Goal: Task Accomplishment & Management: Manage account settings

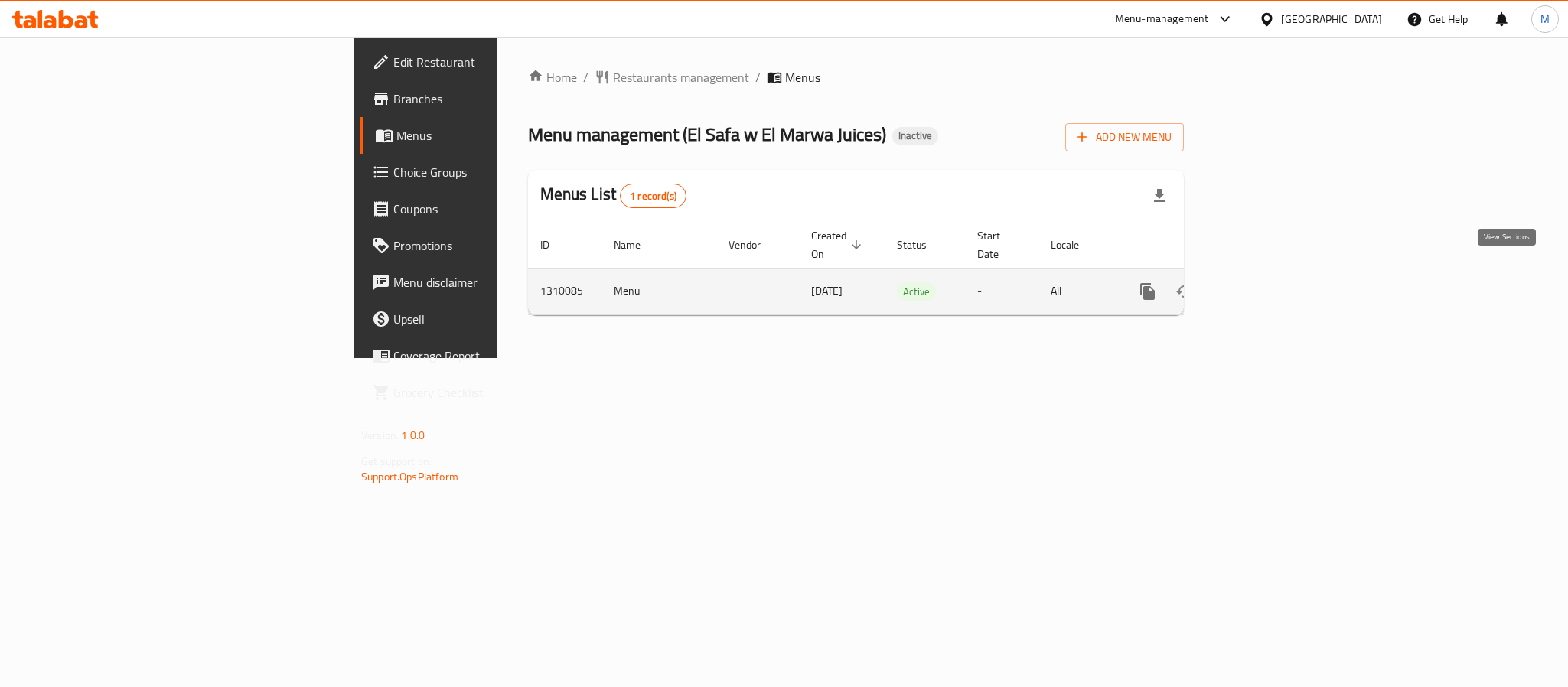
click at [1276, 273] on link "enhanced table" at bounding box center [1257, 291] width 37 height 37
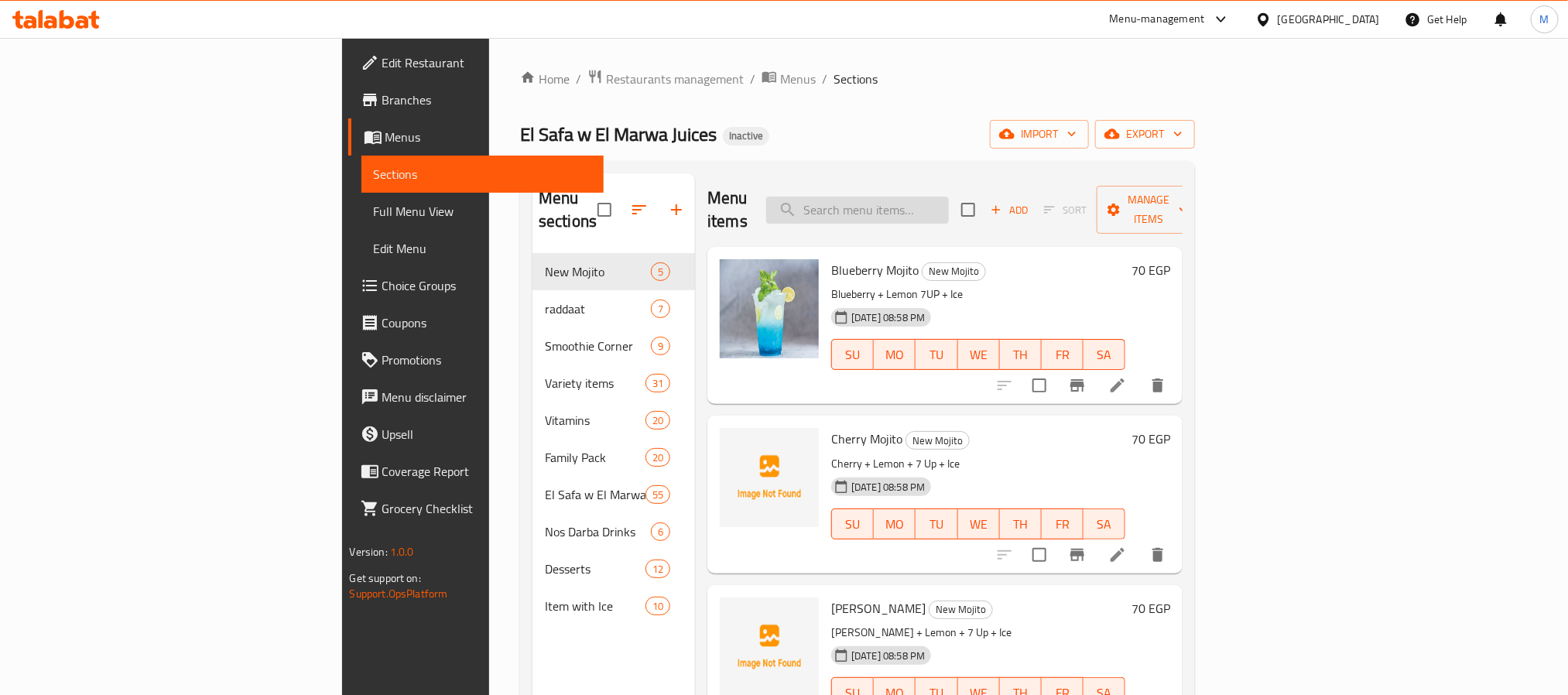
click at [943, 210] on input "search" at bounding box center [857, 211] width 182 height 28
paste input "Cocktail Cup"
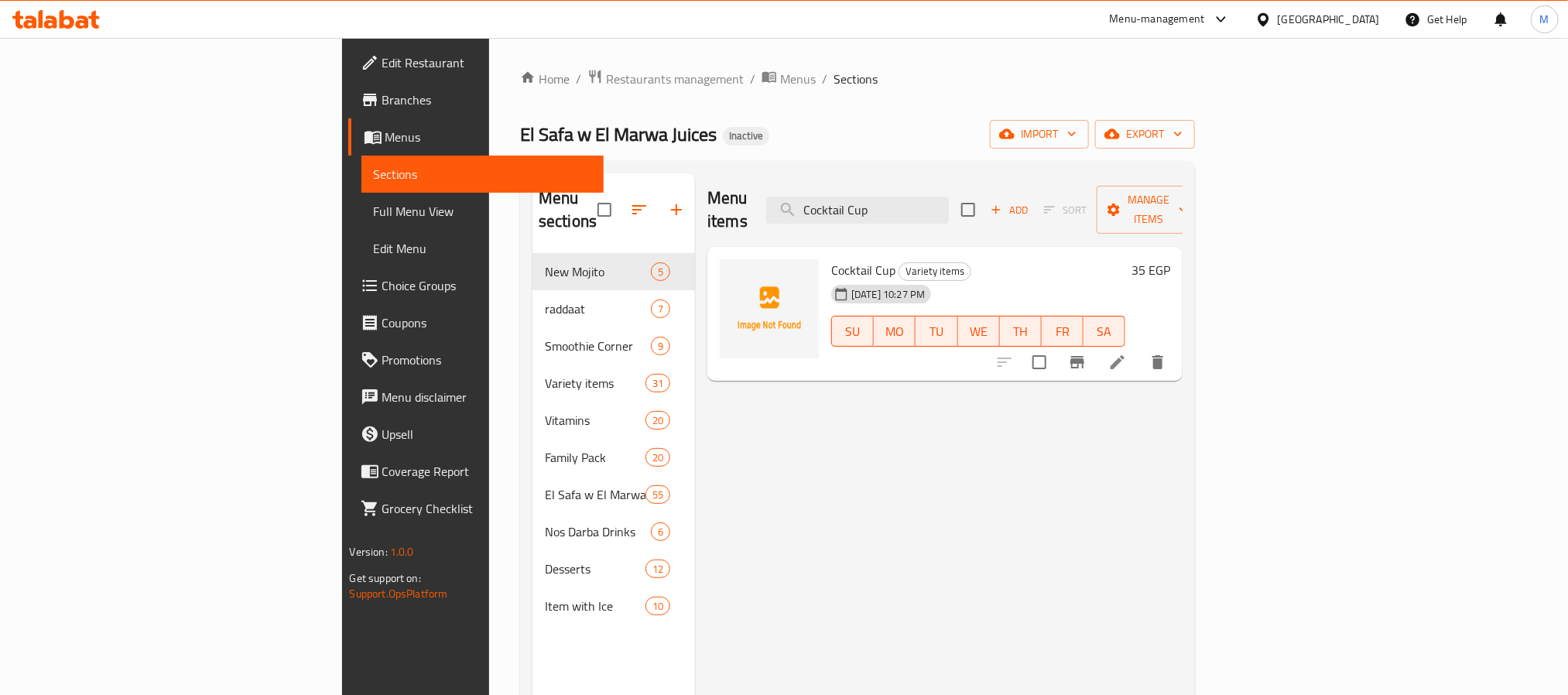
type input "Cocktail Cup"
click at [1127, 354] on icon at bounding box center [1118, 363] width 19 height 19
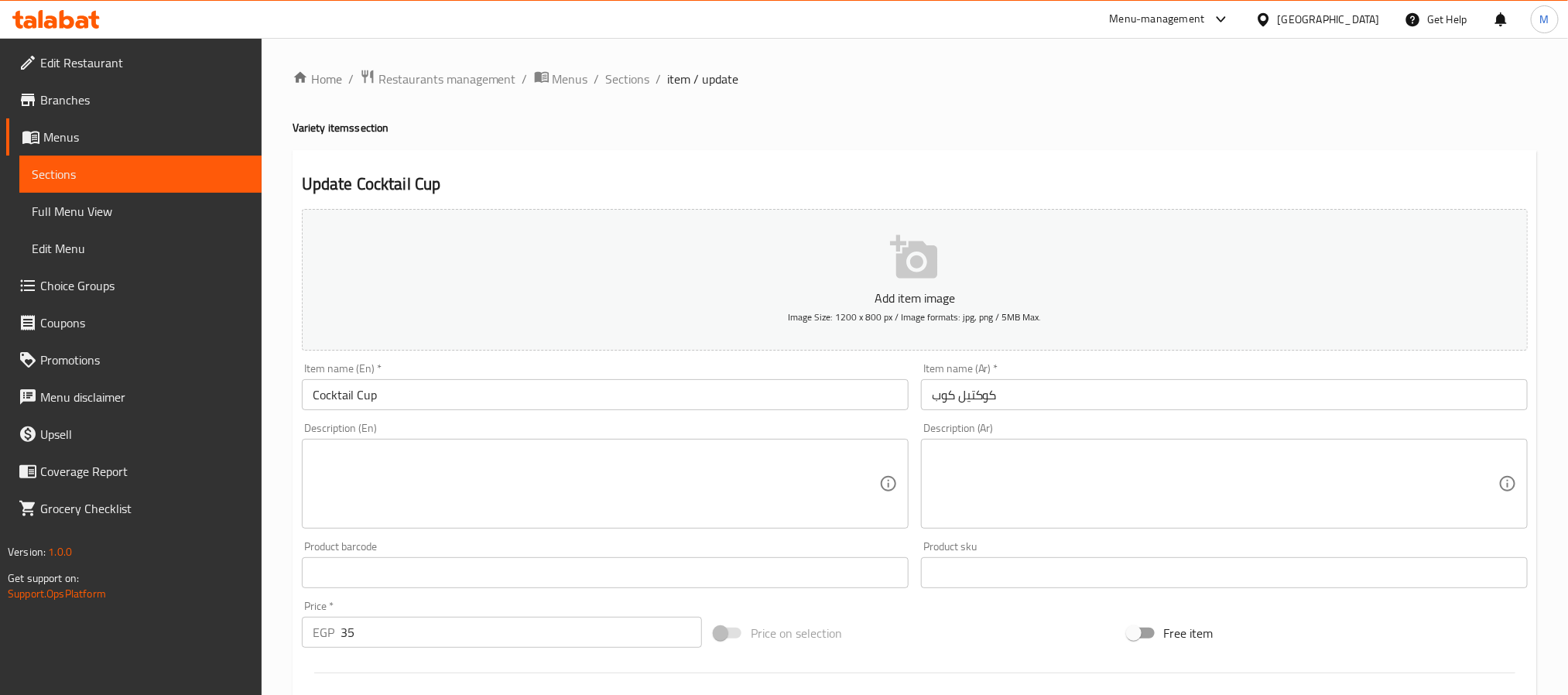
click at [998, 527] on div "Description (Ar)" at bounding box center [1224, 483] width 607 height 89
paste textarea "كوكتيل فواكه منعش ممزوج بعناية"
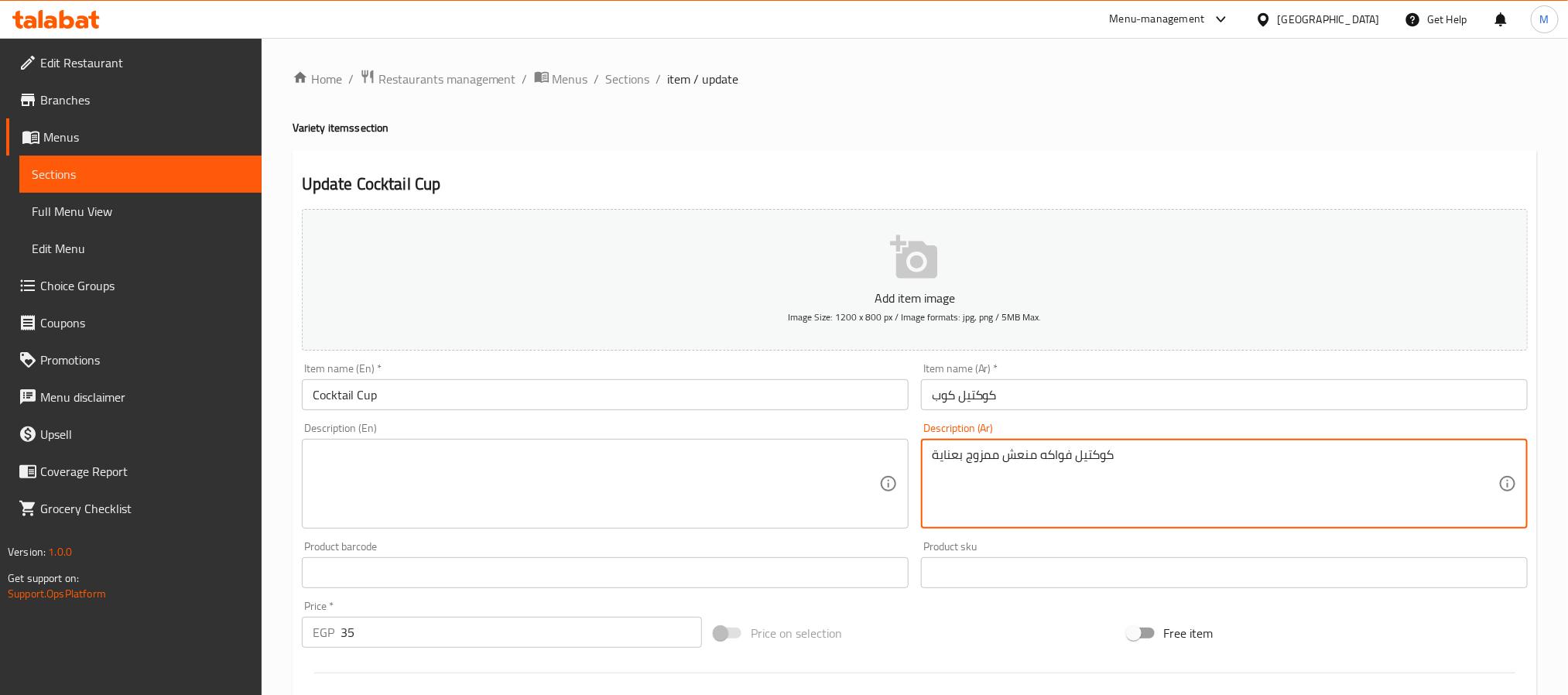
type textarea "كوكتيل فواكه منعش ممزوج بعناية"
click at [818, 478] on textarea at bounding box center [596, 484] width 567 height 74
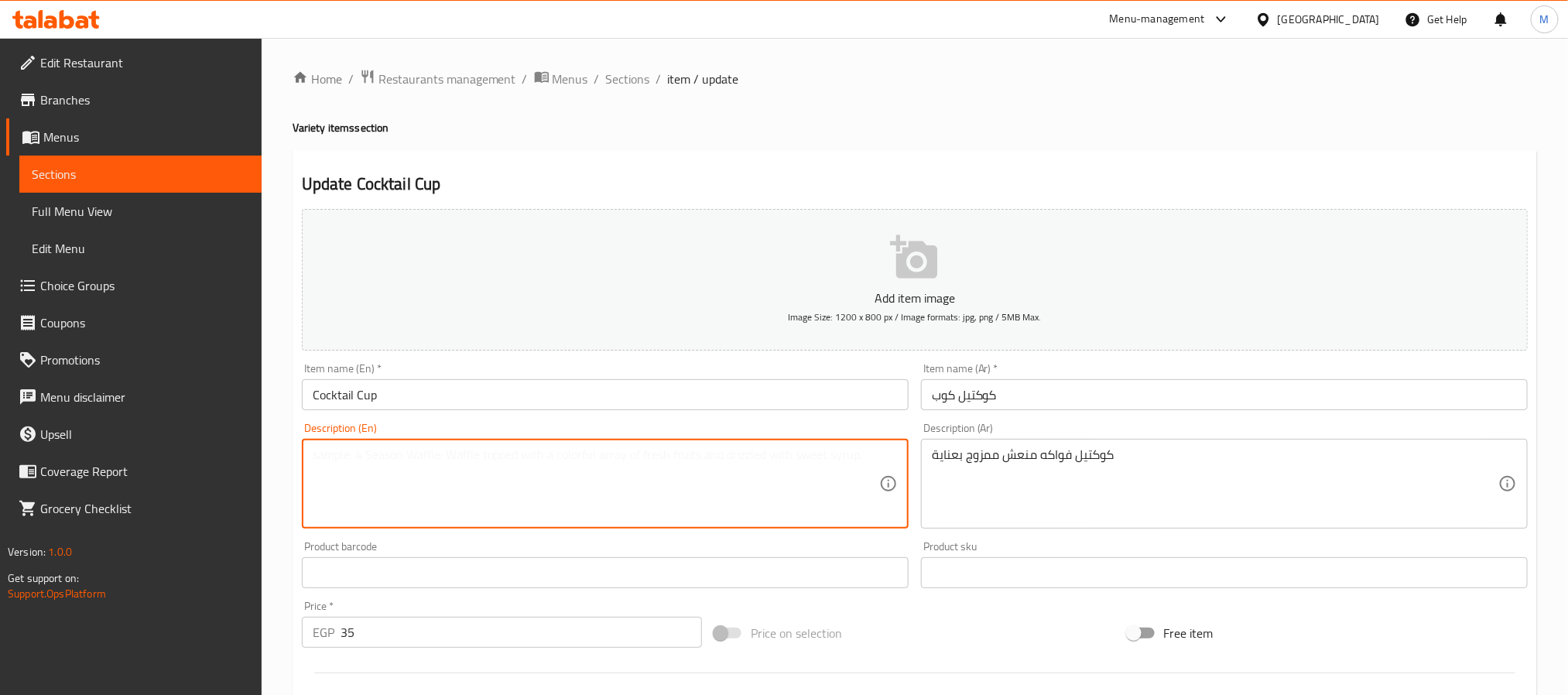
paste textarea "A refreshing fruit cocktail carefully blended."
type textarea "A refreshing fruit cocktail carefully blended."
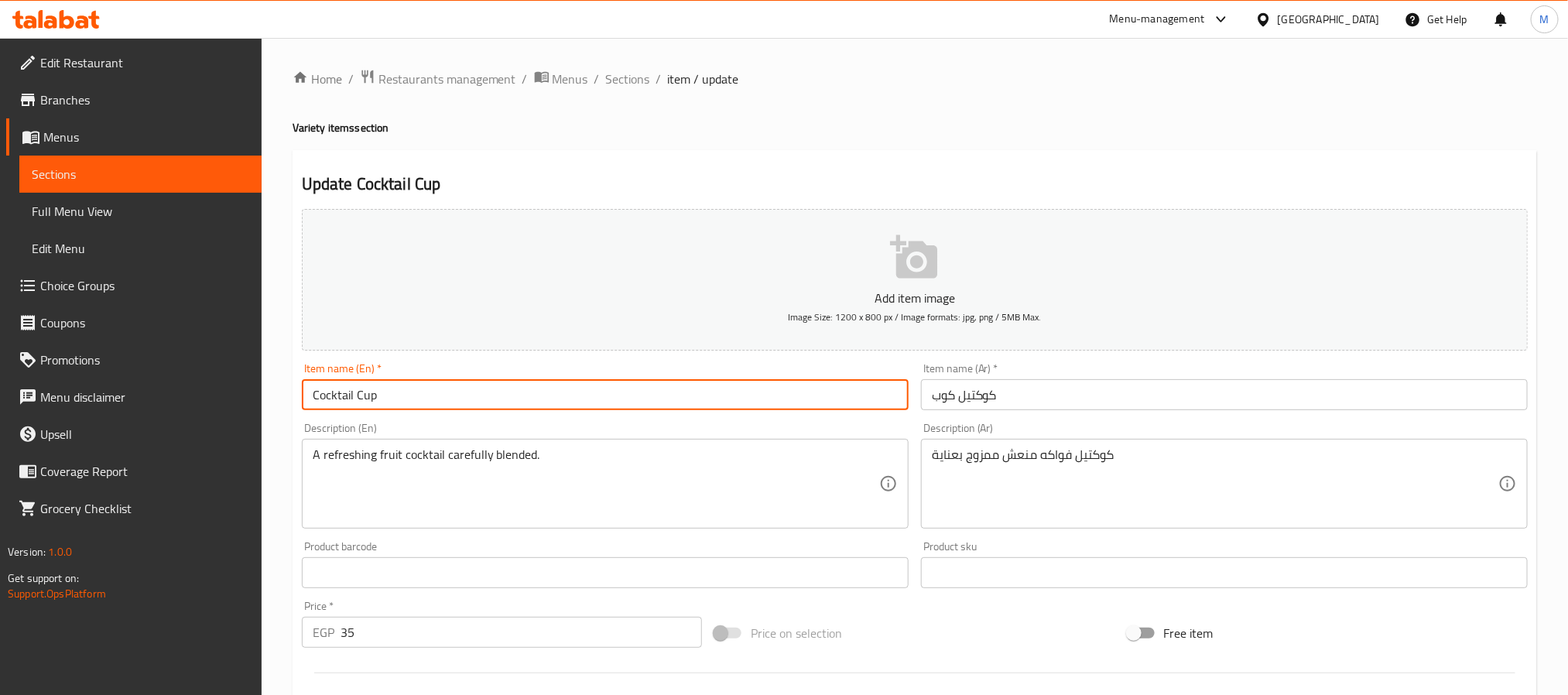
click at [583, 395] on input "Cocktail Cup" at bounding box center [605, 395] width 607 height 31
click at [622, 75] on span "Sections" at bounding box center [628, 79] width 44 height 19
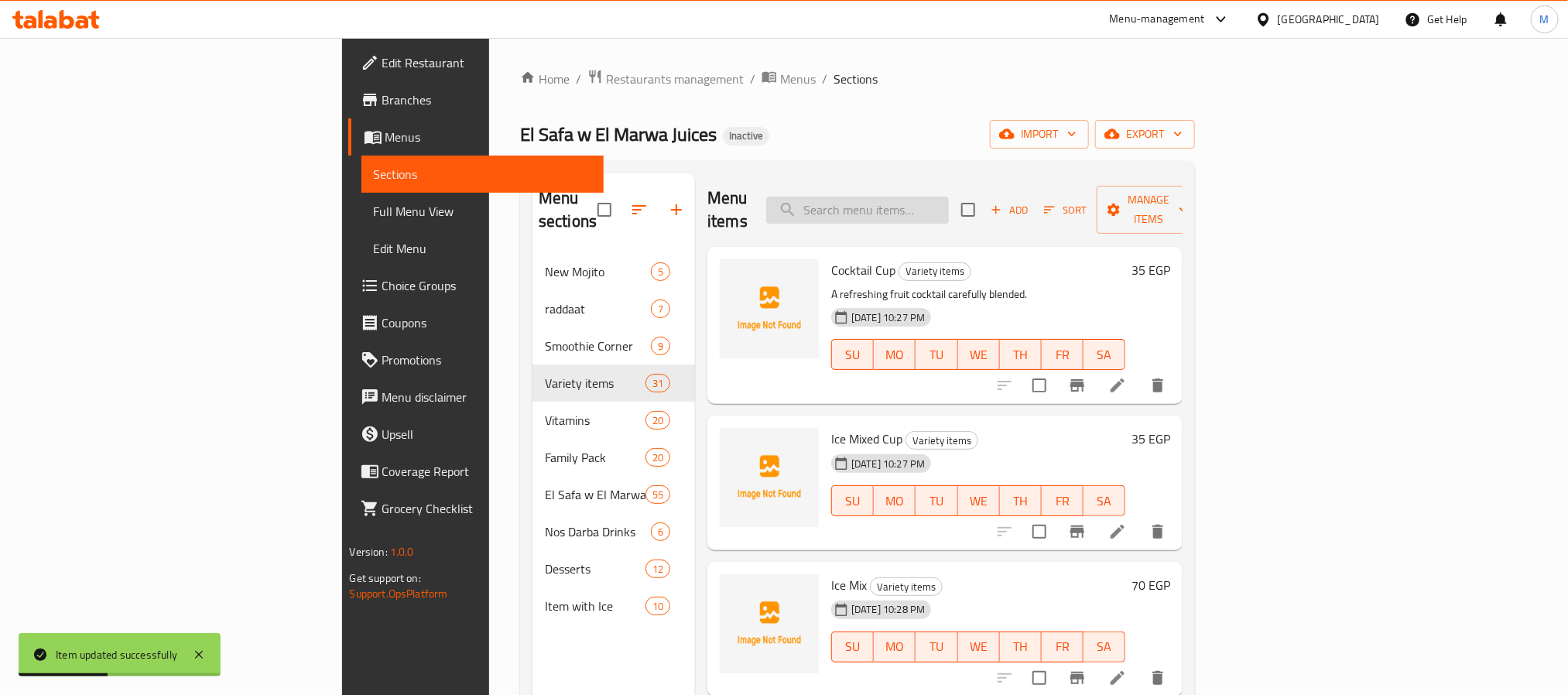
click at [935, 207] on input "search" at bounding box center [857, 211] width 182 height 28
paste input "Ice Mixed Cup"
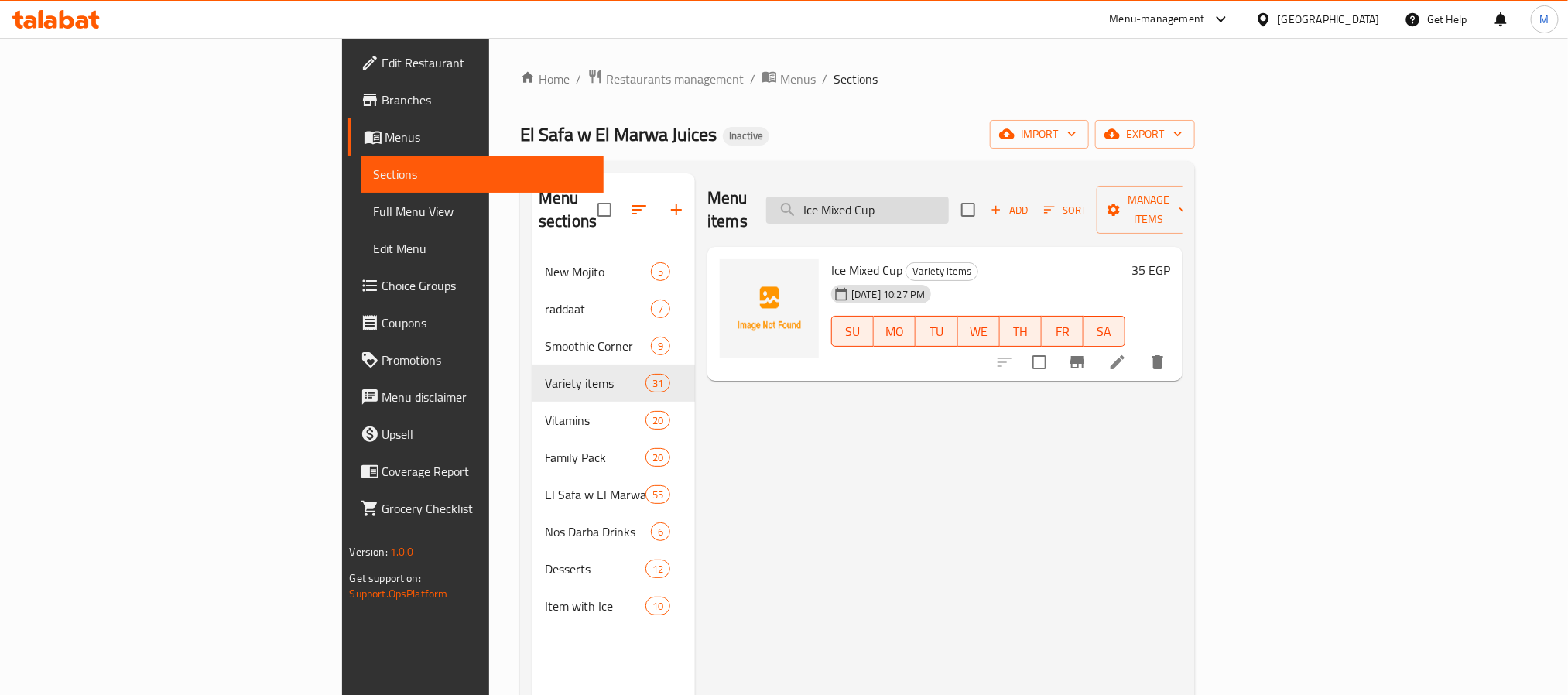
click at [949, 200] on input "Ice Mixed Cup" at bounding box center [857, 211] width 182 height 28
paste input "search"
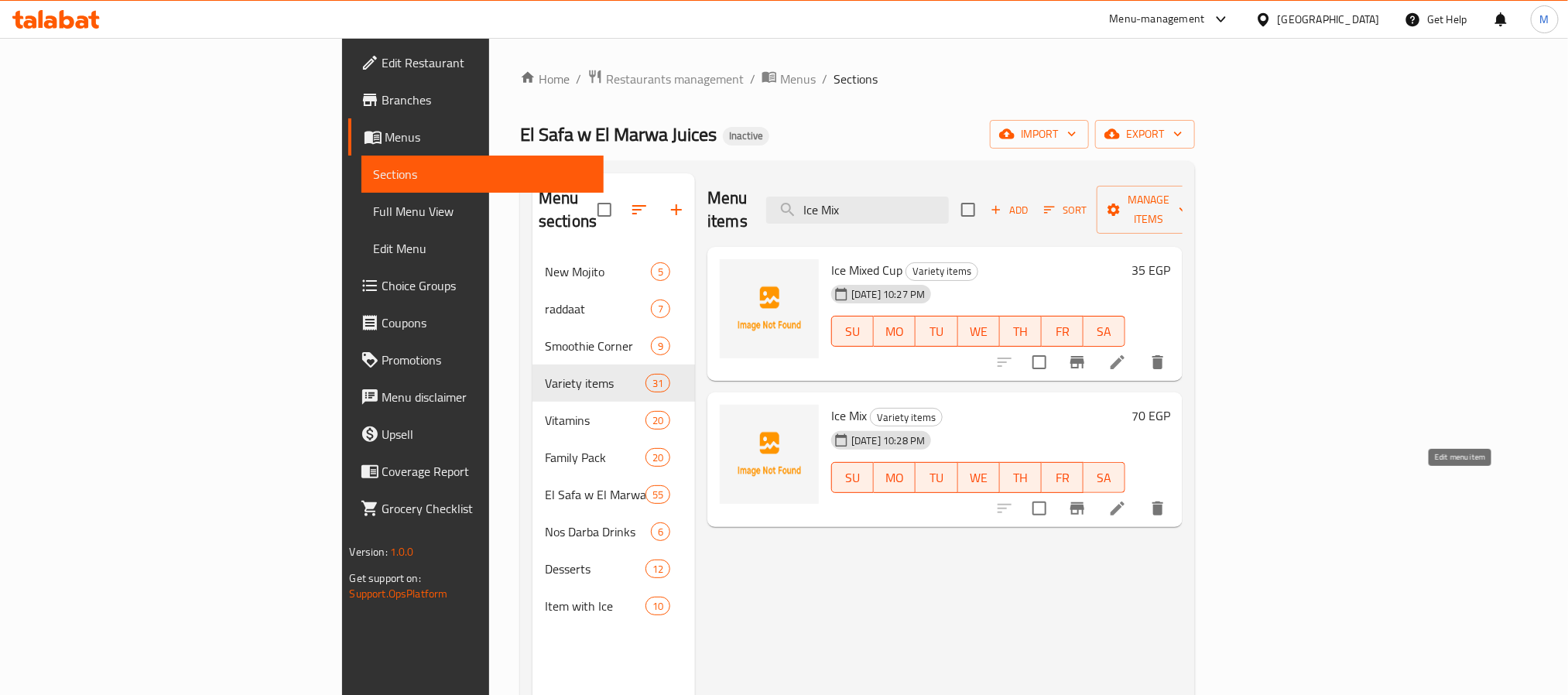
type input "Ice Mix"
click at [1124, 501] on icon at bounding box center [1118, 508] width 14 height 14
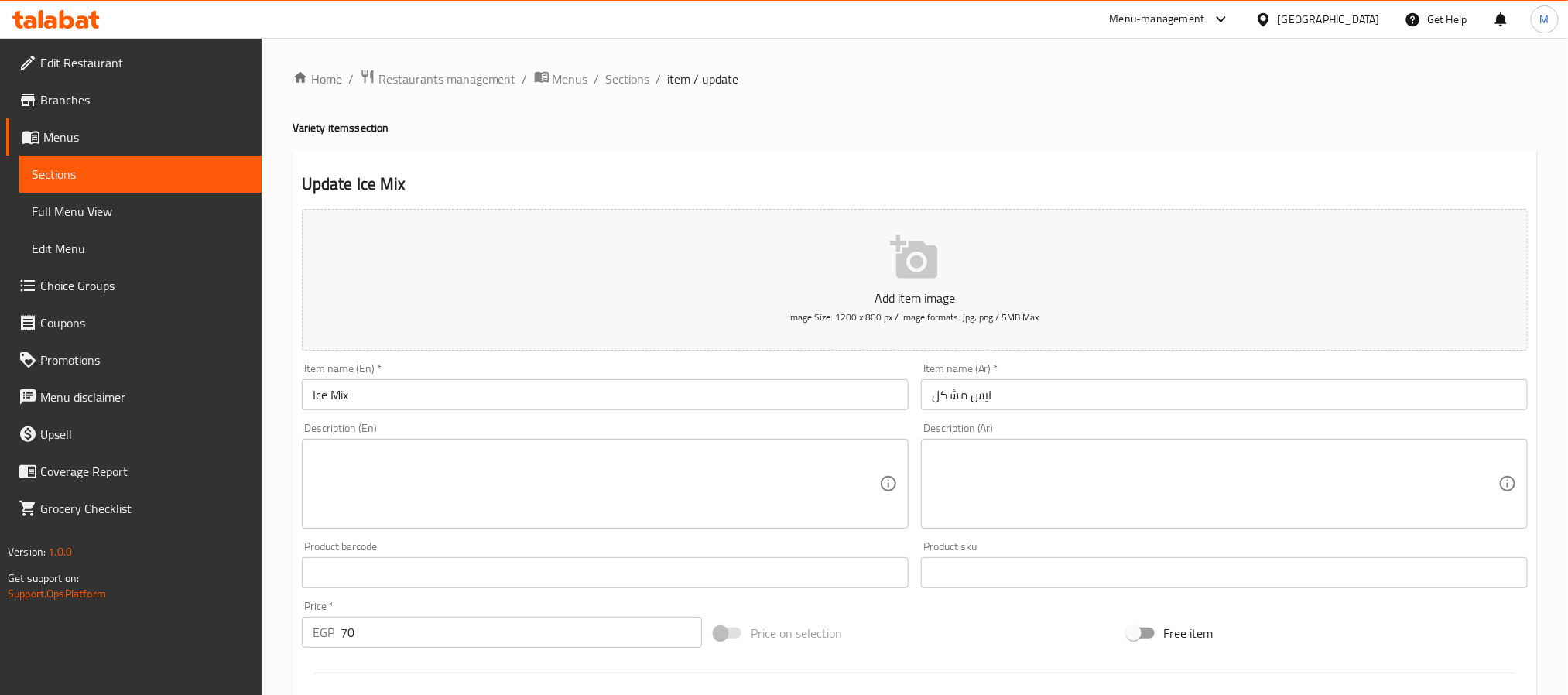
click at [1052, 458] on textarea at bounding box center [1215, 484] width 567 height 74
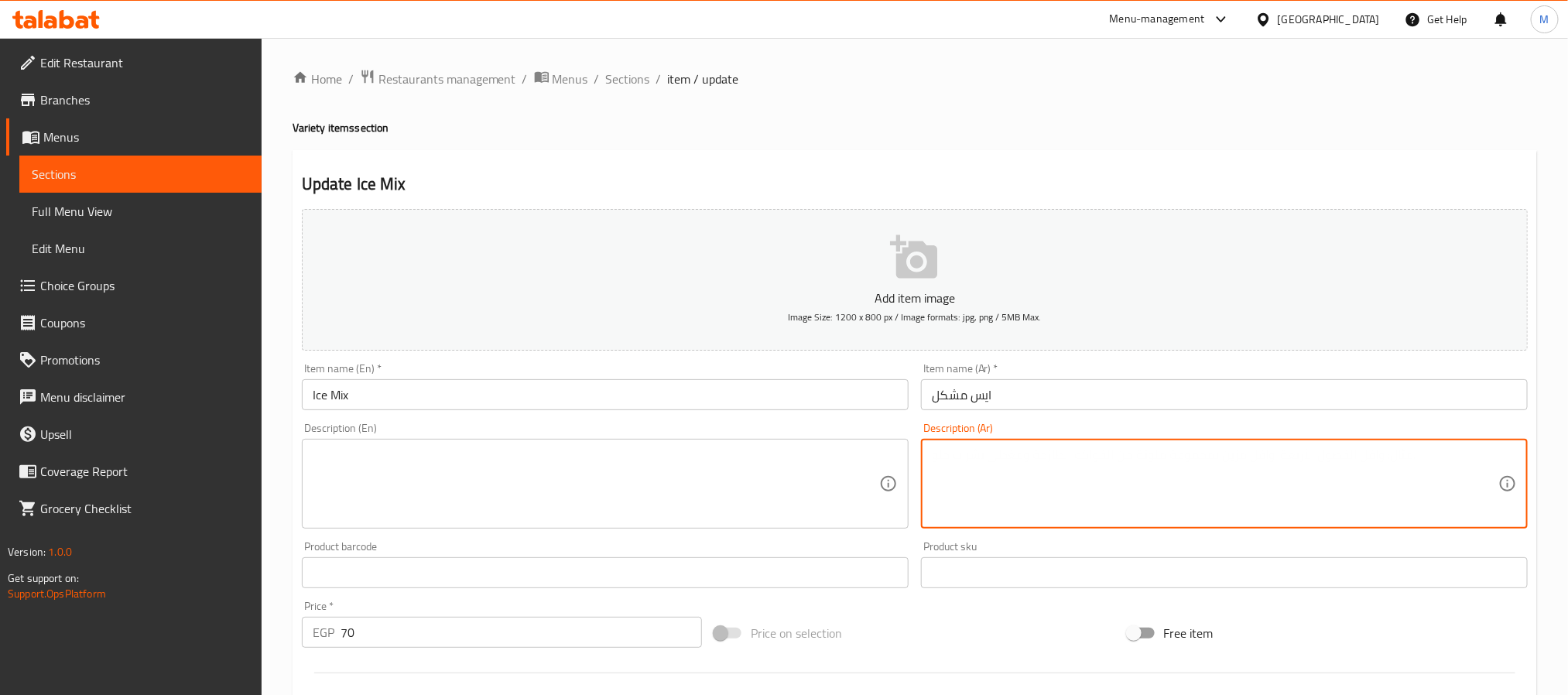
paste textarea "توليفة عصائر فريش مع ثلج"
type textarea "توليفة عصائر فريش مع ثلج"
click at [614, 463] on textarea at bounding box center [596, 484] width 567 height 74
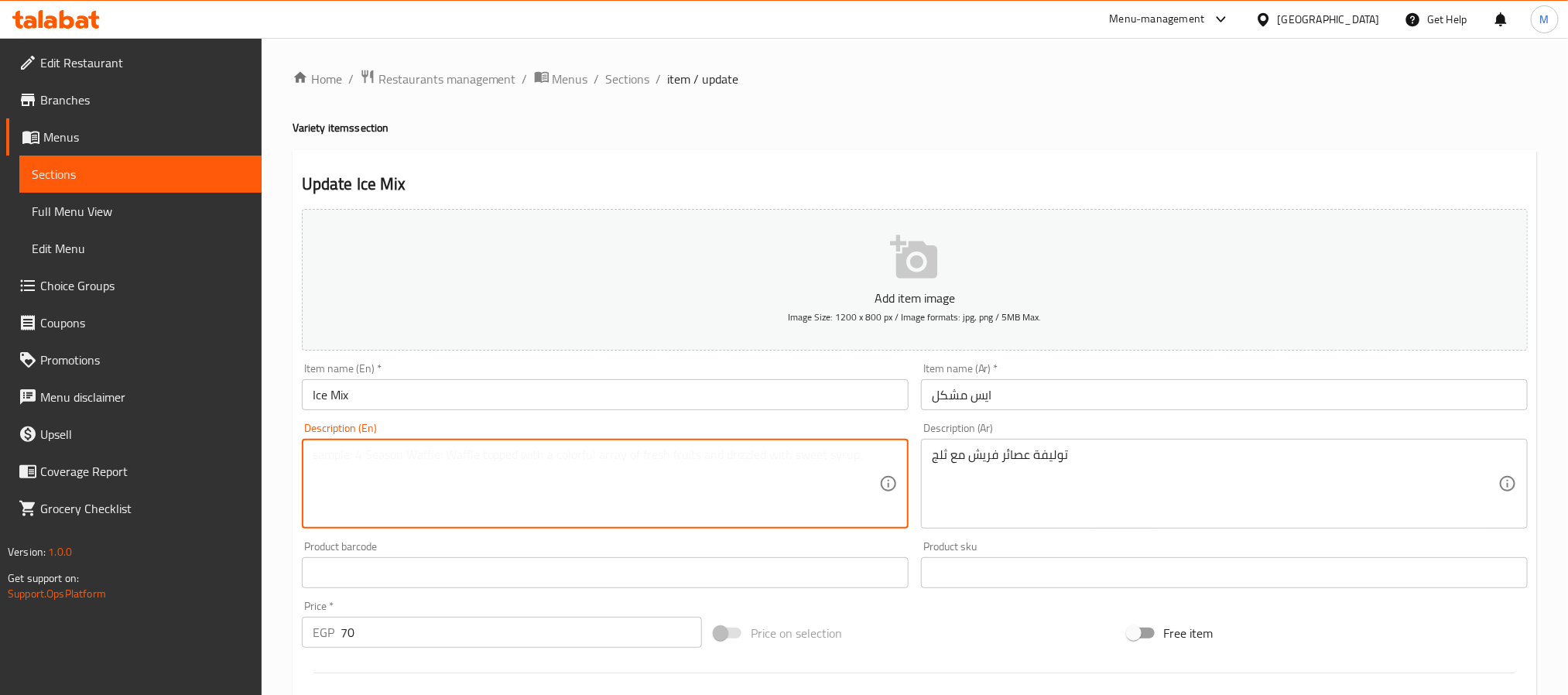
paste textarea "Fresh juice blend with ice"
type textarea "Fresh juice blend with ice"
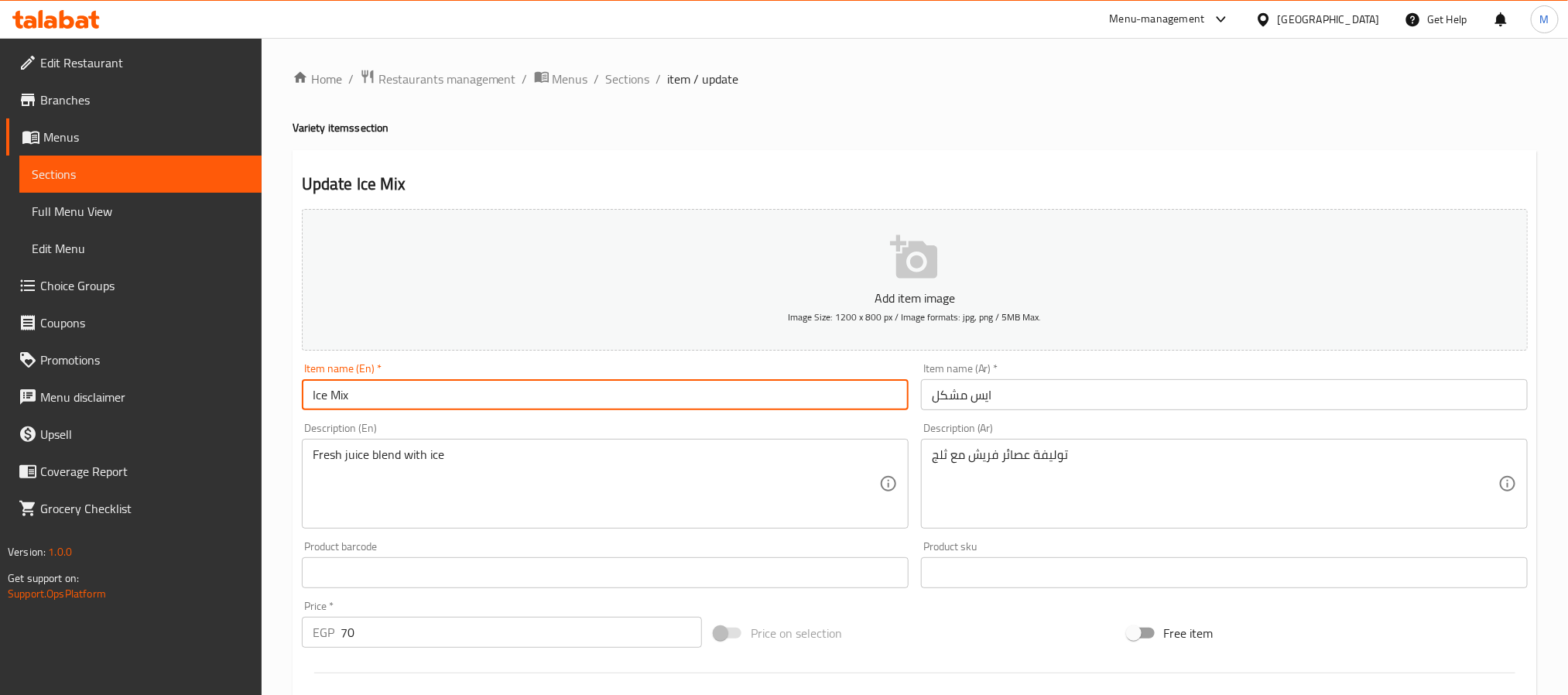
click at [688, 403] on input "Ice Mix" at bounding box center [605, 395] width 607 height 31
click at [460, 403] on input "Ice Mix" at bounding box center [605, 395] width 607 height 31
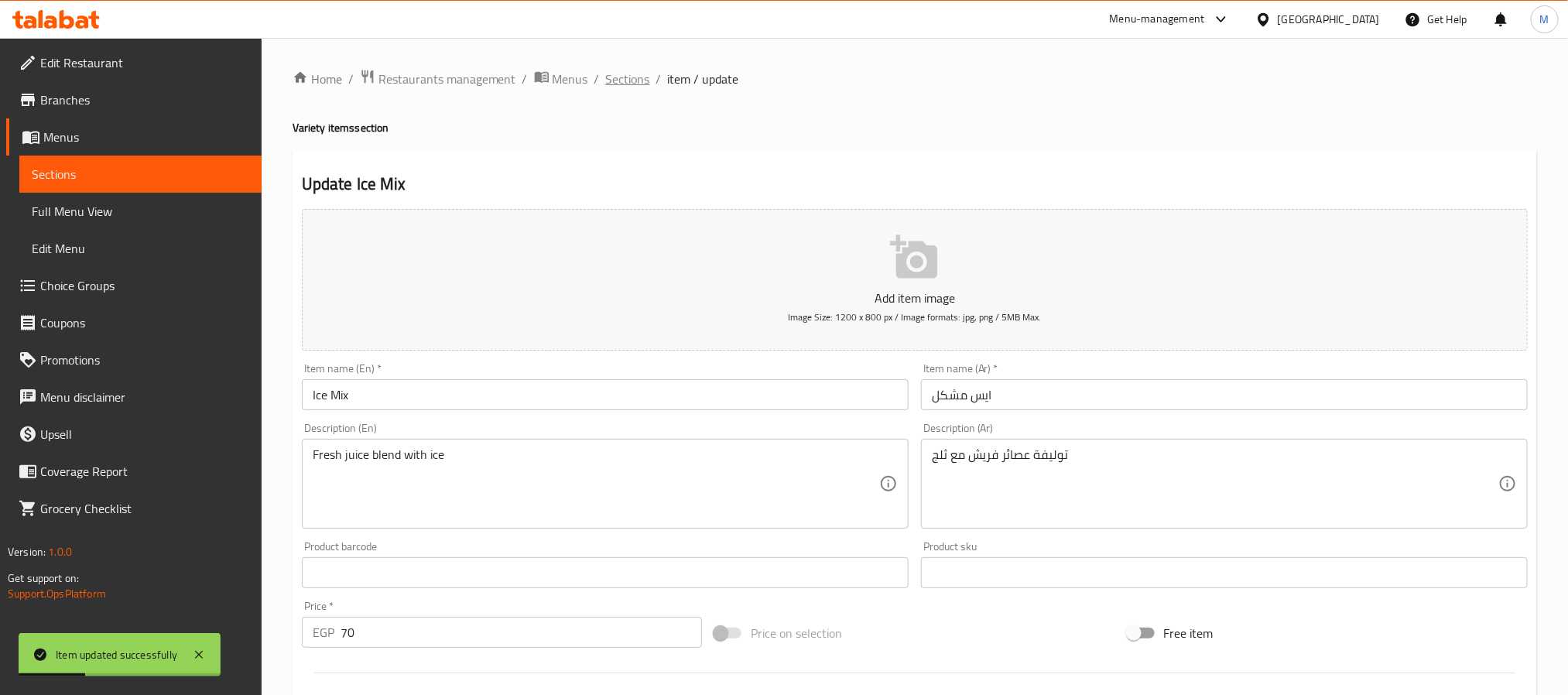
click at [646, 79] on span "Sections" at bounding box center [628, 79] width 44 height 19
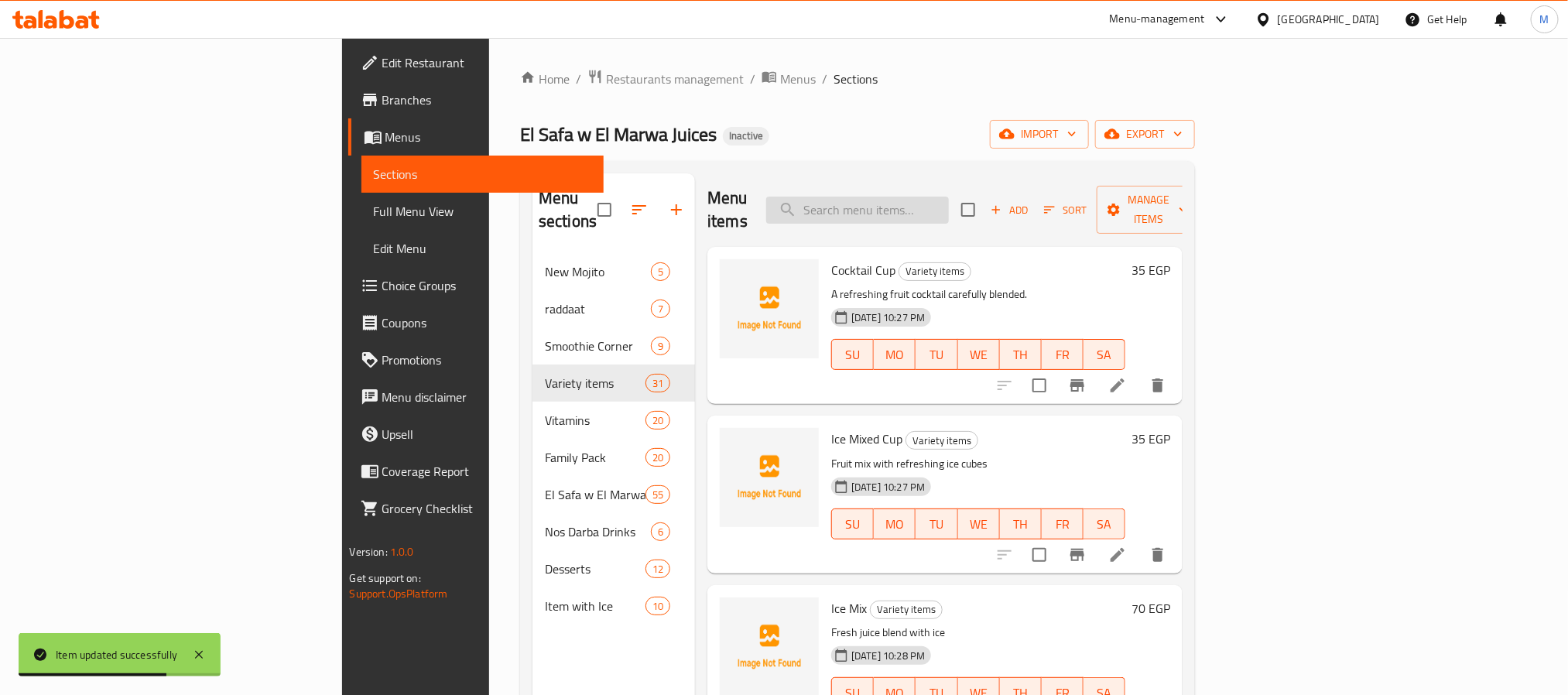
click at [949, 198] on input "search" at bounding box center [857, 211] width 182 height 28
paste input "Kasafa"
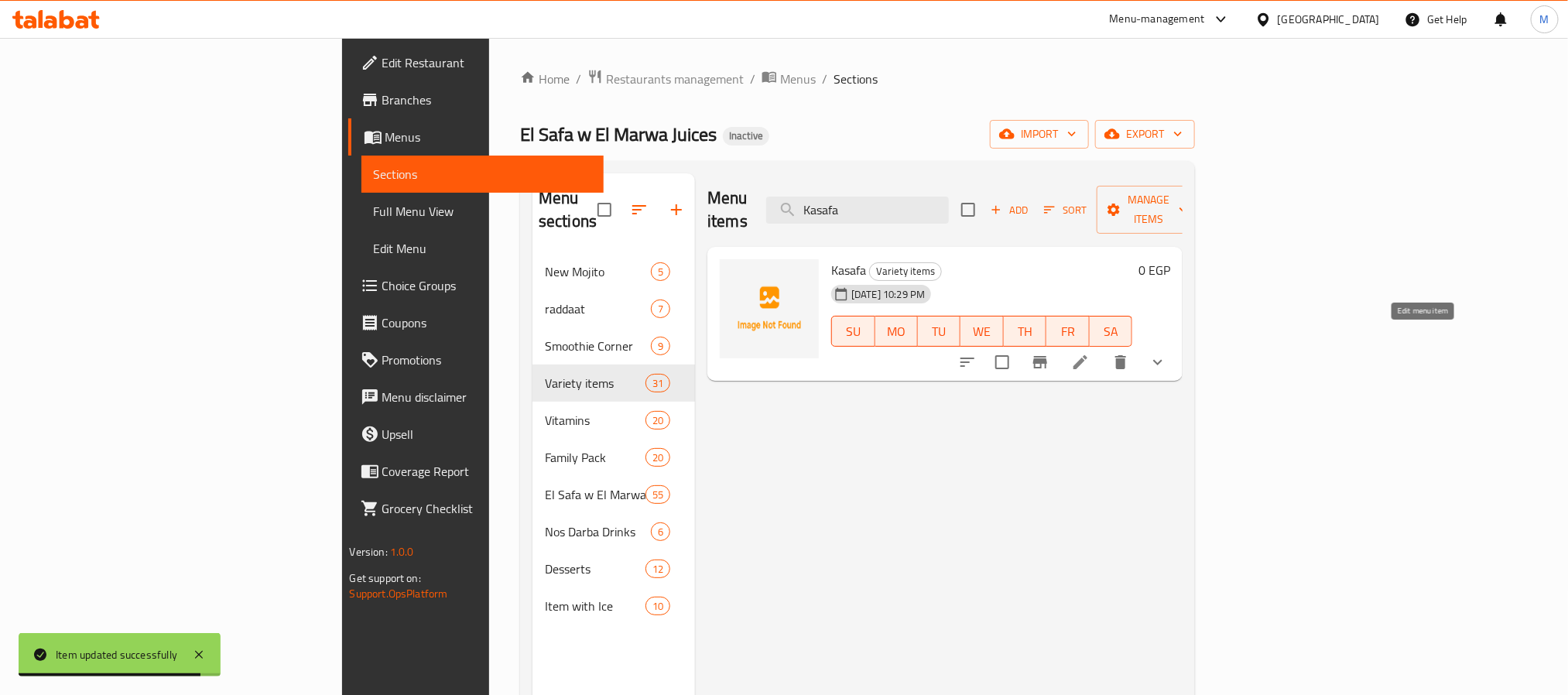
type input "Kasafa"
click at [1090, 354] on icon at bounding box center [1081, 363] width 19 height 19
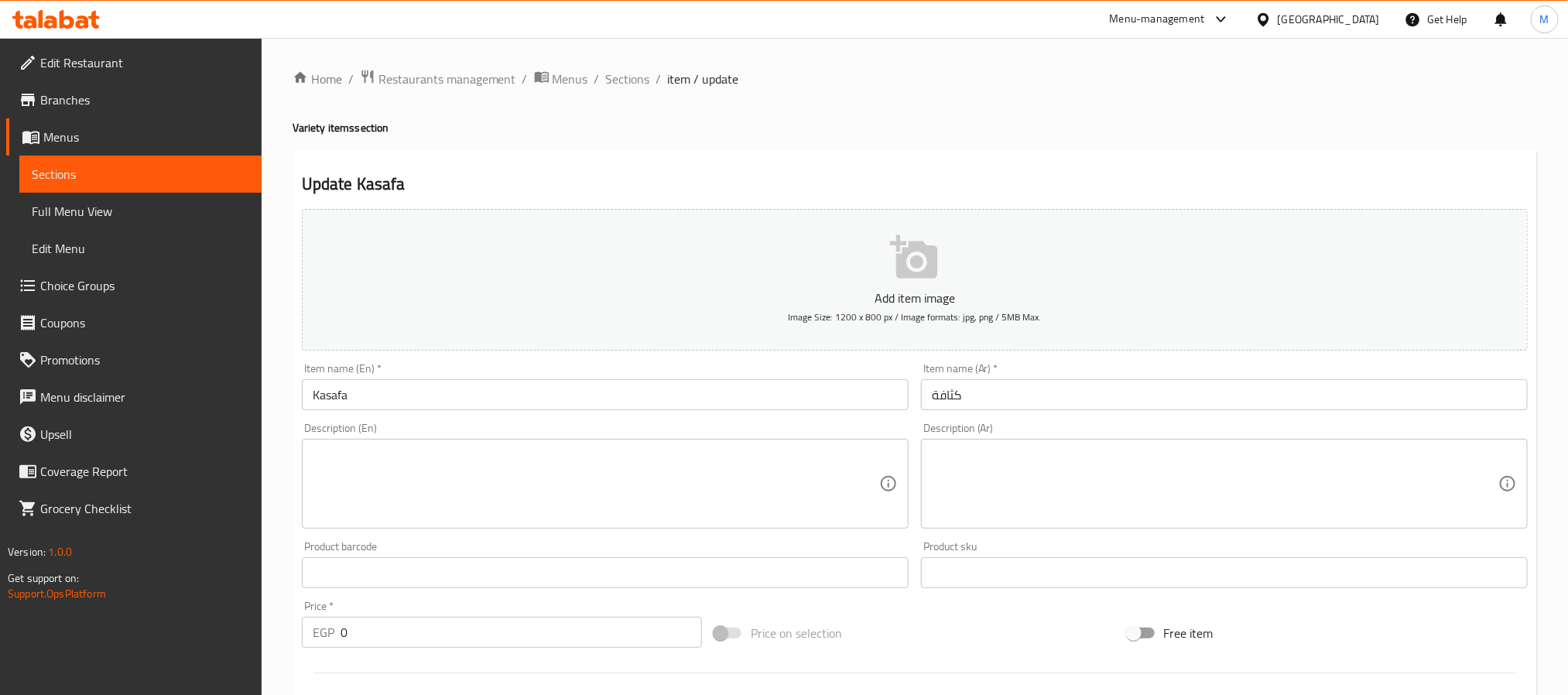
click at [1177, 501] on textarea at bounding box center [1215, 484] width 567 height 74
paste textarea "عصير طبقات فواكه ملون ومميز"
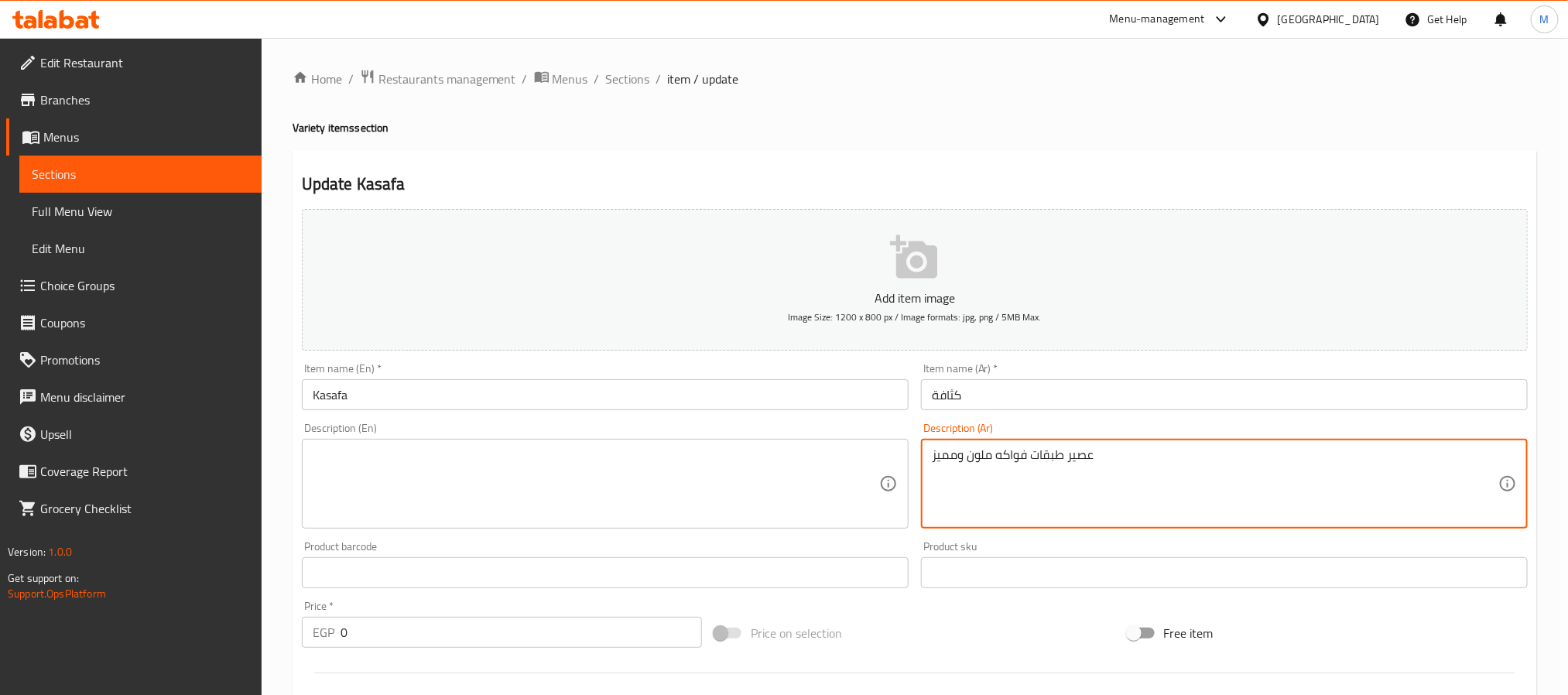
type textarea "عصير طبقات فواكه ملون ومميز"
click at [620, 481] on textarea at bounding box center [596, 484] width 567 height 74
paste textarea "Colorful and distinctive fruit layered juice"
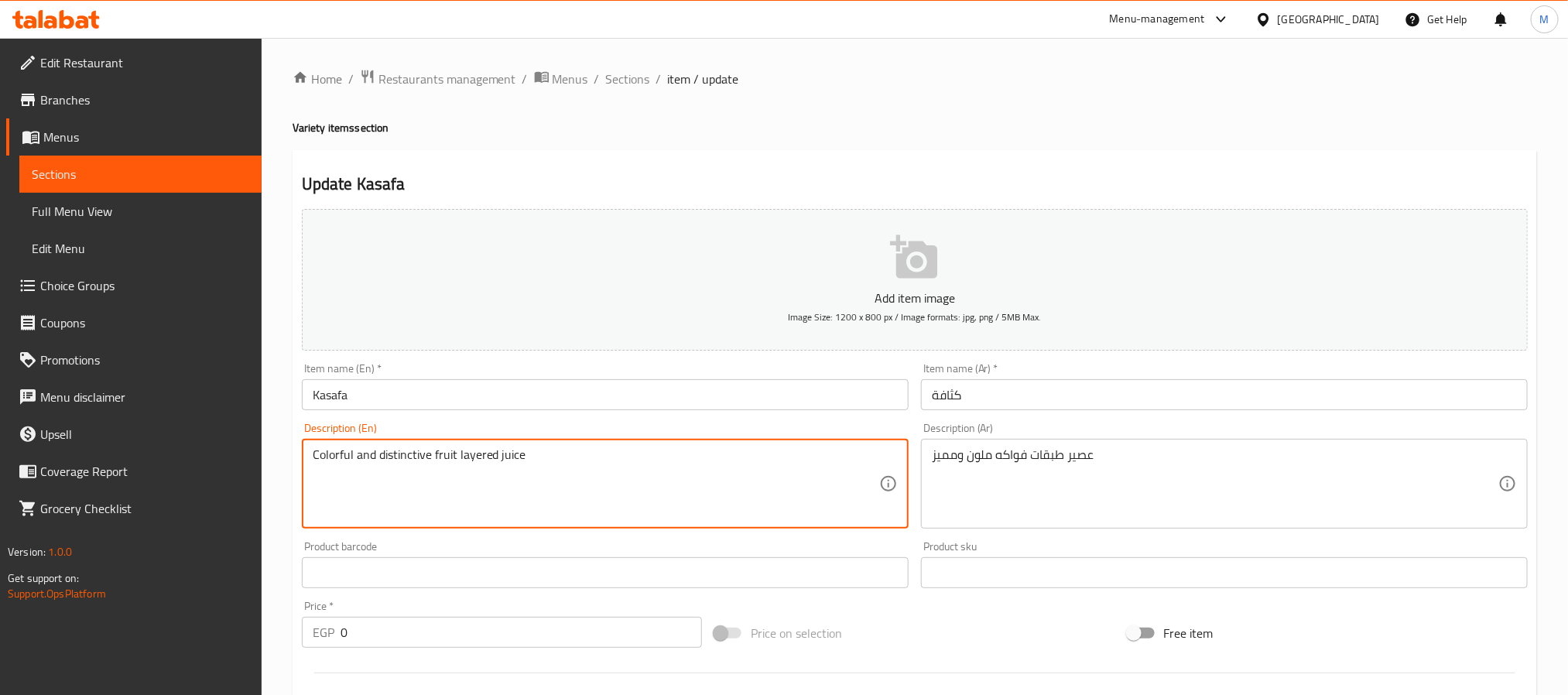
type textarea "Colorful and distinctive fruit layered juice"
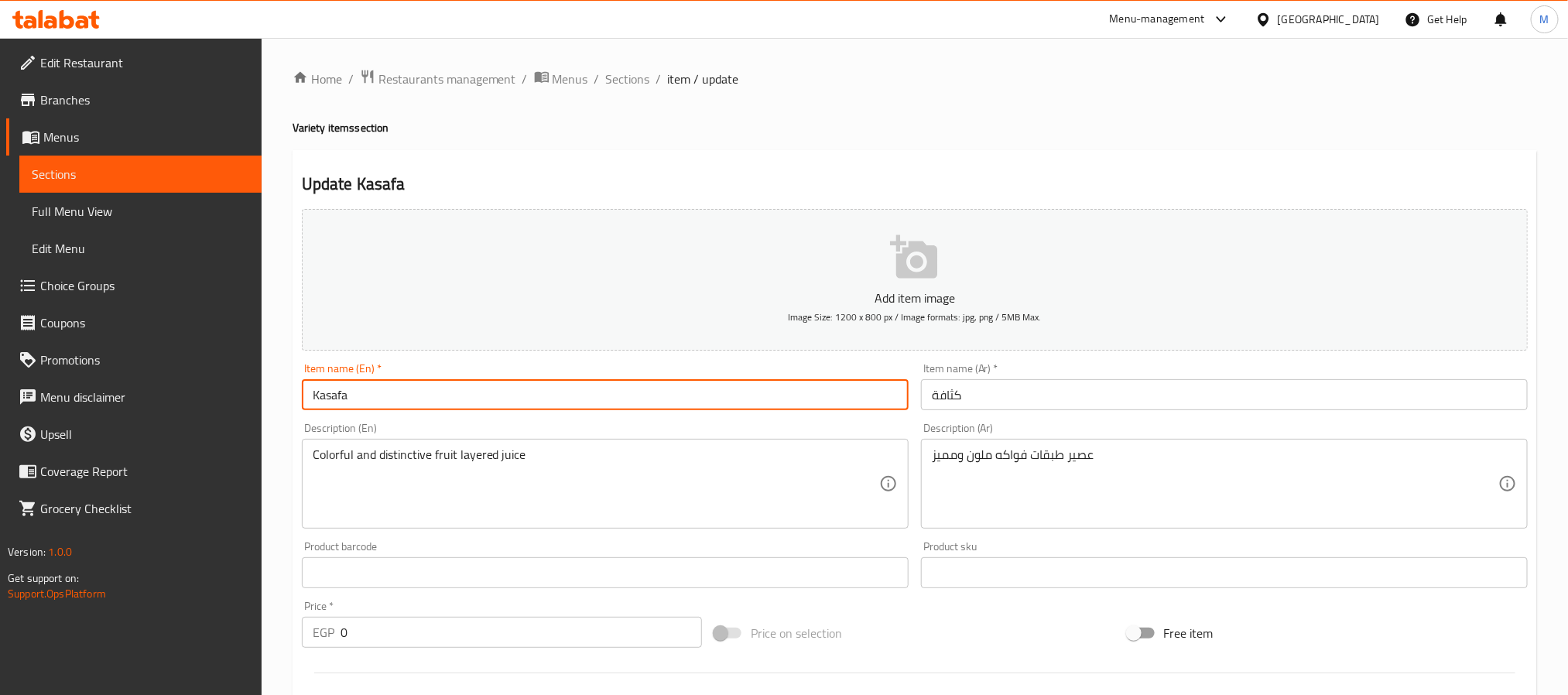
click at [541, 400] on input "Kasafa" at bounding box center [605, 395] width 607 height 31
click at [639, 77] on span "Sections" at bounding box center [628, 79] width 44 height 19
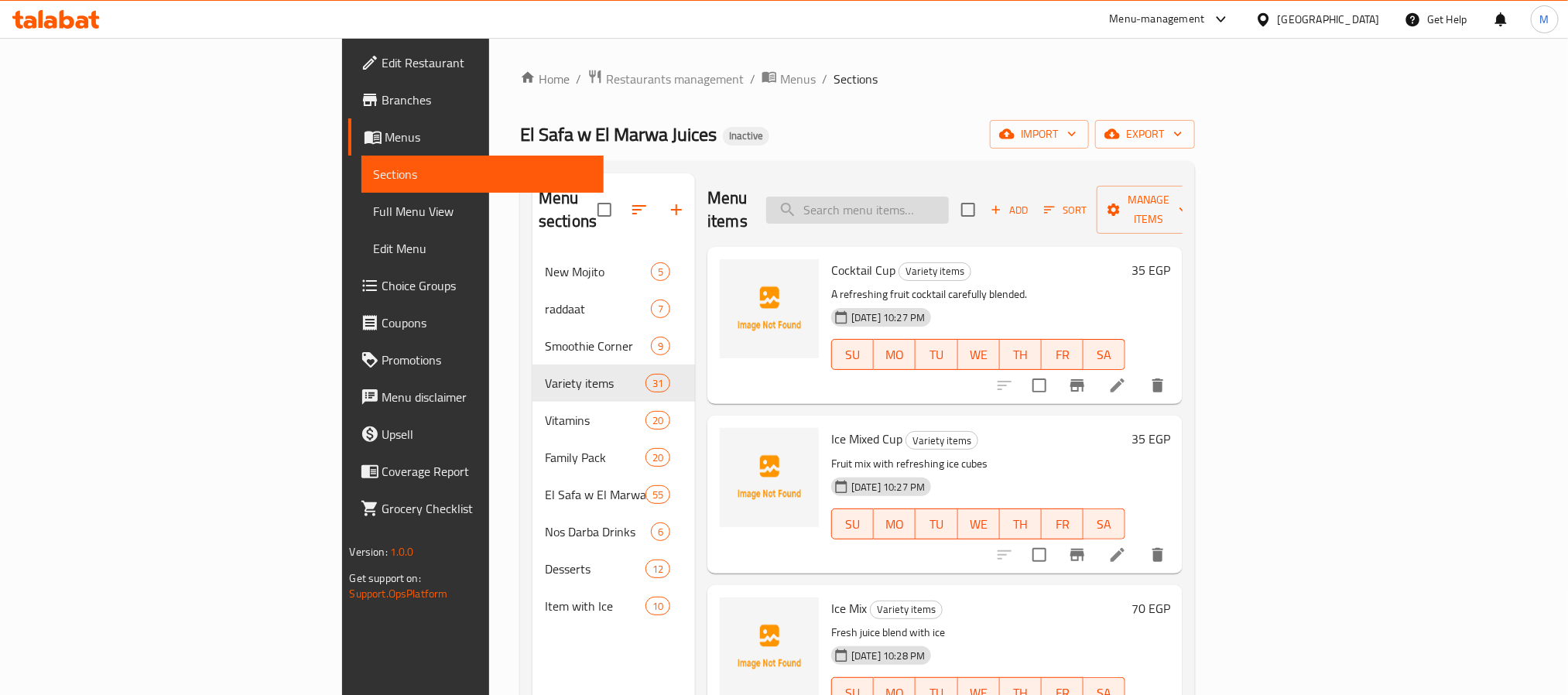
click at [949, 206] on input "search" at bounding box center [857, 211] width 182 height 28
paste input "Cocktail Pieces"
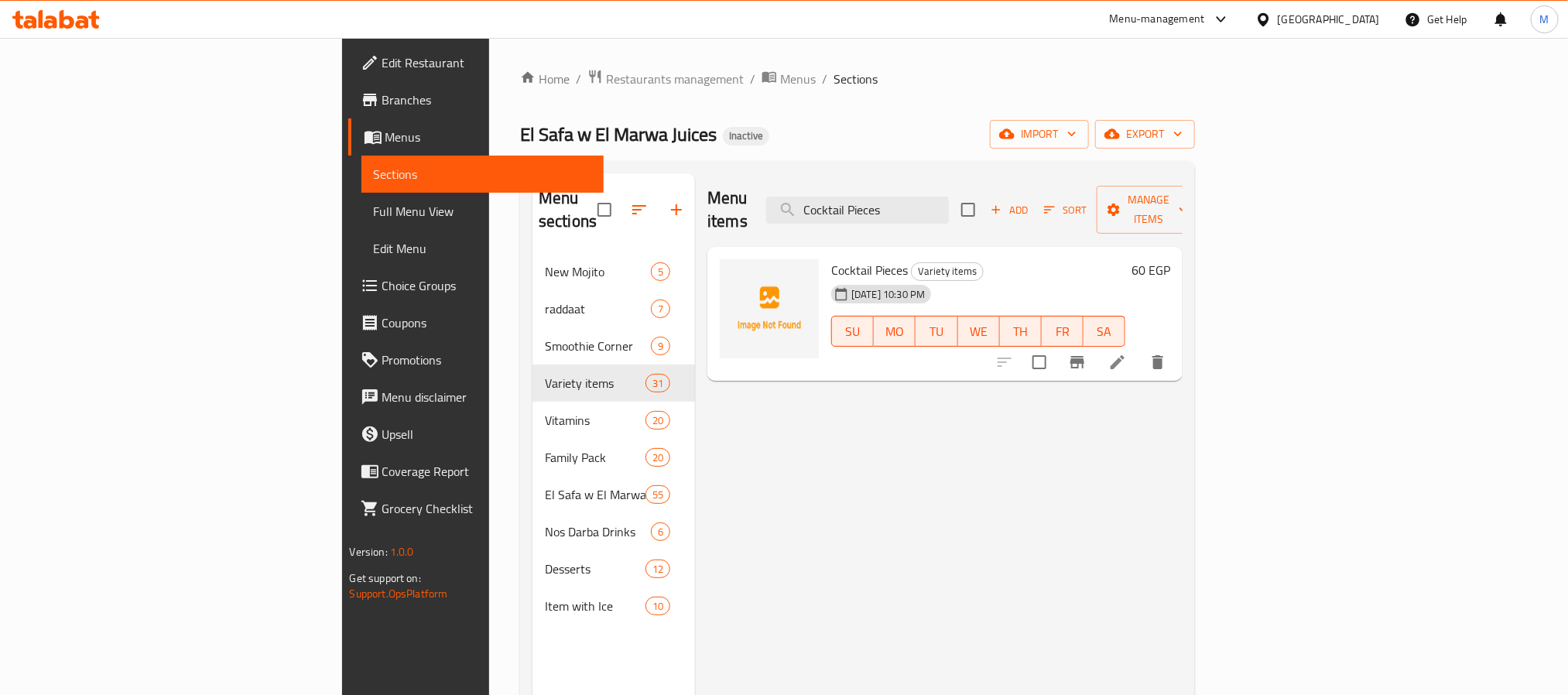
type input "Cocktail Pieces"
click at [1127, 354] on icon at bounding box center [1118, 363] width 19 height 19
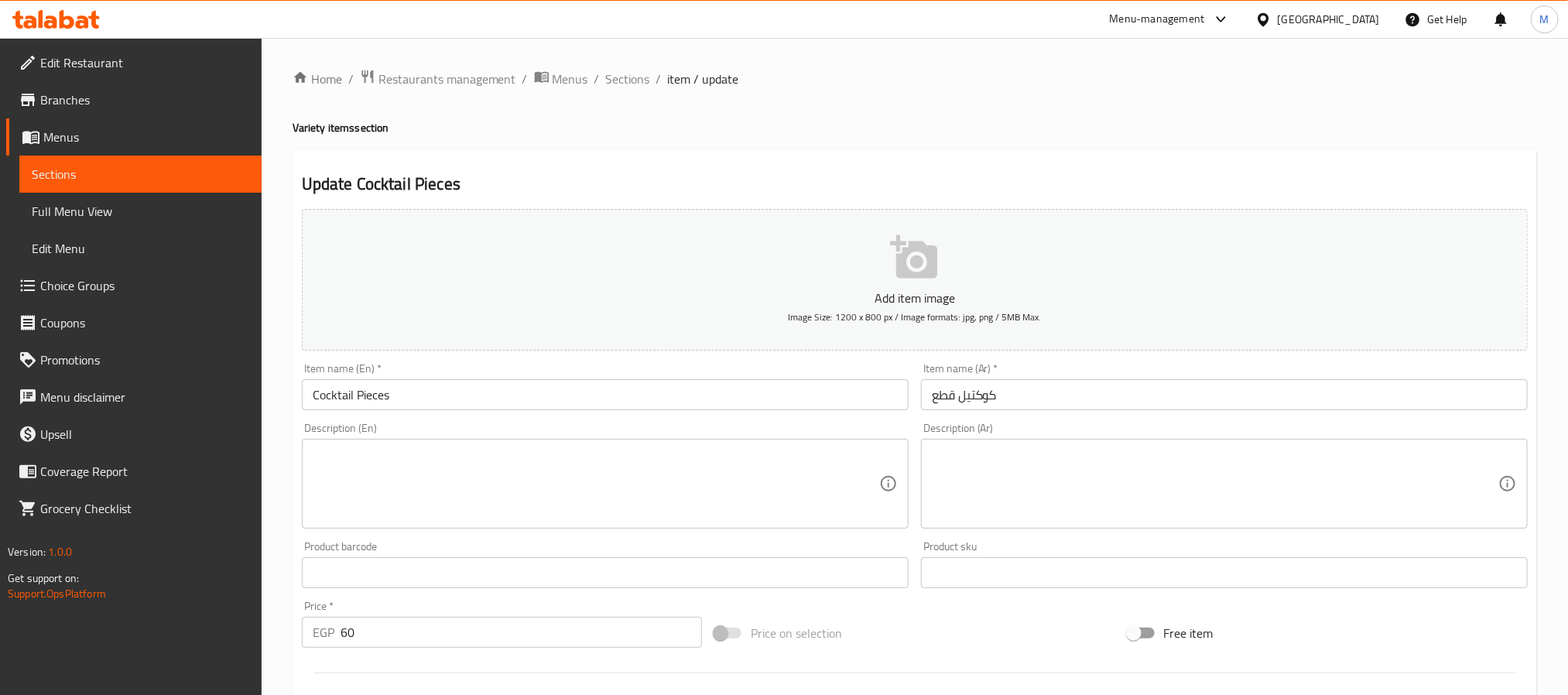
click at [1167, 479] on textarea at bounding box center [1215, 484] width 567 height 74
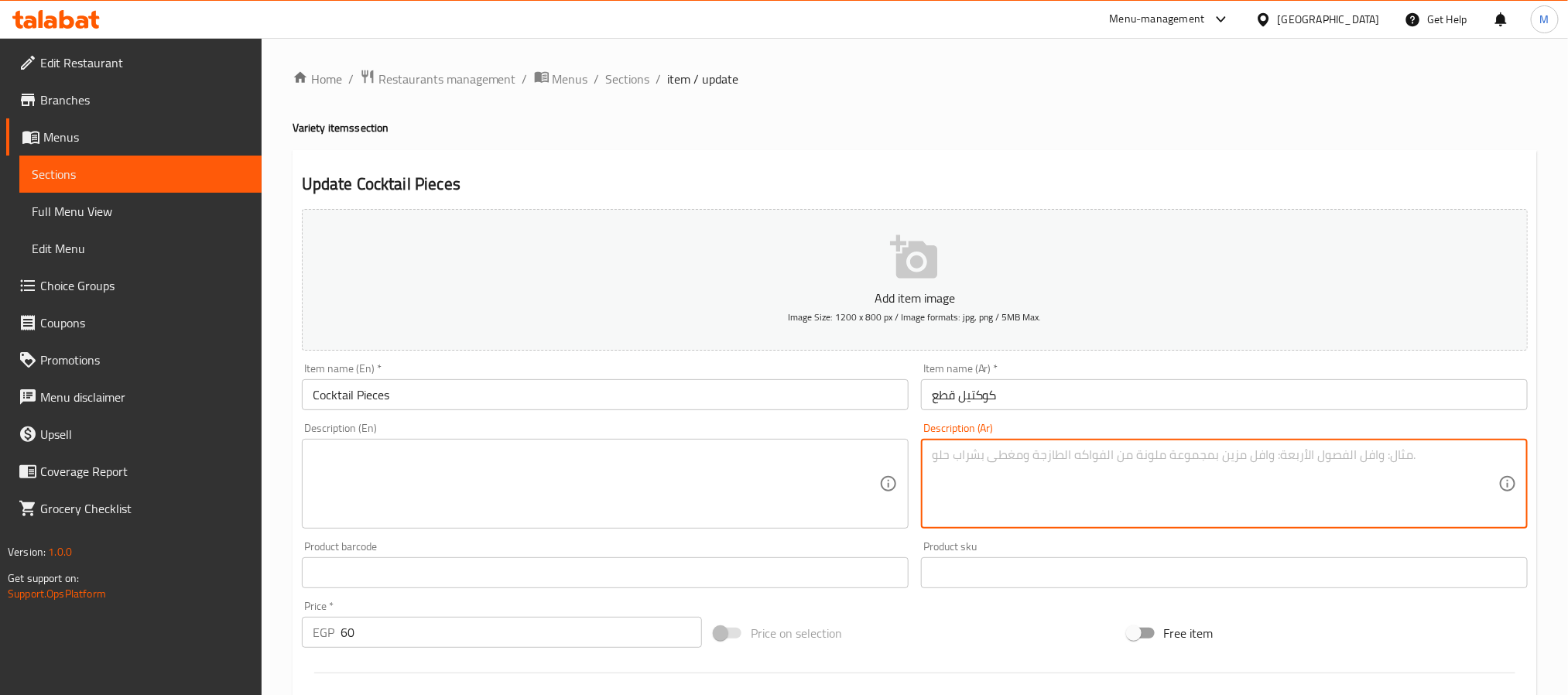
paste textarea "كوكتيل فواكه بقطع طازجة"
type textarea "كوكتيل فواكه بقطع طازجة"
click at [764, 505] on textarea at bounding box center [596, 484] width 567 height 74
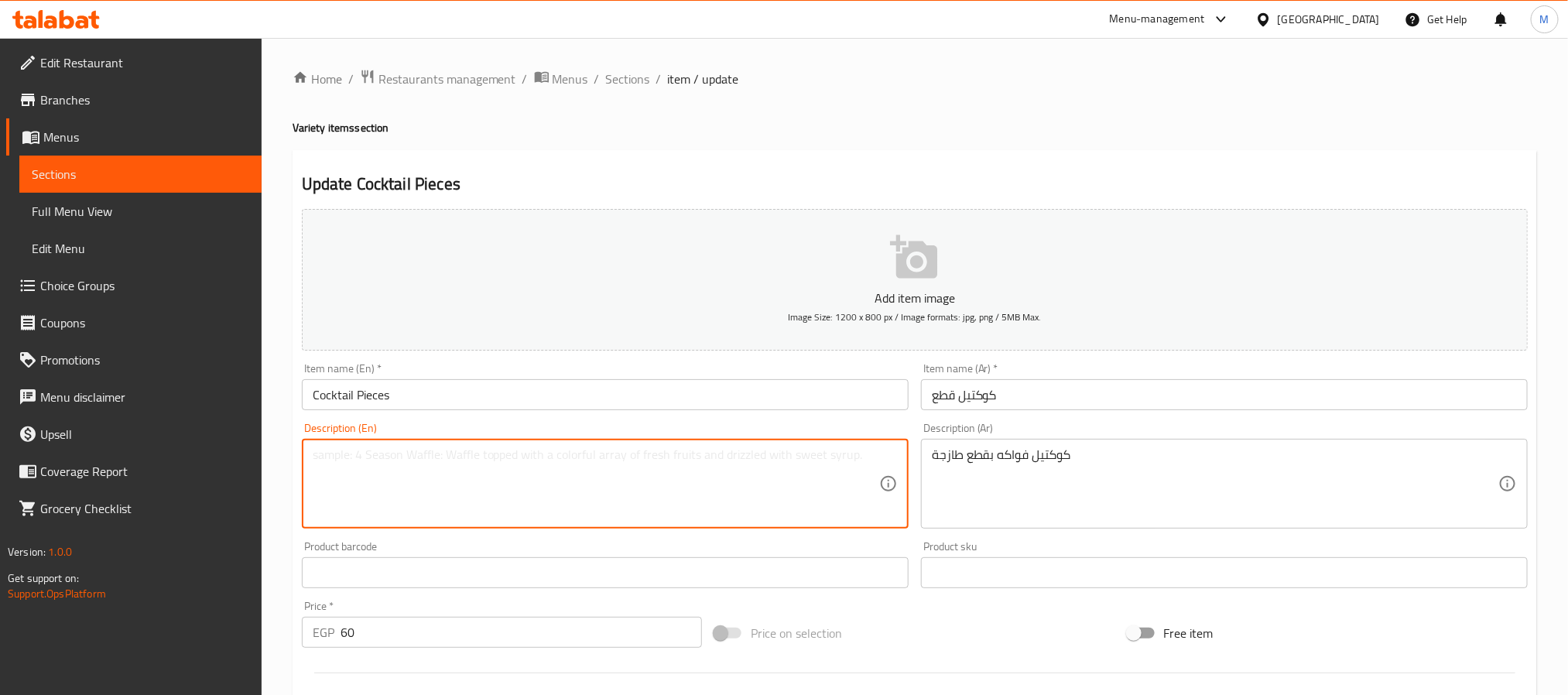
paste textarea "Fruit cocktail with fresh pieces"
type textarea "Fruit cocktail with fresh pieces"
click at [620, 384] on input "Cocktail Pieces" at bounding box center [605, 395] width 607 height 31
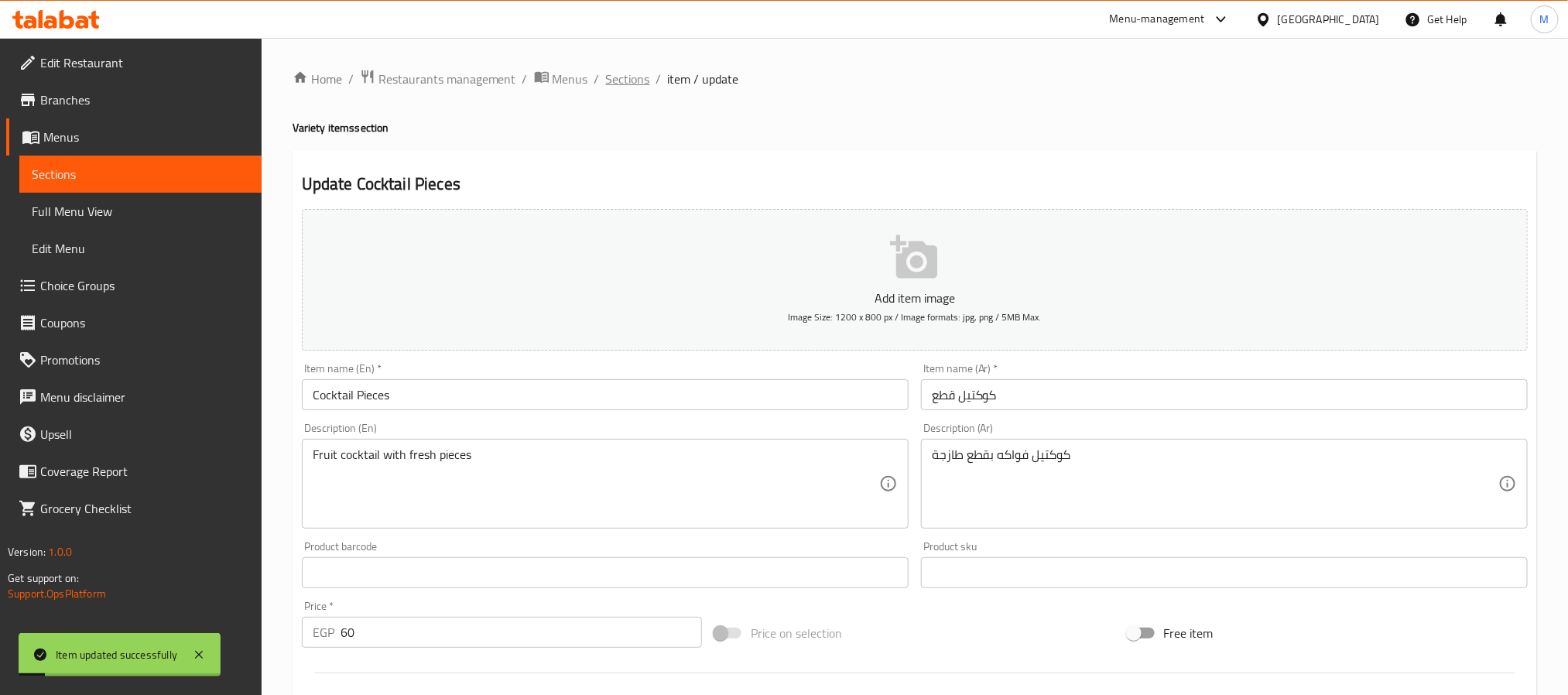
click at [634, 77] on span "Sections" at bounding box center [628, 79] width 44 height 19
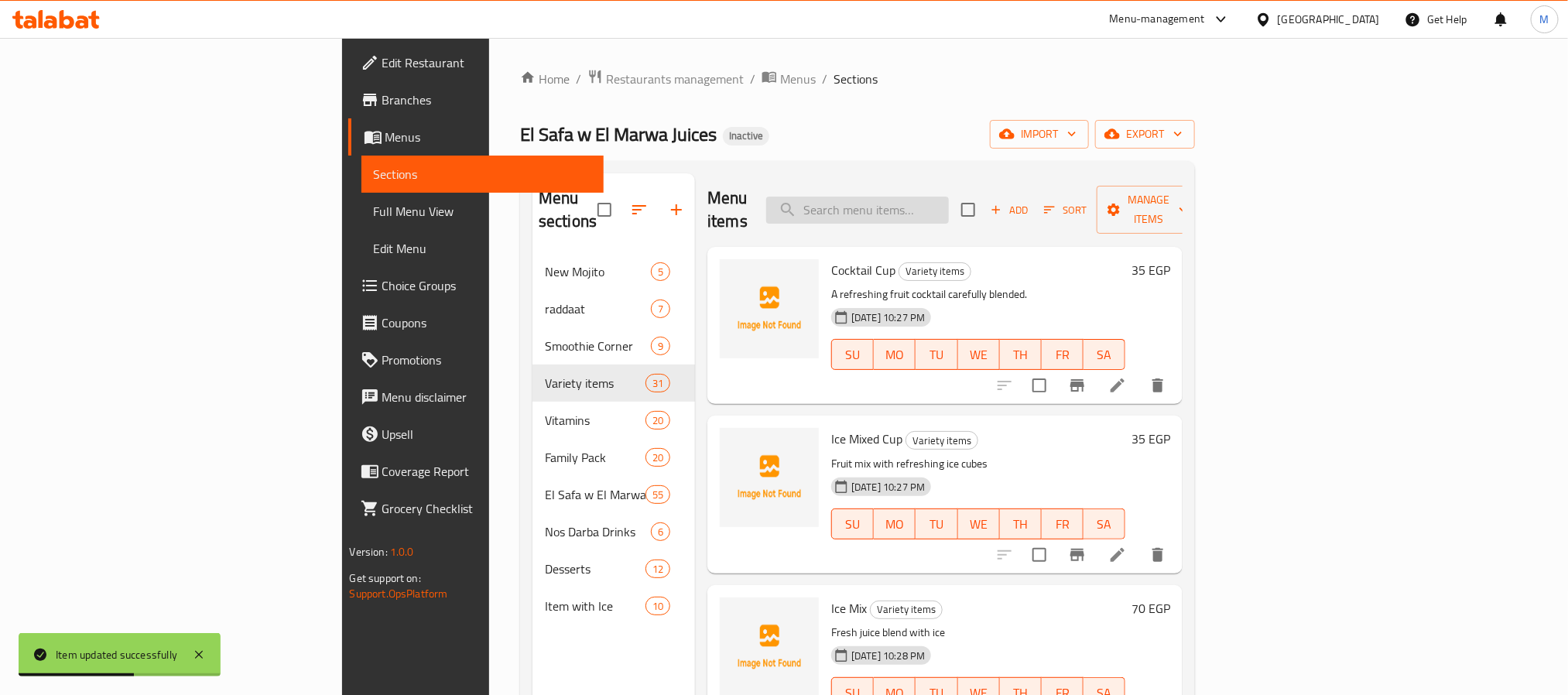
click at [949, 197] on input "search" at bounding box center [857, 211] width 182 height 28
paste input "Layered Cocktail"
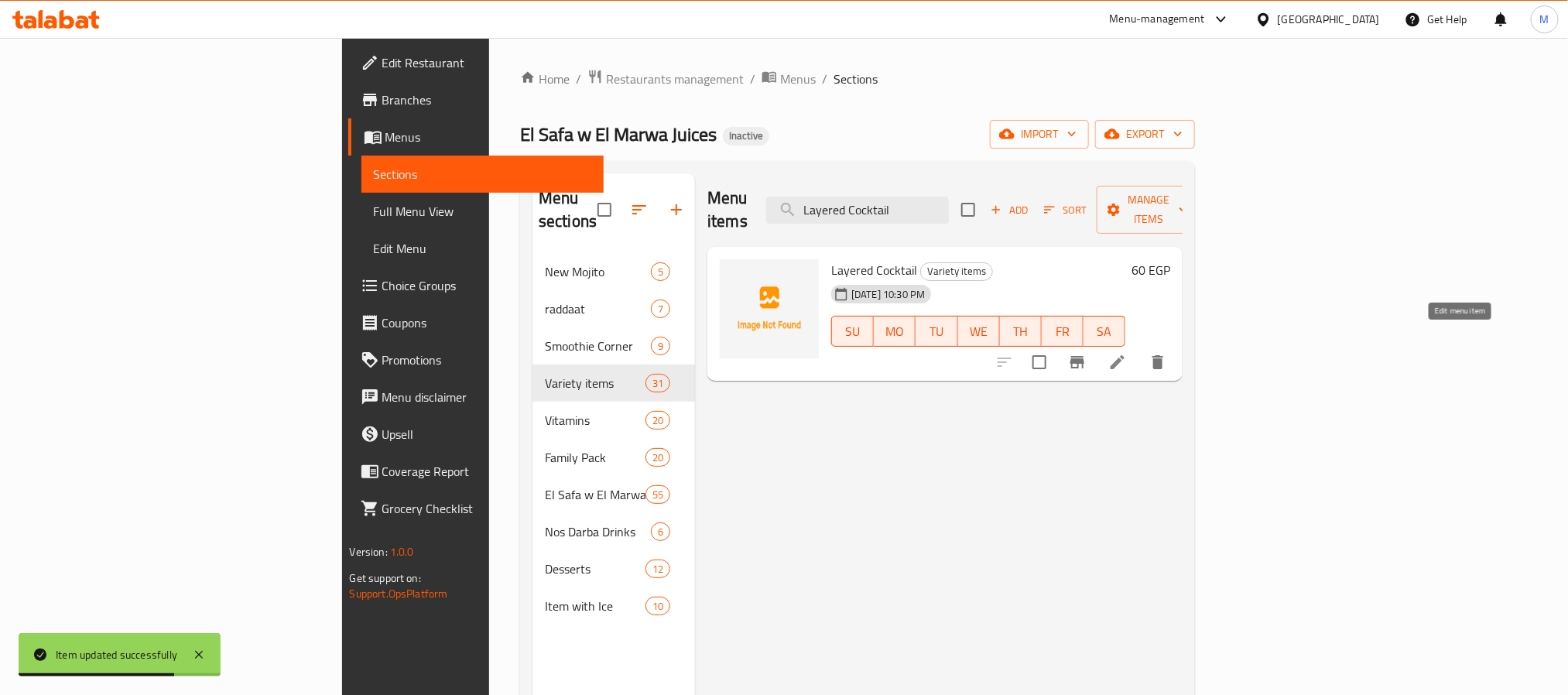
type input "Layered Cocktail"
click at [1124, 355] on icon at bounding box center [1118, 362] width 14 height 14
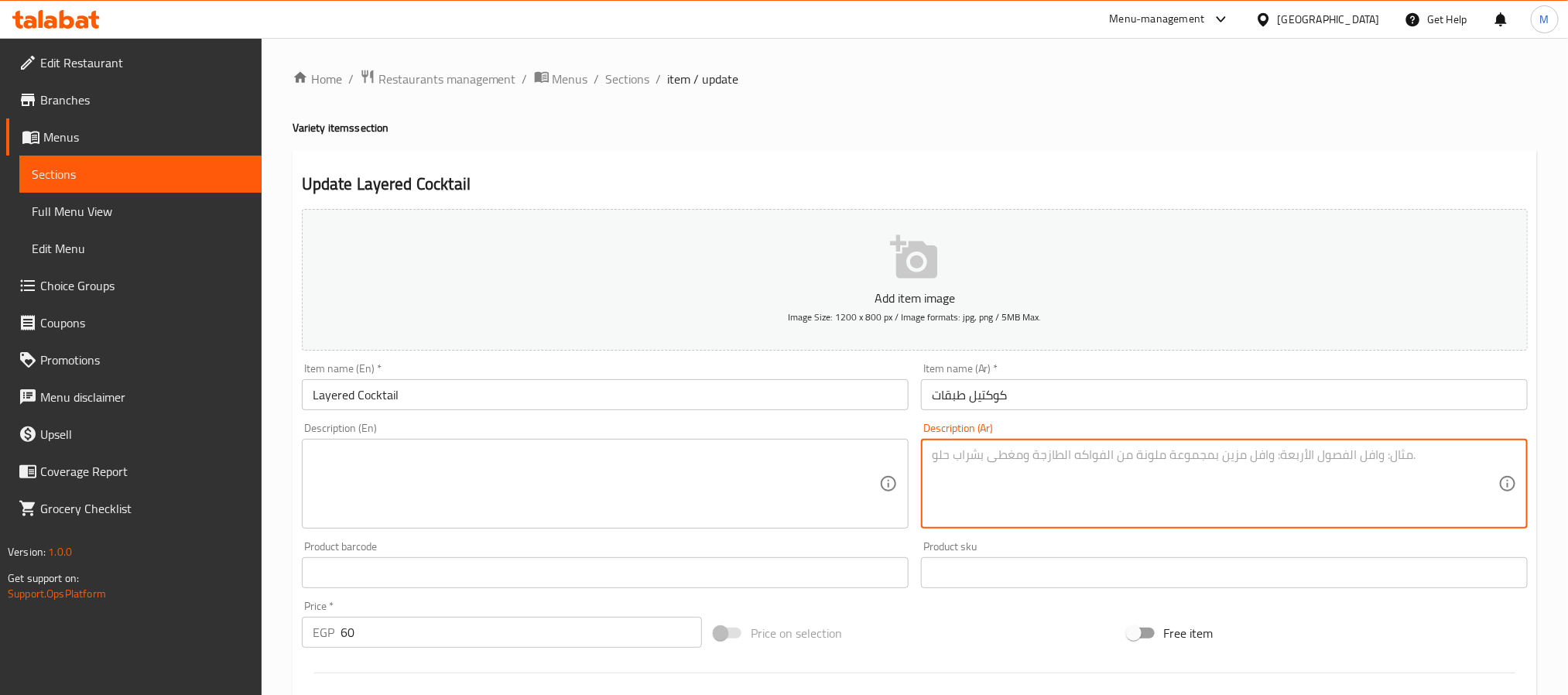
click at [1077, 461] on textarea at bounding box center [1215, 484] width 567 height 74
paste textarea "كوكتيل بطبقات فواكه متعددة"
type textarea "كوكتيل بطبقات فواكه متعددة"
click at [790, 529] on div "Description (En)" at bounding box center [605, 483] width 607 height 89
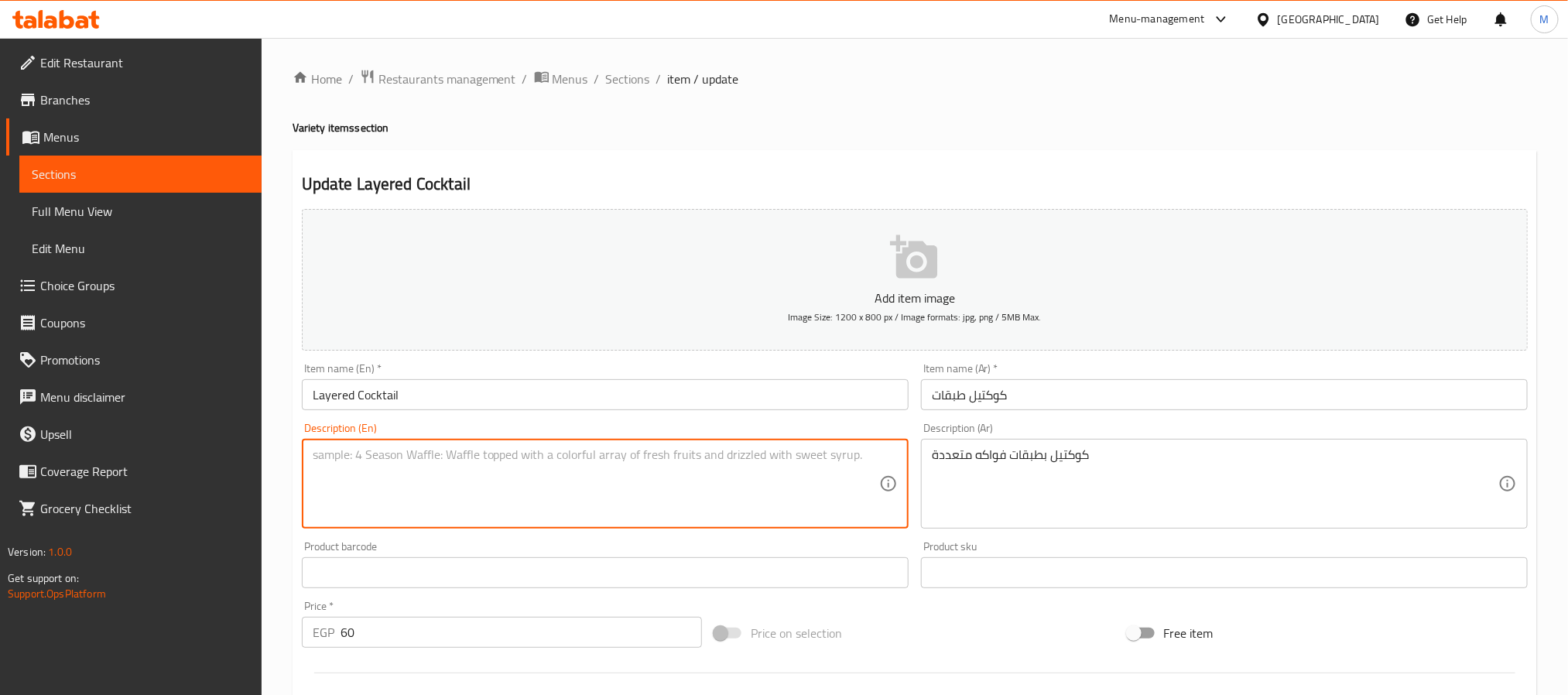
click at [789, 505] on textarea at bounding box center [596, 484] width 567 height 74
paste textarea "Multi-layered fruit cocktail"
type textarea "Multi-layered fruit cocktail"
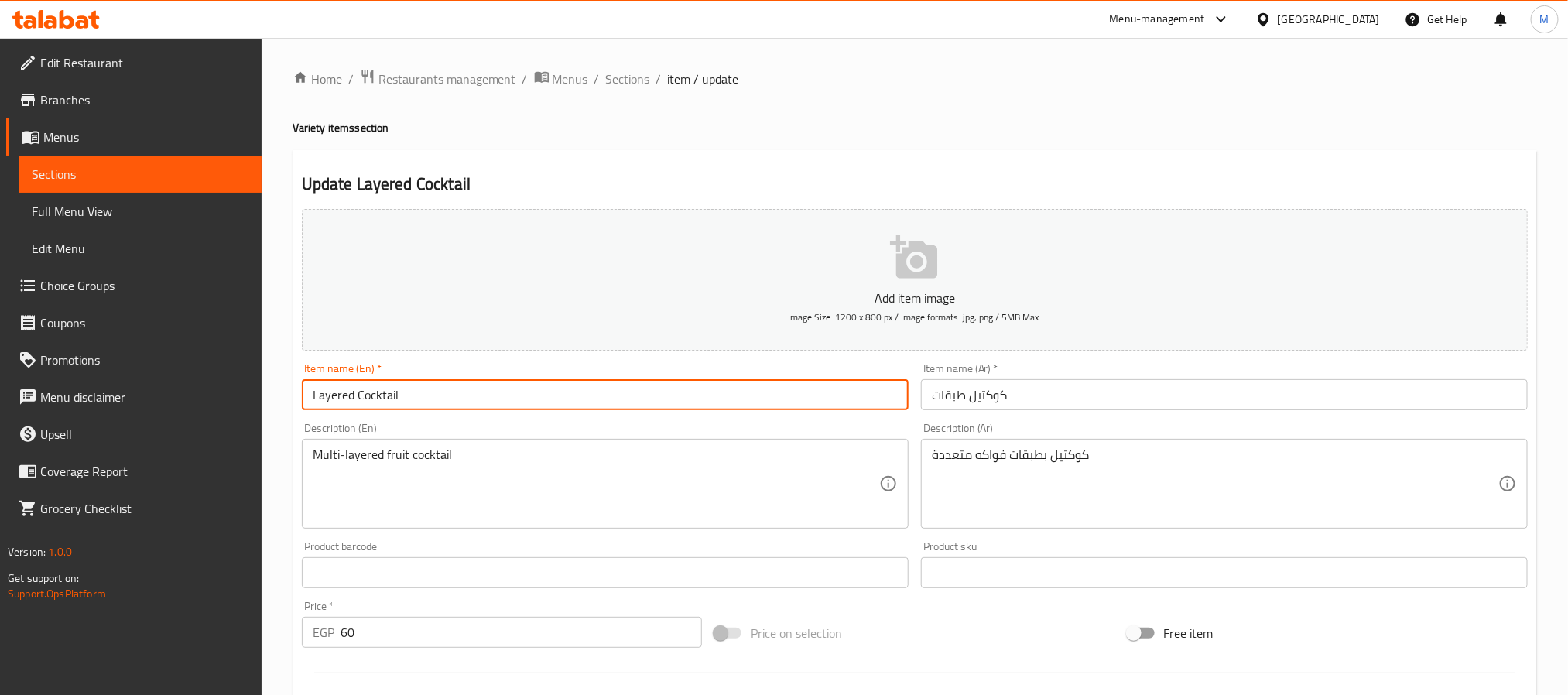
click at [501, 389] on input "Layered Cocktail" at bounding box center [605, 395] width 607 height 31
click at [634, 80] on span "Sections" at bounding box center [628, 79] width 44 height 19
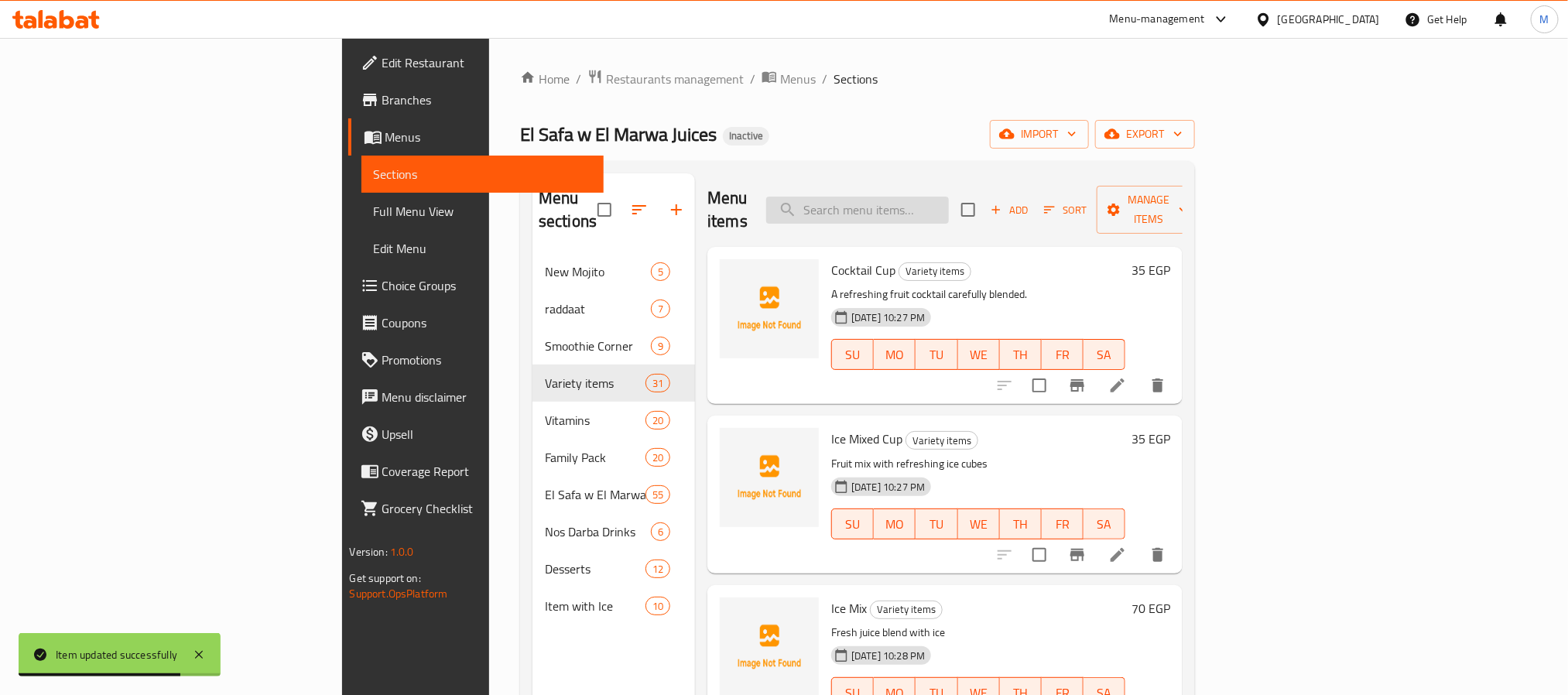
click at [949, 206] on input "search" at bounding box center [857, 211] width 182 height 28
paste input "Plain Arugula"
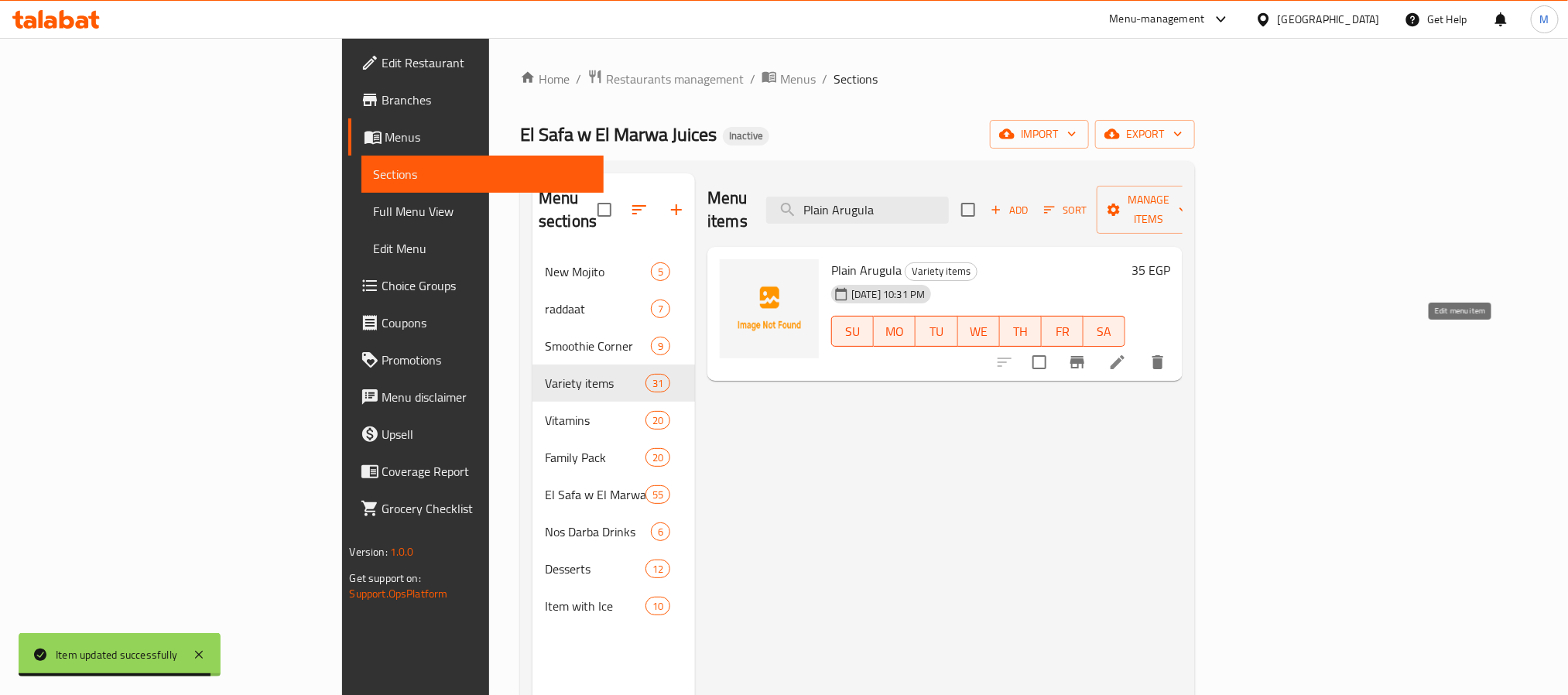
type input "Plain Arugula"
click at [1124, 355] on icon at bounding box center [1118, 362] width 14 height 14
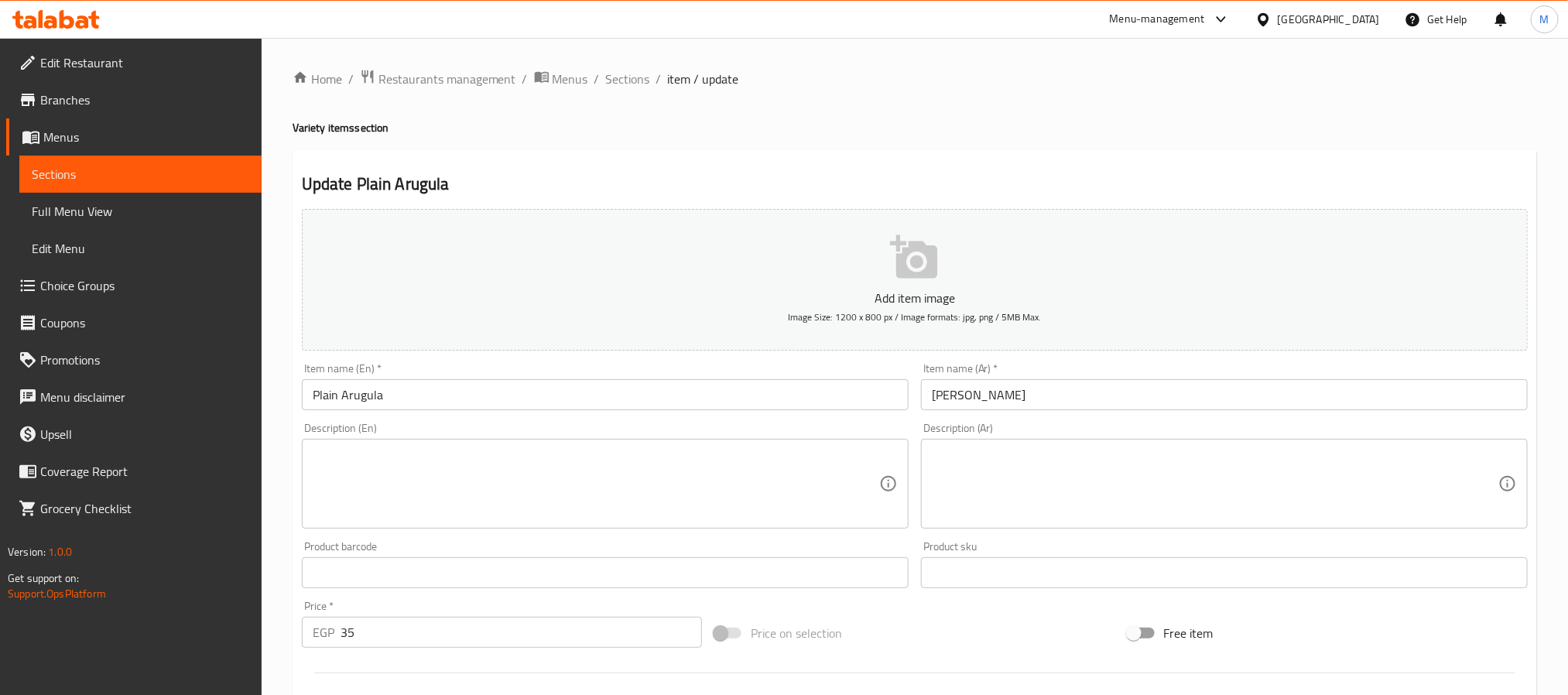
click at [1020, 456] on textarea at bounding box center [1215, 484] width 567 height 74
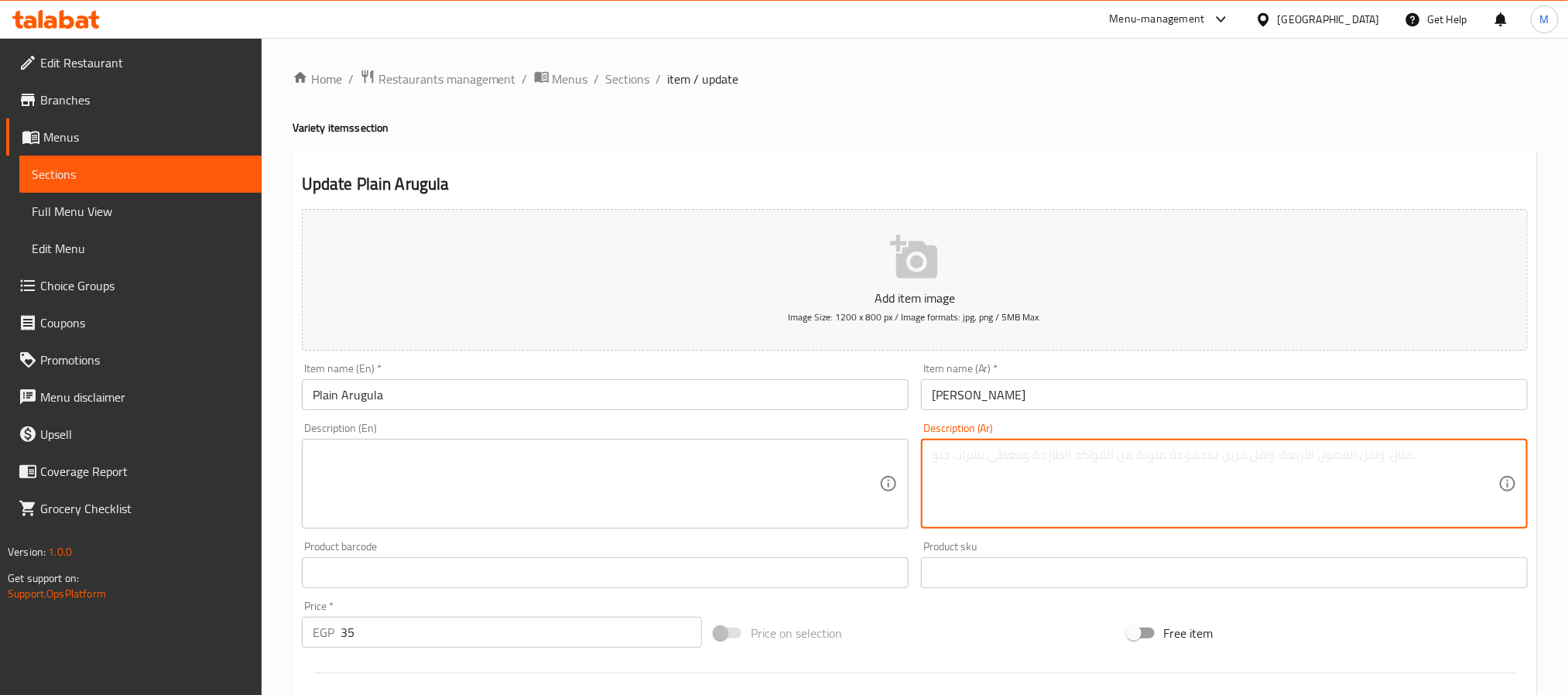
paste textarea "عصير جرجير طبيعي"
type textarea "عصير جرجير طبيعي"
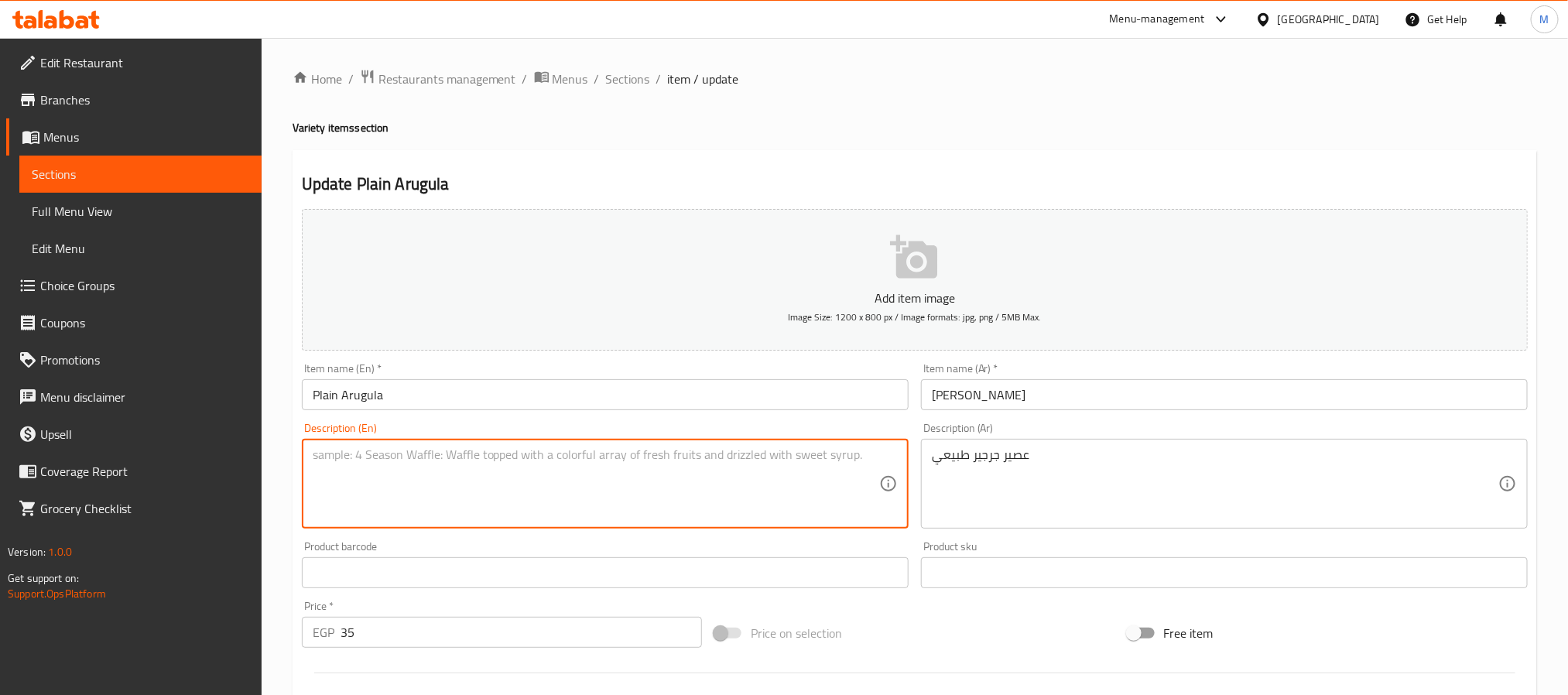
click at [718, 458] on textarea at bounding box center [596, 484] width 567 height 74
paste textarea "Natural watercress juice"
click at [360, 393] on input "Plain Arugula" at bounding box center [605, 395] width 607 height 31
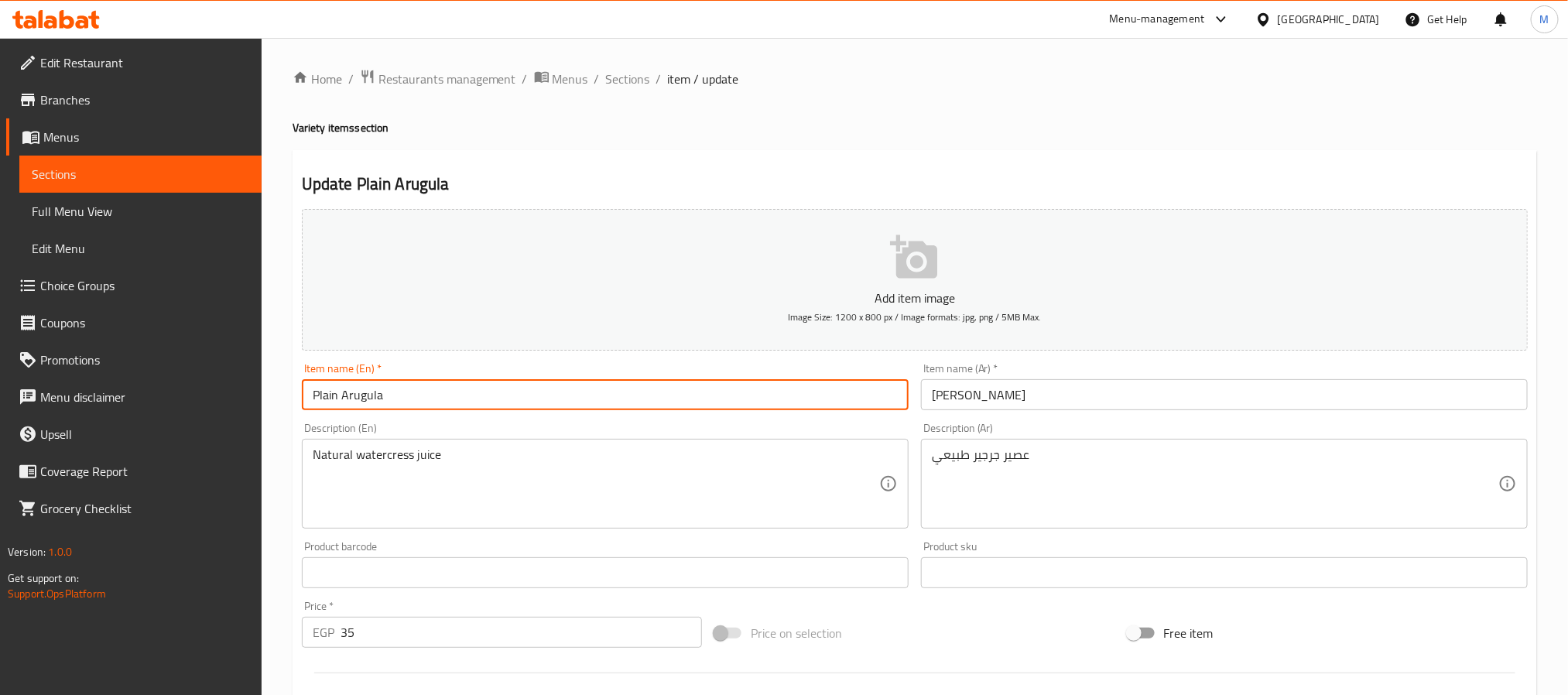
click at [360, 393] on input "Plain Arugula" at bounding box center [605, 395] width 607 height 31
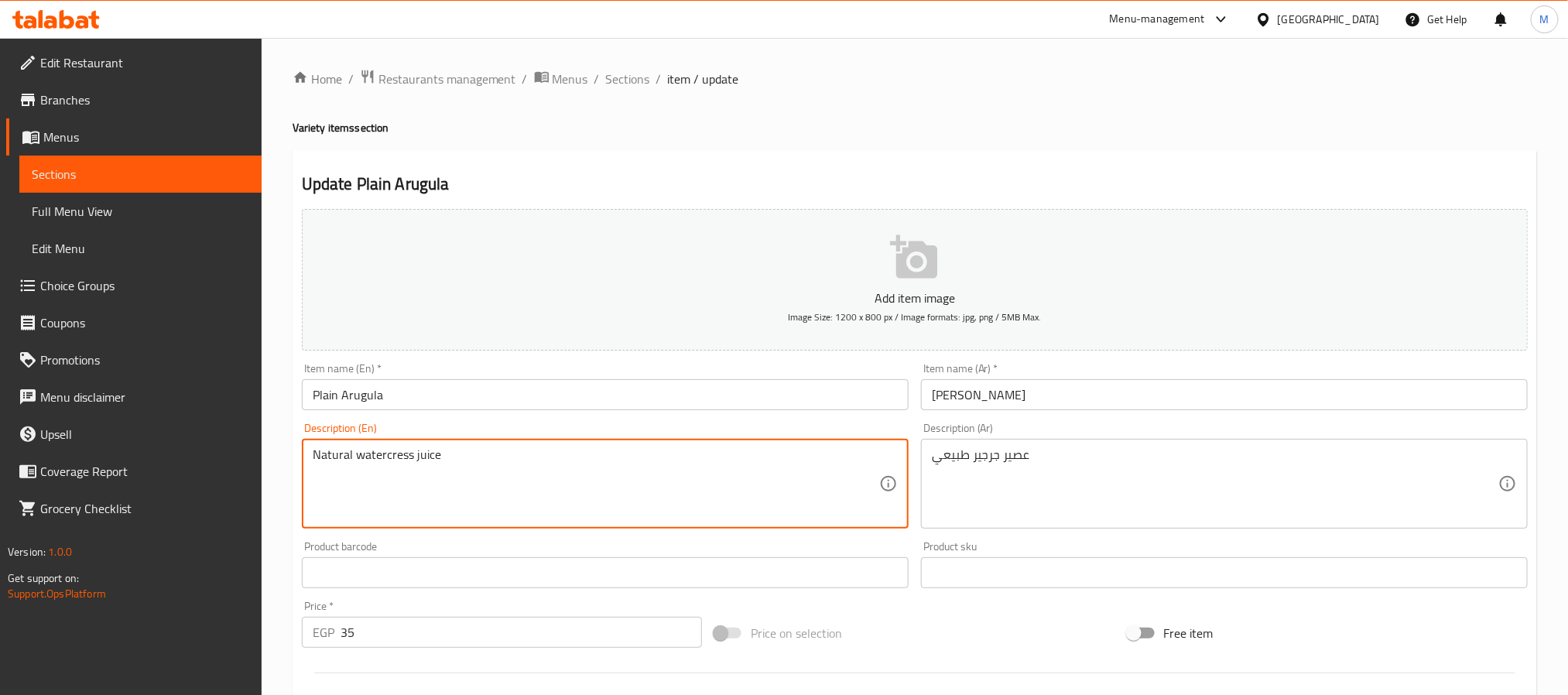
click at [395, 456] on textarea "Natural watercress juice" at bounding box center [596, 484] width 567 height 74
paste textarea "Arugula"
type textarea "Natural Arugula juice"
click at [506, 400] on input "Plain Arugula" at bounding box center [605, 395] width 607 height 31
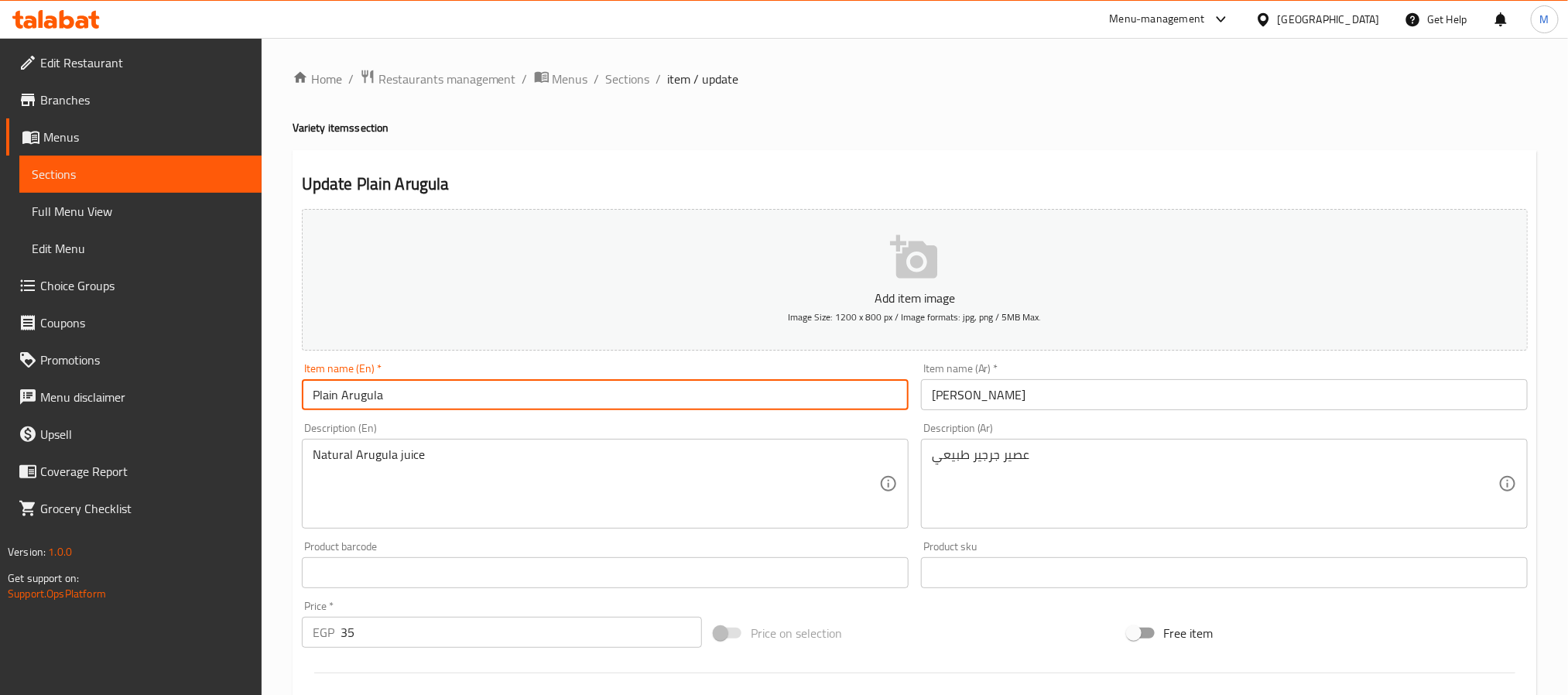
click at [646, 77] on span "Sections" at bounding box center [628, 79] width 44 height 19
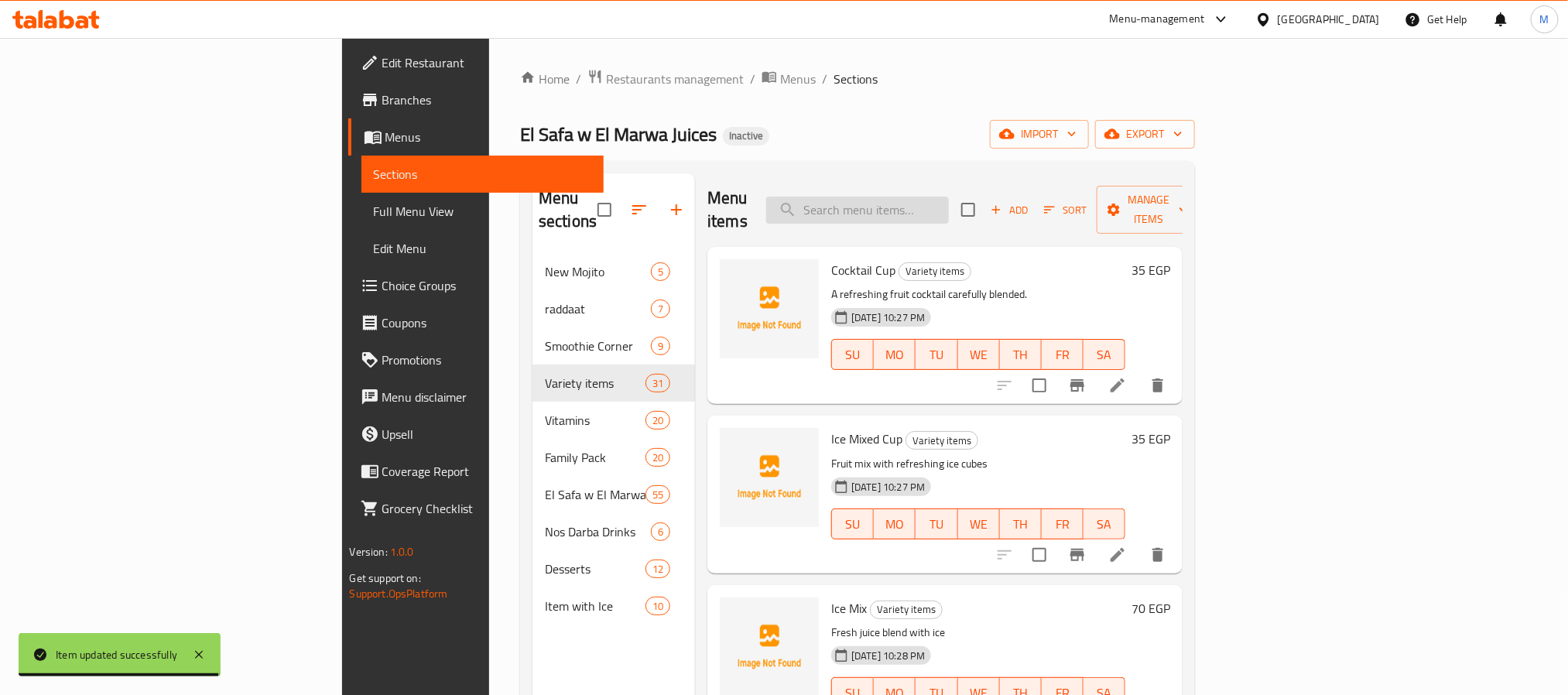
click at [949, 200] on input "search" at bounding box center [857, 211] width 182 height 28
paste input "Lemon with Mint"
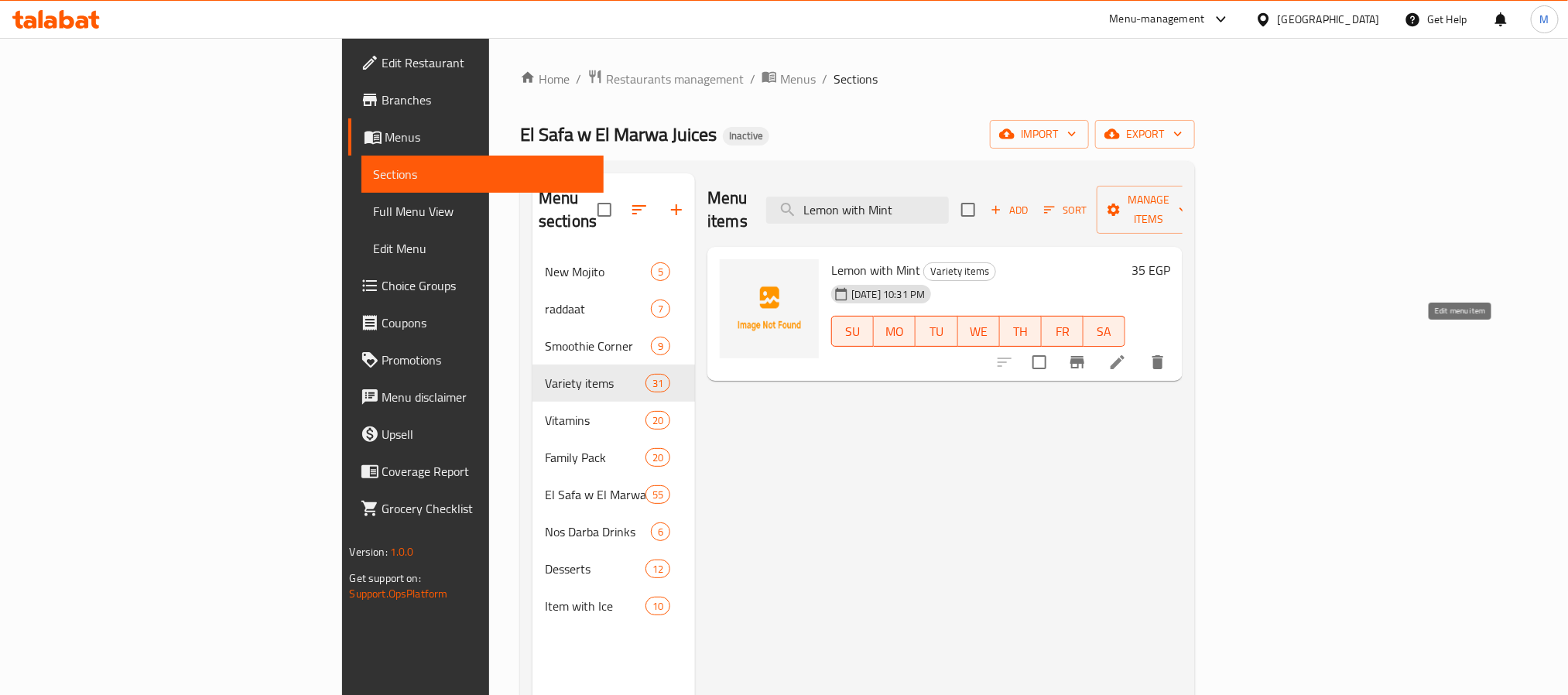
type input "Lemon with Mint"
click at [1127, 354] on icon at bounding box center [1118, 363] width 19 height 19
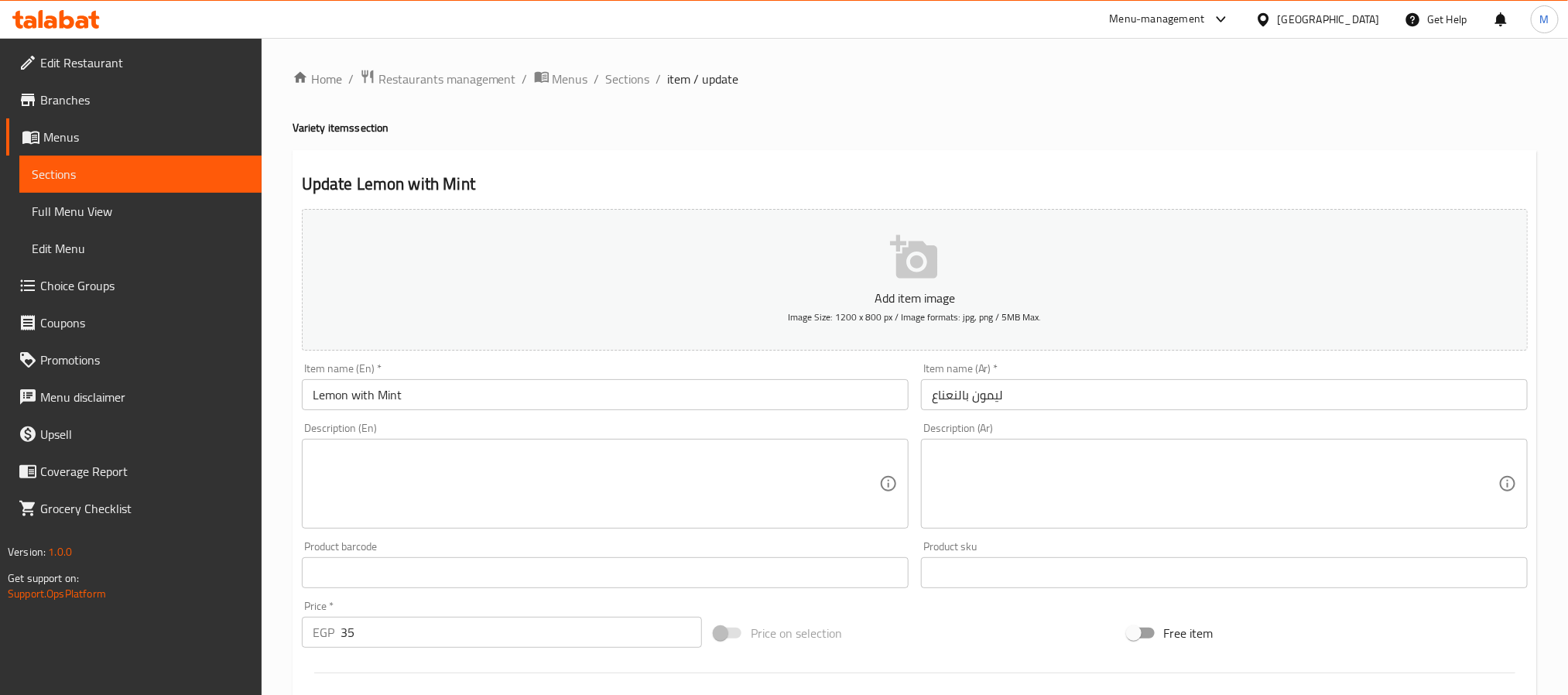
click at [1073, 514] on textarea at bounding box center [1215, 484] width 567 height 74
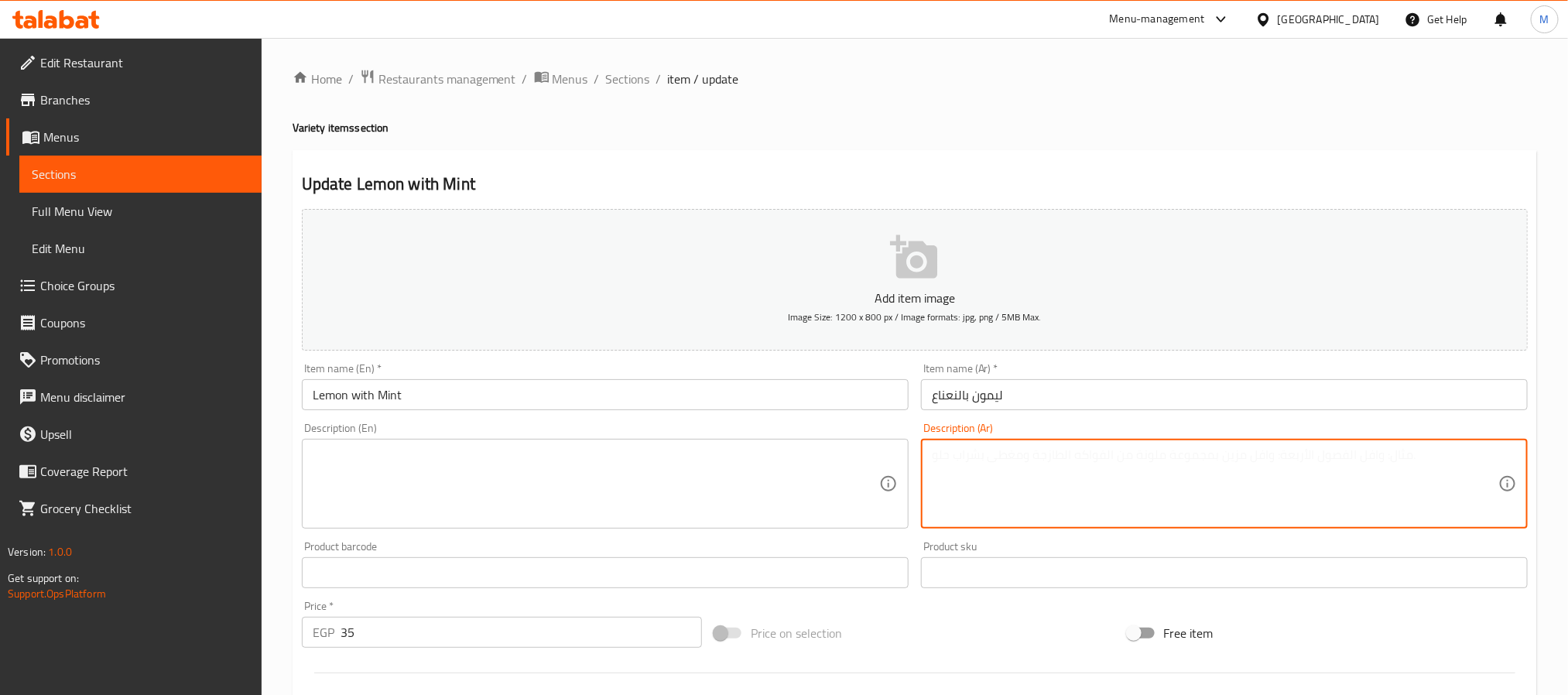
paste textarea "ليمون بالنعناع منعش"
type textarea "ليمون بالنعناع منعش"
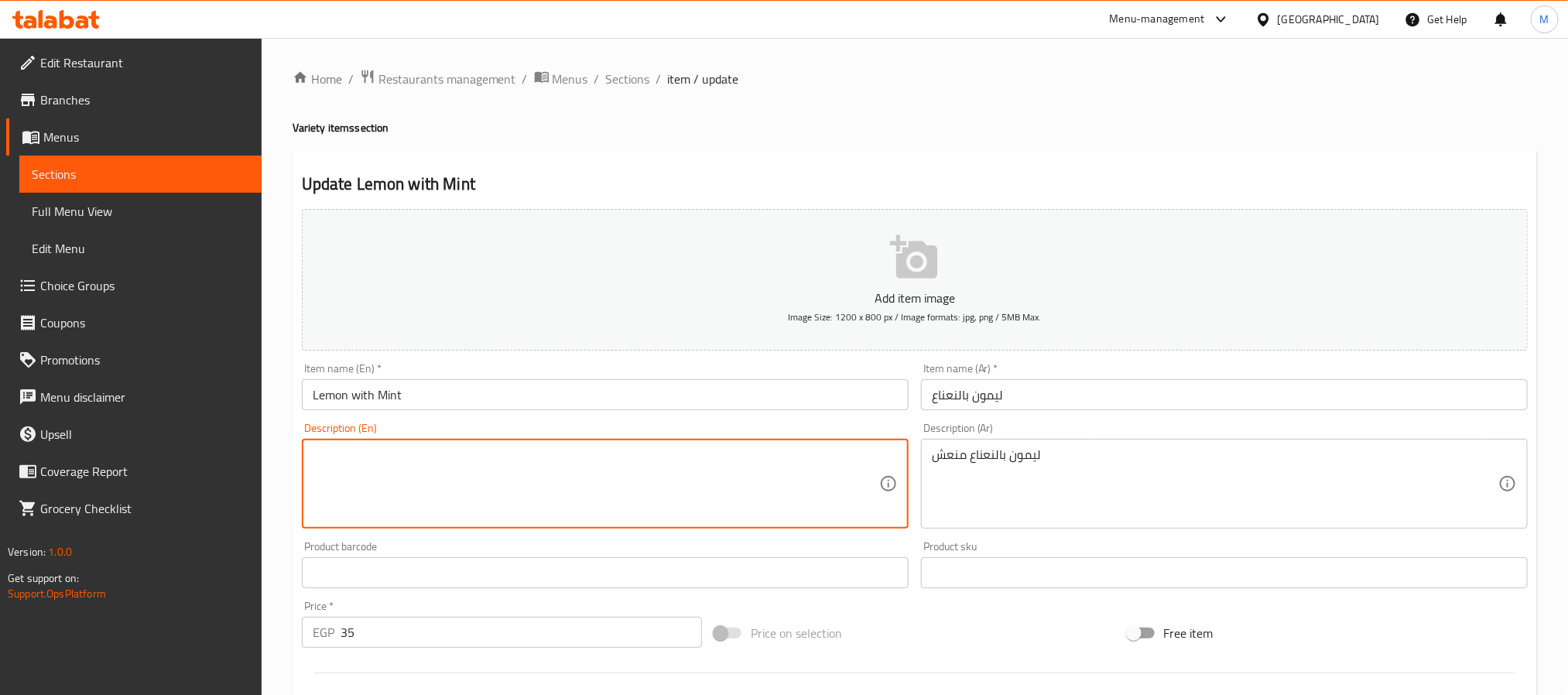
click at [750, 520] on textarea at bounding box center [596, 484] width 567 height 74
paste textarea "Refreshing lemon mint"
type textarea "Refreshing lemon mint"
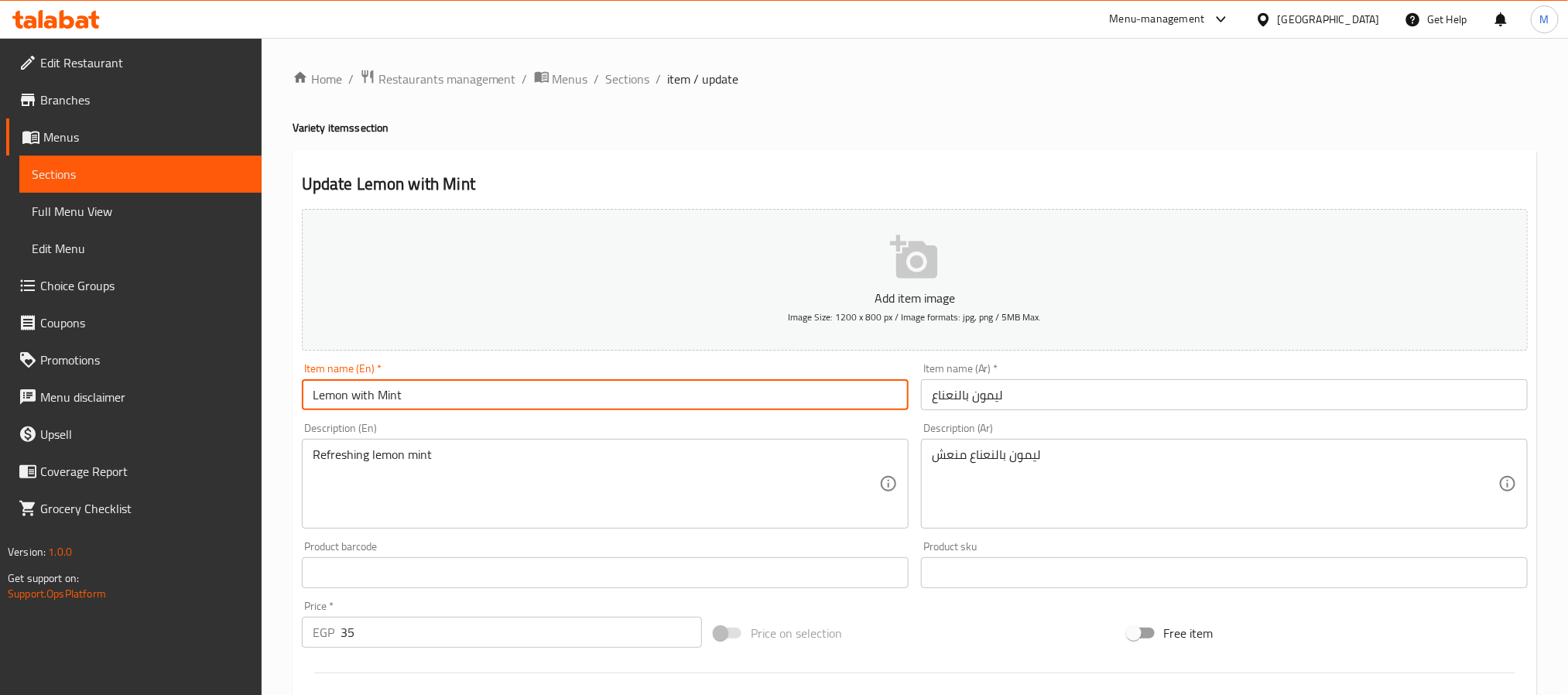
click at [630, 388] on input "Lemon with Mint" at bounding box center [605, 395] width 607 height 31
click at [617, 82] on span "Sections" at bounding box center [628, 79] width 44 height 19
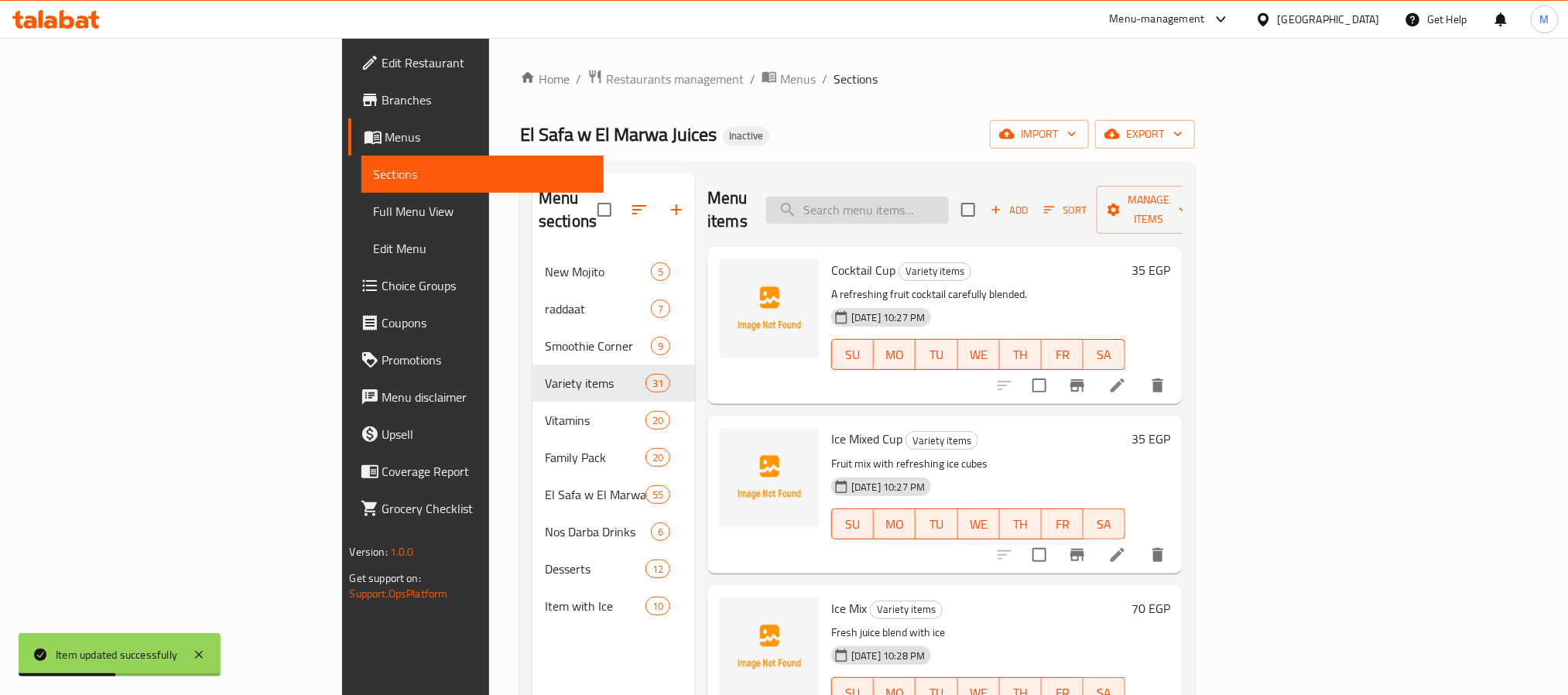
click at [949, 202] on input "search" at bounding box center [857, 211] width 182 height 28
paste input "Todo"
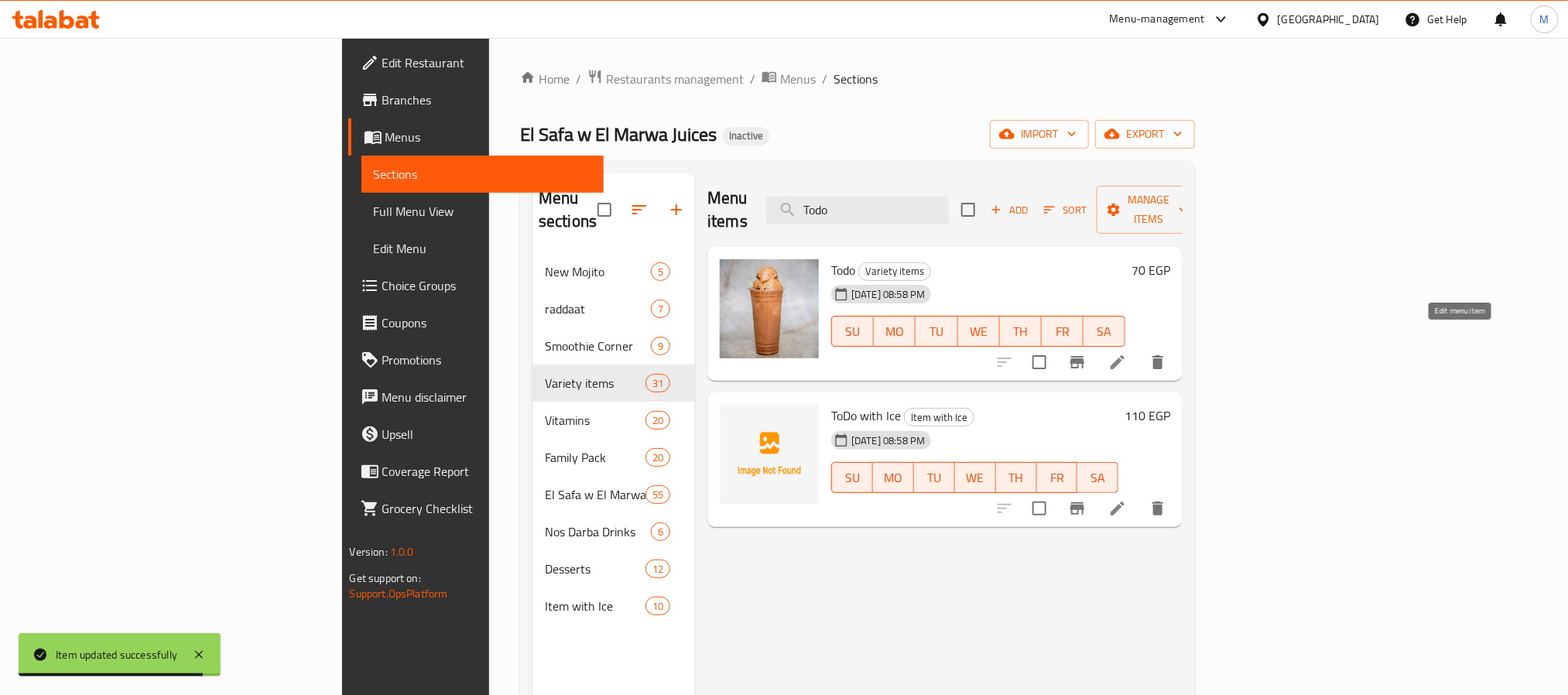
type input "Todo"
click at [1127, 354] on icon at bounding box center [1118, 363] width 19 height 19
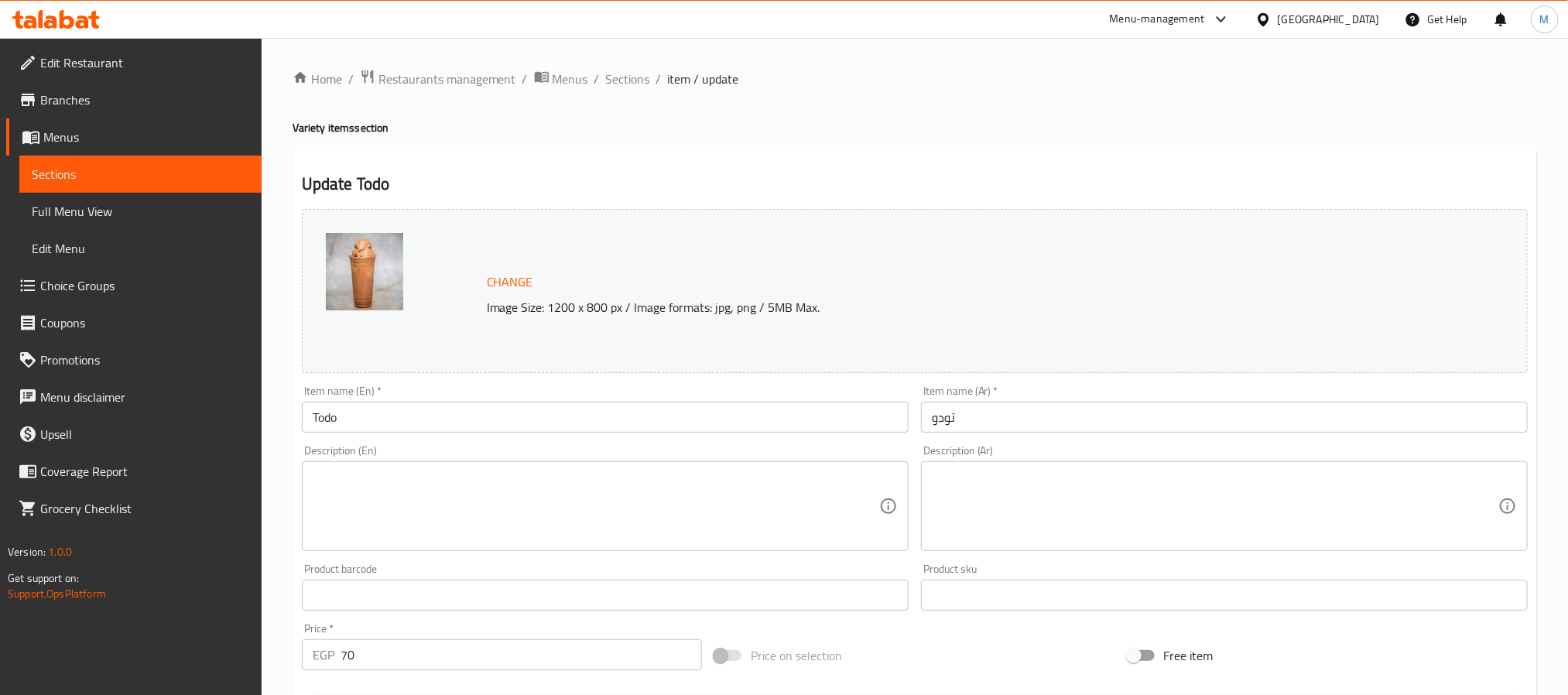
click at [1226, 528] on textarea at bounding box center [1215, 507] width 567 height 74
paste textarea "مشروب شيكولاتة تودو البارد"
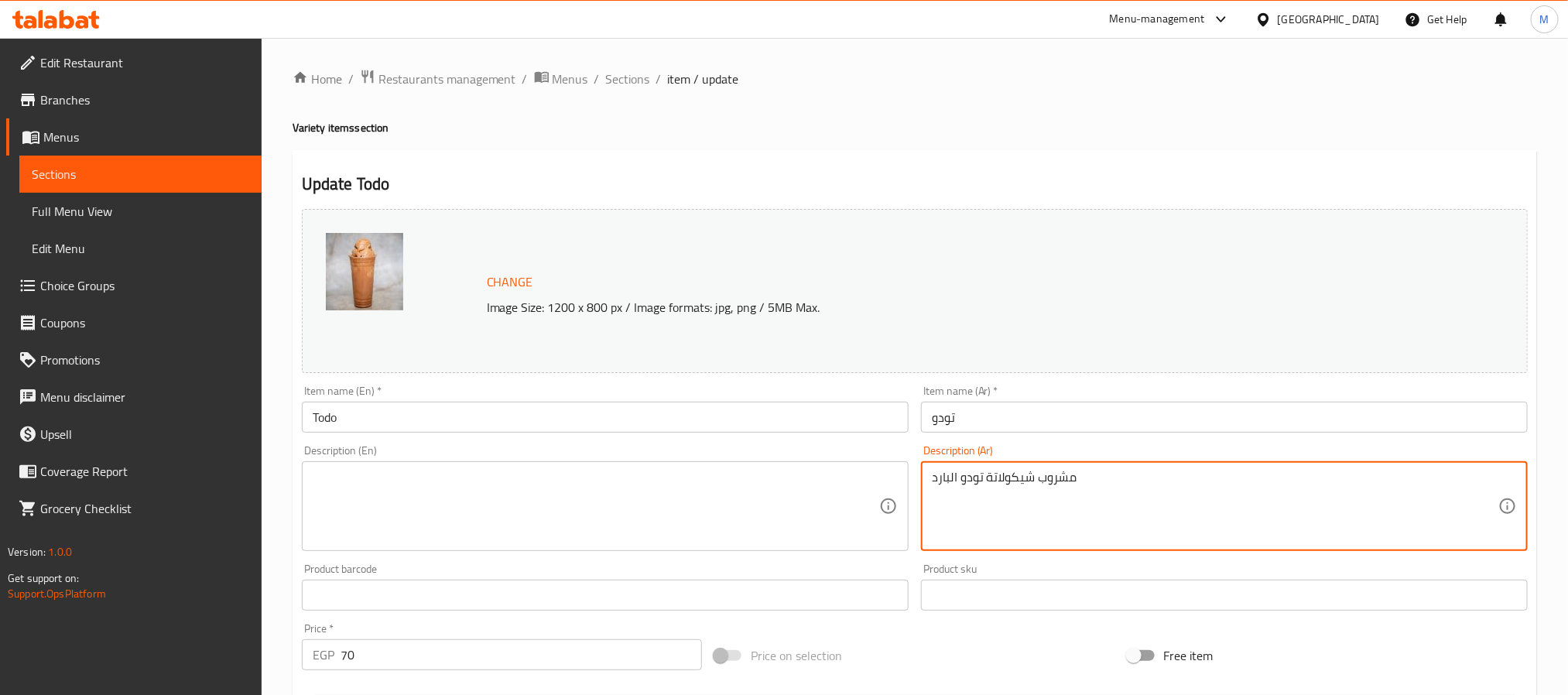
type textarea "مشروب شيكولاتة تودو البارد"
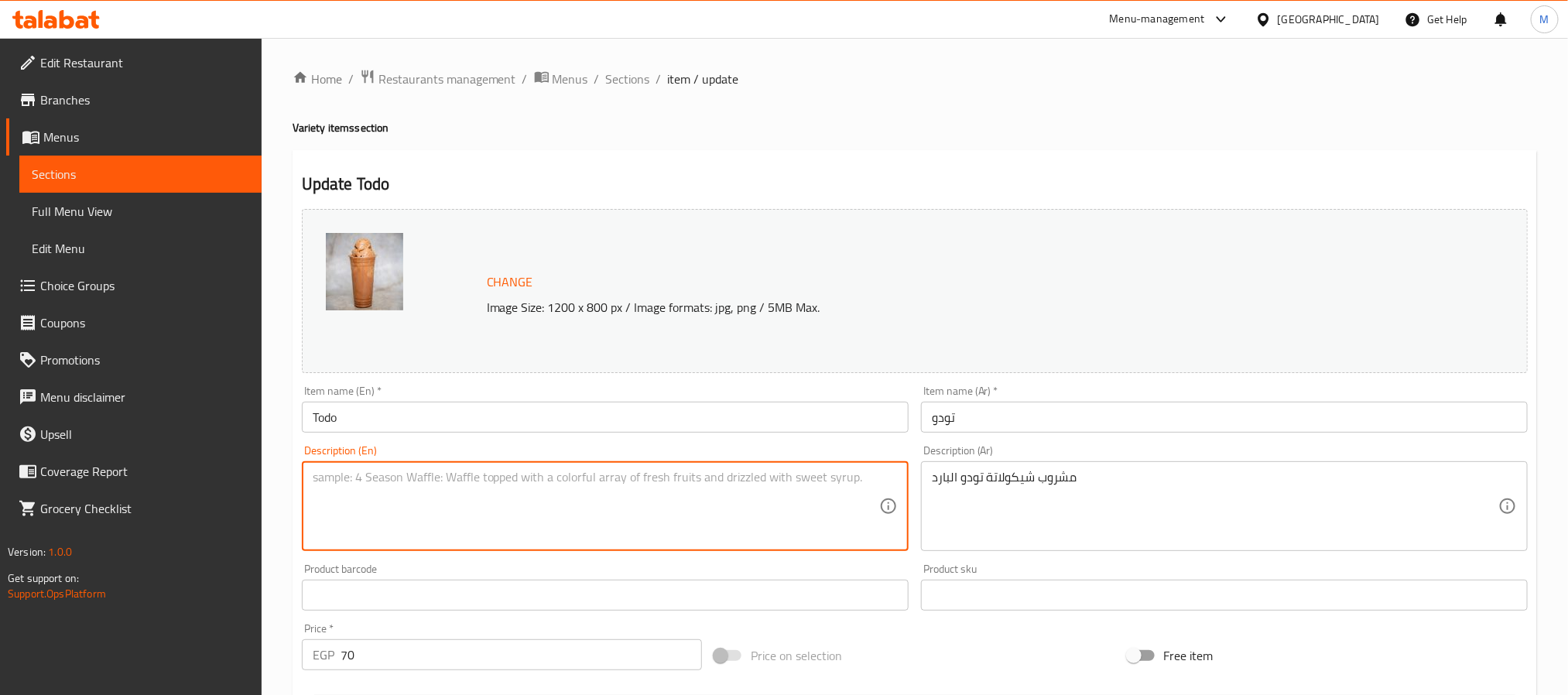
click at [648, 516] on textarea at bounding box center [596, 507] width 567 height 74
paste textarea "Todo Cold Chocolate Drink"
drag, startPoint x: 414, startPoint y: 475, endPoint x: 337, endPoint y: 474, distance: 77.0
click at [337, 474] on textarea "Todo Cold Chocolate Drink" at bounding box center [596, 507] width 567 height 74
click at [418, 481] on textarea "Todo Cold Chocolate Drink" at bounding box center [596, 507] width 567 height 74
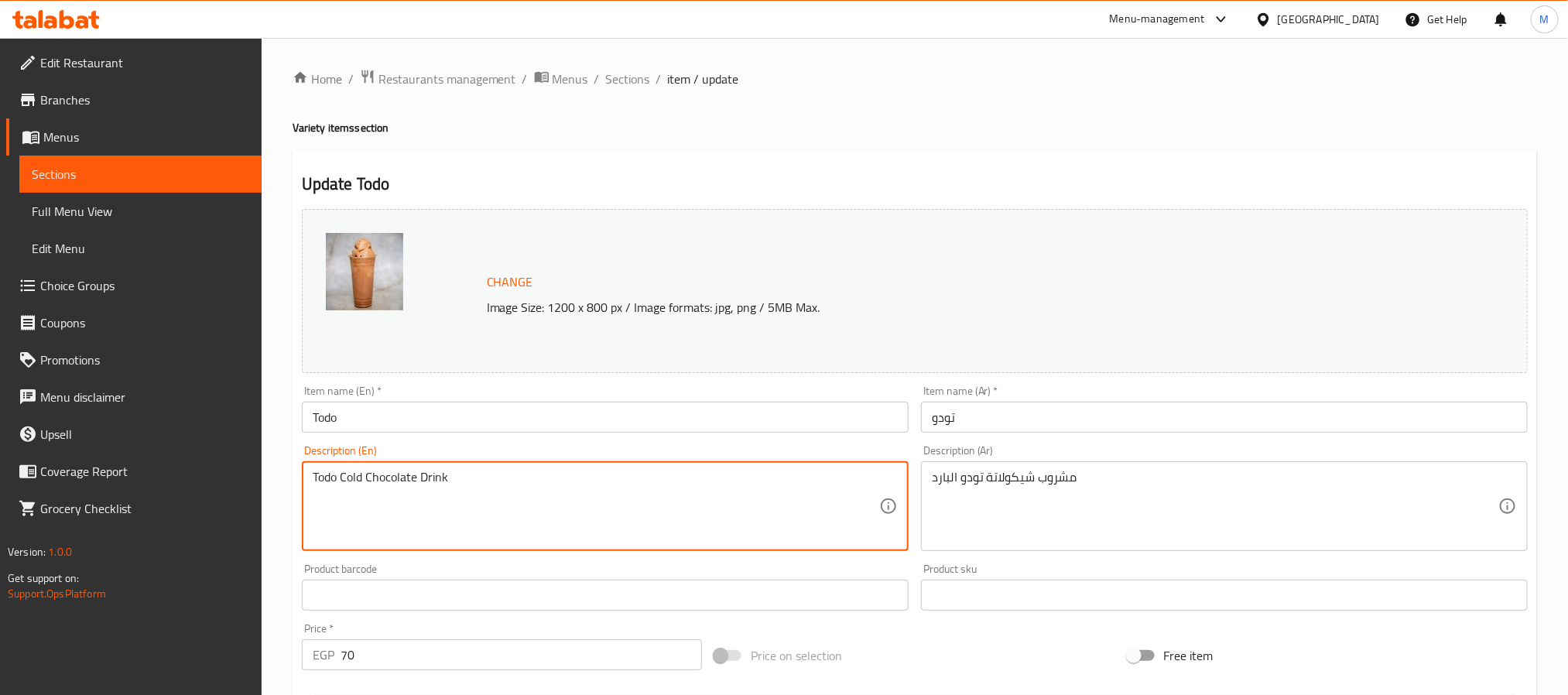
click at [418, 481] on textarea "Todo Cold Chocolate Drink" at bounding box center [596, 507] width 567 height 74
drag, startPoint x: 421, startPoint y: 479, endPoint x: 341, endPoint y: 486, distance: 80.3
click at [341, 486] on textarea "Todo Cold Chocolate Drink" at bounding box center [596, 507] width 567 height 74
click at [304, 482] on div "Todo Drink Description (En)" at bounding box center [605, 507] width 607 height 89
paste textarea "Cold Chocolate"
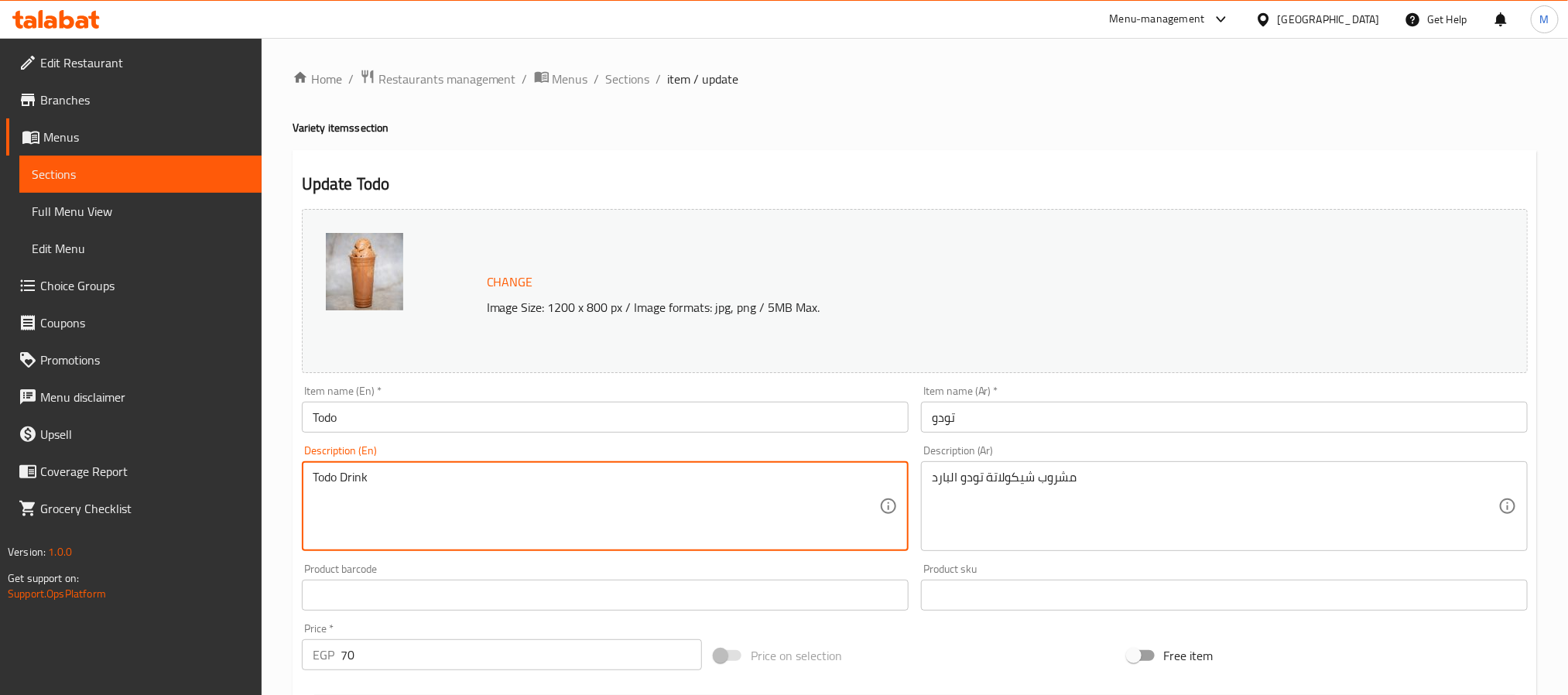
click at [321, 477] on textarea "Todo Drink" at bounding box center [596, 507] width 567 height 74
paste textarea "Cold Chocolate"
click at [309, 475] on div "Todo Drink Description (En)" at bounding box center [605, 507] width 607 height 89
paste textarea "Cold Chocolate"
click at [309, 470] on div "Todo Drink Description (En)" at bounding box center [605, 507] width 607 height 89
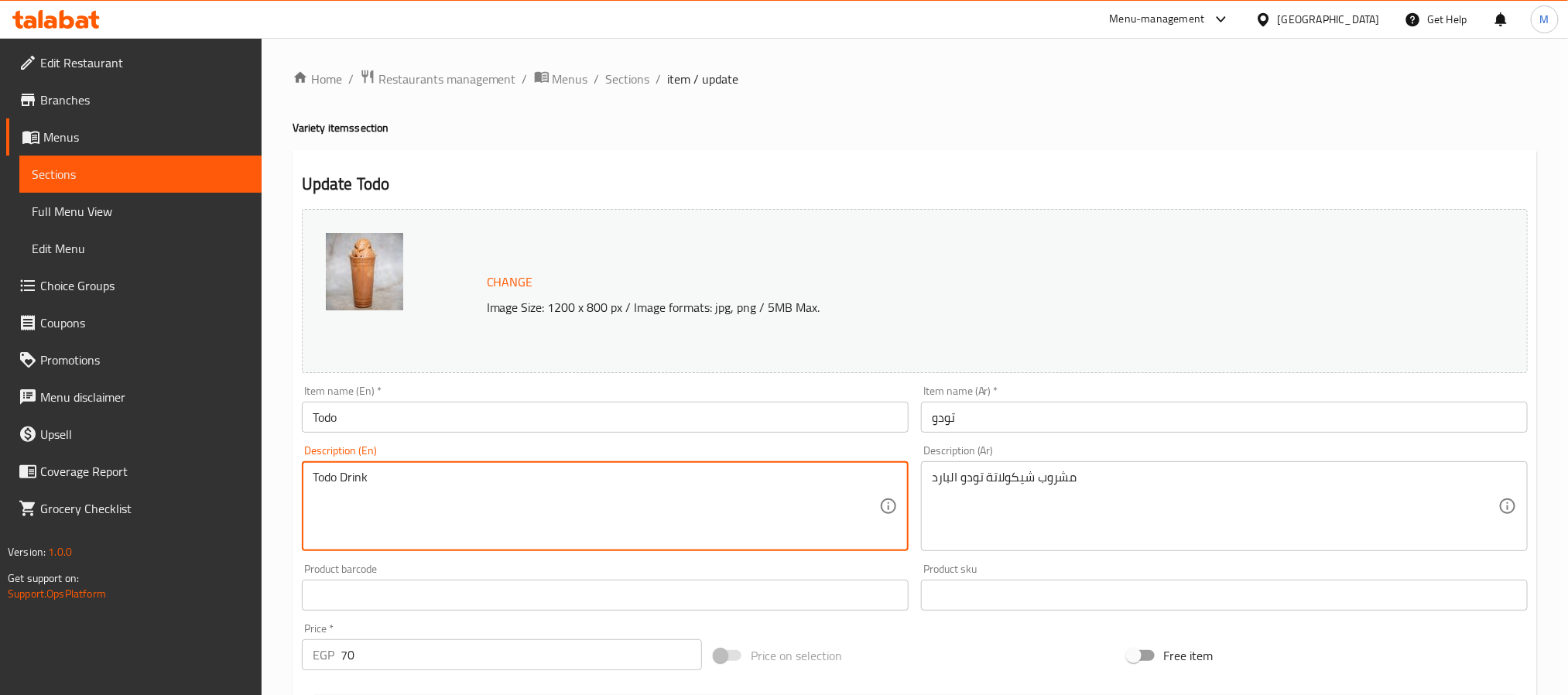
click at [307, 474] on div "Todo Drink Description (En)" at bounding box center [605, 507] width 607 height 89
paste textarea "Cold Chocolate"
type textarea "Cold Chocolate Todo Drink"
click at [518, 419] on input "Todo" at bounding box center [605, 417] width 607 height 31
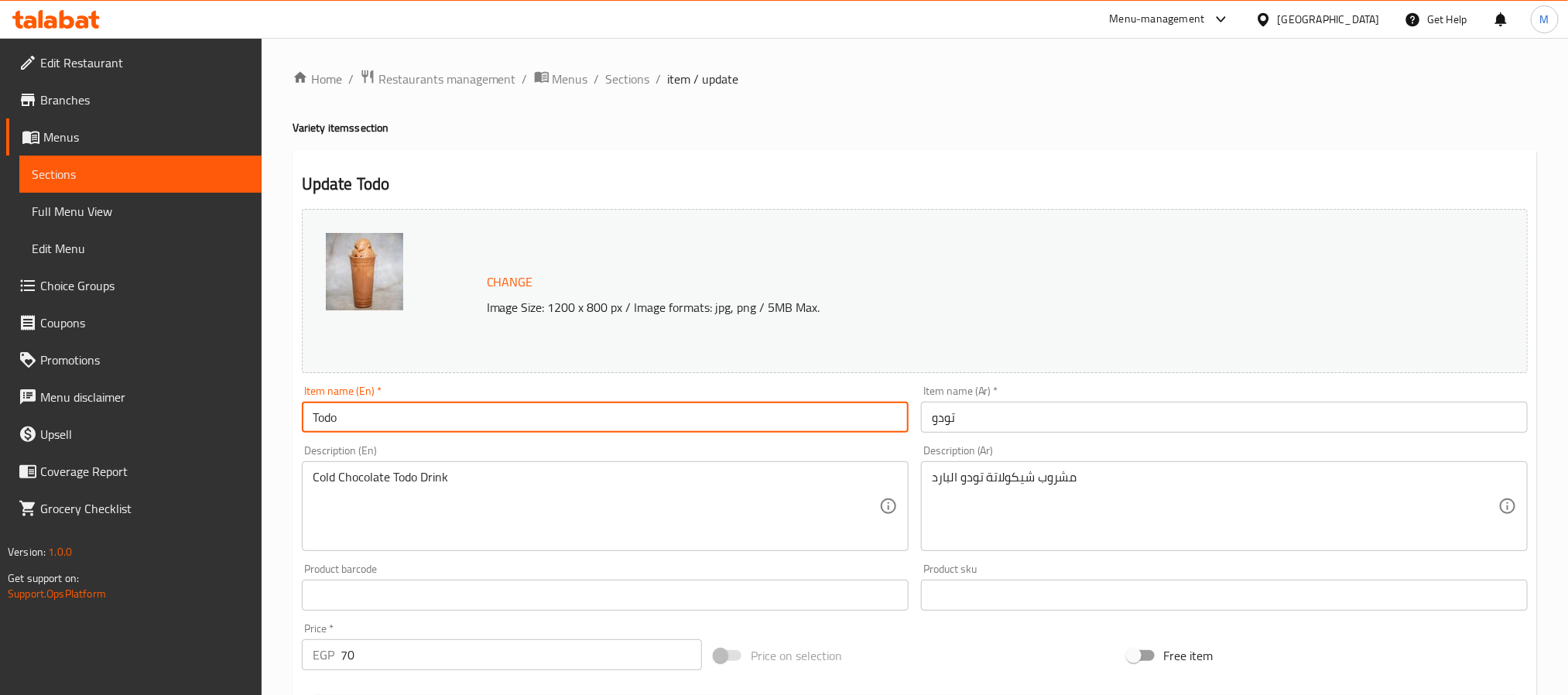
click at [621, 83] on span "Sections" at bounding box center [628, 79] width 44 height 19
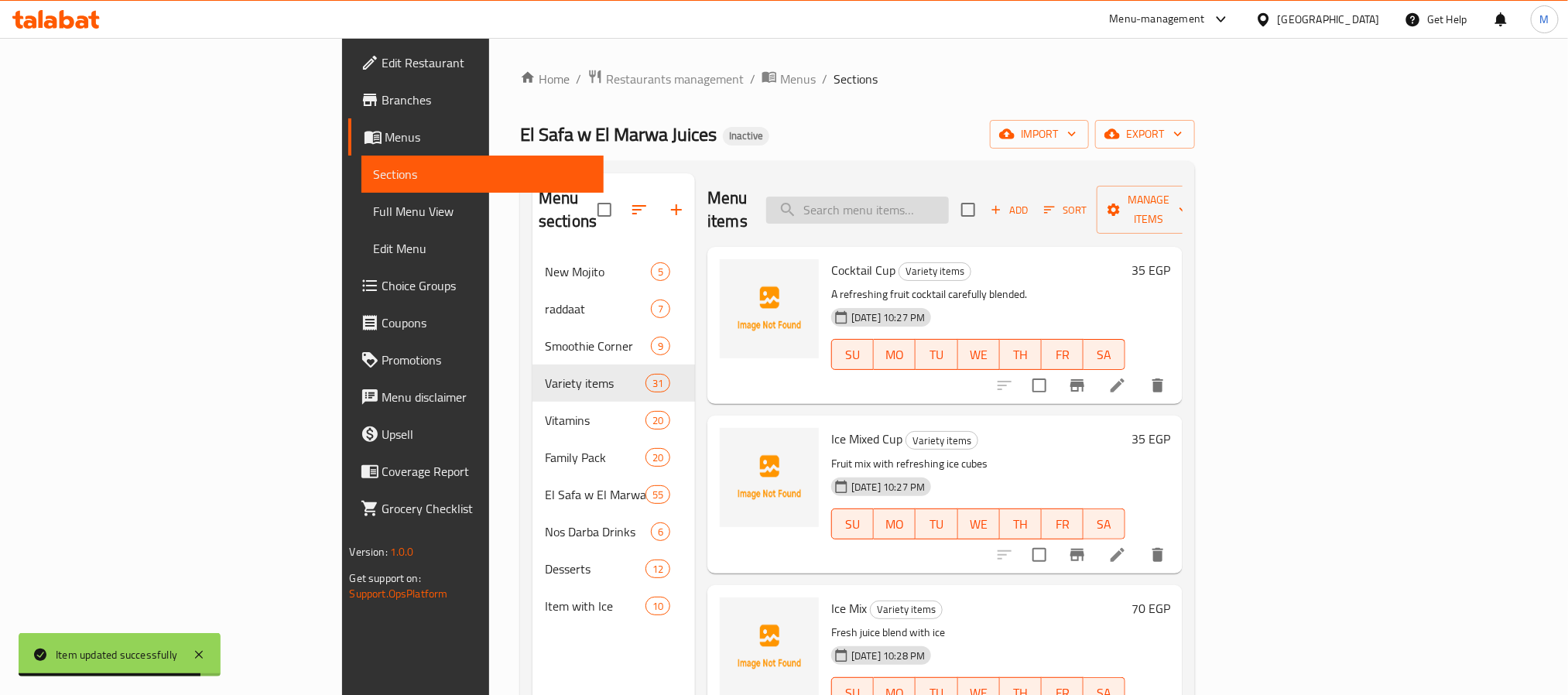
click at [949, 197] on input "search" at bounding box center [857, 211] width 182 height 28
paste input "Tamarind Family Pack"
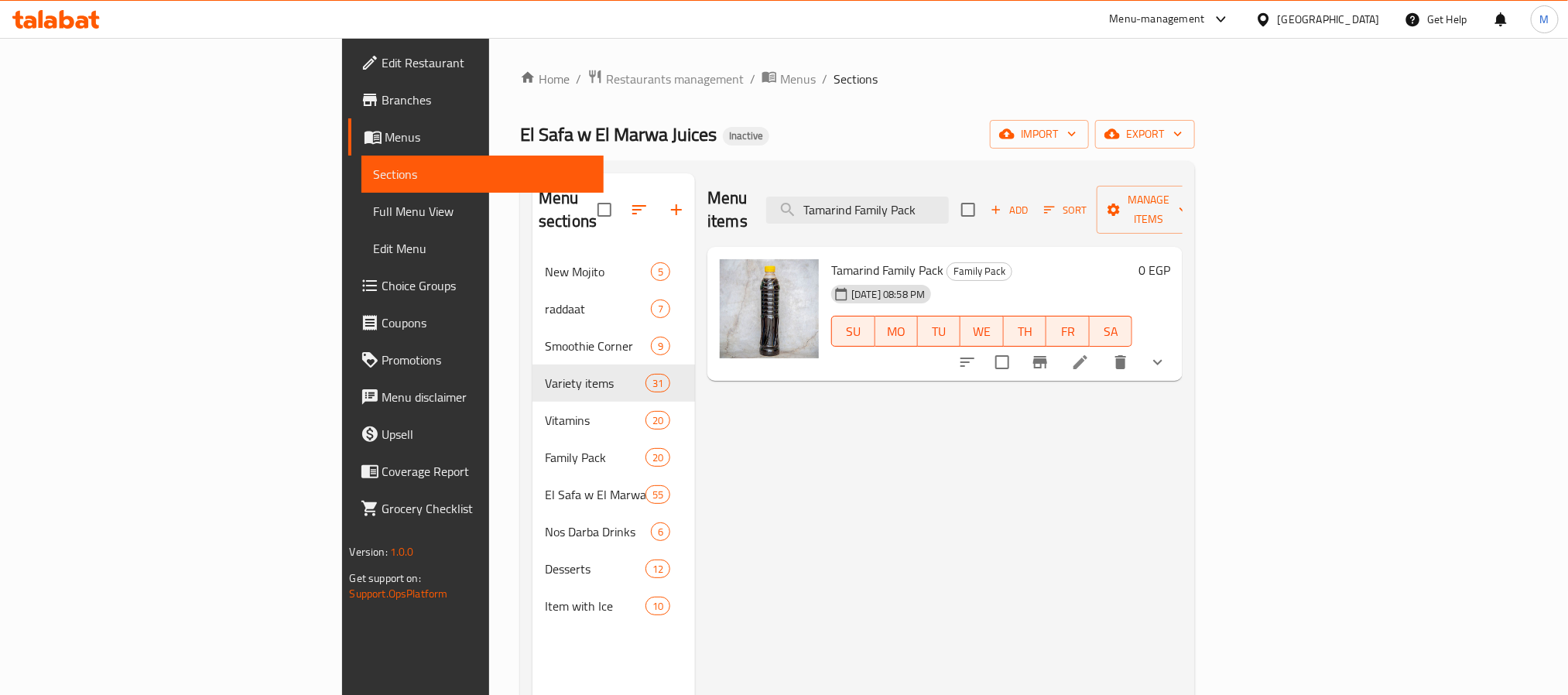
type input "Tamarind Family Pack"
click at [1102, 348] on li at bounding box center [1081, 362] width 43 height 28
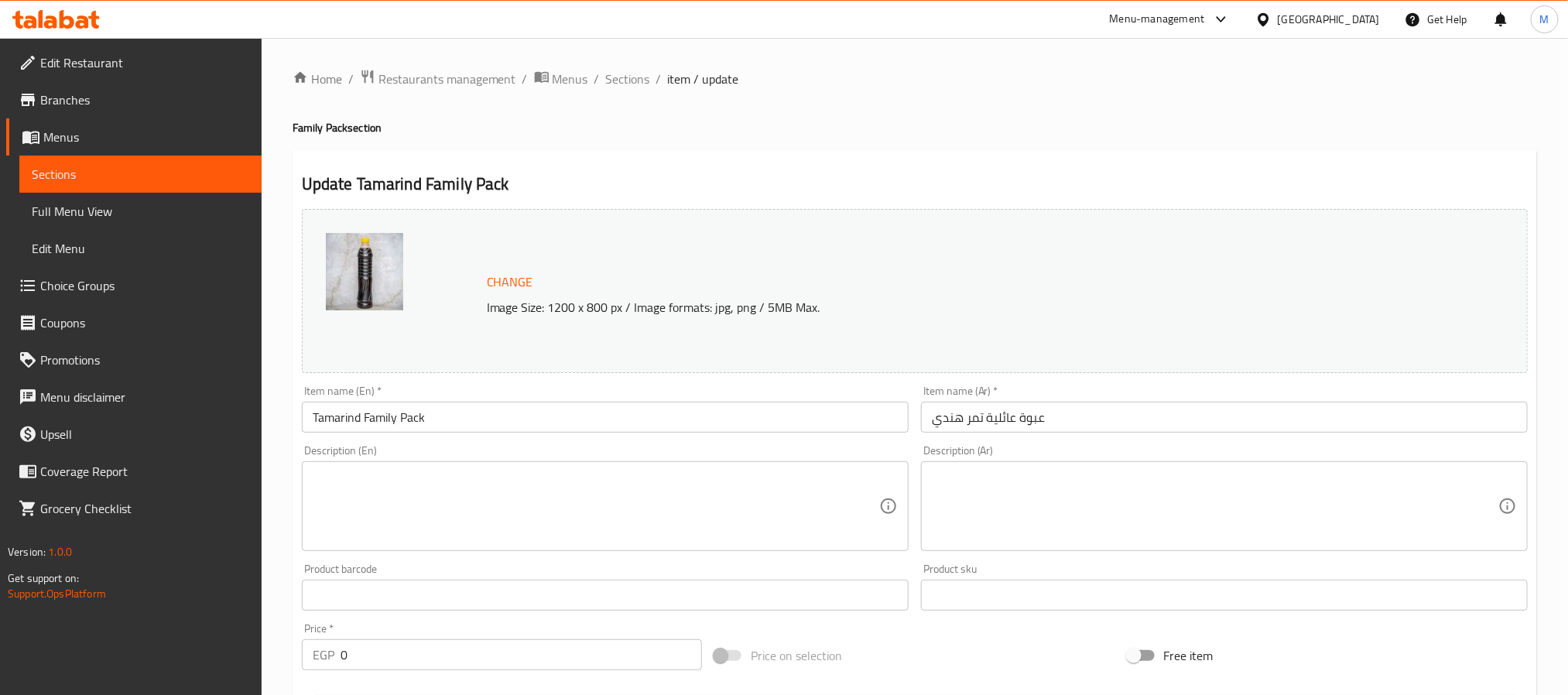
click at [995, 477] on textarea at bounding box center [1215, 507] width 567 height 74
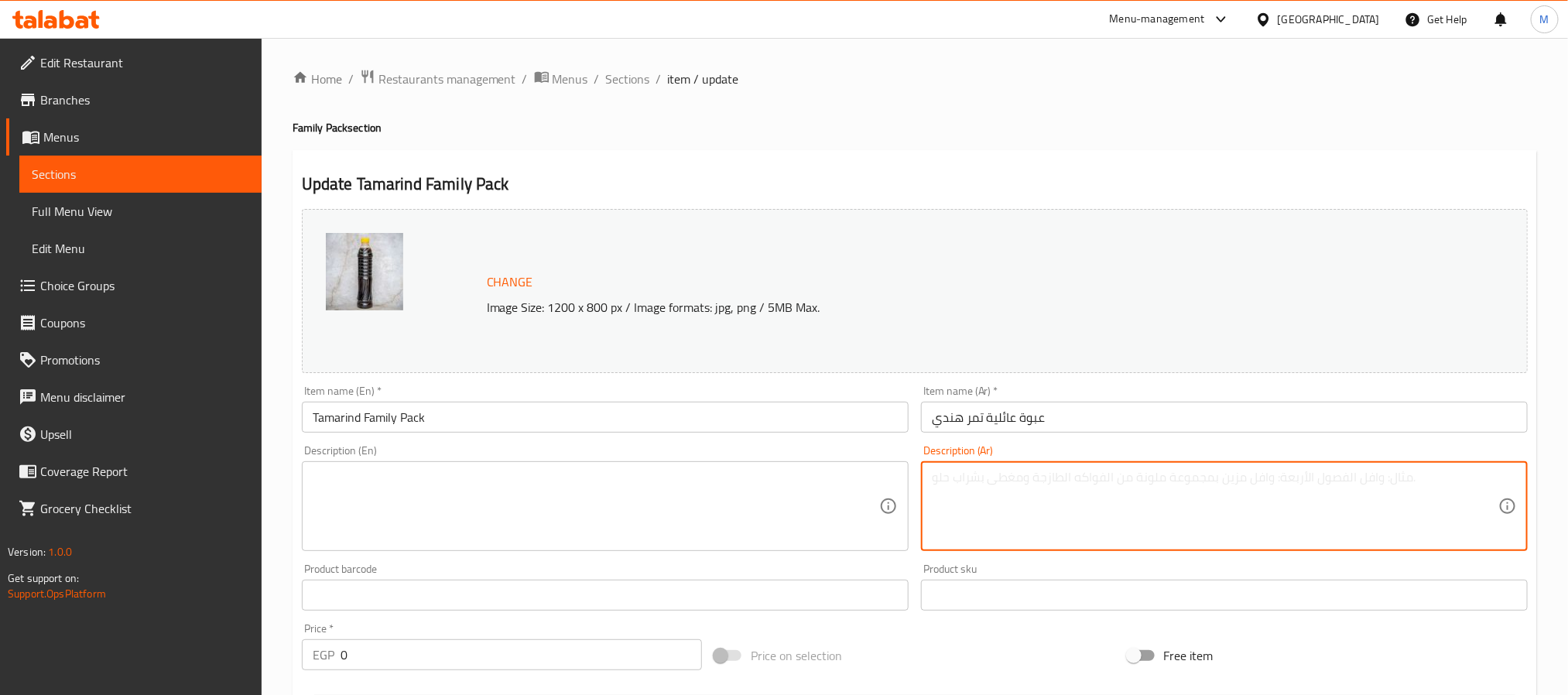
paste textarea "تمر هندي عائلي منعش"
type textarea "تمر هندي عائلي منعش"
click at [727, 485] on textarea at bounding box center [596, 507] width 567 height 74
paste textarea "Refreshing family tamarind"
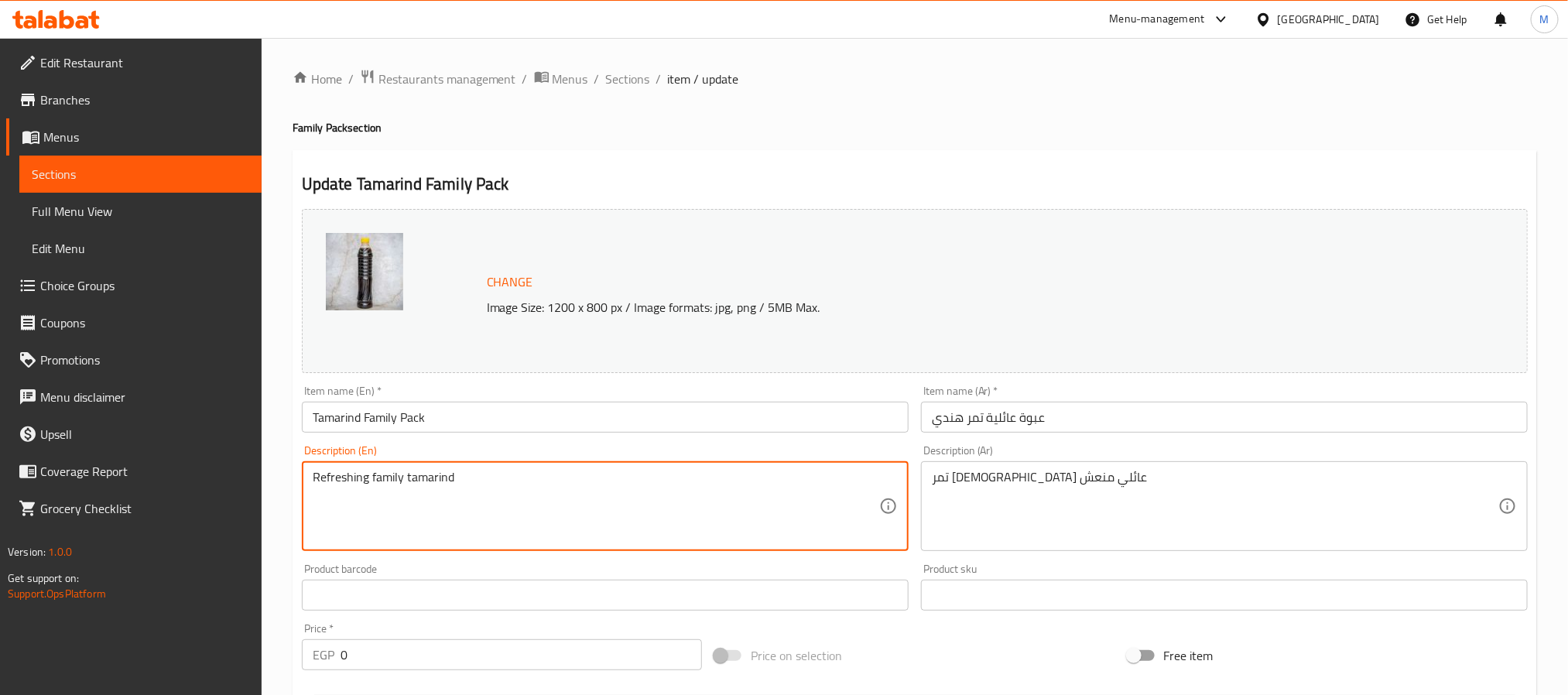
type textarea "Refreshing family tamarind"
click at [511, 434] on div "Item name (En)   * Tamarind Family Pack Item name (En) *" at bounding box center [605, 409] width 619 height 59
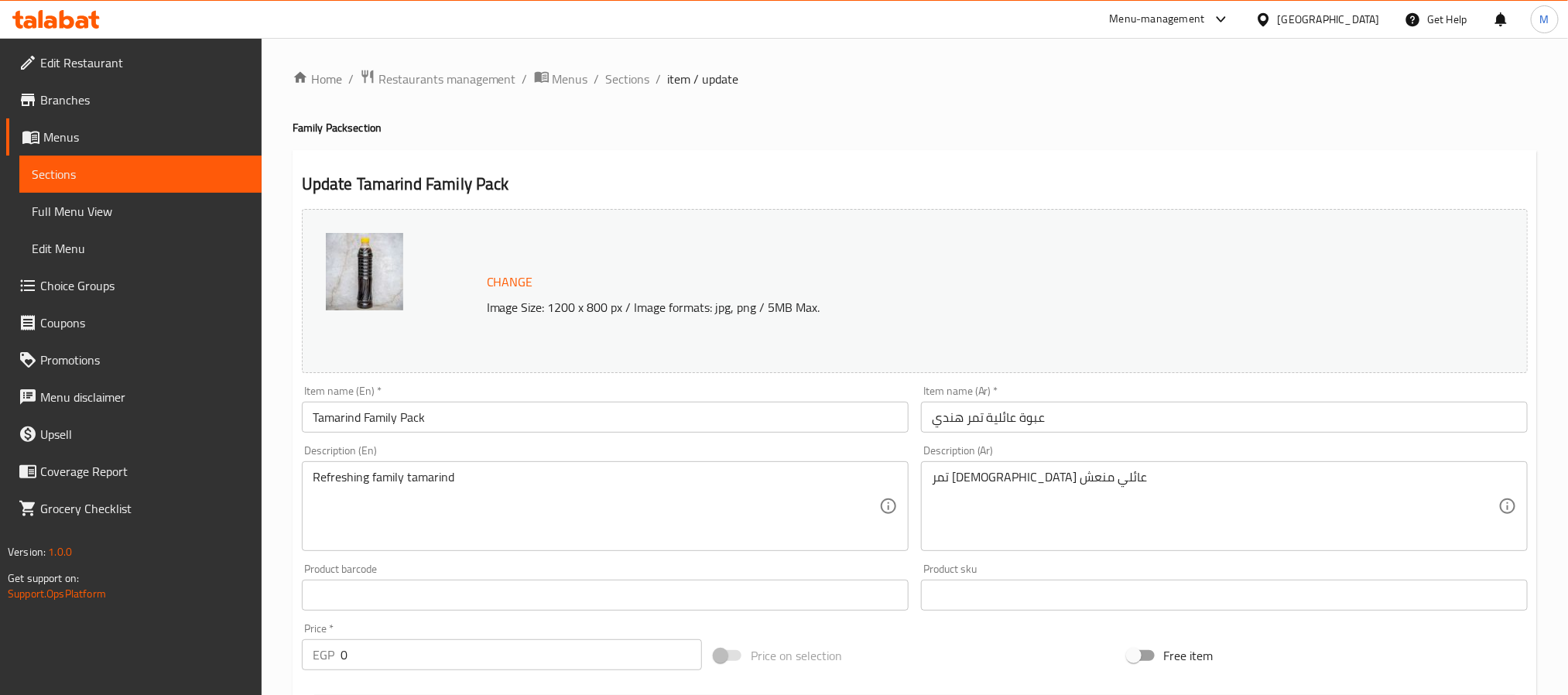
click at [695, 416] on input "Tamarind Family Pack" at bounding box center [605, 417] width 607 height 31
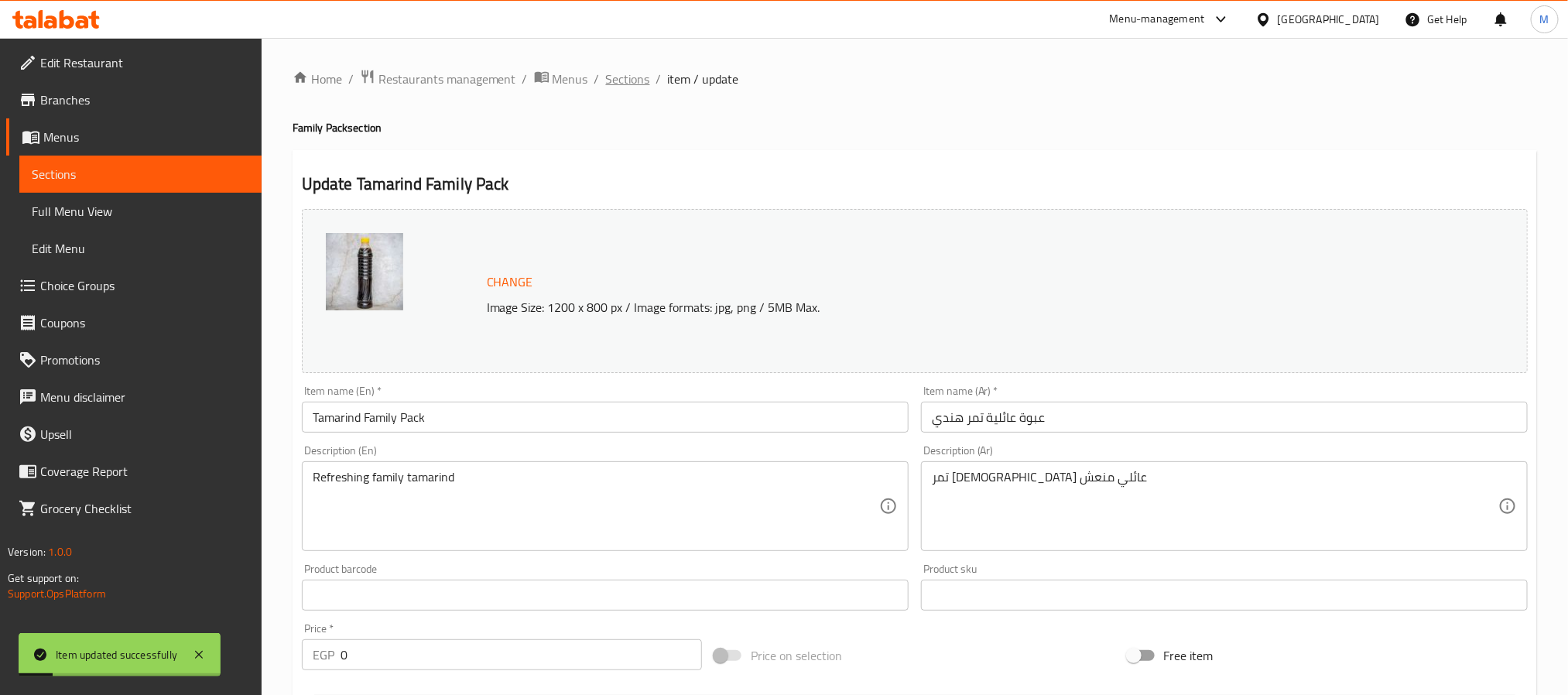
click at [639, 75] on span "Sections" at bounding box center [628, 79] width 44 height 19
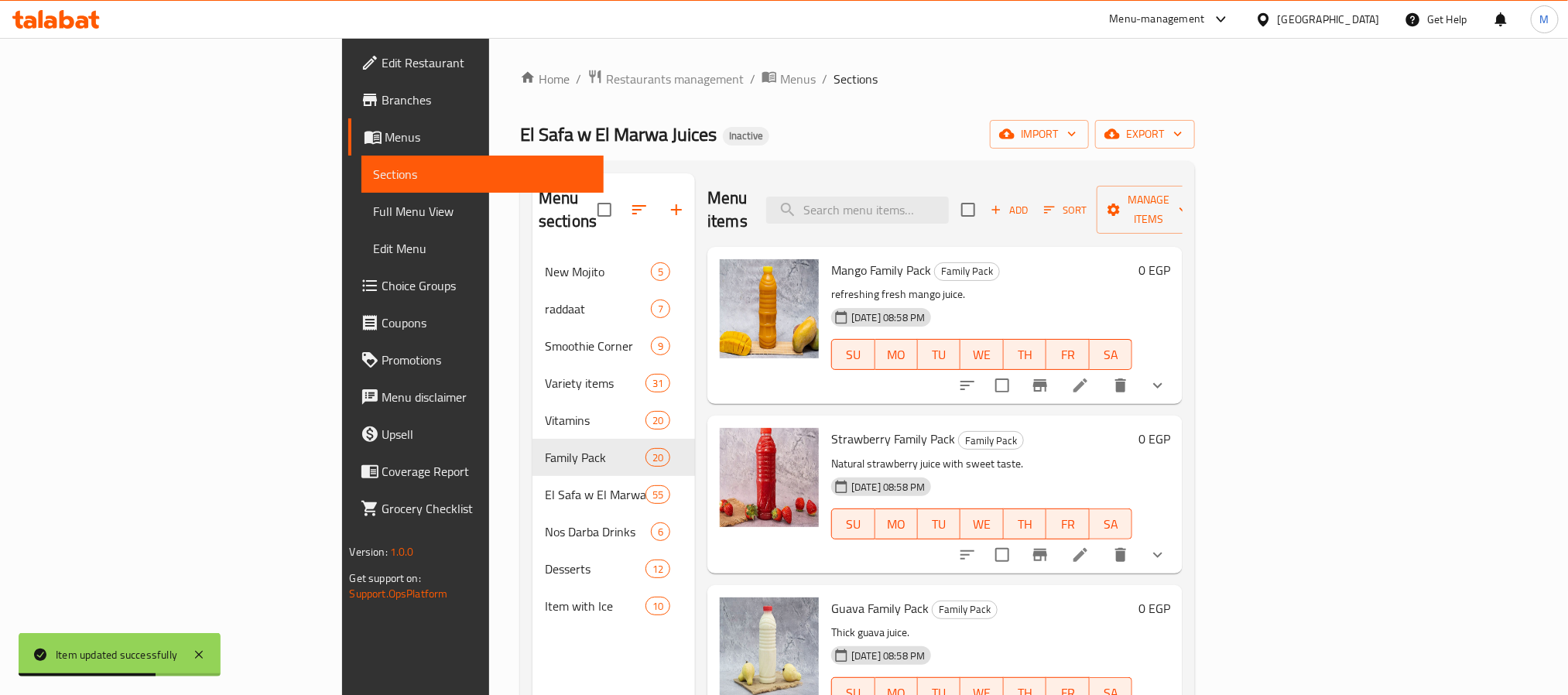
scroll to position [116, 0]
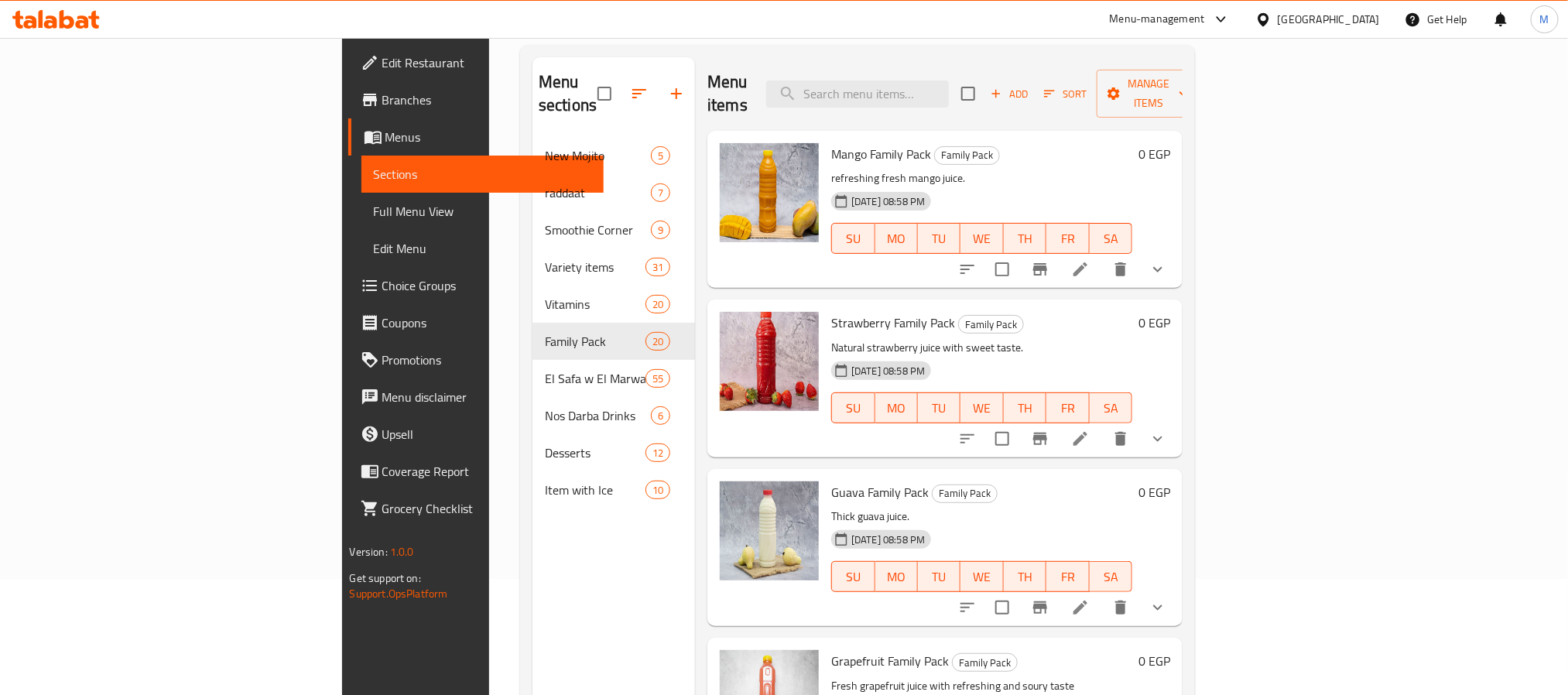
click at [978, 169] on p "refreshing fresh mango juice." at bounding box center [982, 178] width 301 height 20
click at [922, 58] on div "Menu items Add Sort Manage items" at bounding box center [945, 95] width 475 height 74
click at [940, 81] on input "search" at bounding box center [857, 95] width 182 height 28
paste input "Pineapple Pieces + Juice Glass Large"
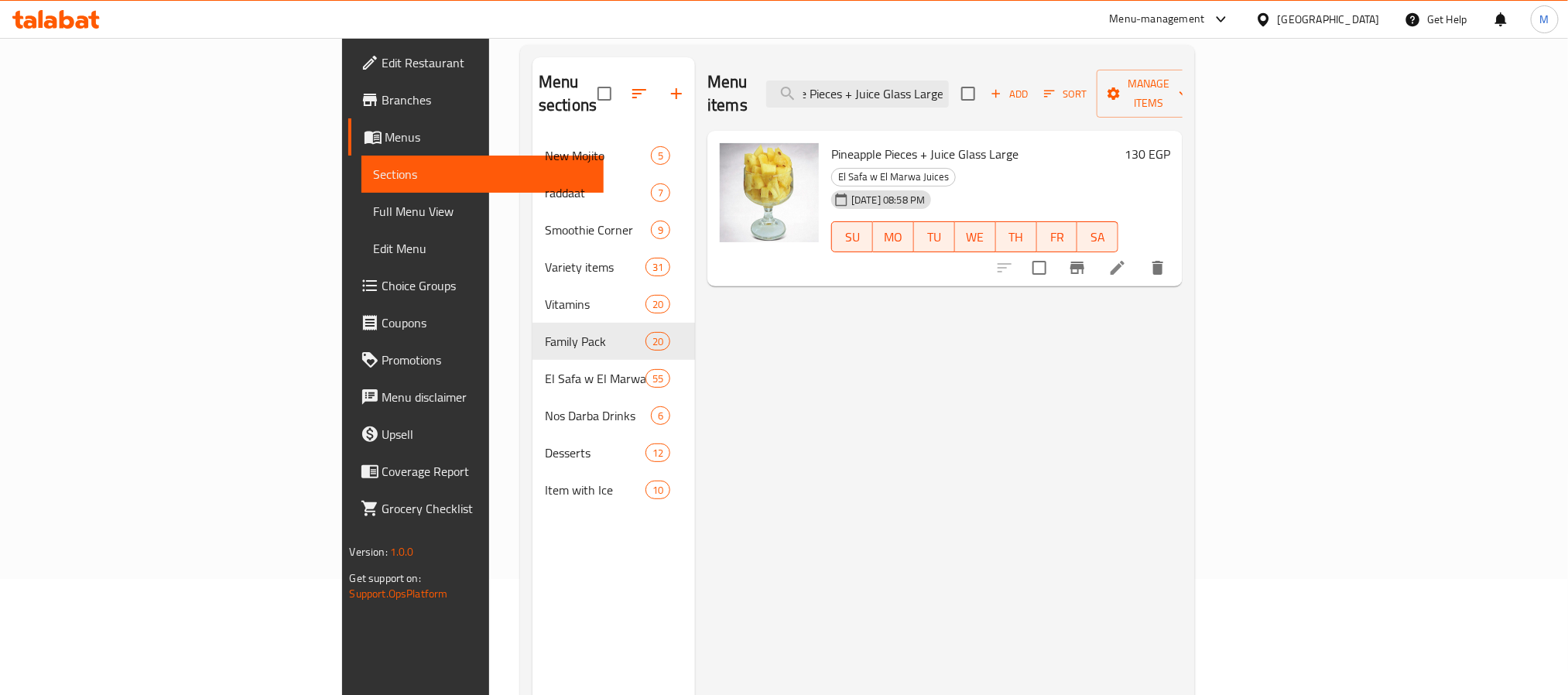
type input "Pineapple Pieces + Juice Glass Large"
click at [1139, 254] on li at bounding box center [1118, 268] width 43 height 28
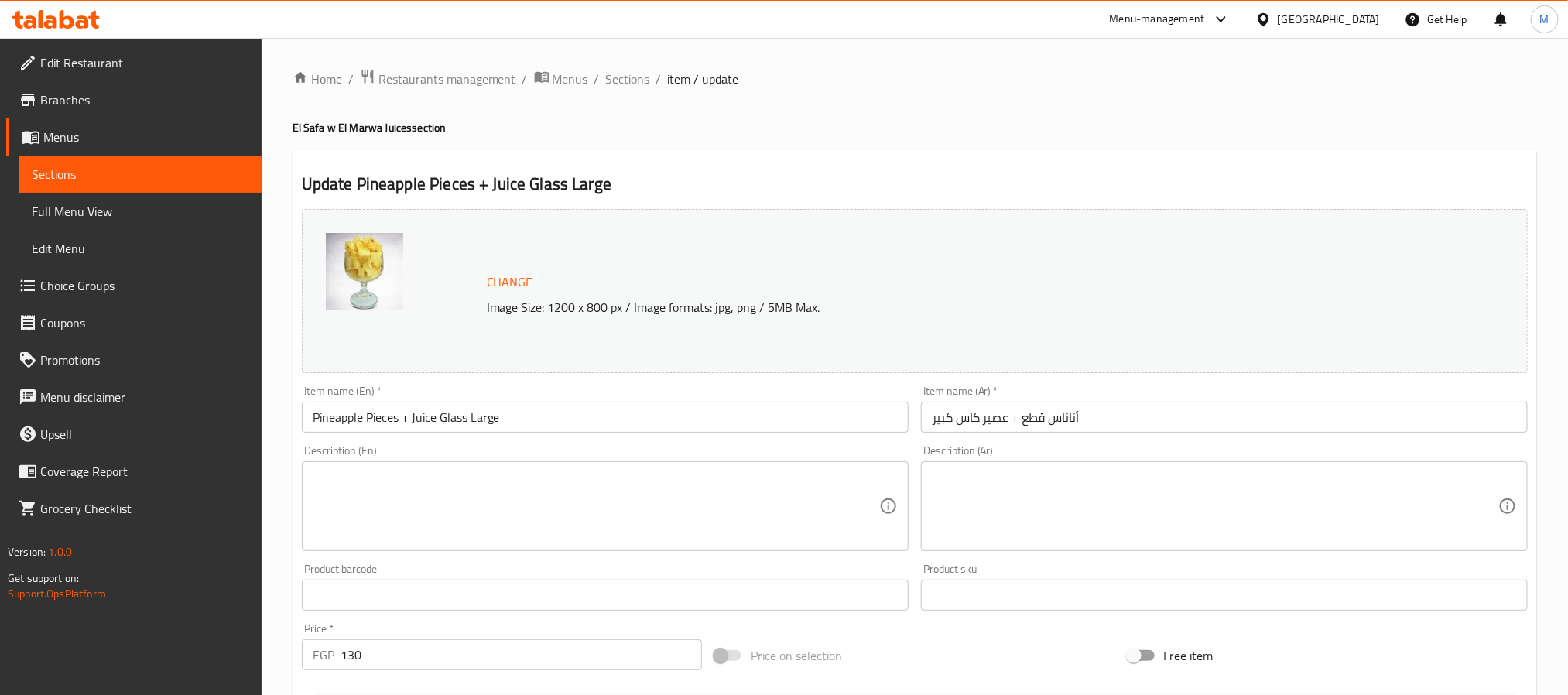
click at [1047, 531] on textarea at bounding box center [1215, 507] width 567 height 74
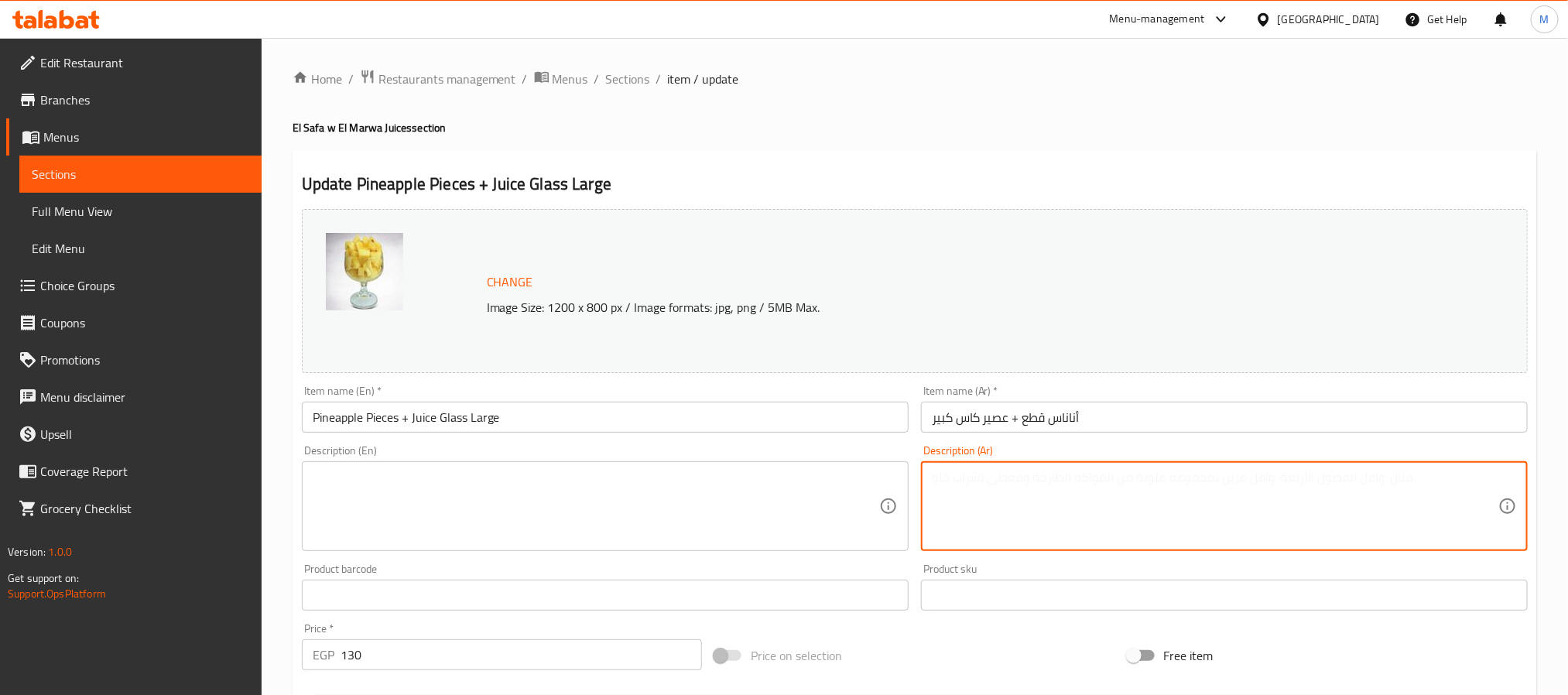
paste textarea "أناناس طازة مع كوب عصير."
type textarea "أناناس طازة مع كوب عصير."
click at [695, 539] on textarea at bounding box center [596, 507] width 567 height 74
paste textarea "Fresh pineapple with a glass of juice."
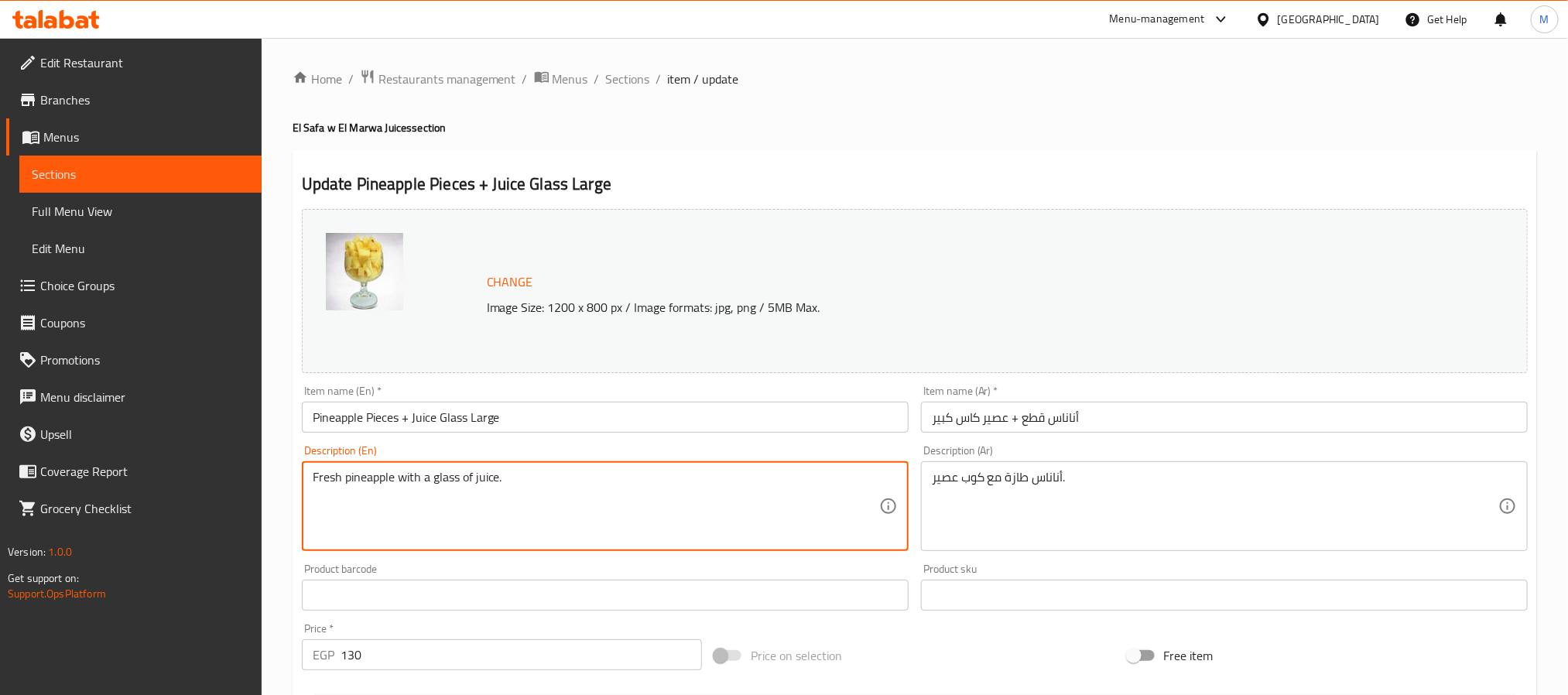
type textarea "Fresh pineapple with a glass of juice."
click at [594, 421] on input "Pineapple Pieces + Juice Glass Large" at bounding box center [605, 417] width 607 height 31
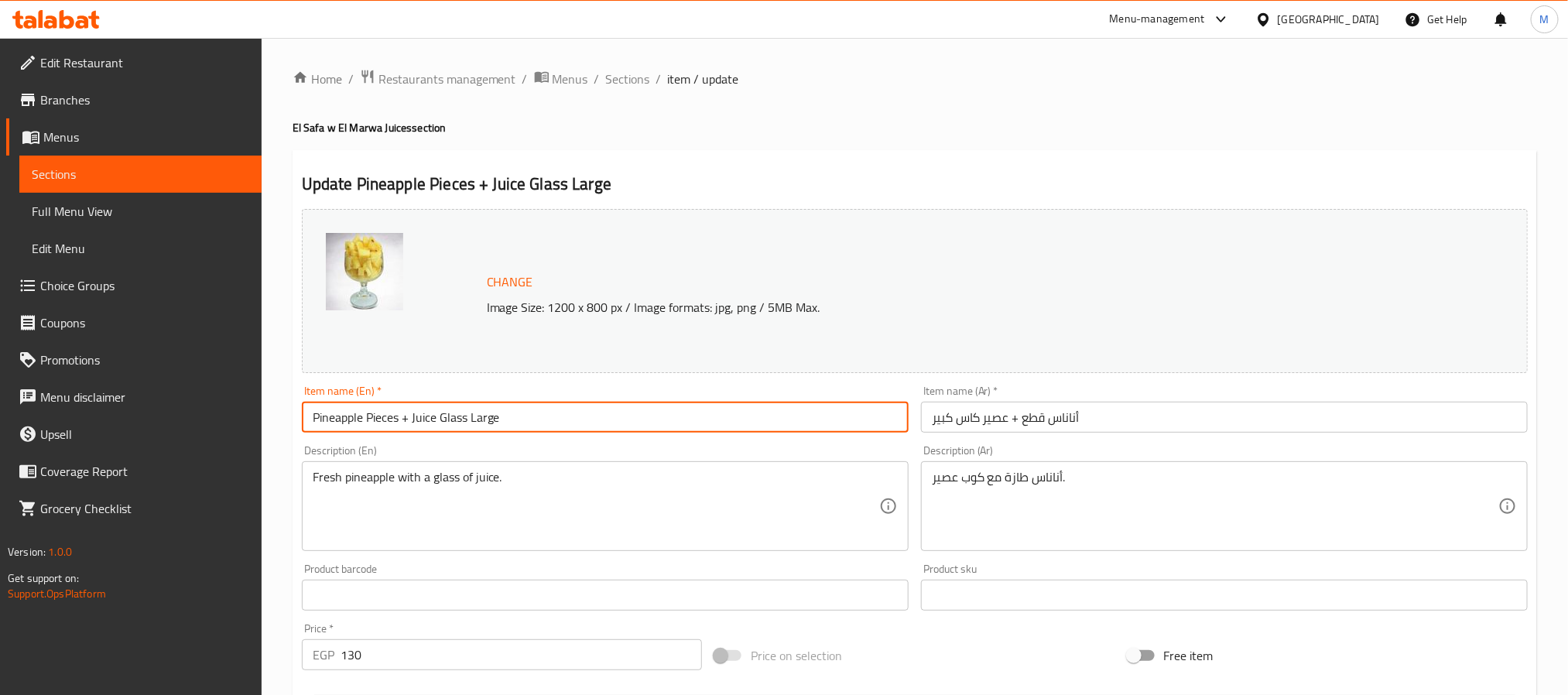
click at [629, 80] on span "Sections" at bounding box center [628, 79] width 44 height 19
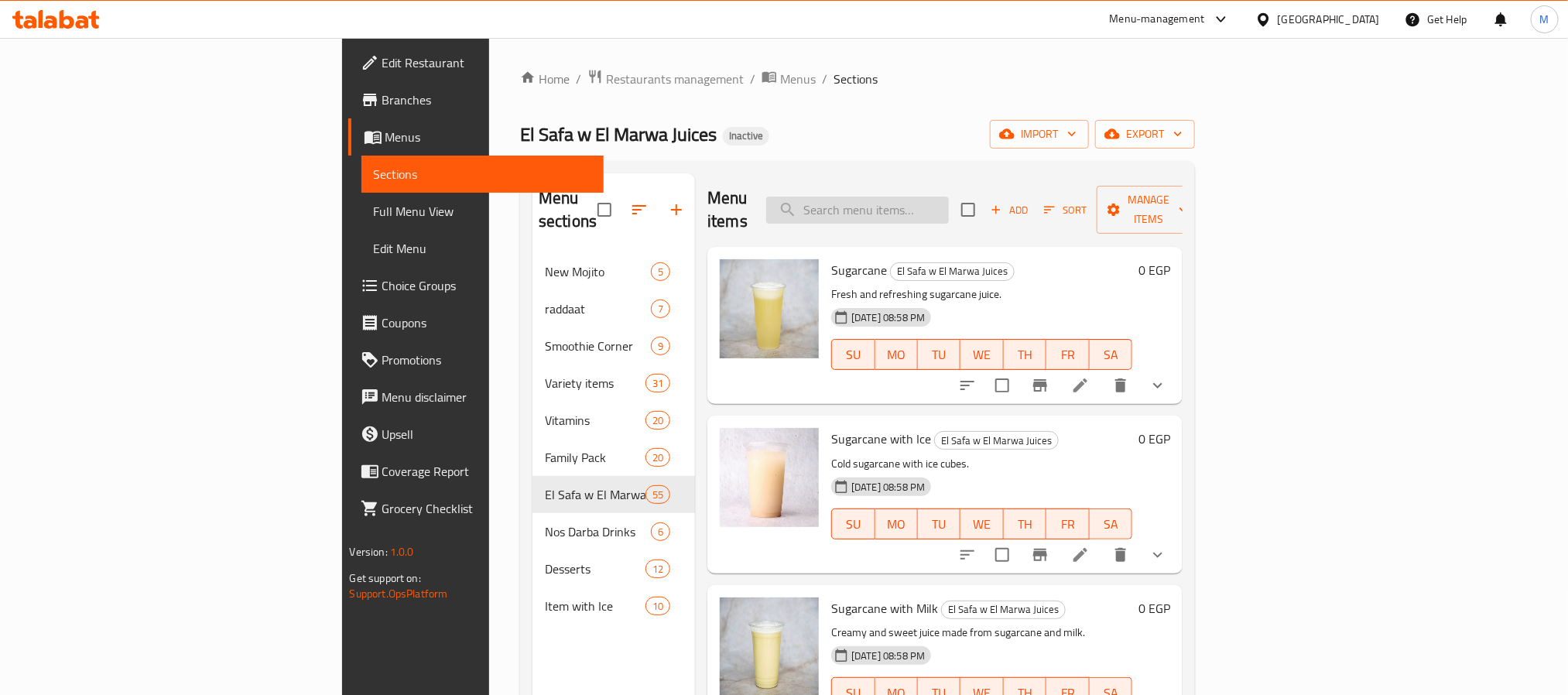
click at [940, 197] on input "search" at bounding box center [857, 211] width 182 height 28
paste input "Peach Pieces + Juice Glass Large:"
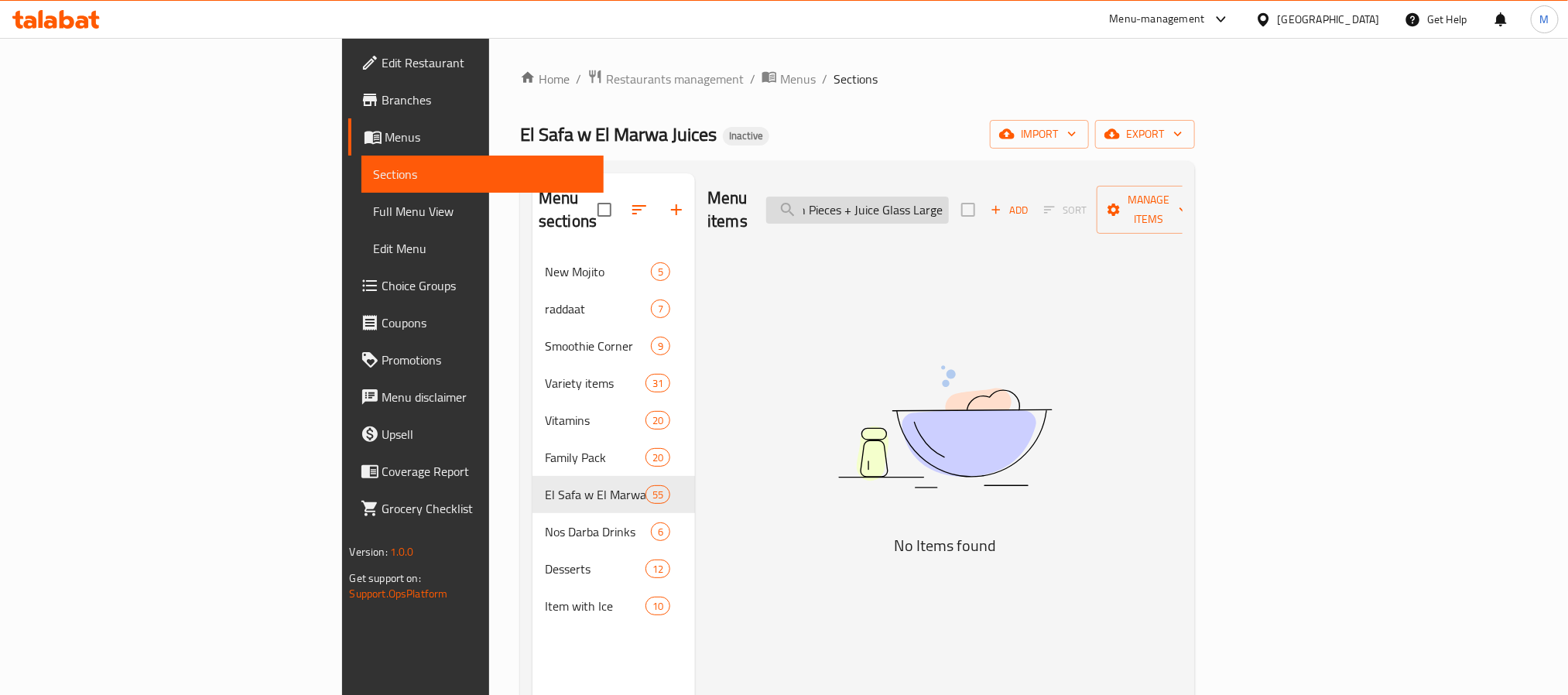
scroll to position [0, 28]
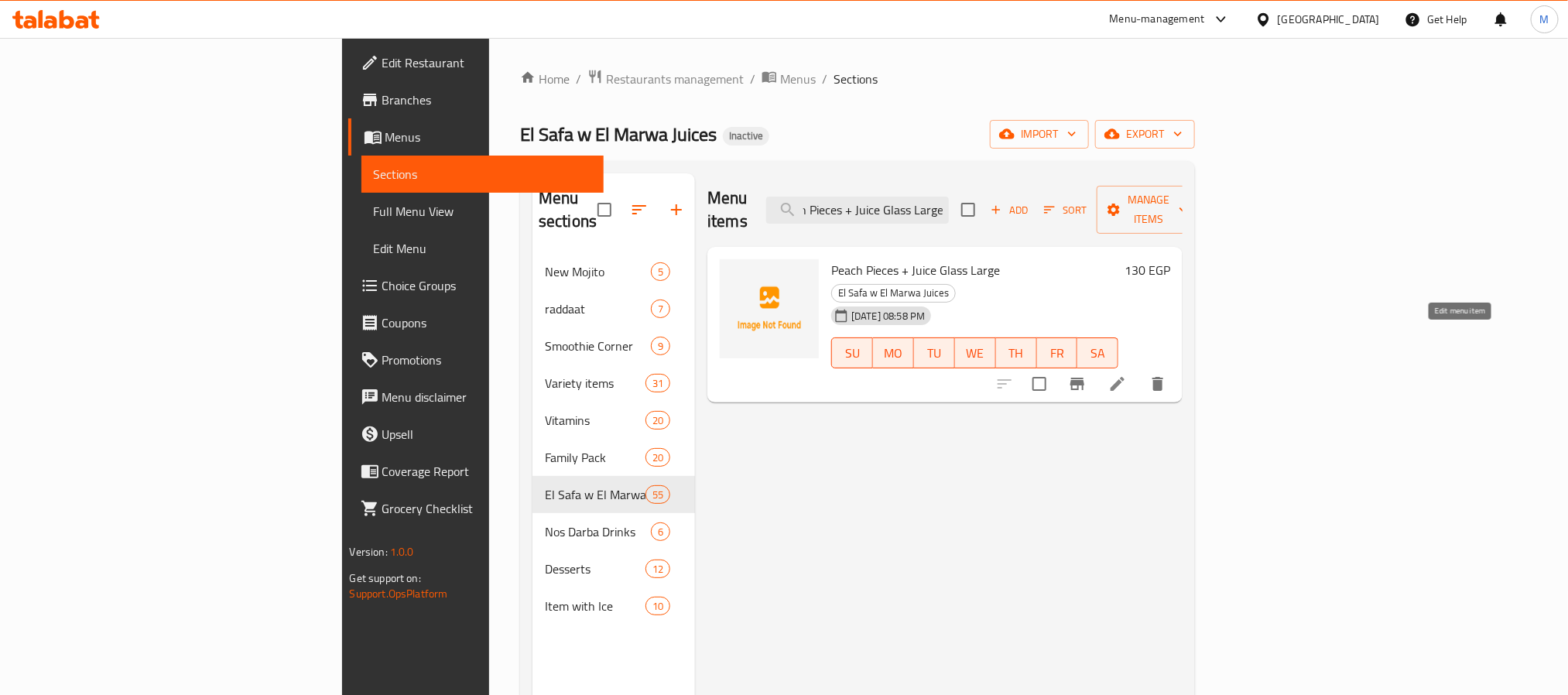
type input "Peach Pieces + Juice Glass Large"
click at [1127, 375] on icon at bounding box center [1118, 384] width 19 height 19
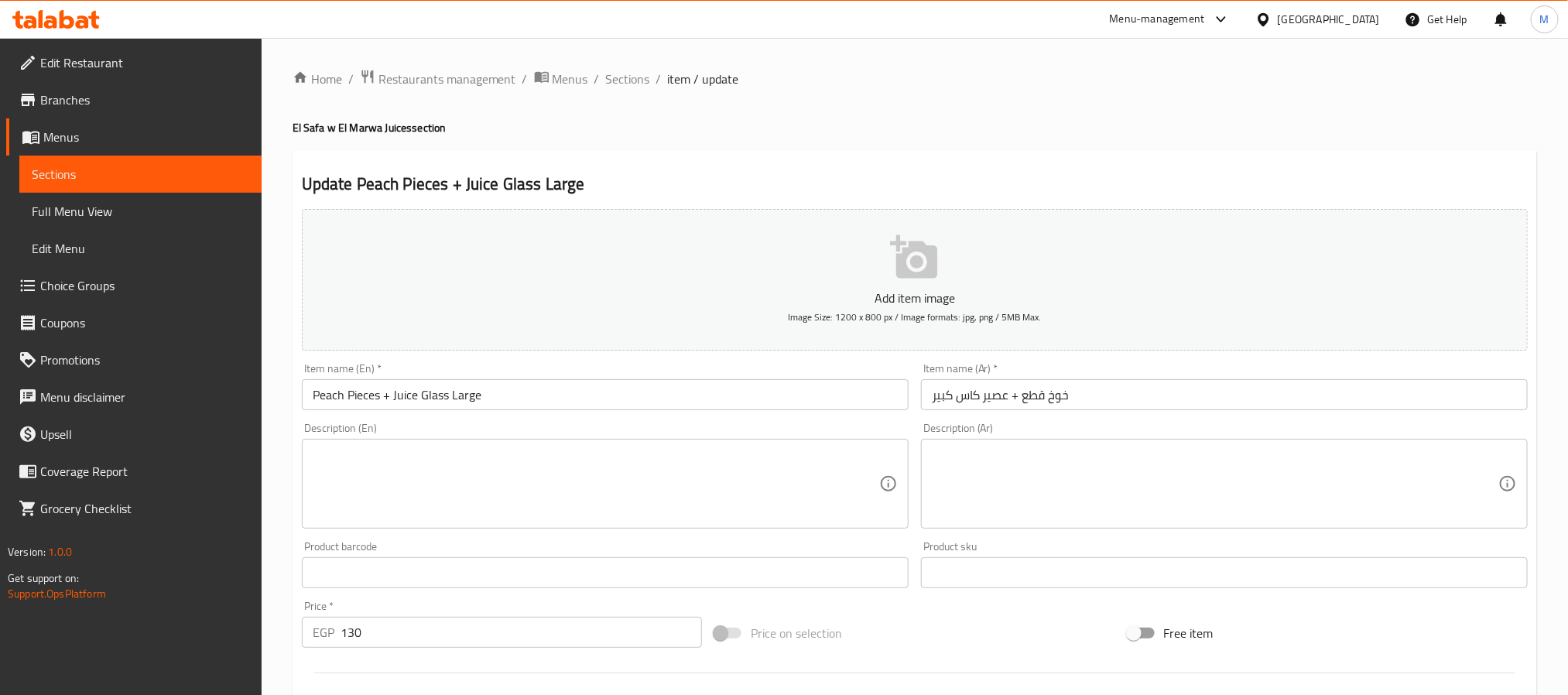
click at [997, 477] on textarea at bounding box center [1215, 484] width 567 height 74
paste textarea "خوخ طازة مع كوب عصير."
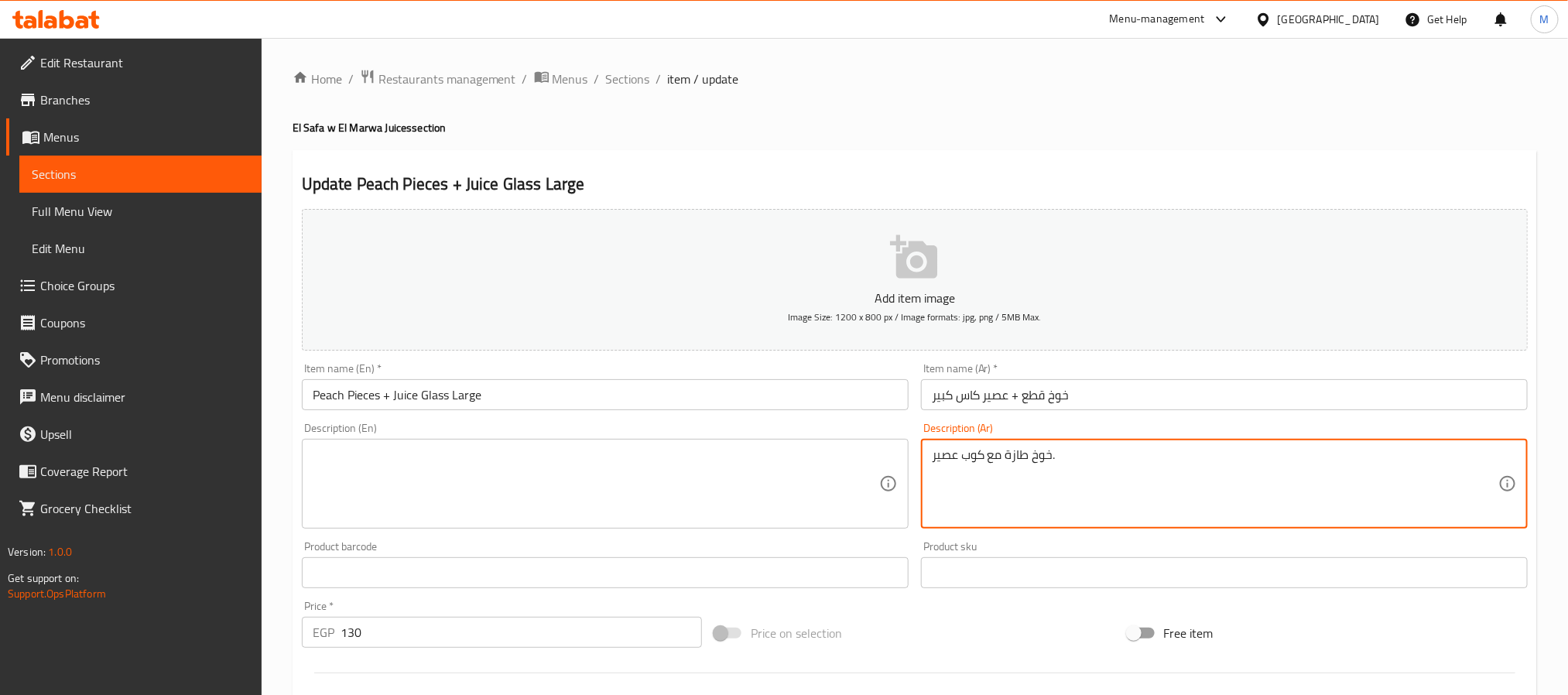
type textarea "خوخ طازة مع كوب عصير."
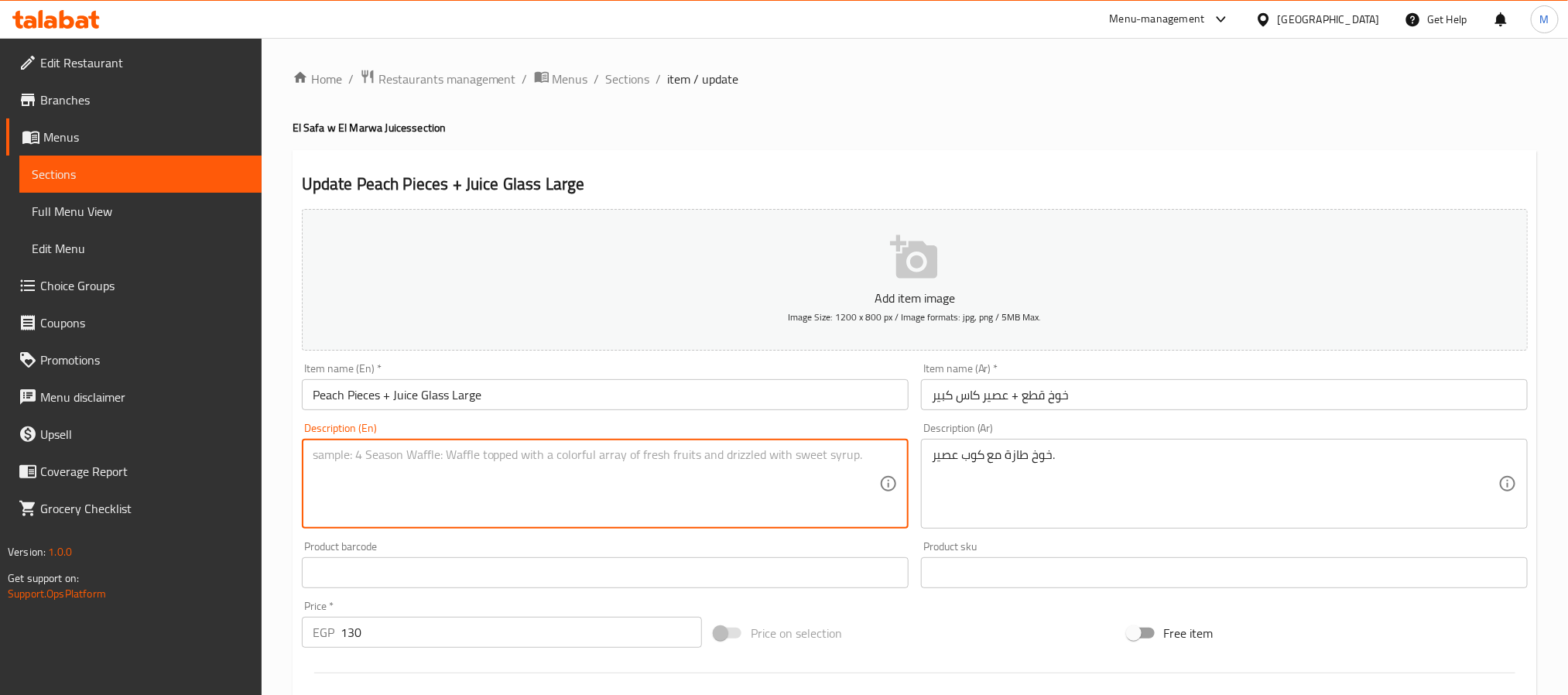
click at [620, 486] on textarea at bounding box center [596, 484] width 567 height 74
paste textarea "Fresh peaches with a glass of juice."
type textarea "Fresh peaches with a glass of juice."
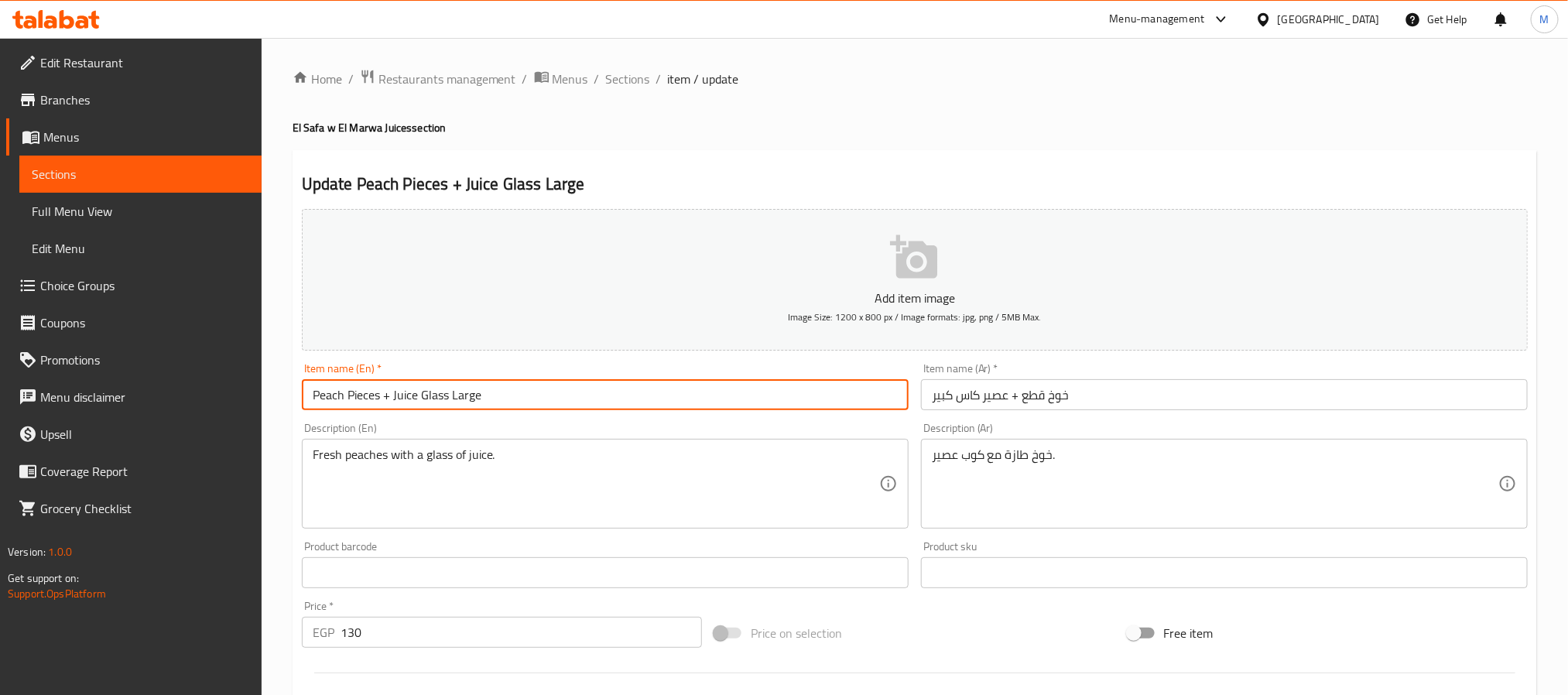
click at [627, 408] on input "Peach Pieces + Juice Glass Large" at bounding box center [605, 395] width 607 height 31
click at [622, 75] on span "Sections" at bounding box center [628, 79] width 44 height 19
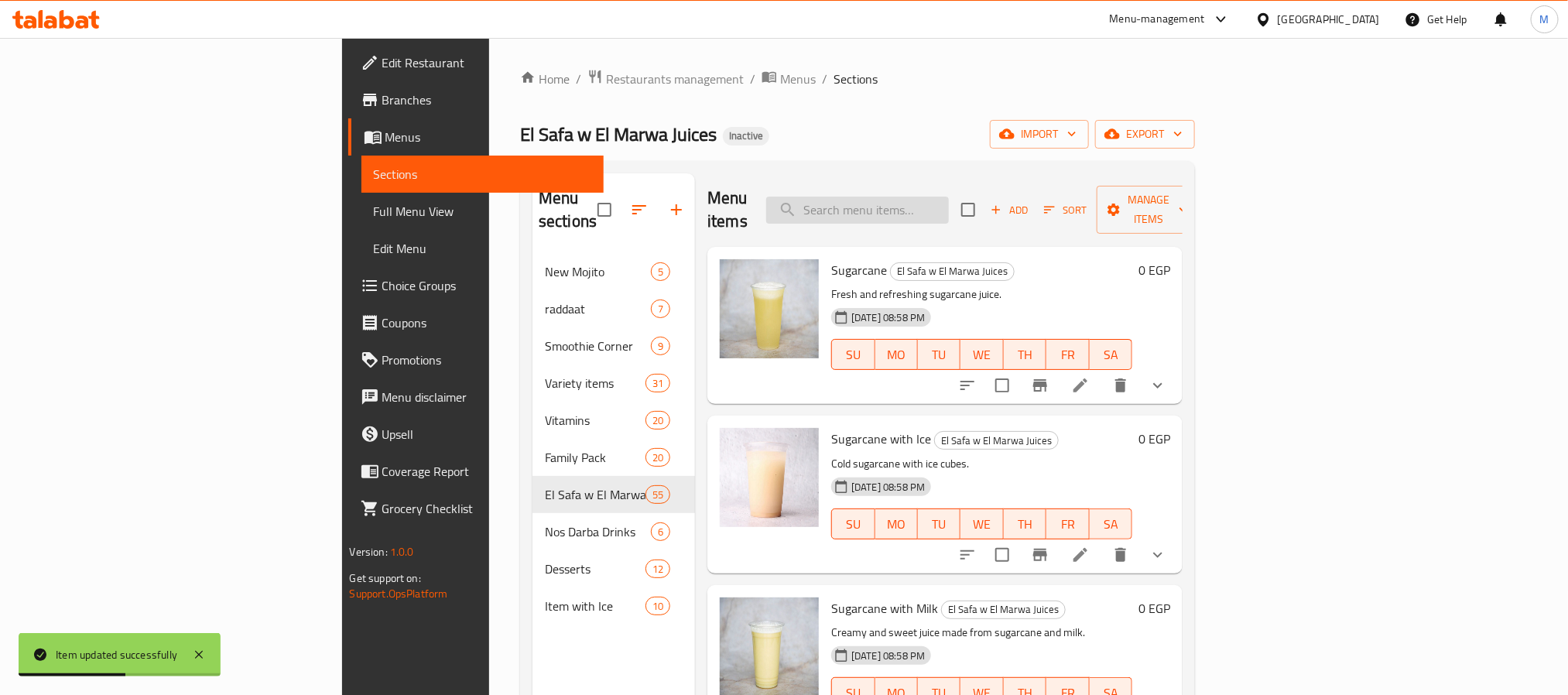
click at [949, 197] on input "search" at bounding box center [857, 211] width 182 height 28
paste input "Cantaloupe"
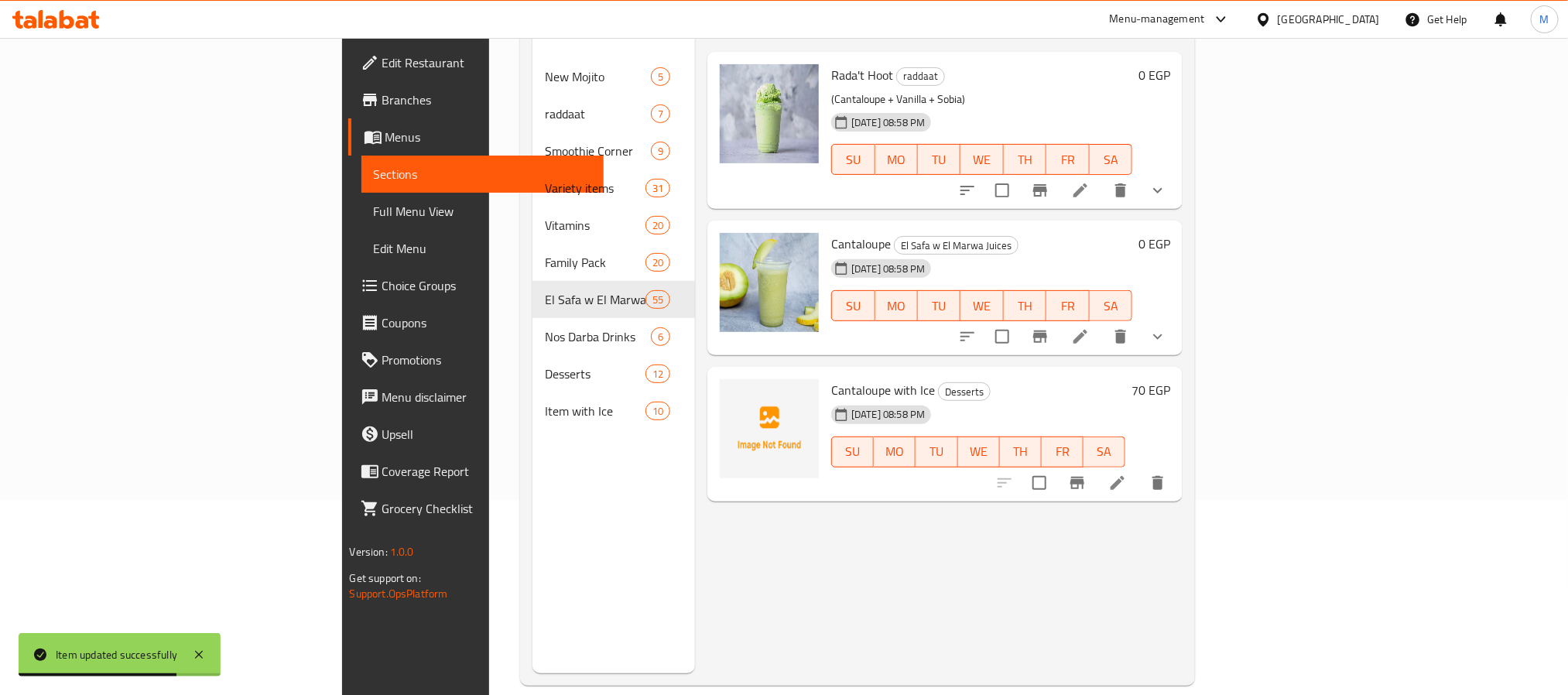
scroll to position [217, 0]
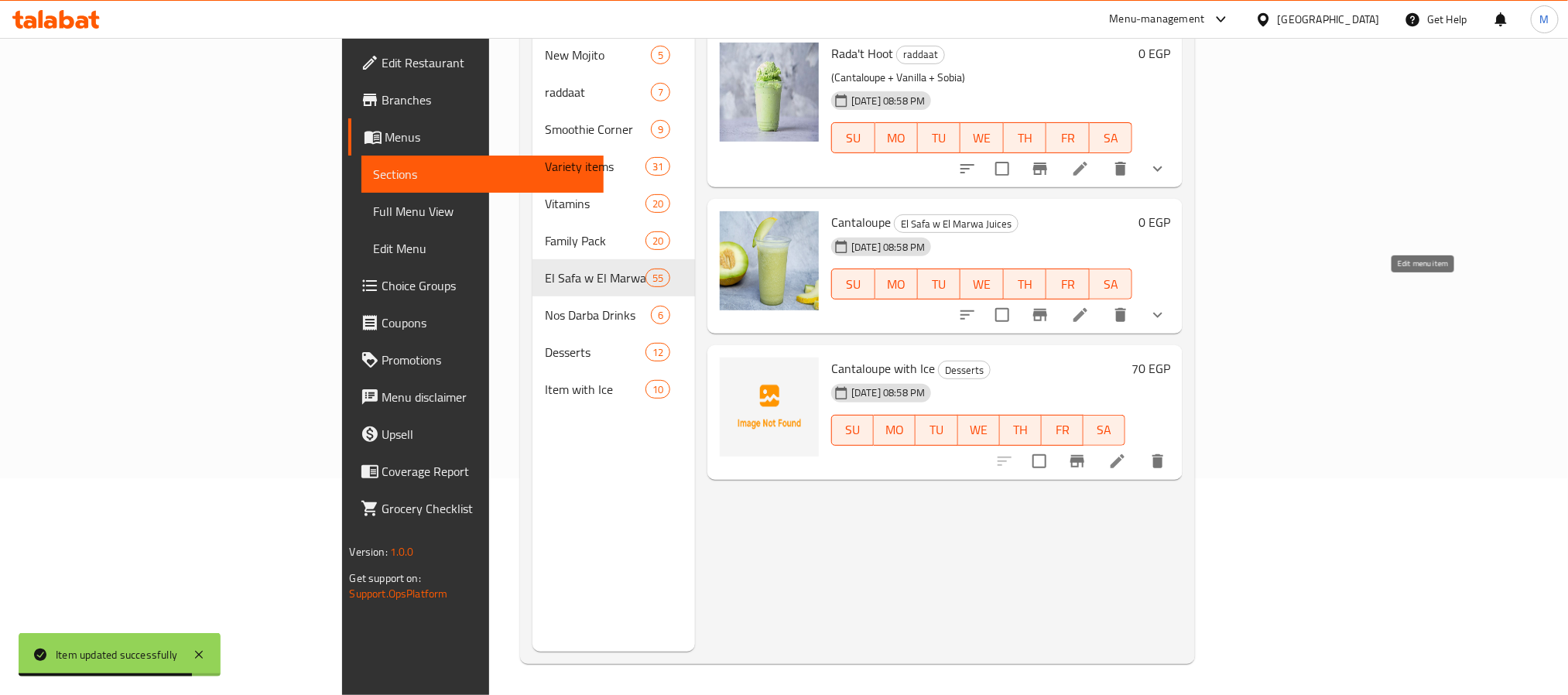
type input "Cantaloupe"
click at [1087, 308] on icon at bounding box center [1081, 315] width 14 height 14
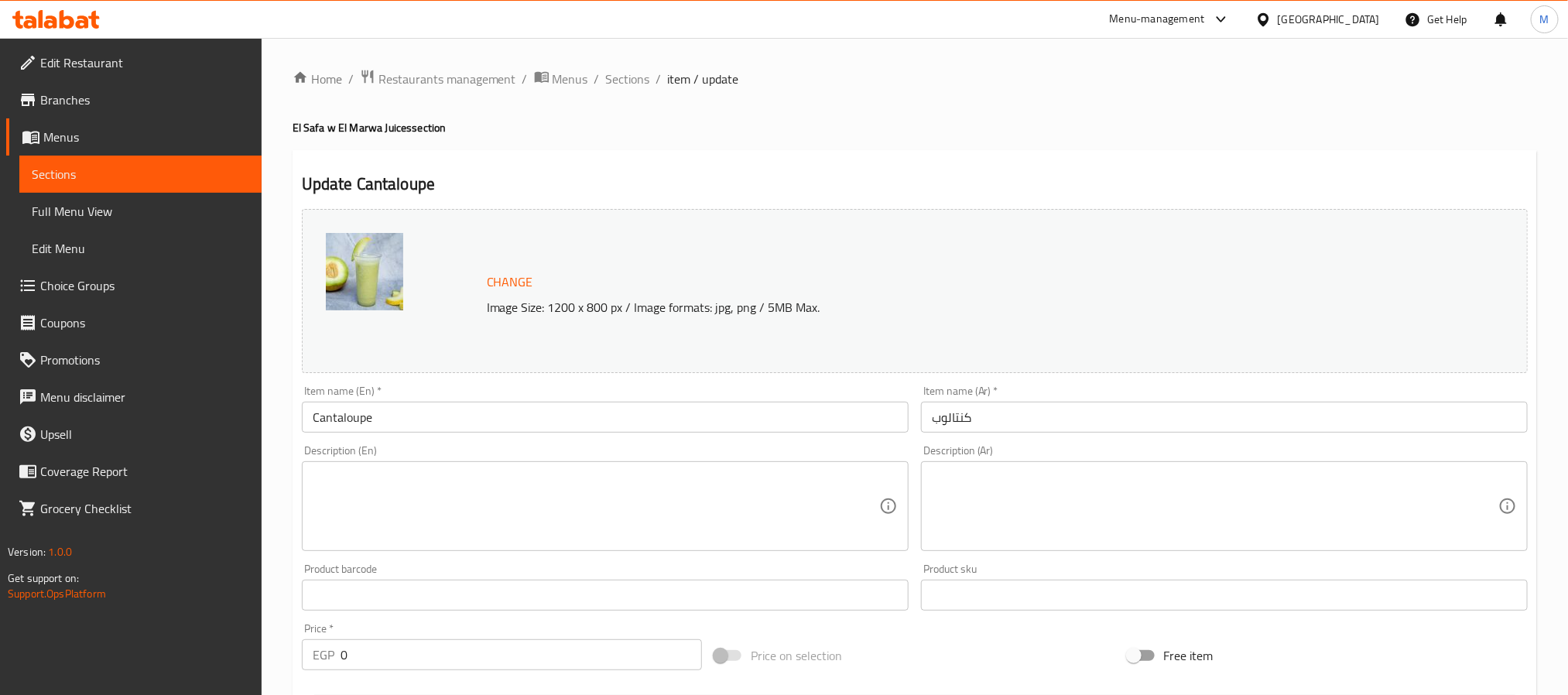
click at [962, 538] on textarea at bounding box center [1215, 507] width 567 height 74
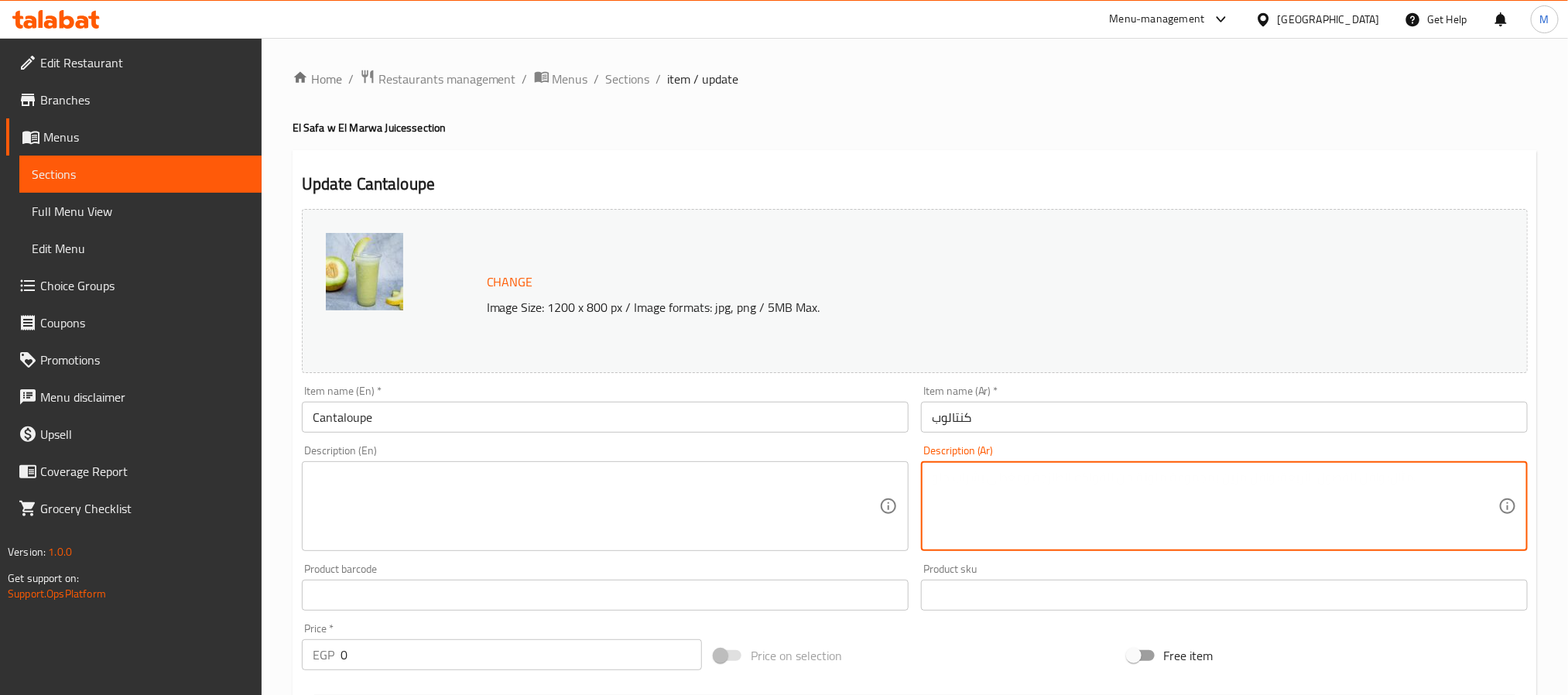
paste textarea "عصير شمام طبيعي"
type textarea "عصير شمام طبيعي"
click at [660, 531] on textarea at bounding box center [596, 507] width 567 height 74
paste textarea "Natural melon juice"
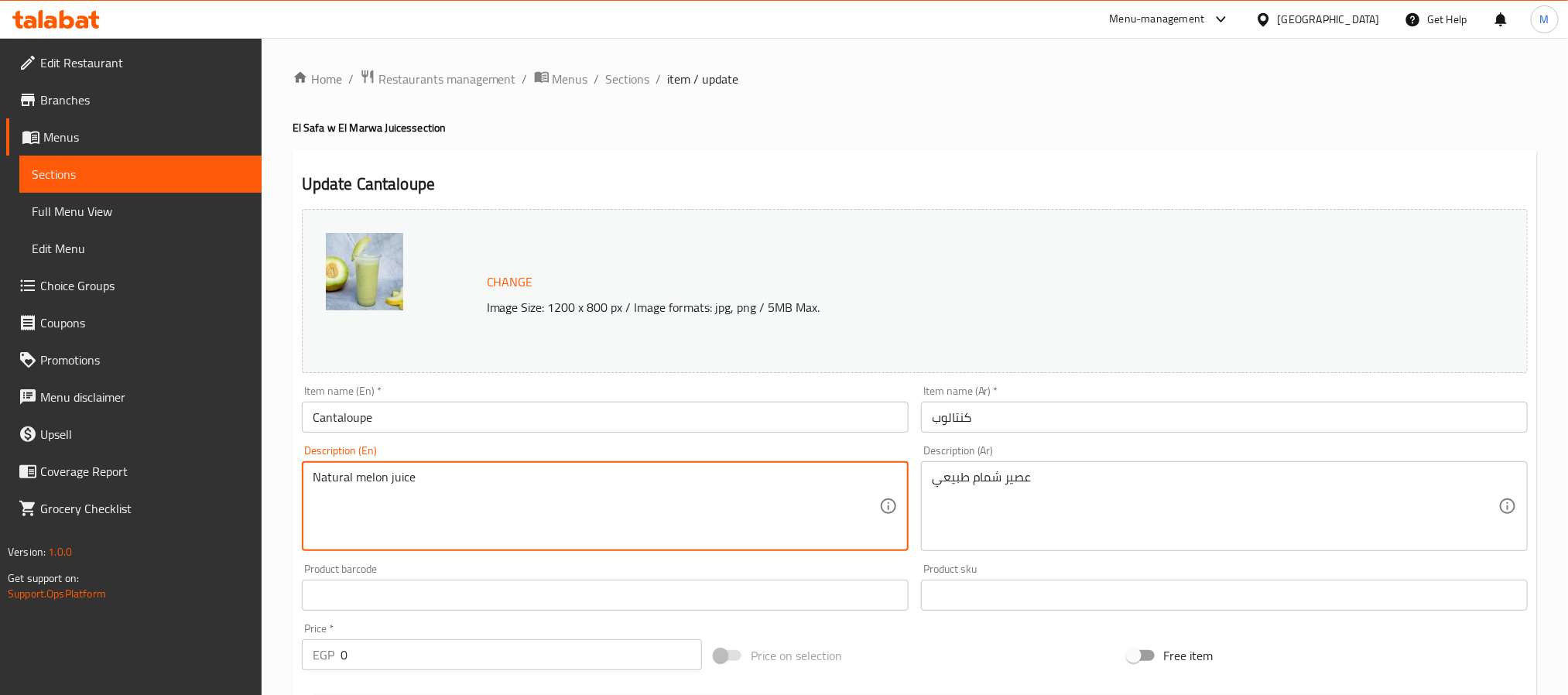
click at [358, 415] on input "Cantaloupe" at bounding box center [605, 417] width 607 height 31
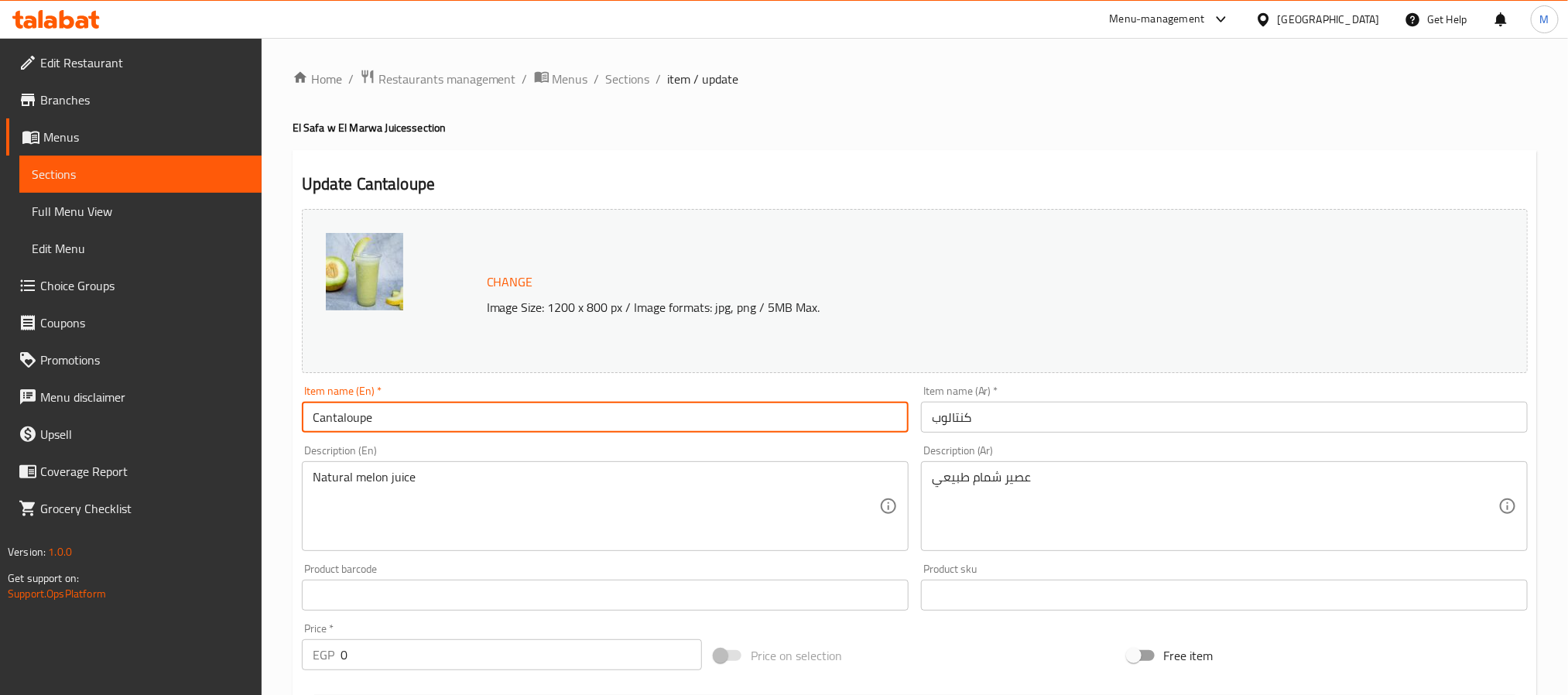
click at [358, 415] on input "Cantaloupe" at bounding box center [605, 417] width 607 height 31
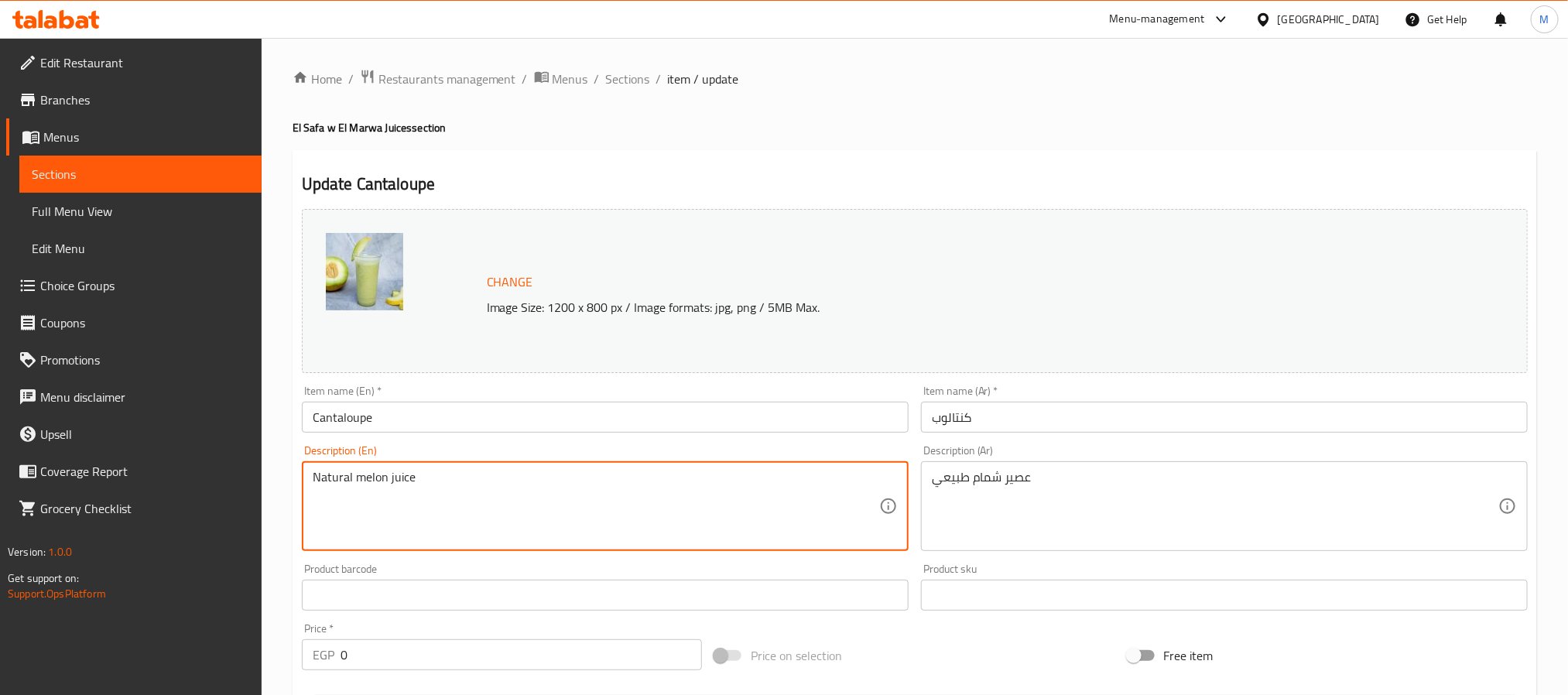
click at [365, 486] on textarea "Natural melon juice" at bounding box center [596, 507] width 567 height 74
paste textarea "Cantaloupe"
type textarea "Natural Cantaloupe juice"
click at [954, 415] on input "كنتالوب" at bounding box center [1224, 417] width 607 height 31
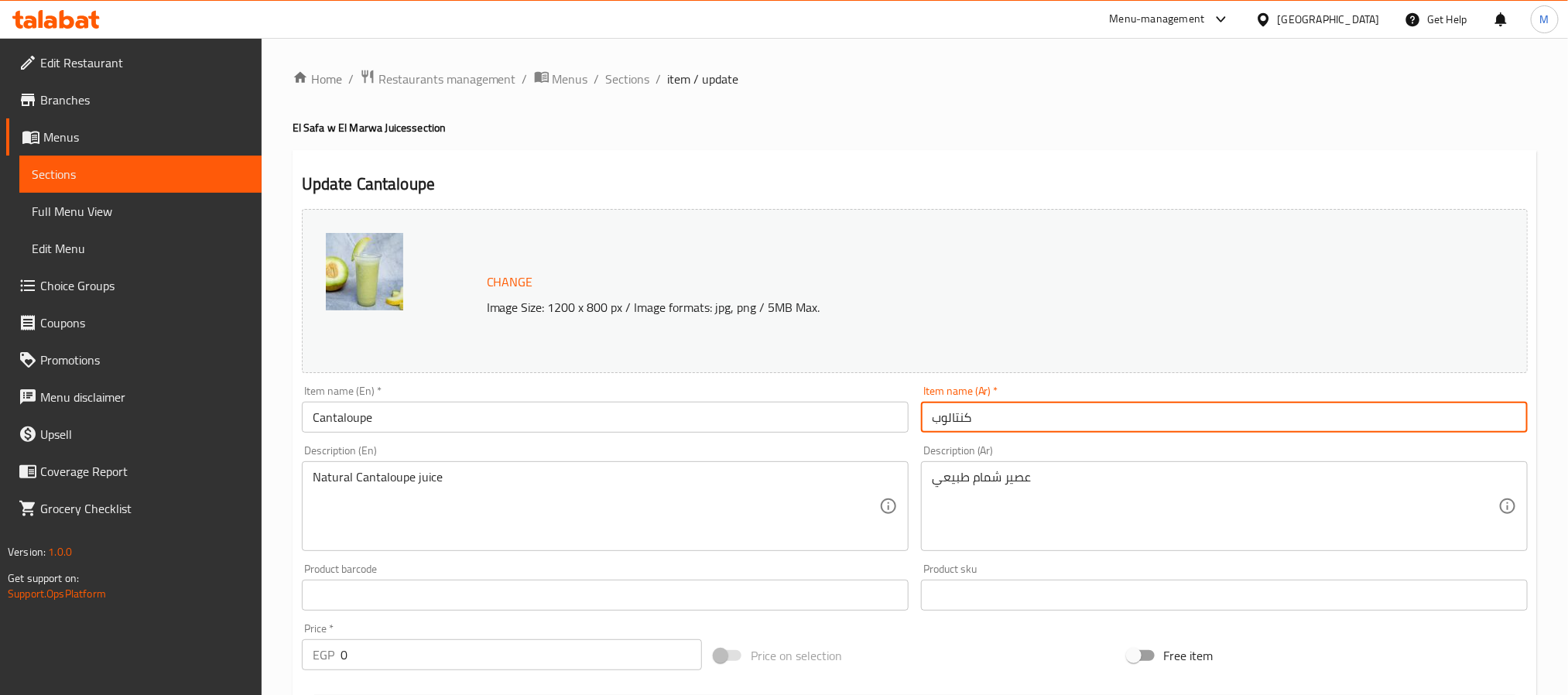
click at [954, 415] on input "كنتالوب" at bounding box center [1224, 417] width 607 height 31
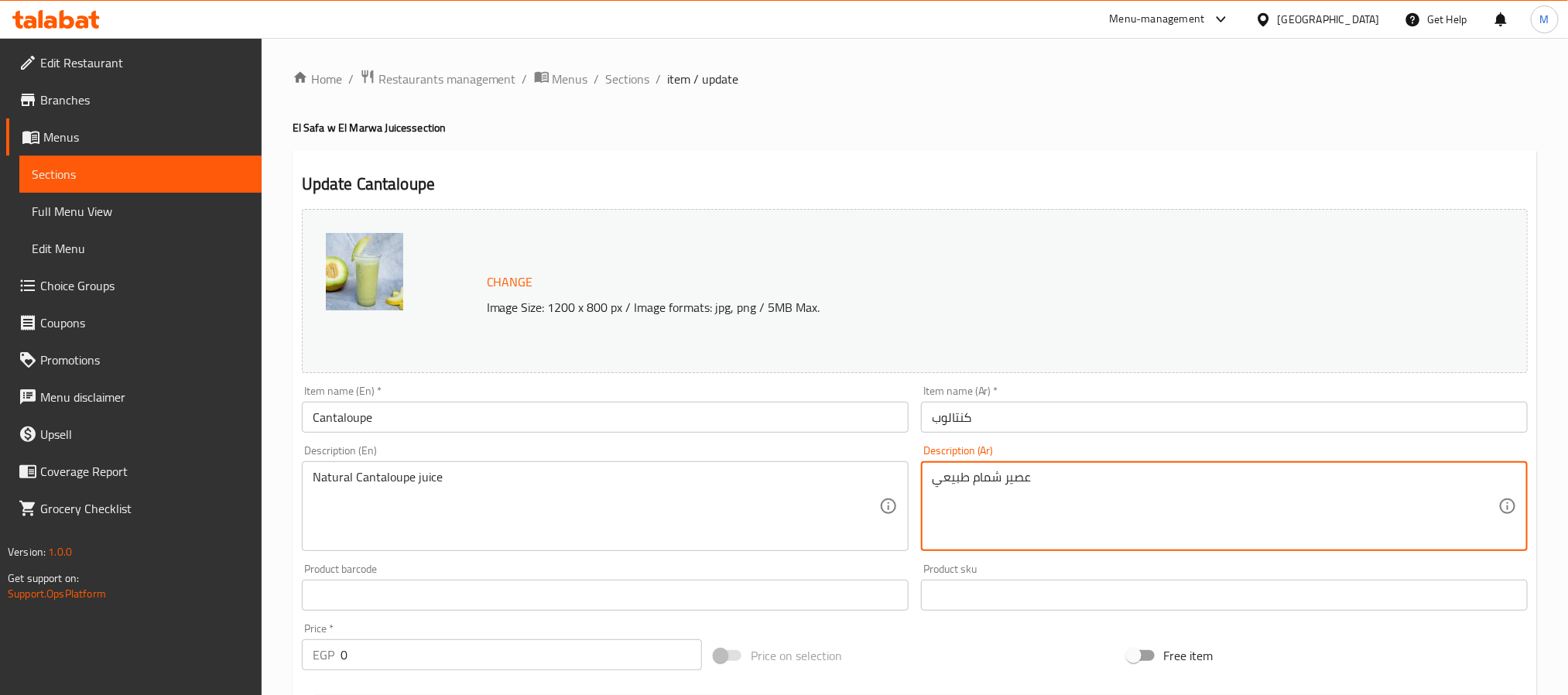
click at [978, 474] on textarea "عصير شمام طبيعي" at bounding box center [1215, 507] width 567 height 74
paste textarea "كنتالوب"
type textarea "عصير كنتالوب طبيعي"
click at [733, 415] on input "Cantaloupe" at bounding box center [605, 417] width 607 height 31
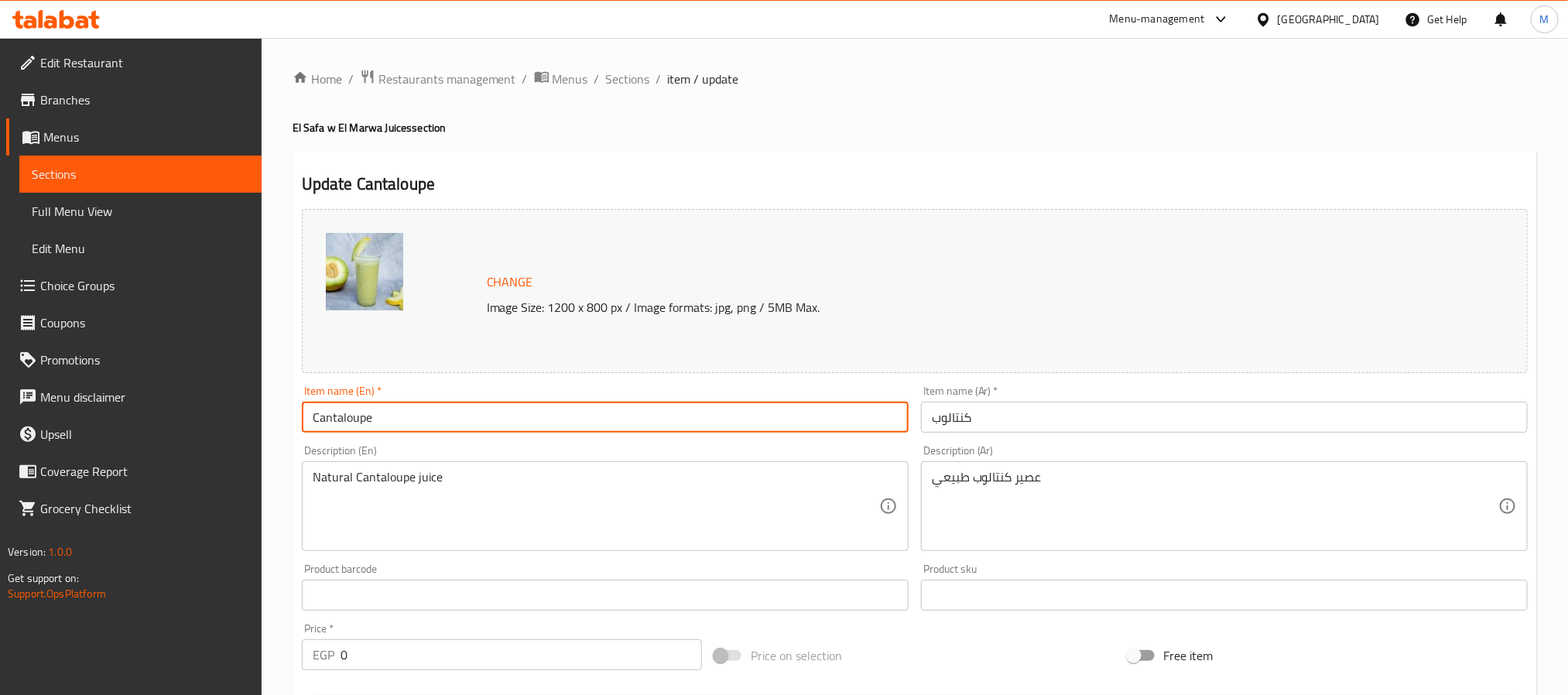
drag, startPoint x: 617, startPoint y: 84, endPoint x: 251, endPoint y: 21, distance: 371.4
click at [617, 84] on span "Sections" at bounding box center [628, 79] width 44 height 19
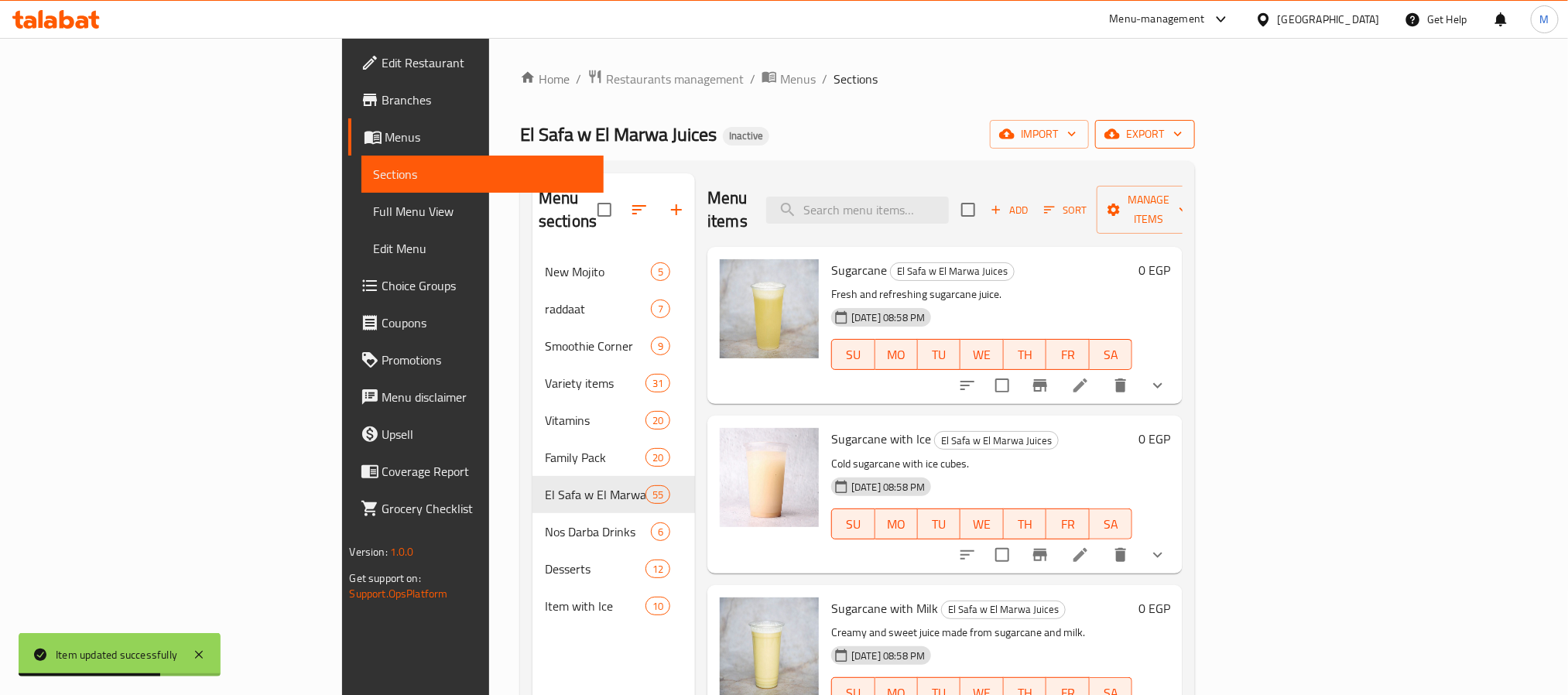
click at [1183, 136] on span "export" at bounding box center [1144, 134] width 75 height 20
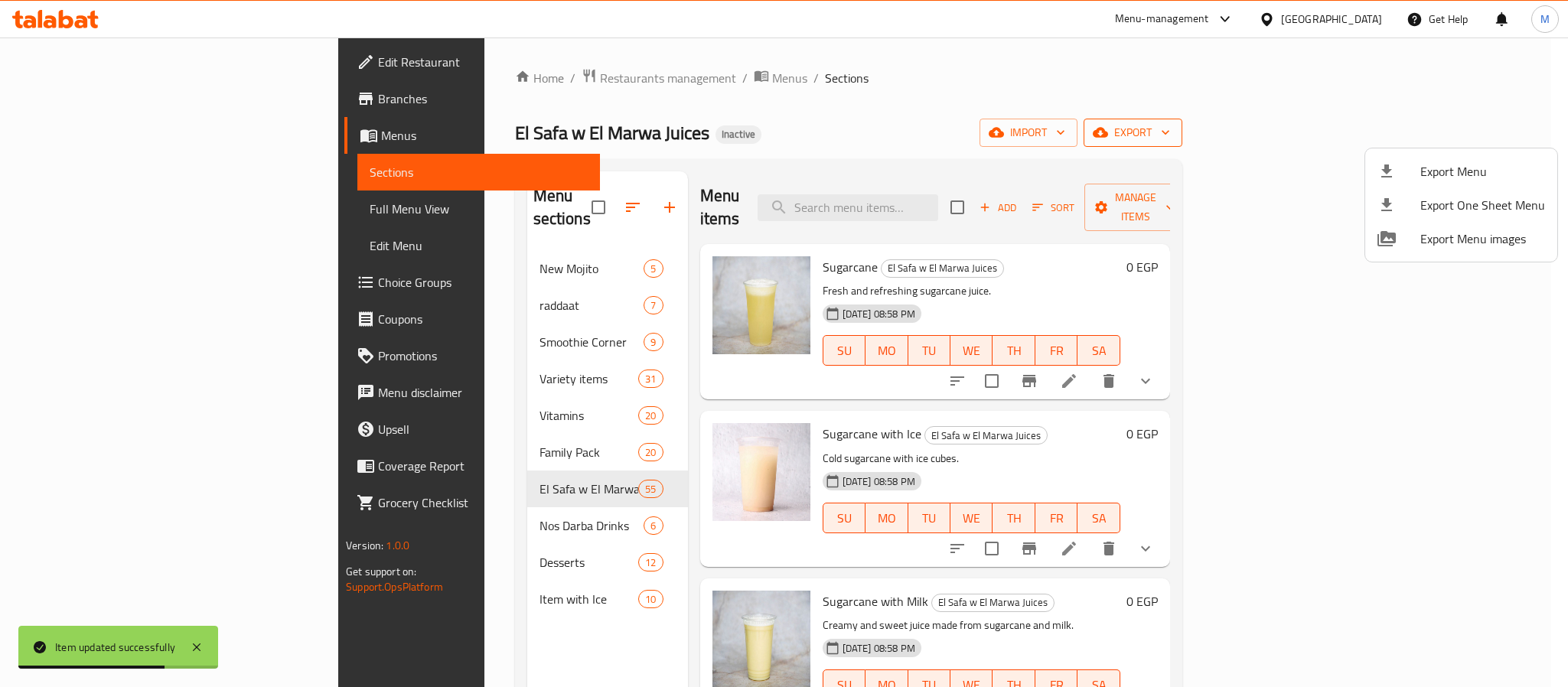
click at [1446, 175] on span "Export Menu" at bounding box center [1482, 172] width 125 height 19
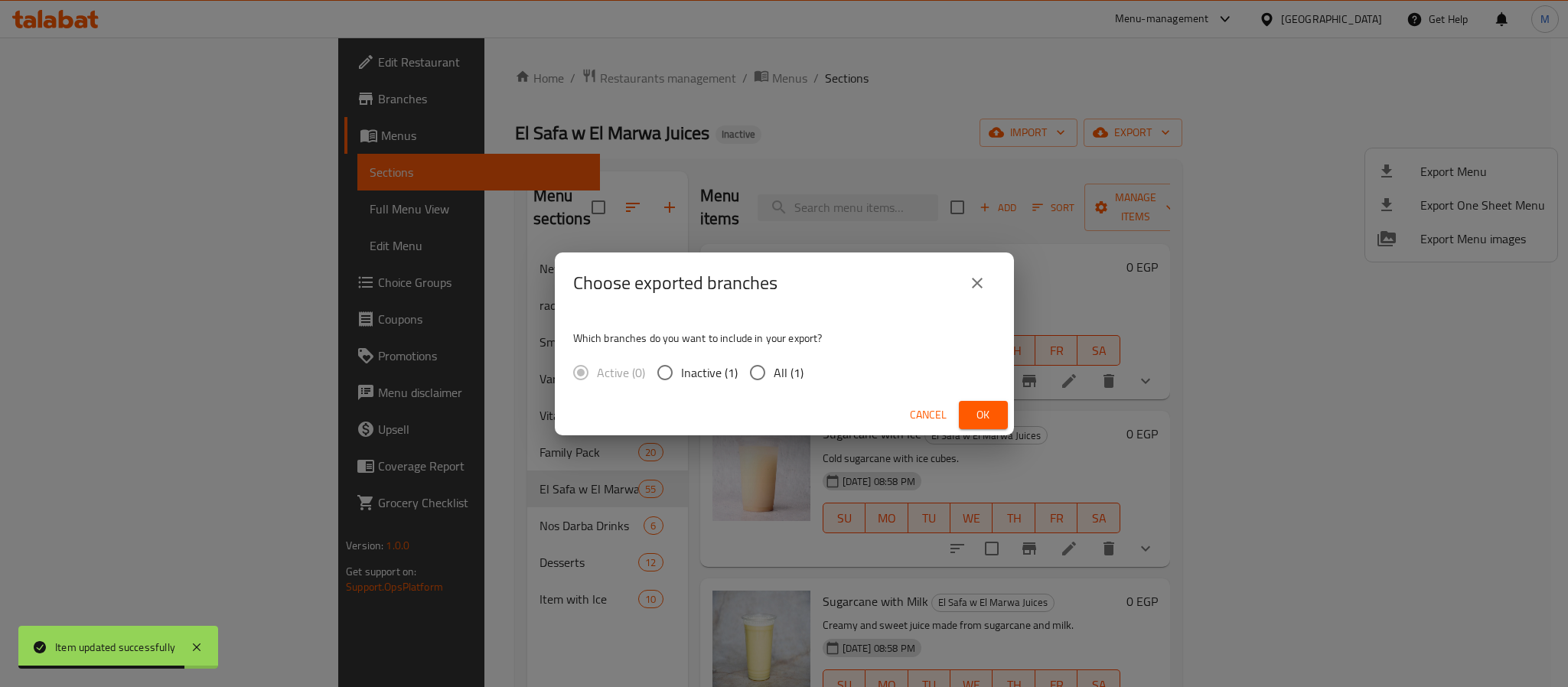
click at [769, 372] on input "All (1)" at bounding box center [757, 373] width 32 height 32
radio input "true"
click at [983, 423] on span "Ok" at bounding box center [982, 415] width 25 height 20
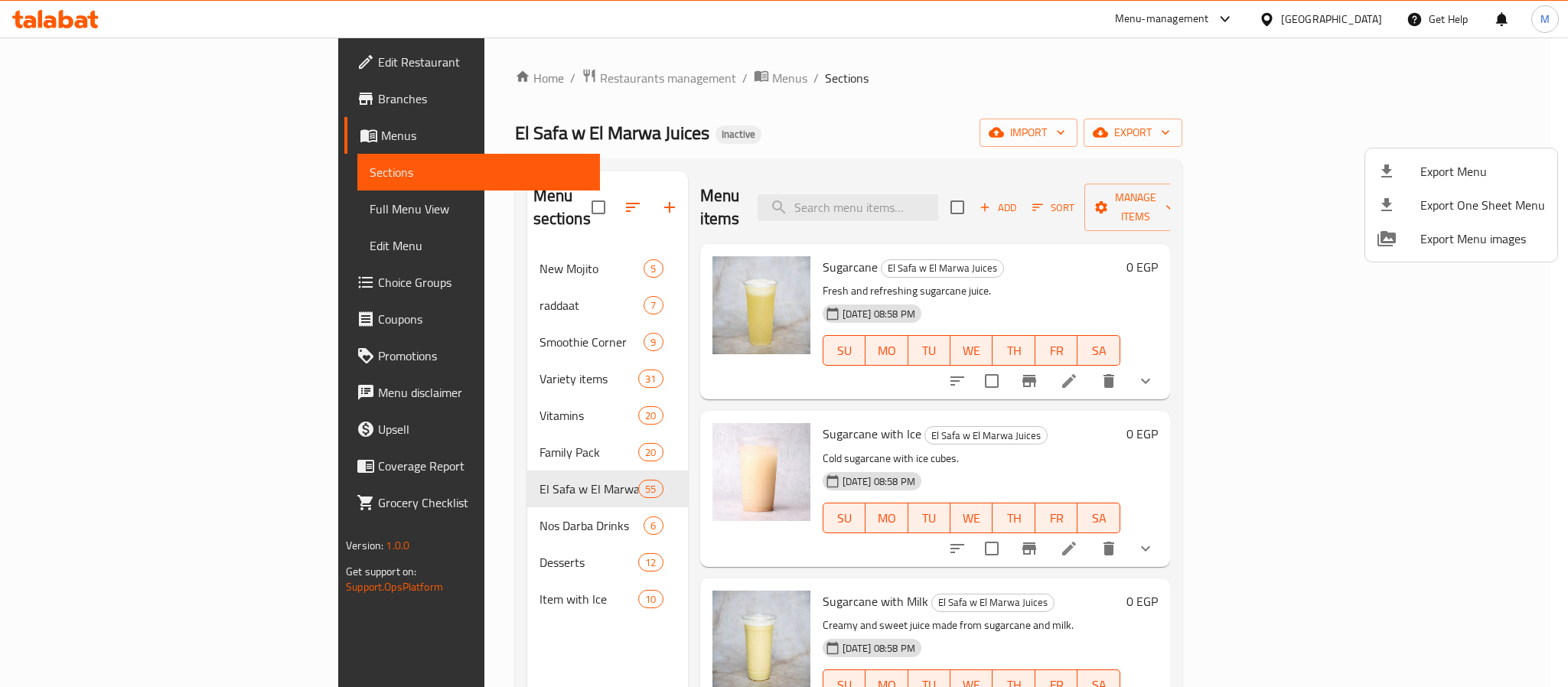
click at [1364, 20] on div at bounding box center [784, 344] width 1568 height 687
click at [1364, 20] on div "[GEOGRAPHIC_DATA]" at bounding box center [1321, 19] width 148 height 37
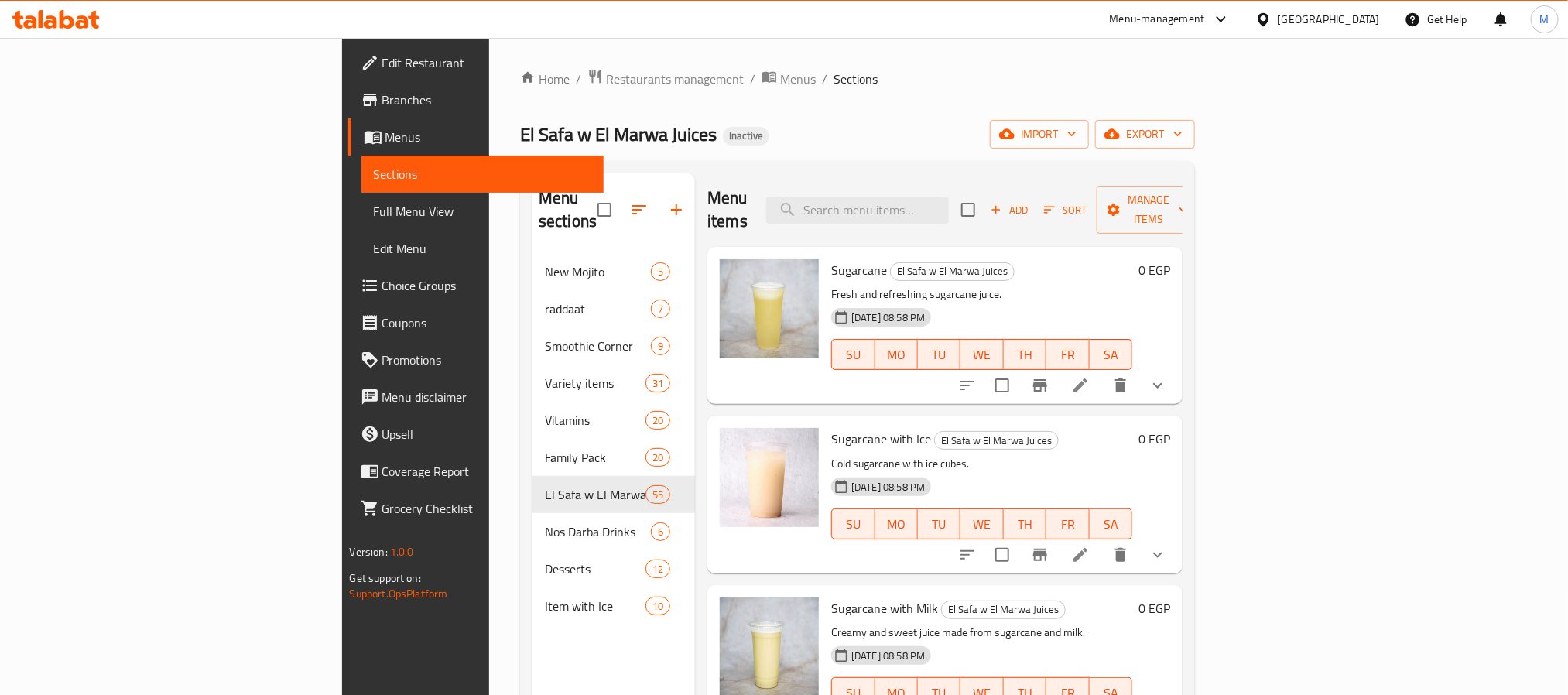
click at [1358, 17] on div "[GEOGRAPHIC_DATA]" at bounding box center [1328, 20] width 102 height 17
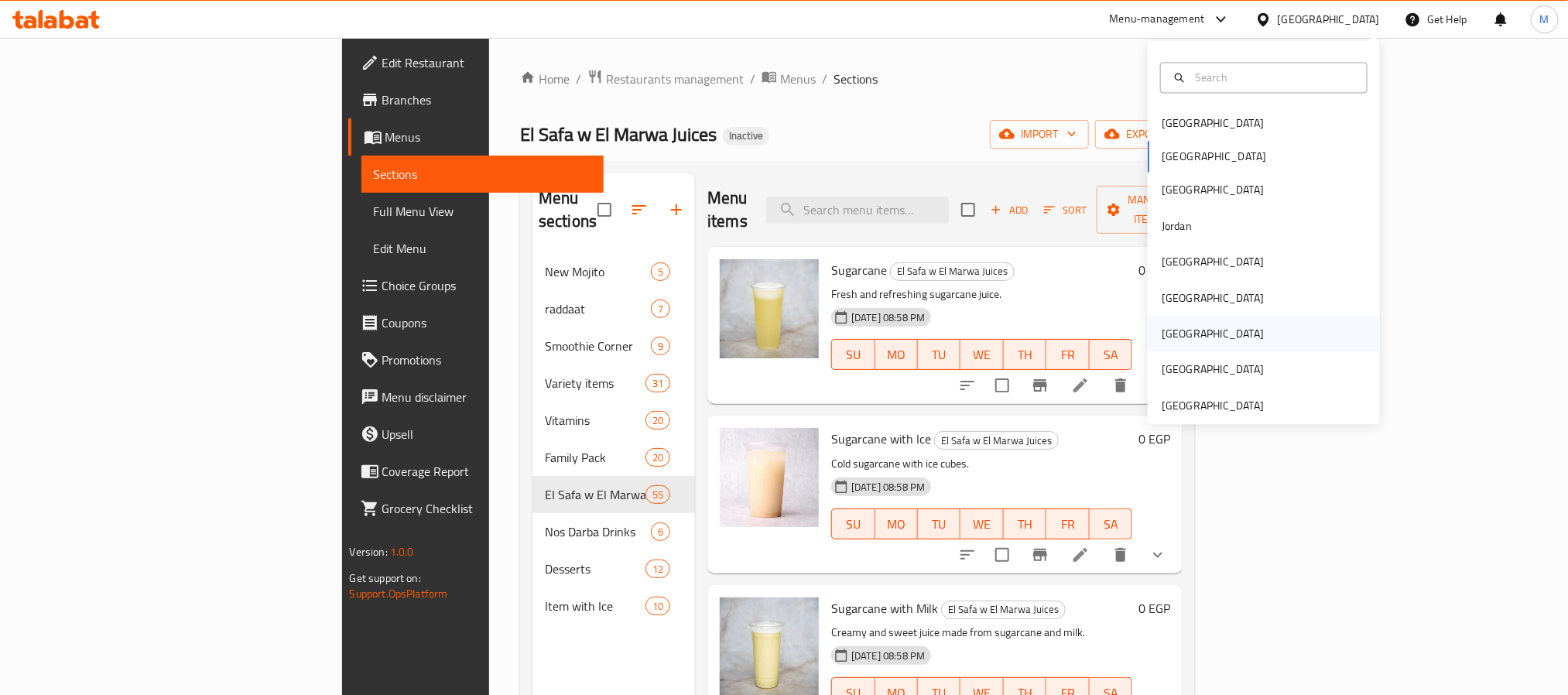
click at [1197, 330] on div "Qatar" at bounding box center [1264, 334] width 232 height 35
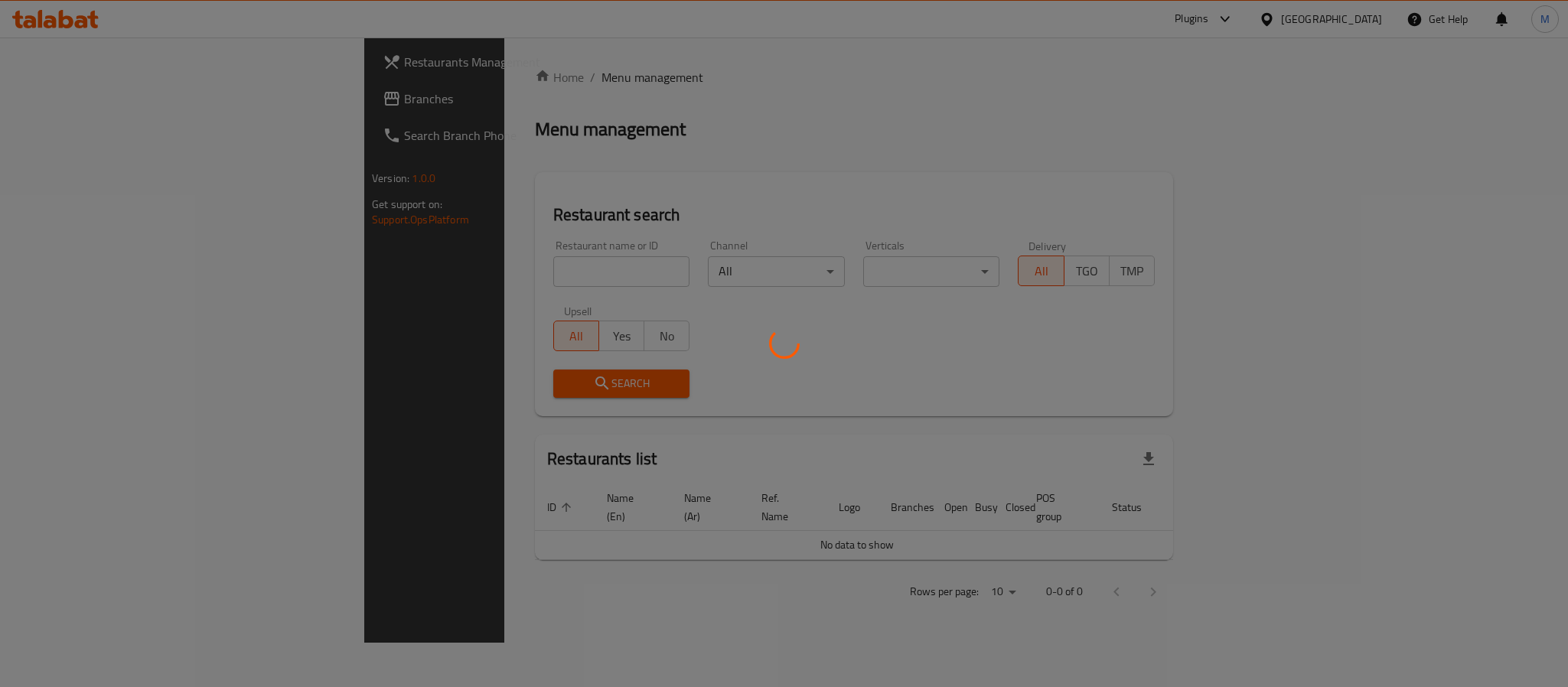
click at [32, 99] on div at bounding box center [784, 344] width 1568 height 687
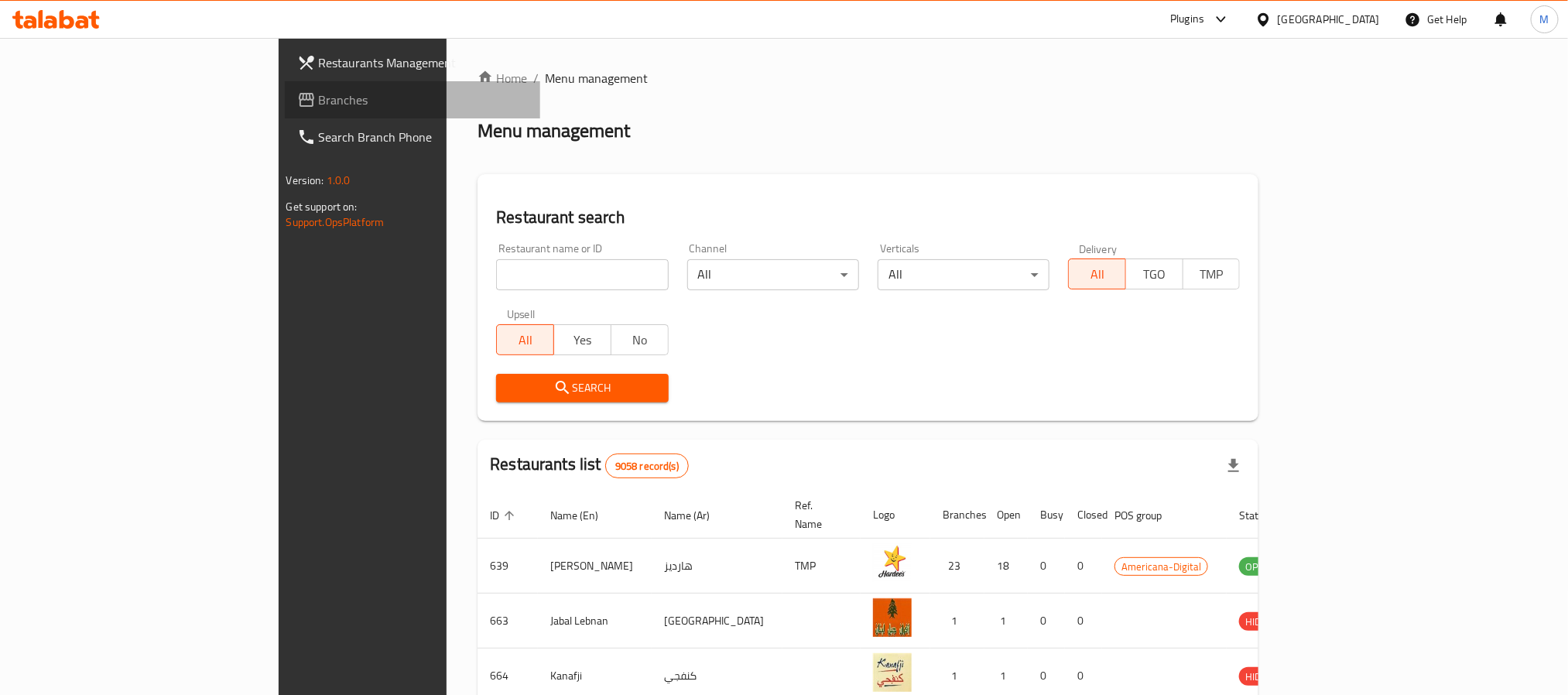
click at [297, 101] on icon at bounding box center [307, 100] width 19 height 19
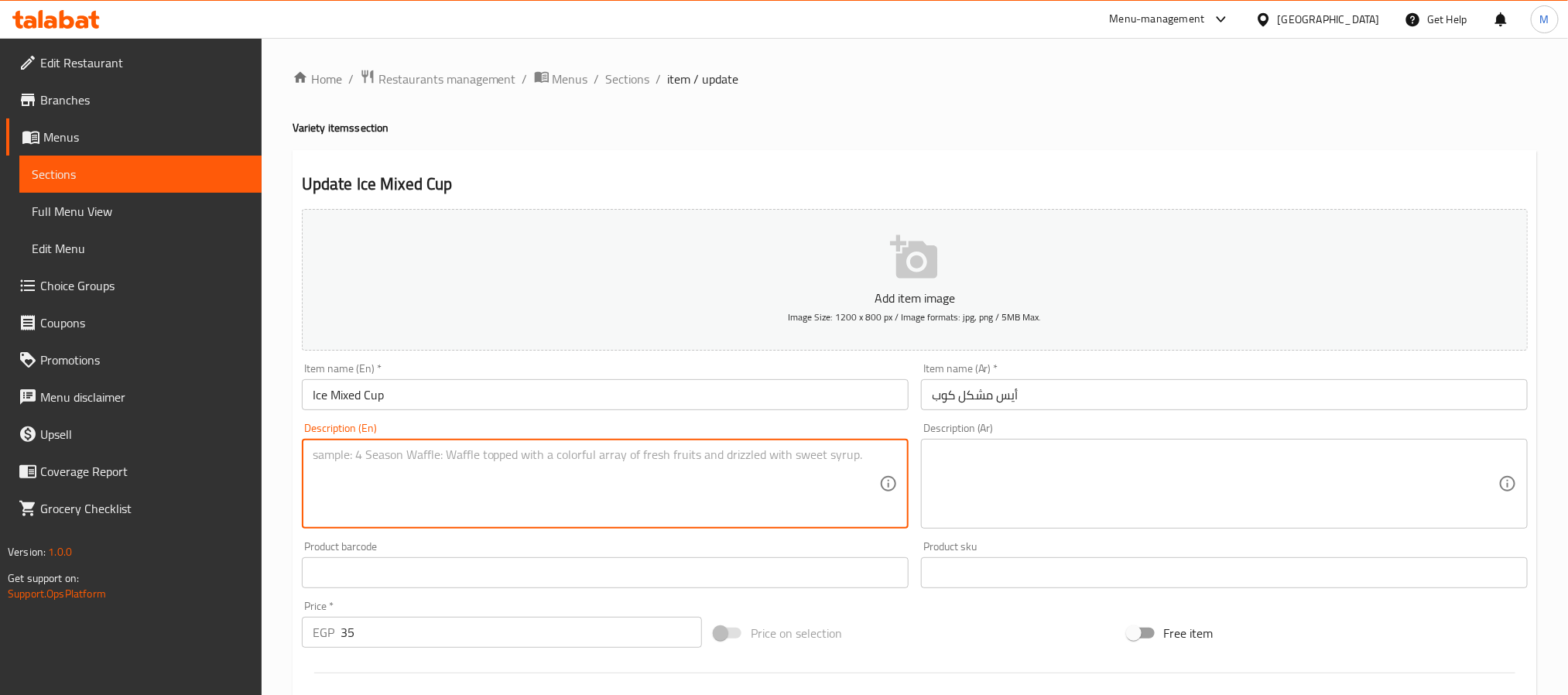
click at [650, 495] on textarea at bounding box center [596, 484] width 567 height 74
paste textarea "مزيج فواكه مع مكعبات ثلج منعشة"
type textarea "مزيج فواكه مع مكعبات ثلج منعشة"
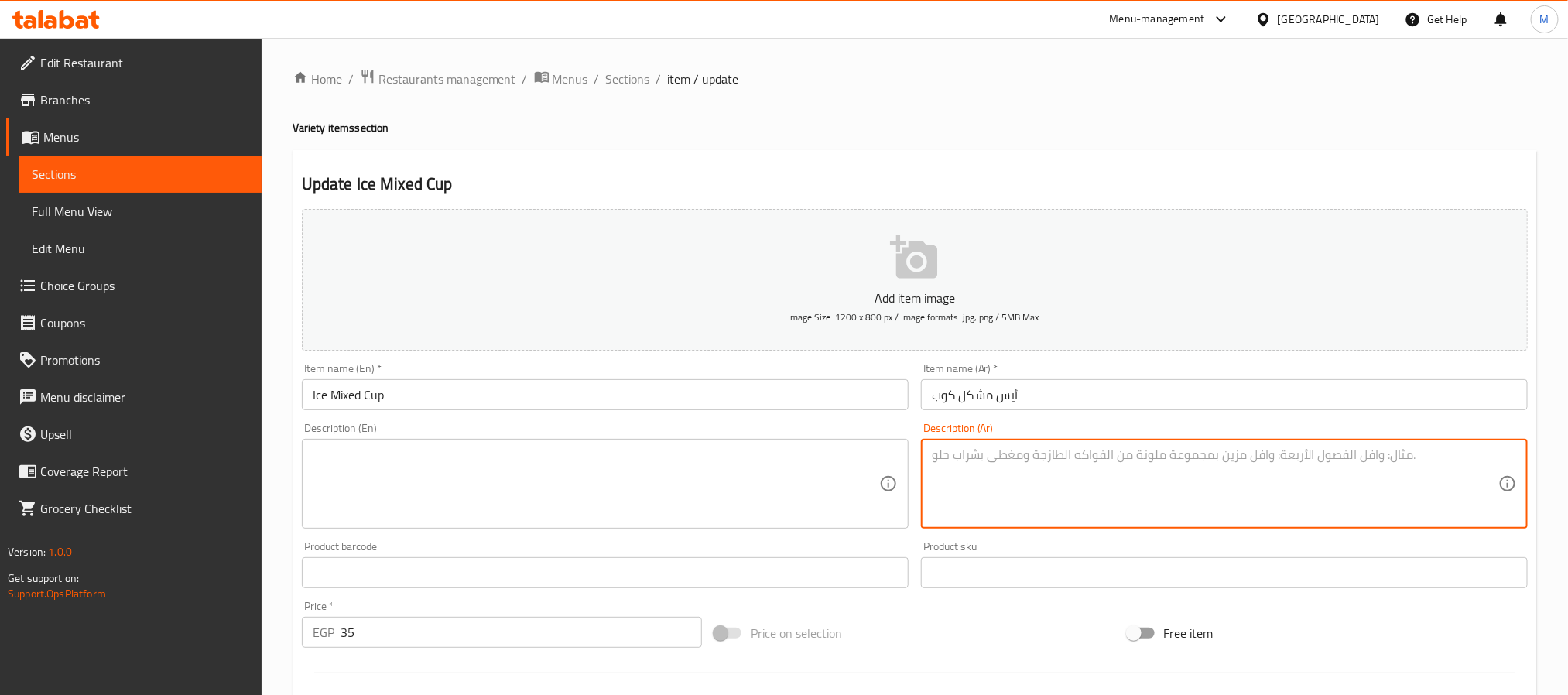
click at [1055, 481] on textarea at bounding box center [1215, 484] width 567 height 74
paste textarea "مزيج فواكه مع مكعبات ثلج منعشة"
type textarea "مزيج فواكه مع مكعبات ثلج منعشة"
click at [574, 454] on textarea at bounding box center [596, 484] width 567 height 74
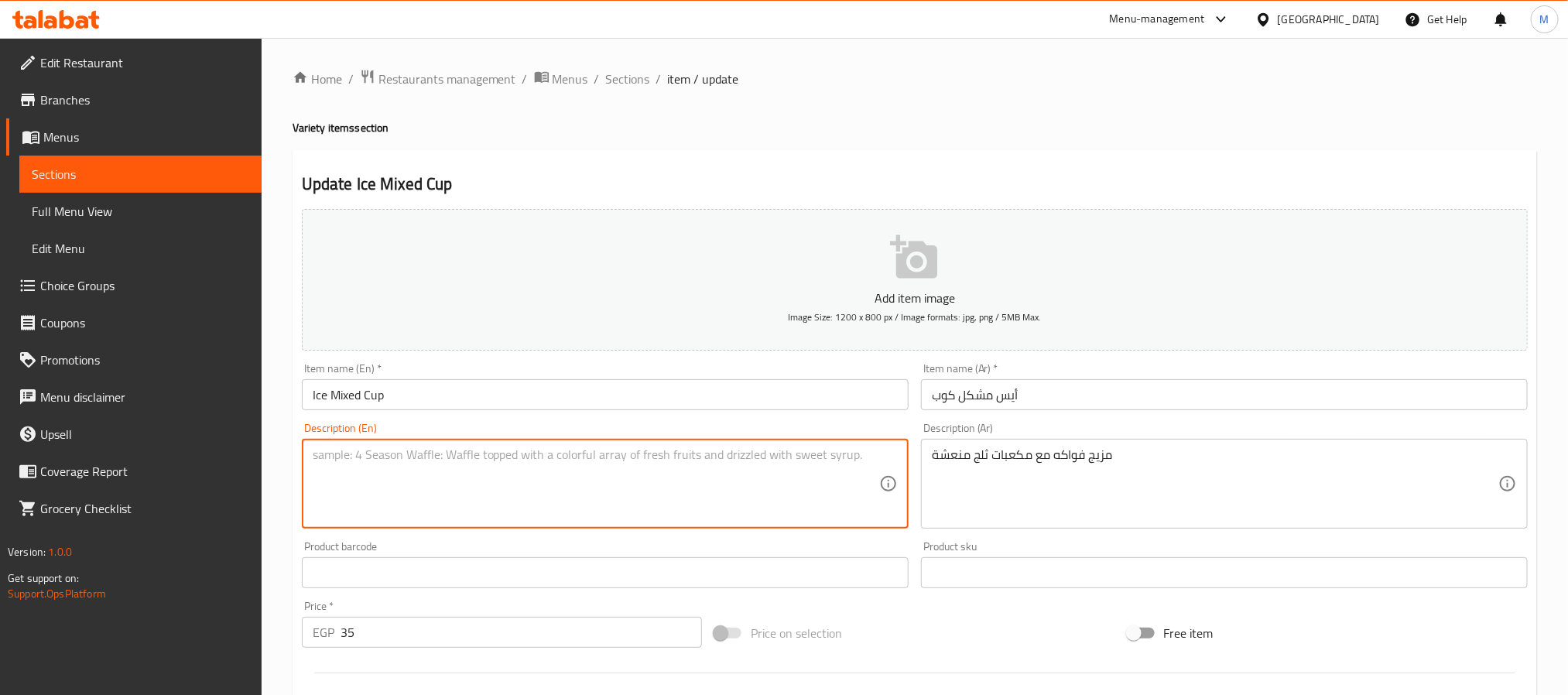
paste textarea "Fruit mix with refreshing ice cubes"
type textarea "Fruit mix with refreshing ice cubes"
click at [663, 400] on input "Ice Mixed Cup" at bounding box center [605, 395] width 607 height 31
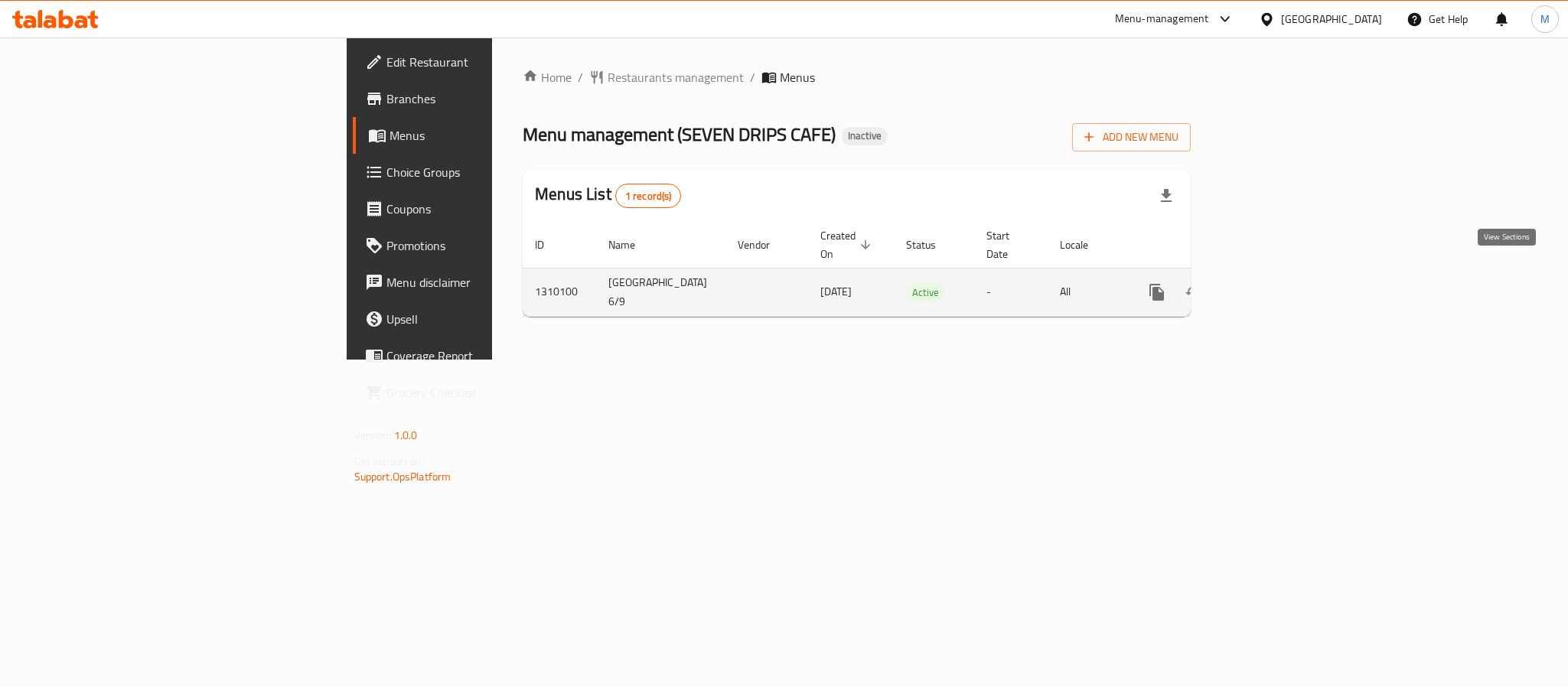
click at [1285, 274] on link "enhanced table" at bounding box center [1266, 292] width 37 height 37
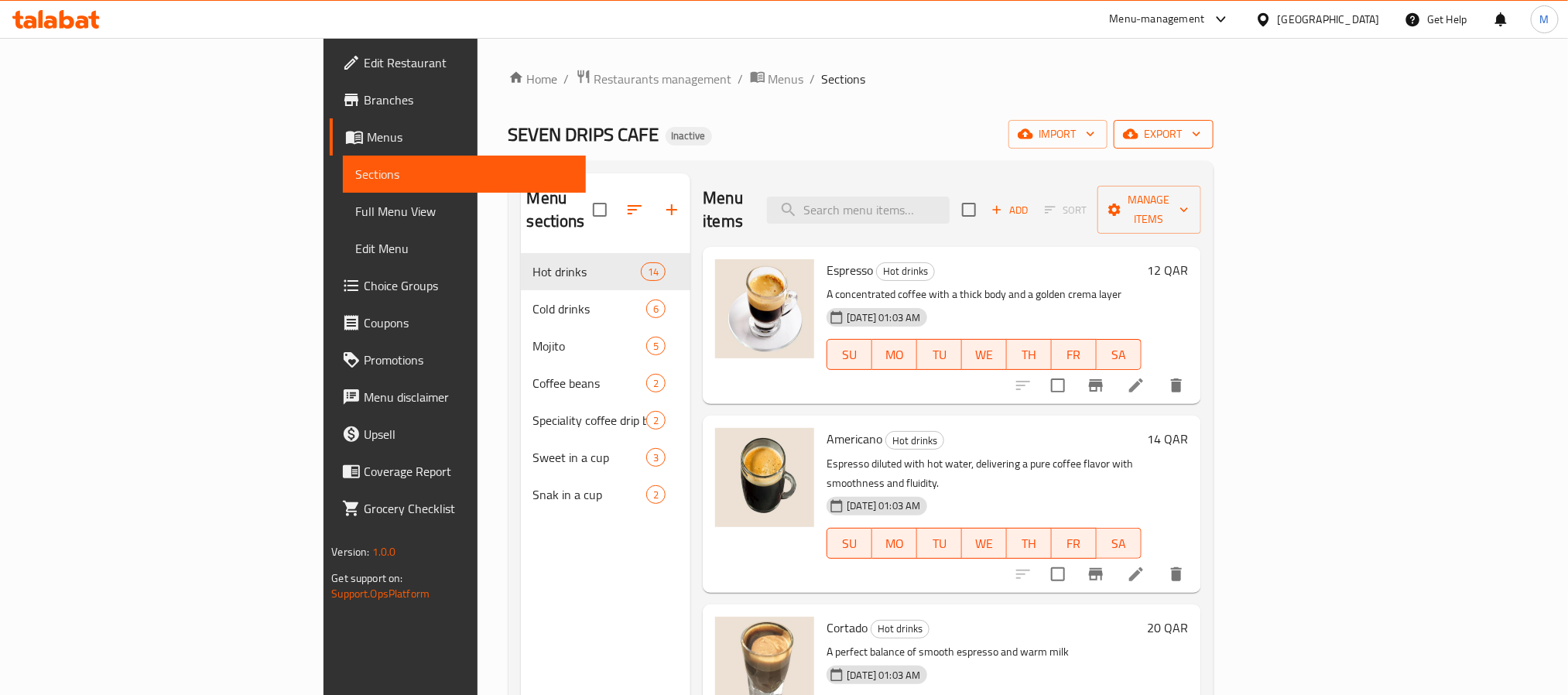
click at [1201, 135] on span "export" at bounding box center [1163, 134] width 75 height 20
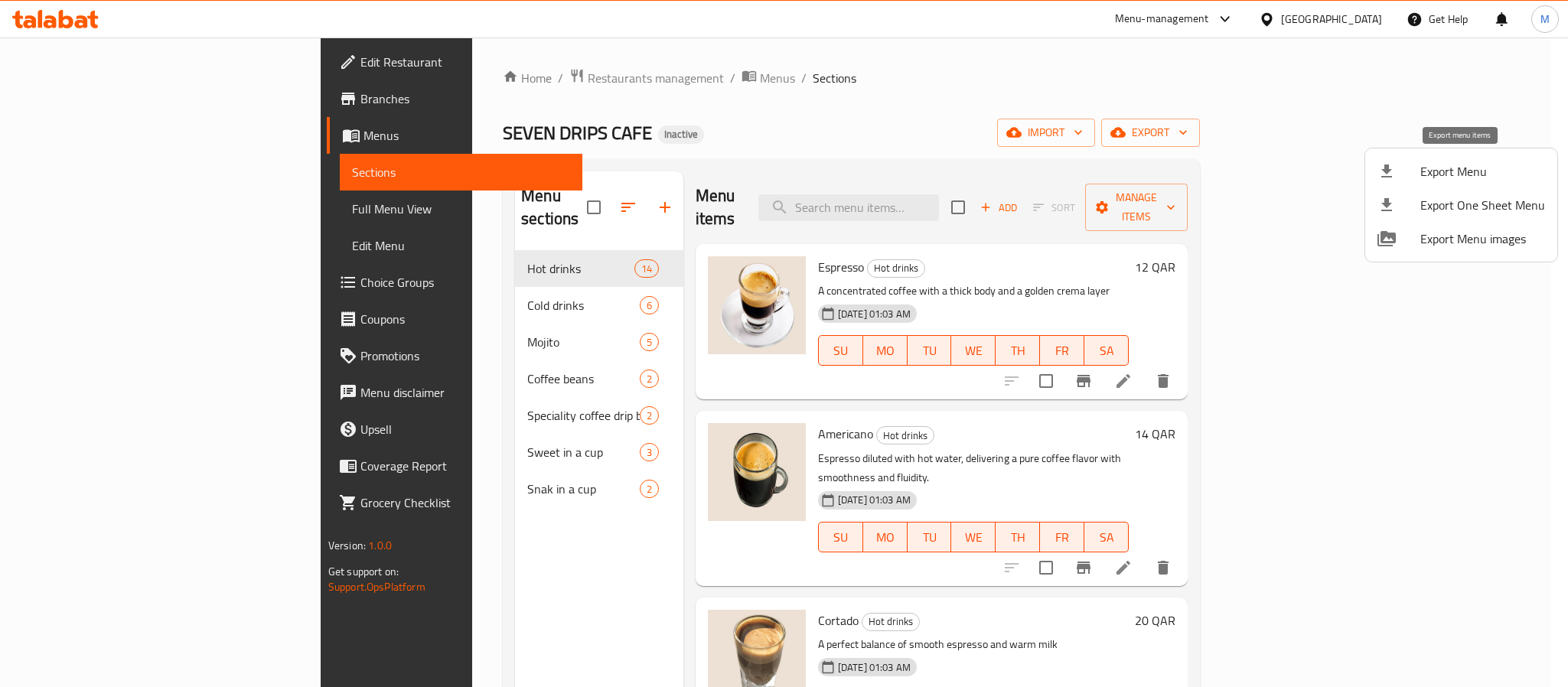
click at [1445, 162] on span "Export Menu" at bounding box center [1482, 172] width 125 height 19
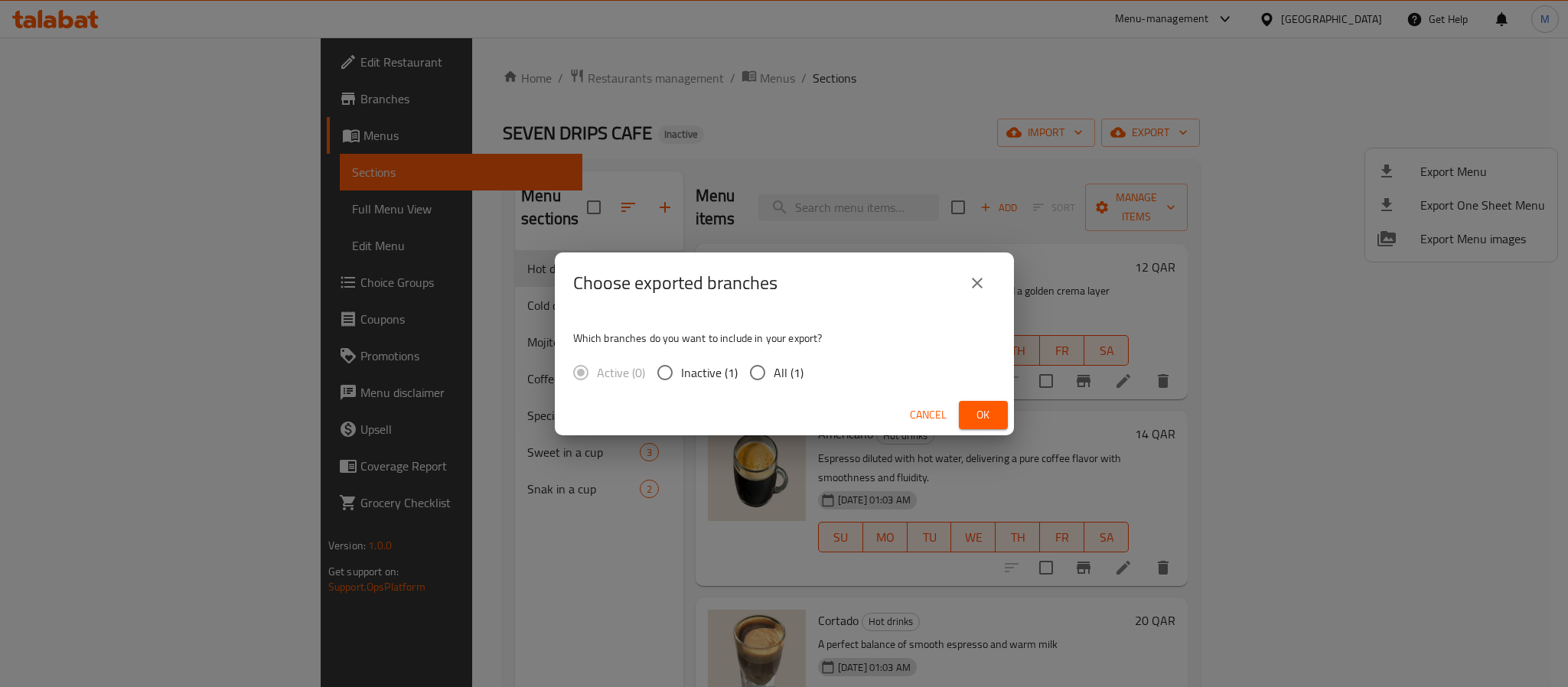
click at [788, 361] on label "All (1)" at bounding box center [772, 373] width 62 height 32
click at [773, 361] on input "All (1)" at bounding box center [757, 373] width 32 height 32
radio input "true"
click at [971, 407] on span "Ok" at bounding box center [982, 415] width 25 height 20
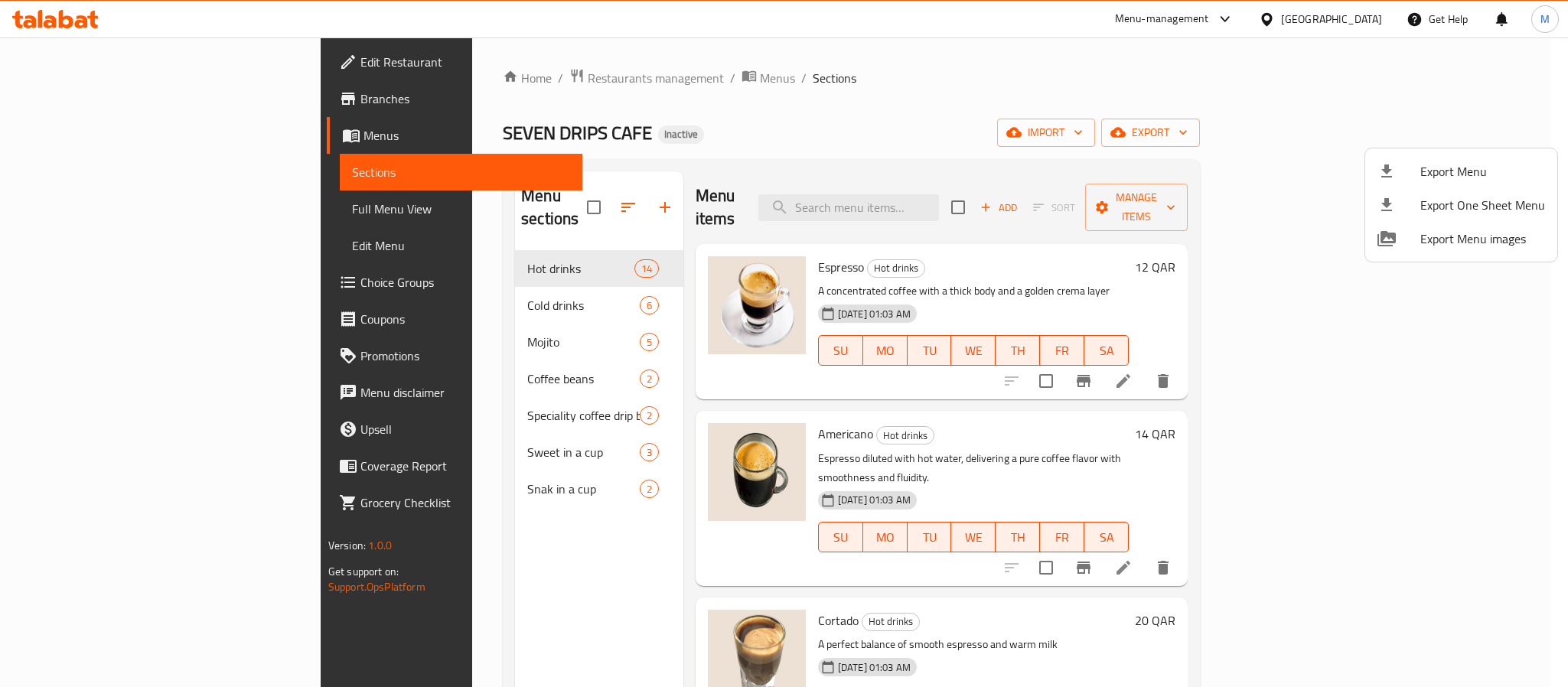
click at [760, 166] on div at bounding box center [784, 344] width 1568 height 687
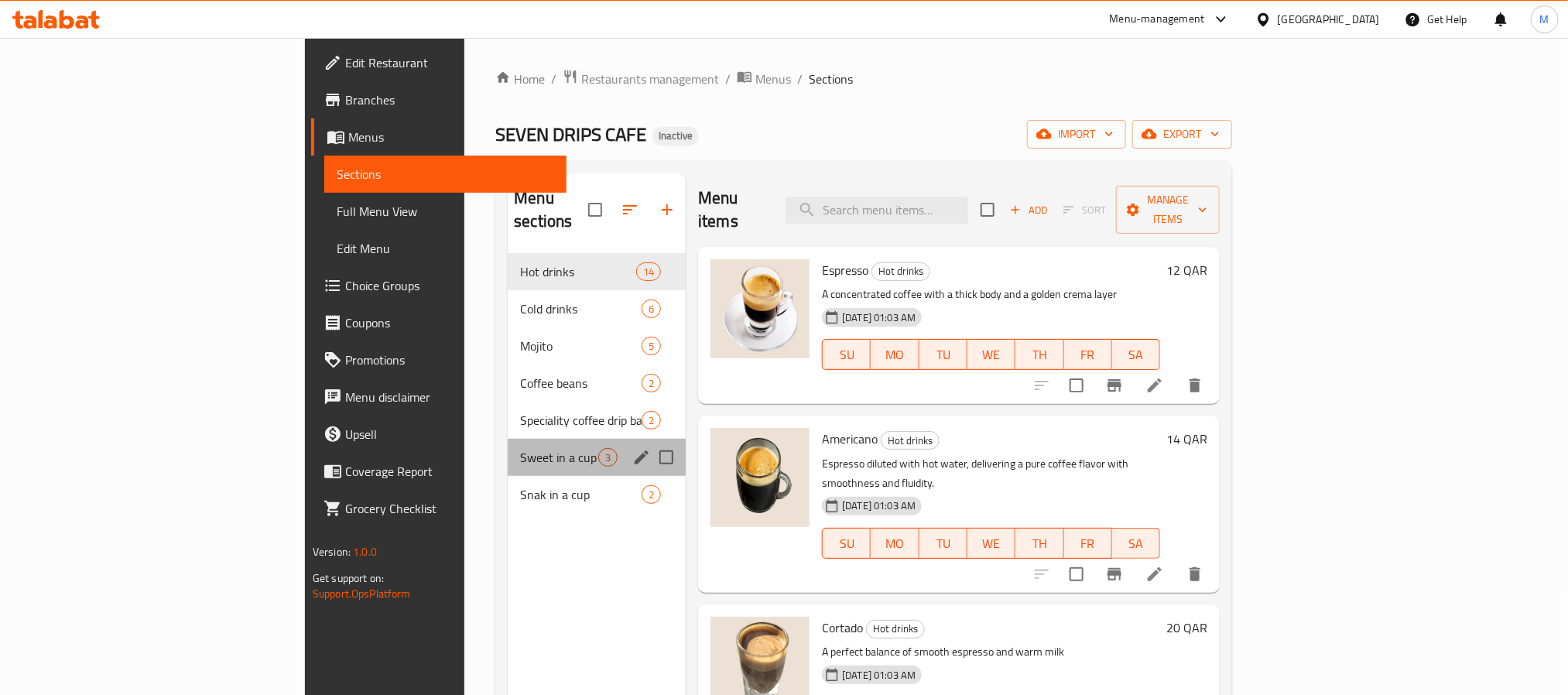
drag, startPoint x: 379, startPoint y: 446, endPoint x: 392, endPoint y: 460, distance: 19.1
click at [508, 446] on div "Sweet in a cup 3" at bounding box center [597, 457] width 178 height 37
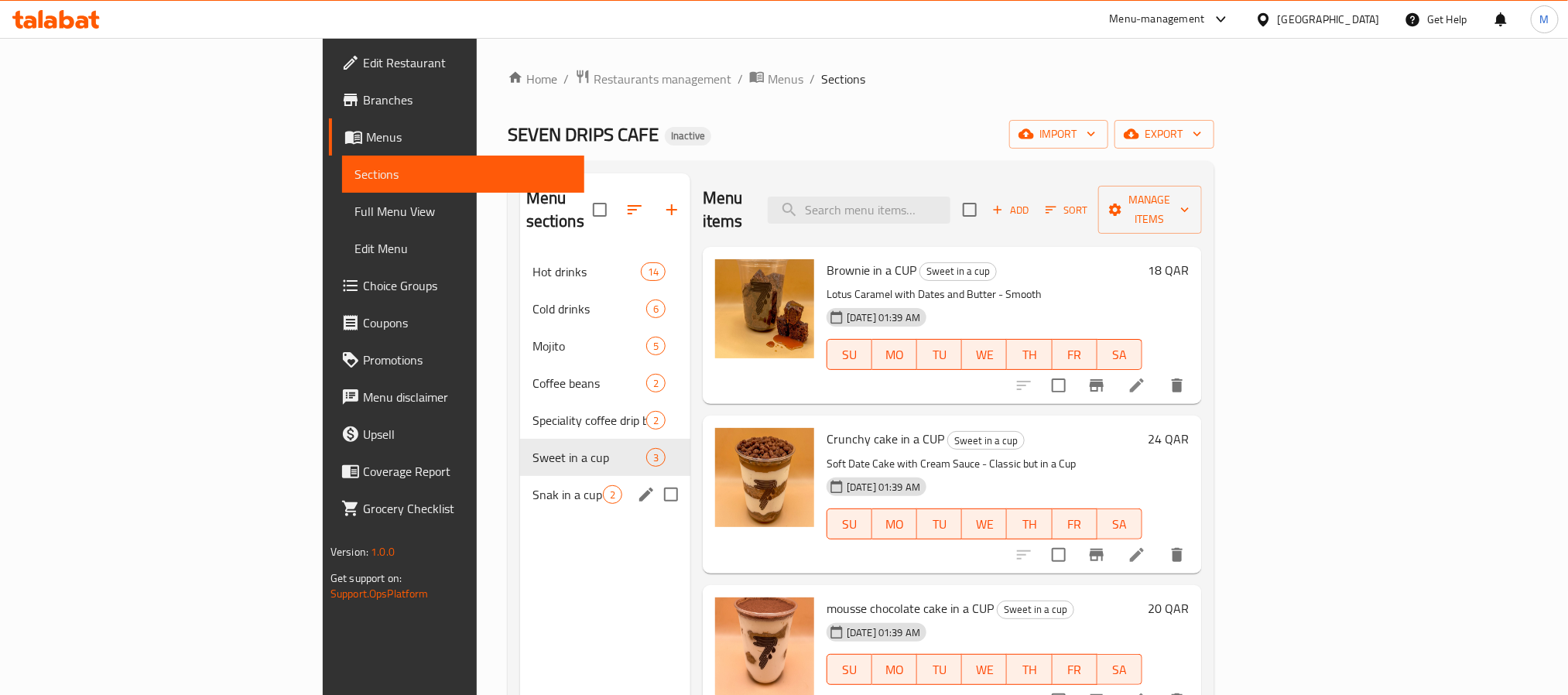
click at [532, 485] on span "Snak in a cup" at bounding box center [567, 495] width 70 height 19
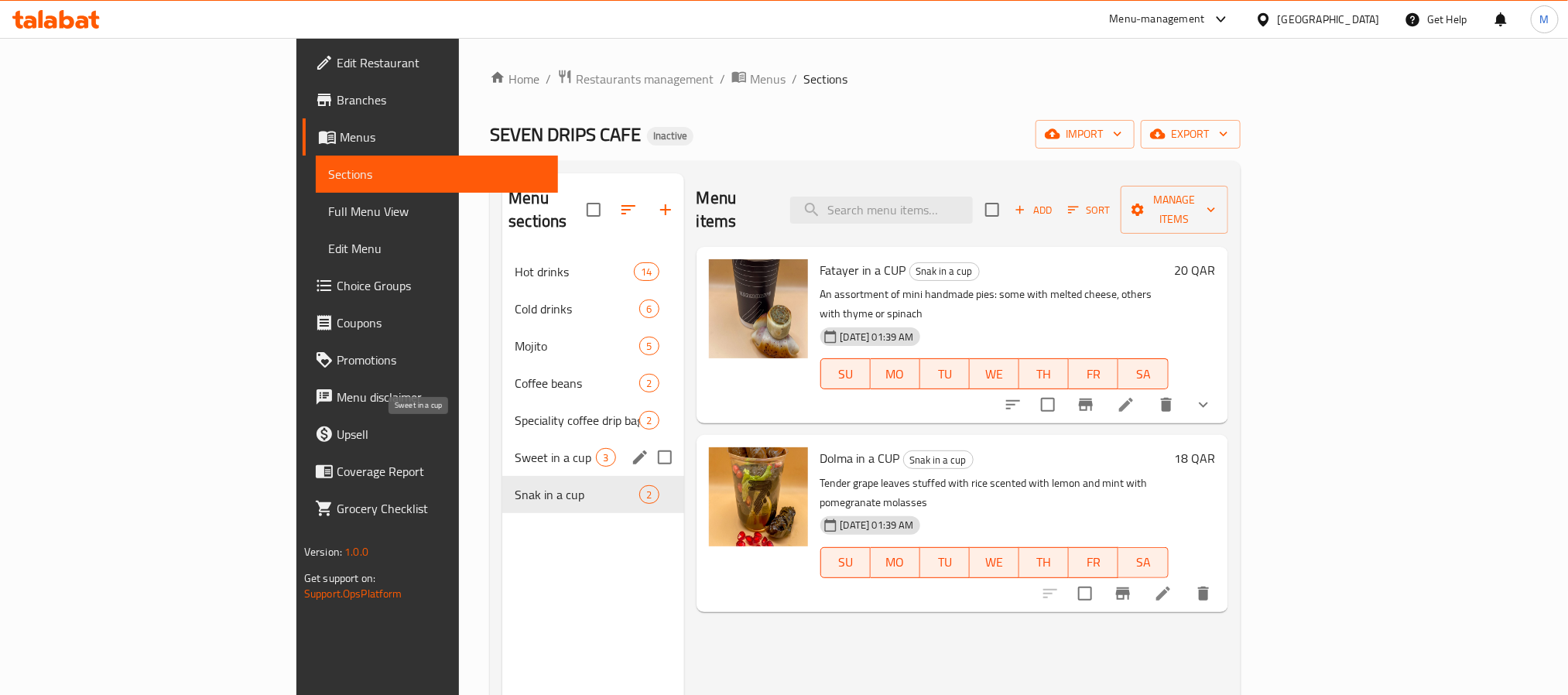
click at [515, 448] on span "Sweet in a cup" at bounding box center [555, 458] width 82 height 19
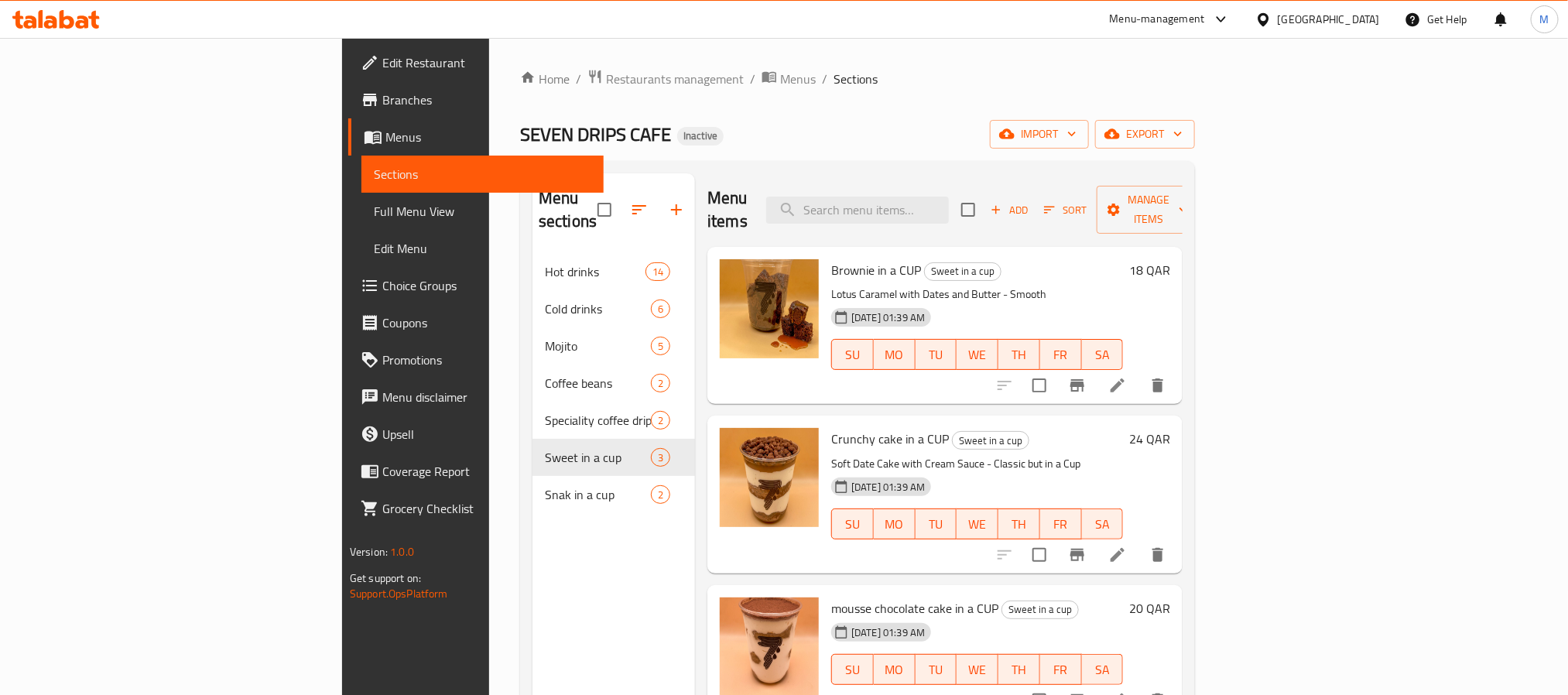
scroll to position [217, 0]
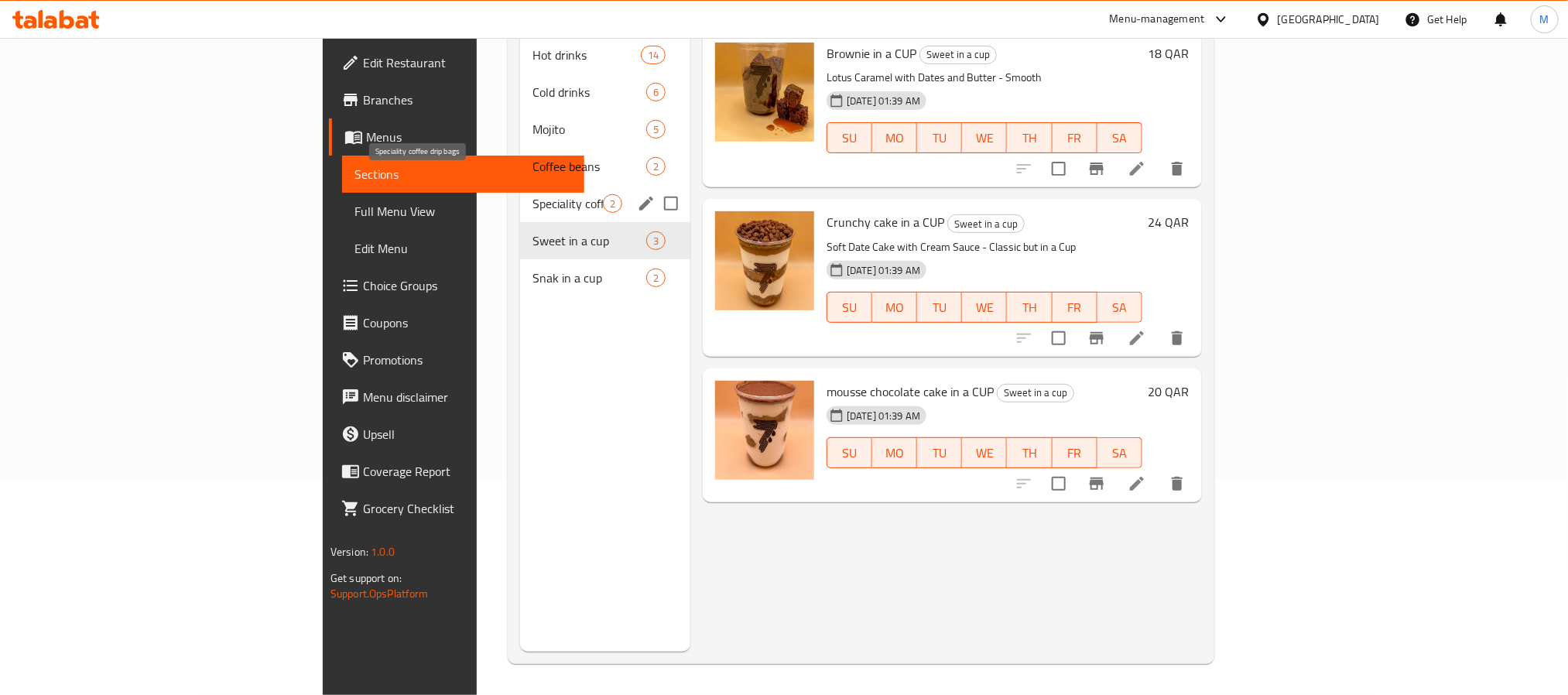
click at [532, 194] on span "Speciality coffee drip bags" at bounding box center [567, 204] width 70 height 19
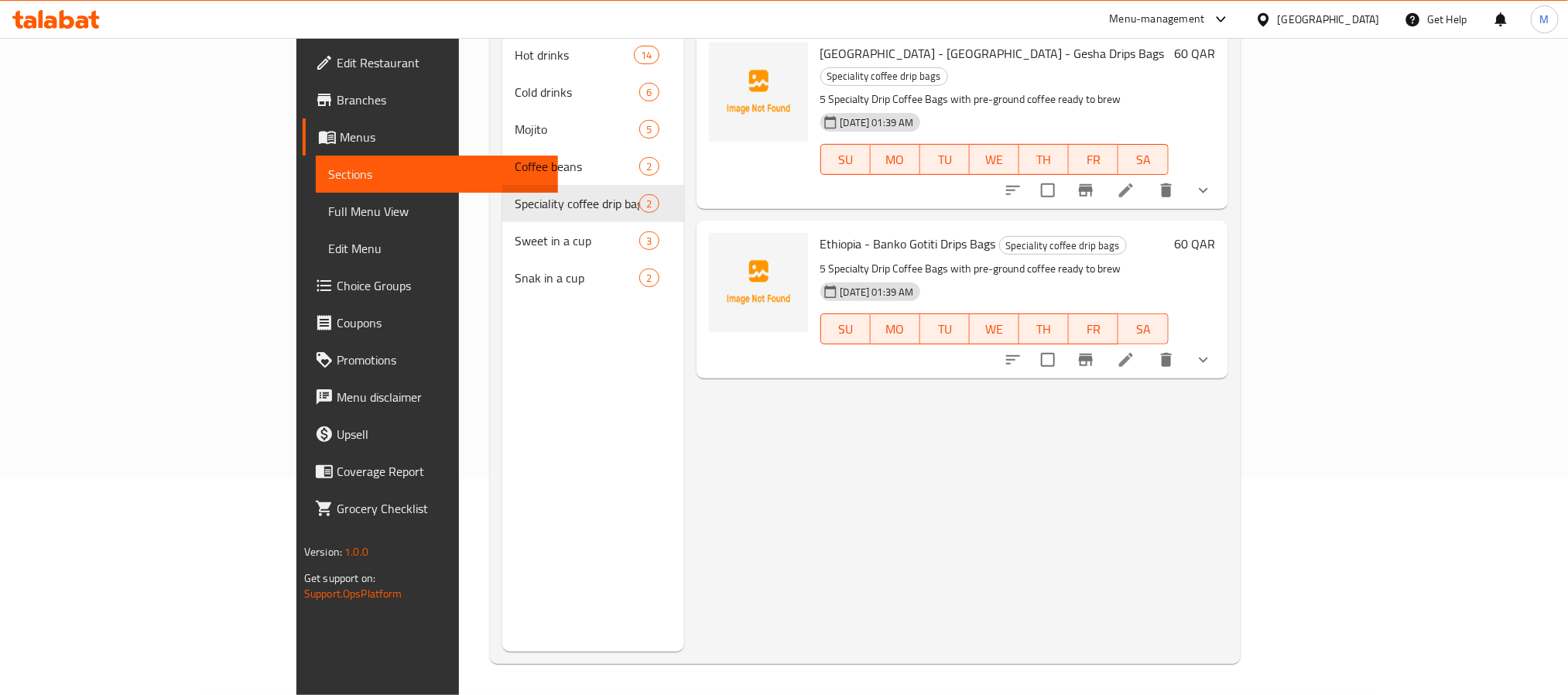
scroll to position [101, 0]
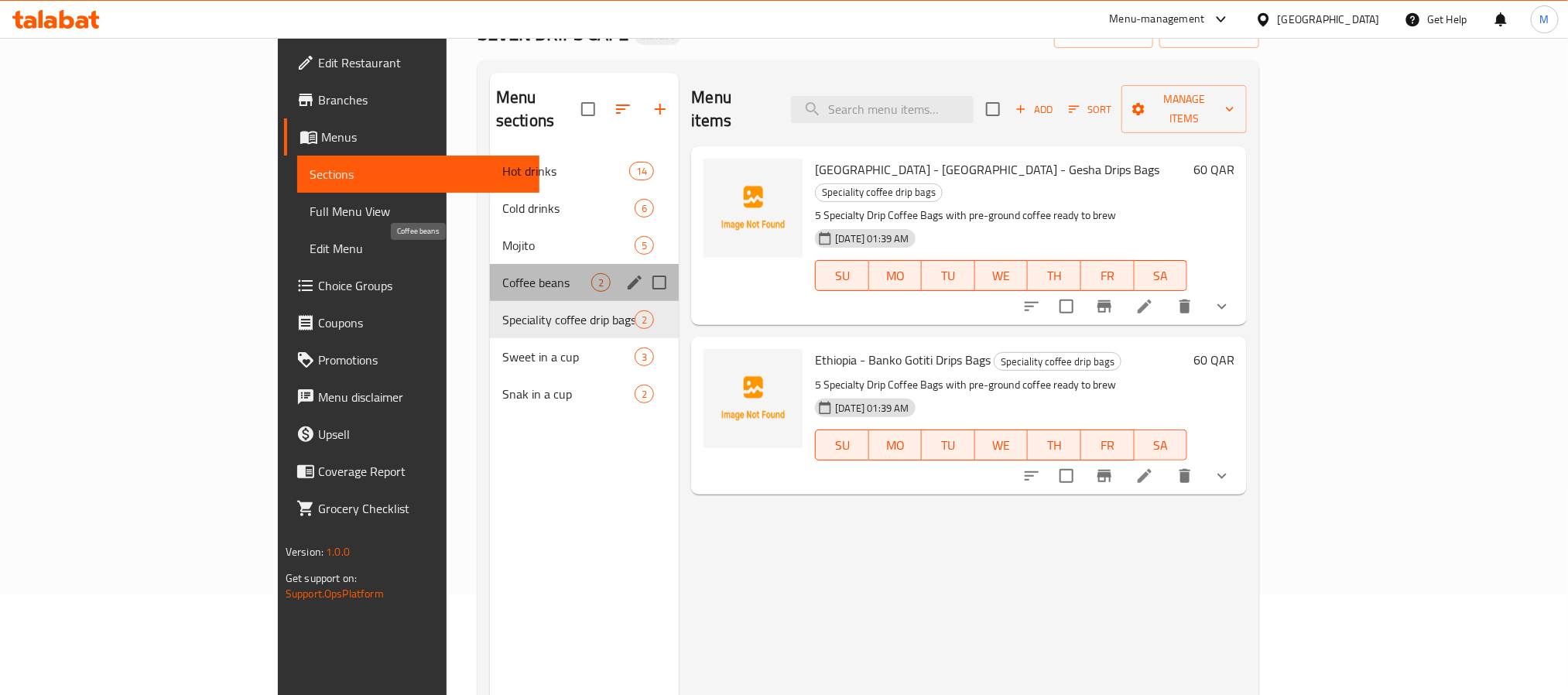
click at [502, 274] on span "Coffee beans" at bounding box center [547, 283] width 89 height 19
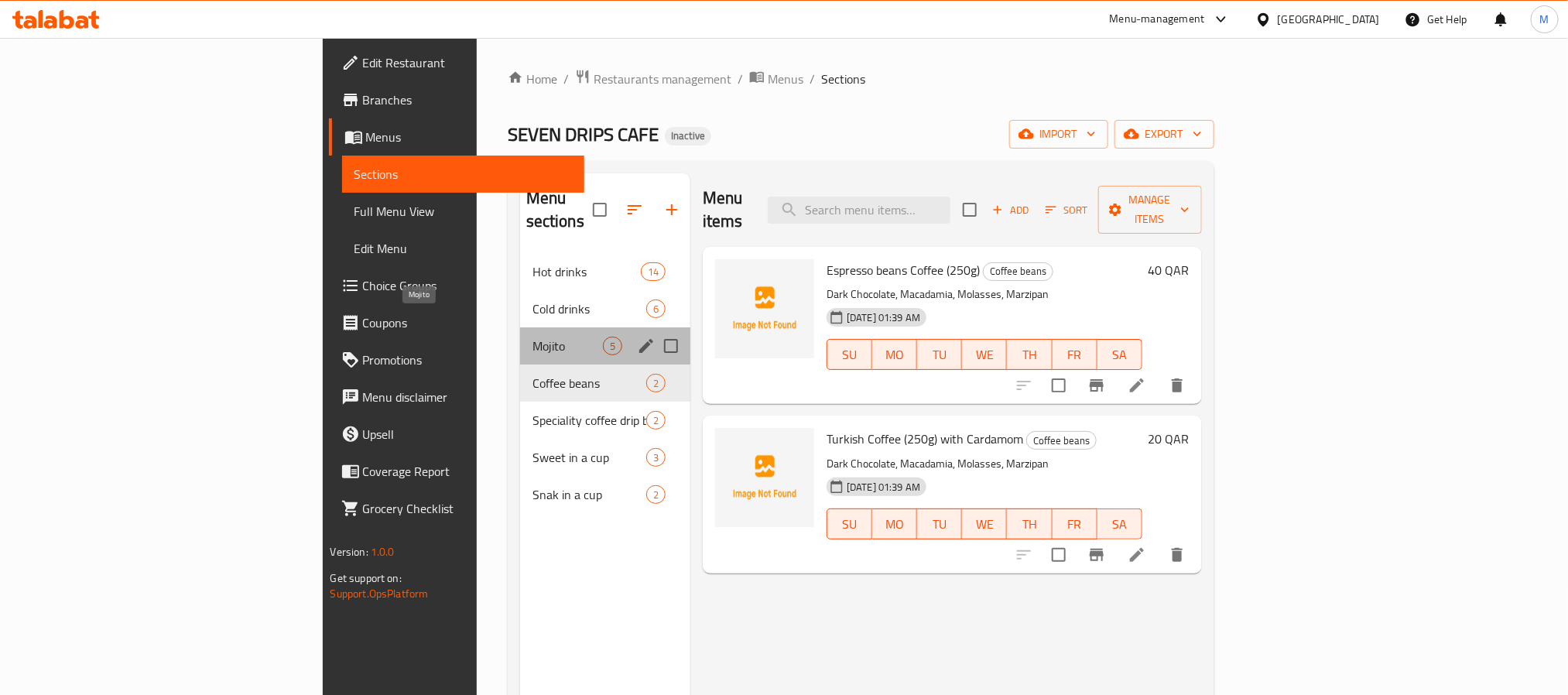
click at [532, 337] on span "Mojito" at bounding box center [567, 347] width 70 height 19
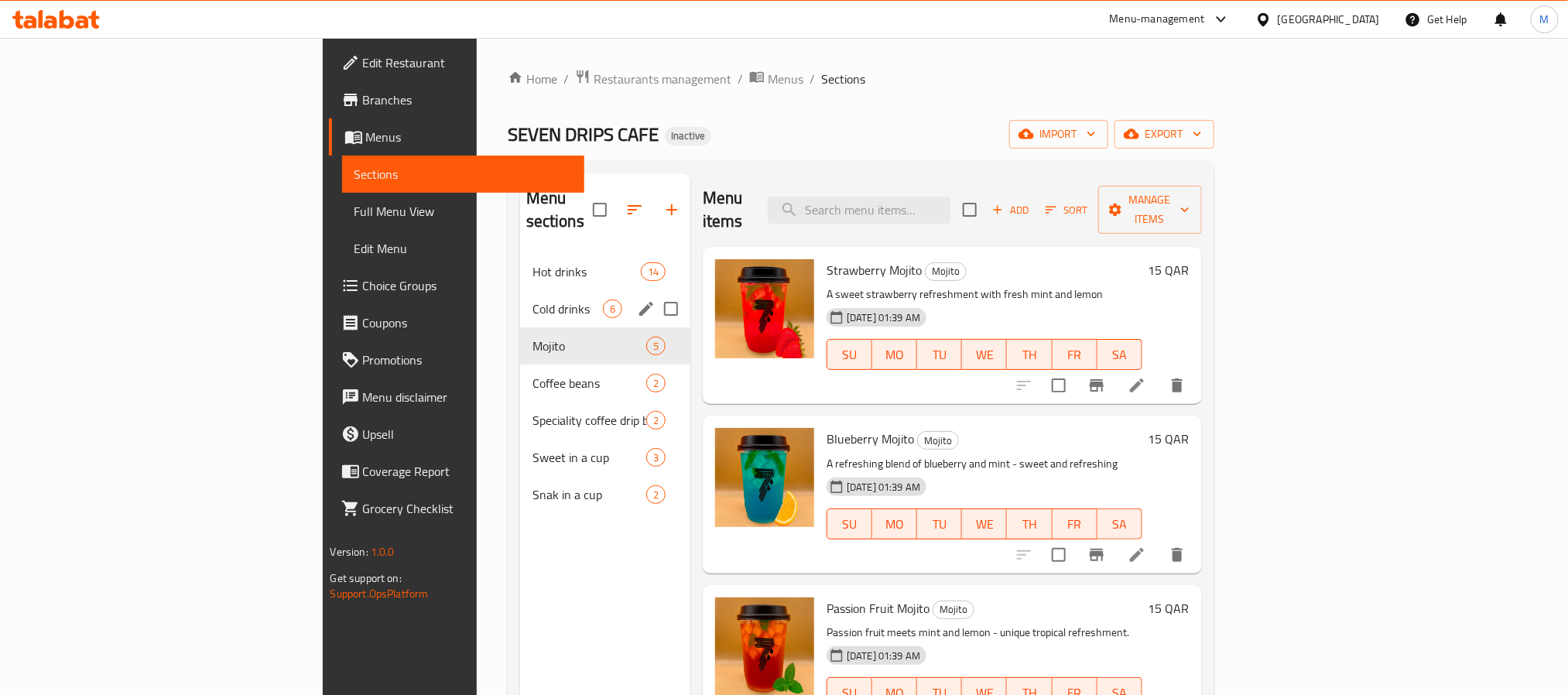
click at [520, 302] on div "Cold drinks 6" at bounding box center [605, 309] width 170 height 37
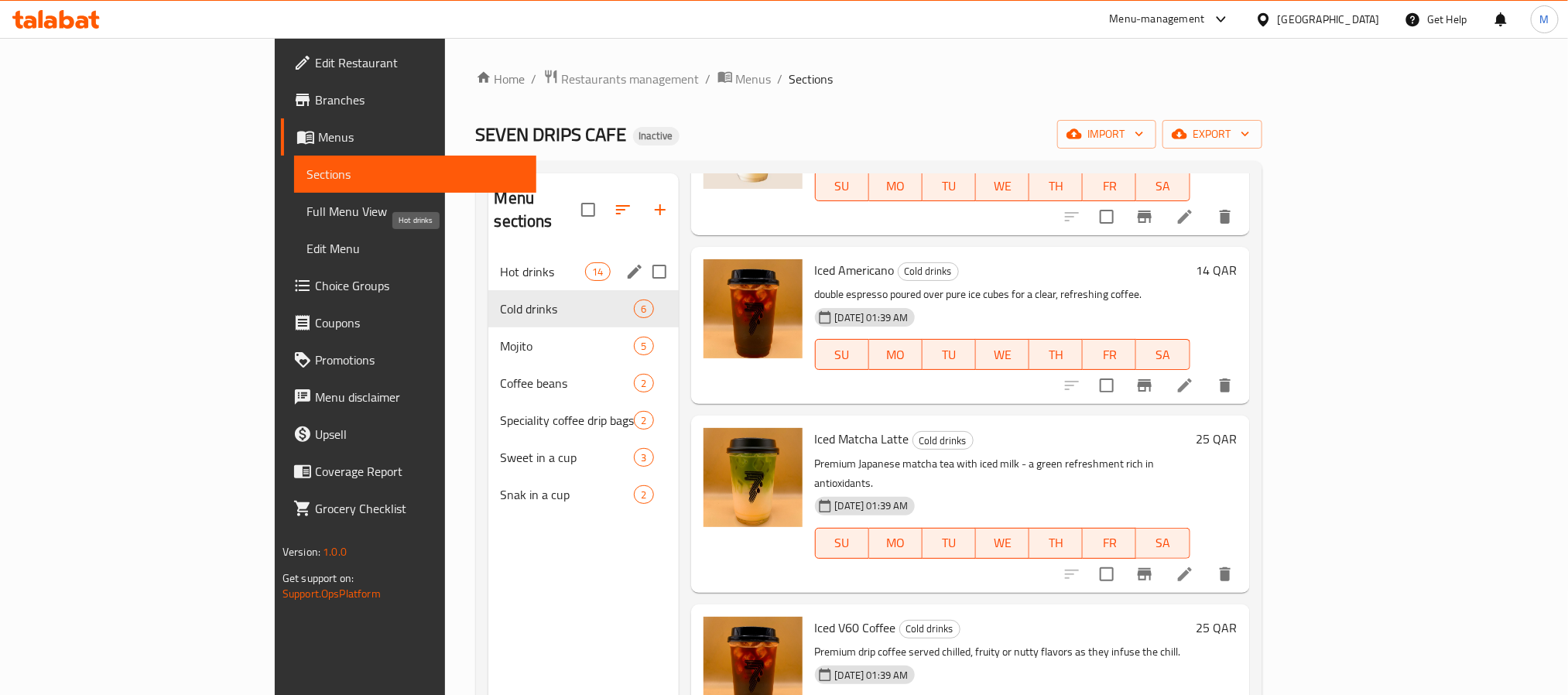
click at [500, 262] on span "Hot drinks" at bounding box center [542, 272] width 85 height 19
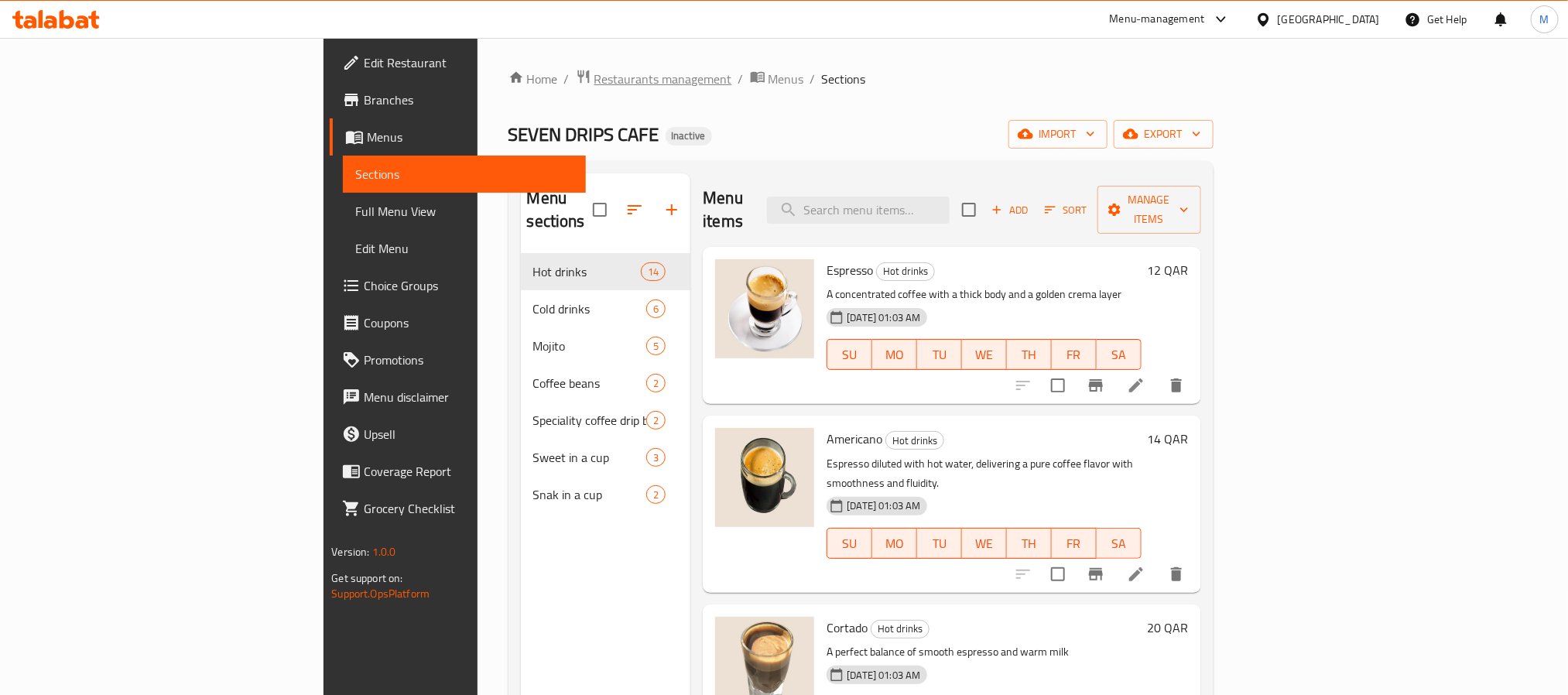
click at [594, 83] on span "Restaurants management" at bounding box center [663, 79] width 138 height 19
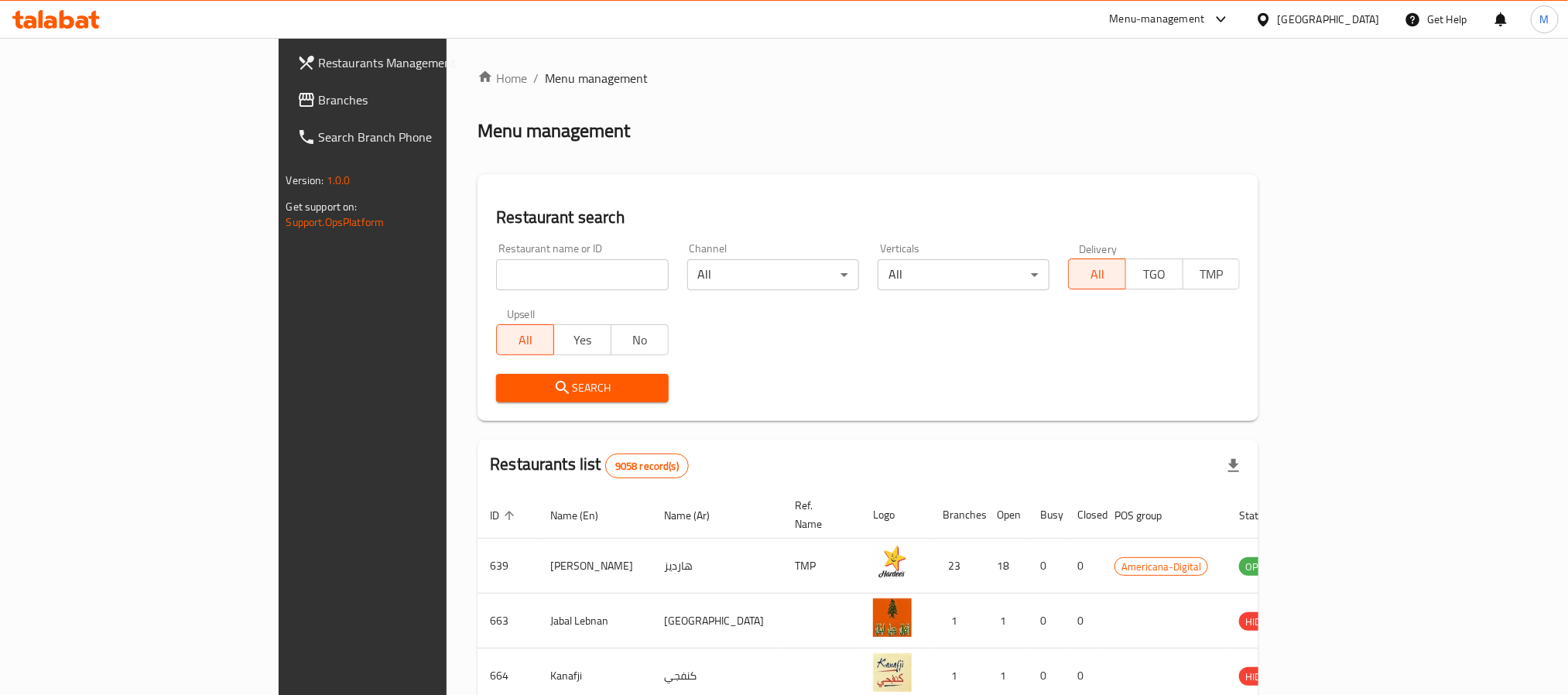
click at [319, 93] on span "Branches" at bounding box center [423, 100] width 209 height 19
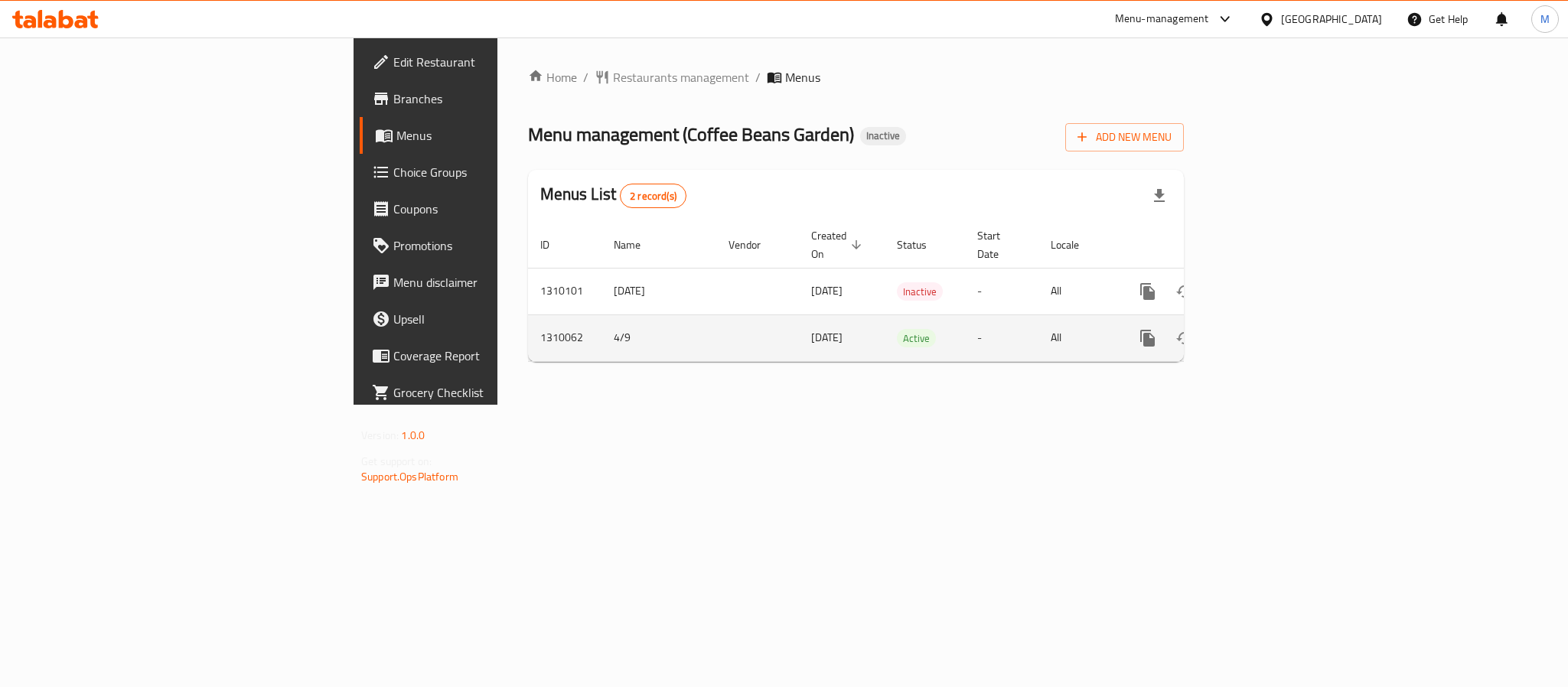
click at [1267, 329] on icon "enhanced table" at bounding box center [1258, 338] width 19 height 19
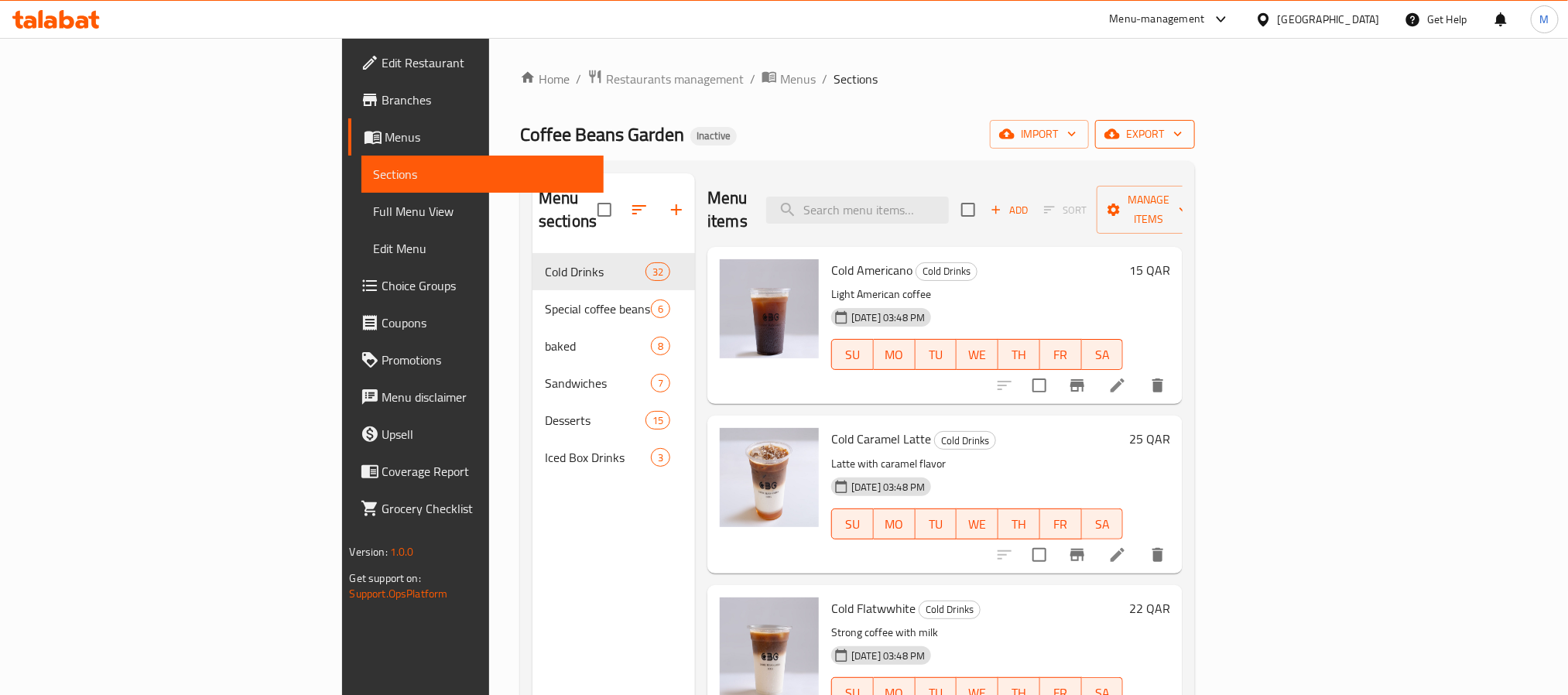
click at [1183, 135] on span "export" at bounding box center [1144, 134] width 75 height 20
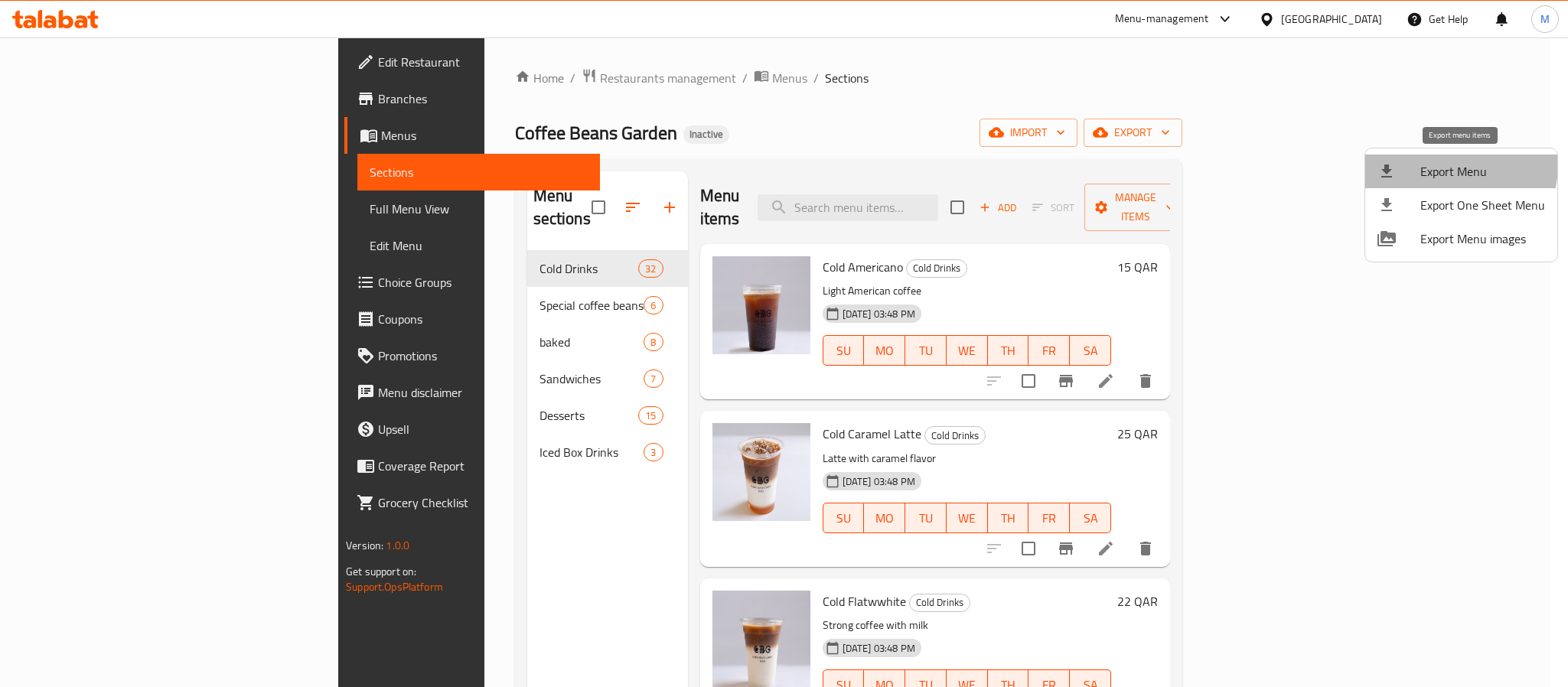
click at [1439, 164] on span "Export Menu" at bounding box center [1482, 172] width 125 height 19
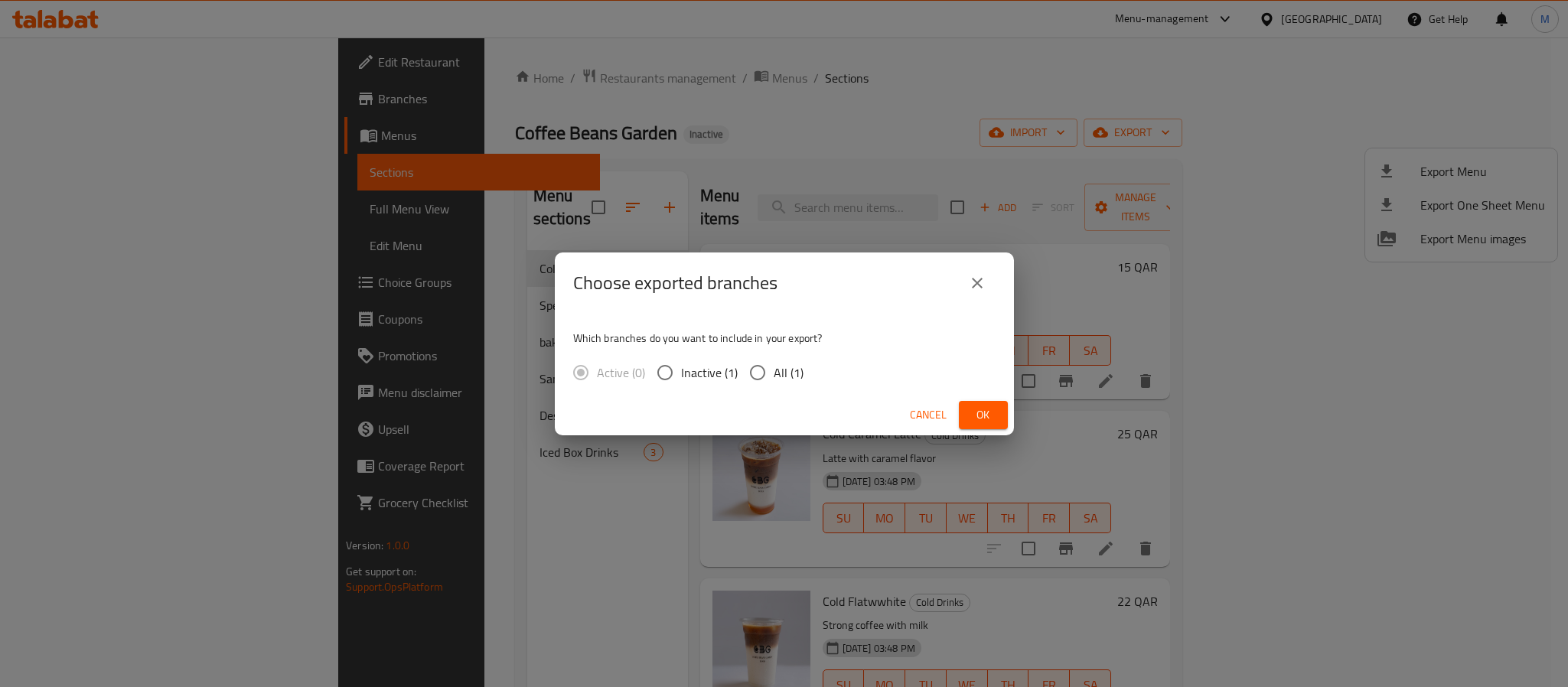
click at [757, 355] on div "Which branches do you want to include in your export? Active (0) Inactive (1) A…" at bounding box center [784, 354] width 459 height 81
click at [835, 380] on div "Which branches do you want to include in your export? Active (0) Inactive (1) A…" at bounding box center [784, 354] width 459 height 81
click at [809, 377] on div "Active (0) Inactive (1) All (1)" at bounding box center [693, 373] width 242 height 32
click at [801, 372] on div "Active (0) Inactive (1) All (1)" at bounding box center [693, 373] width 242 height 32
click at [797, 374] on span "All (1)" at bounding box center [788, 373] width 30 height 19
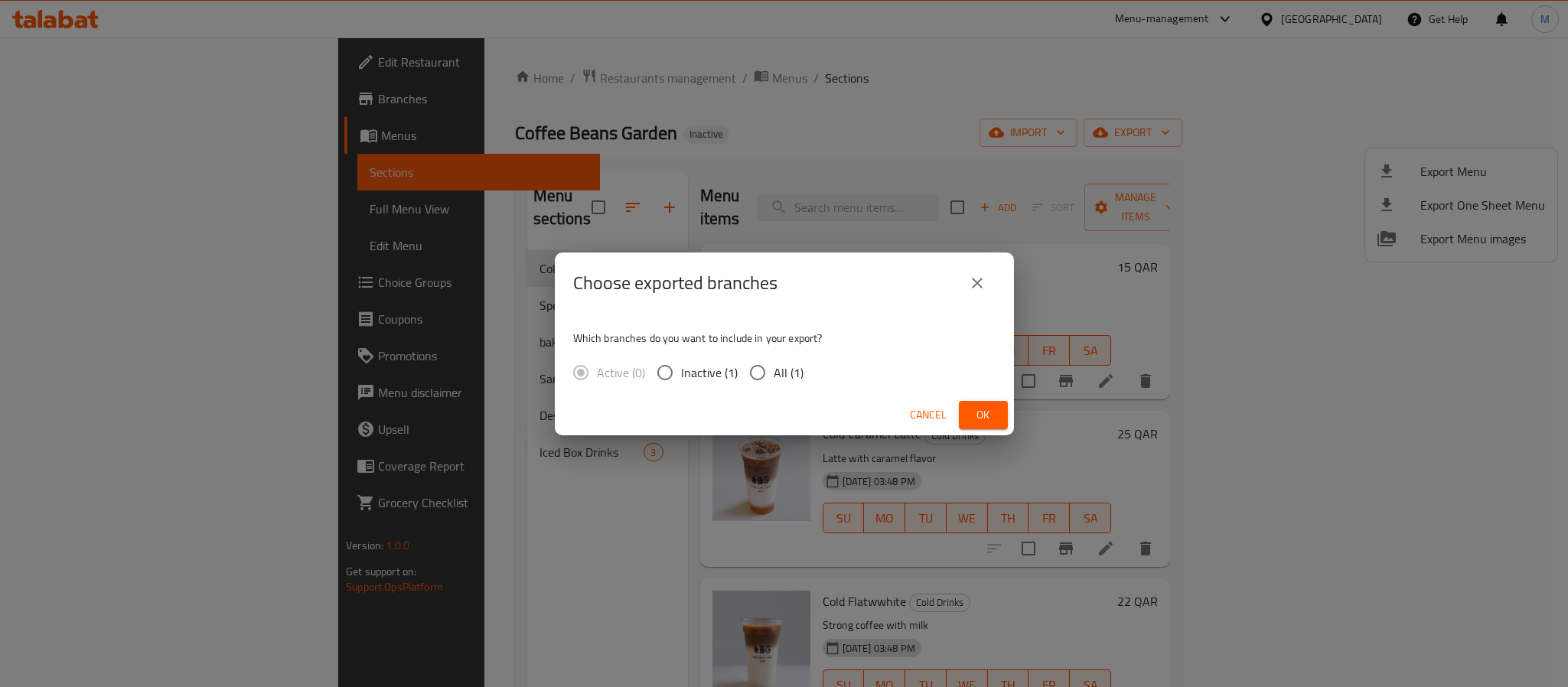
click at [773, 374] on input "All (1)" at bounding box center [757, 373] width 32 height 32
radio input "true"
click at [978, 410] on span "Ok" at bounding box center [982, 415] width 25 height 20
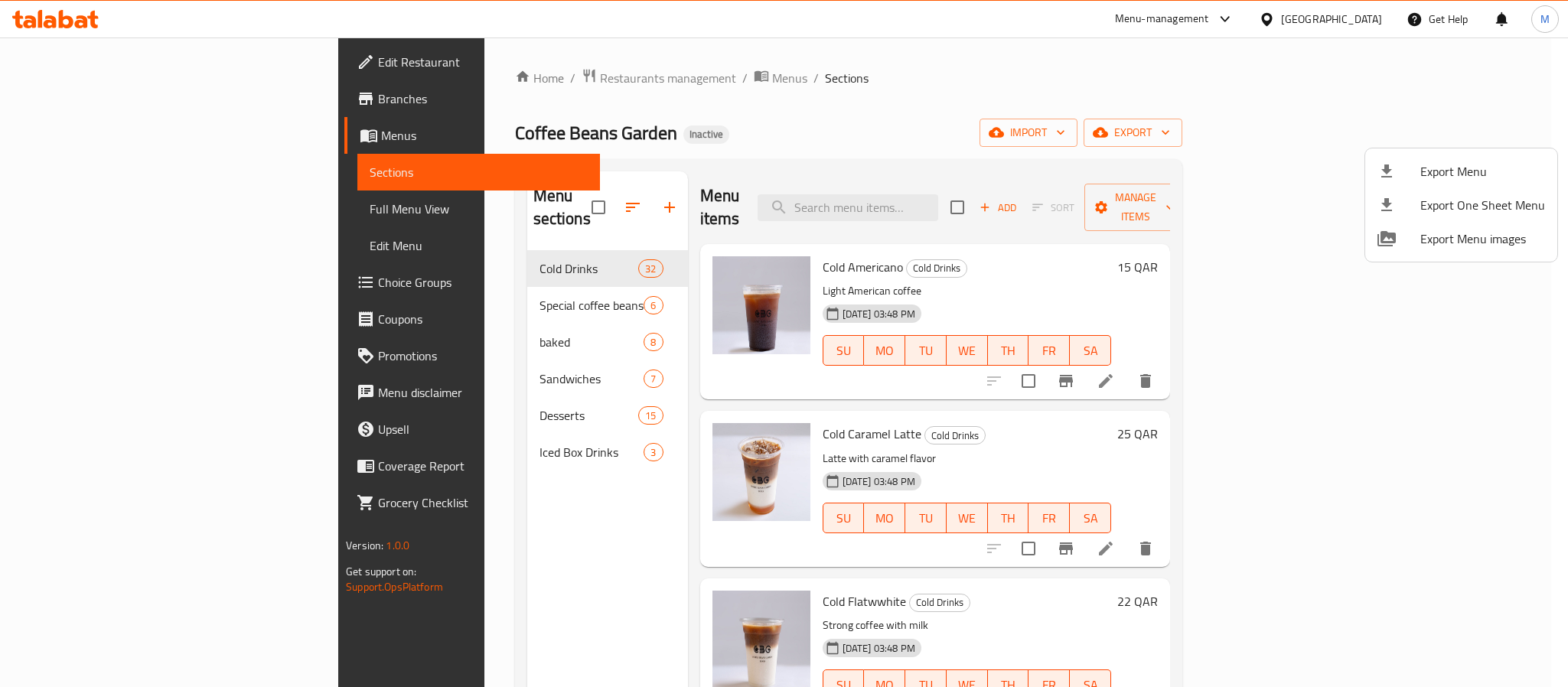
click at [110, 58] on div at bounding box center [784, 344] width 1568 height 687
click at [378, 58] on span "Edit Restaurant" at bounding box center [483, 62] width 210 height 19
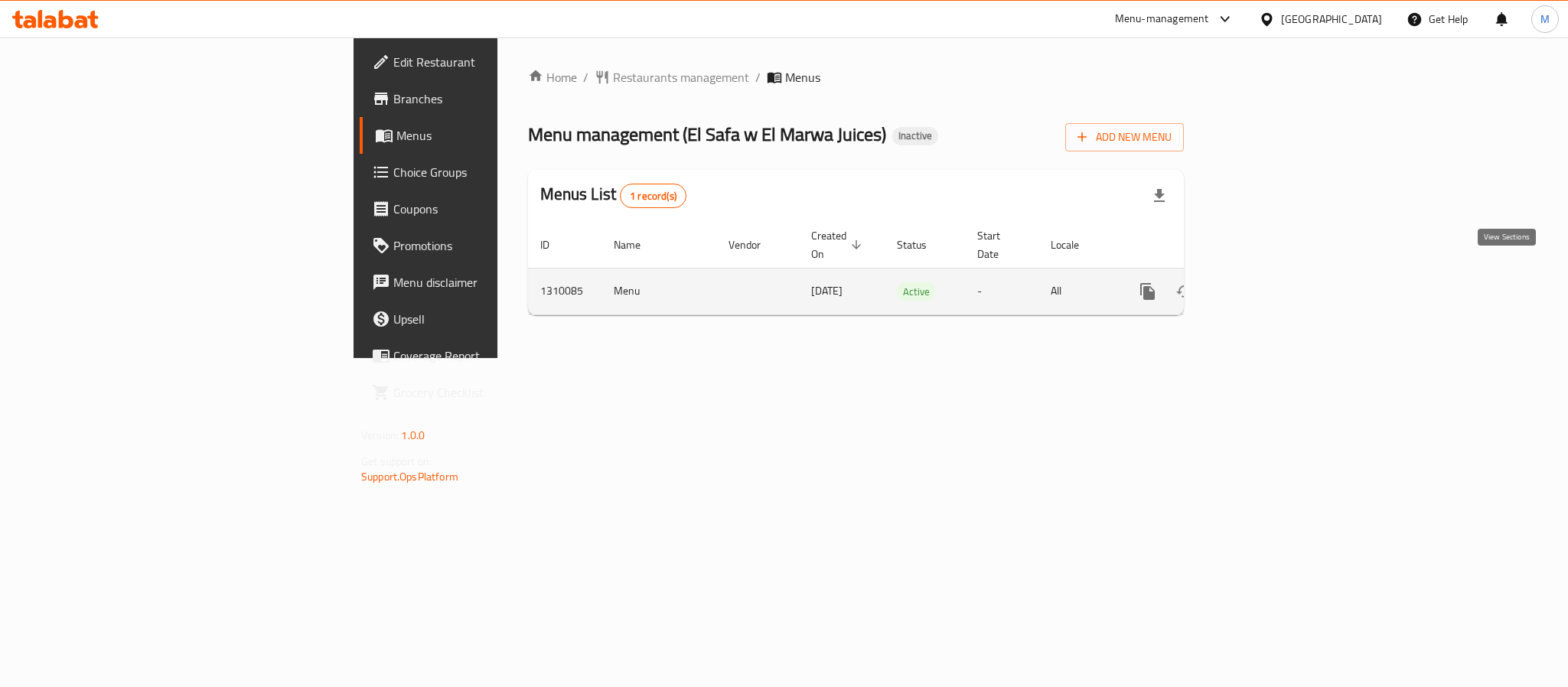
click at [1265, 285] on icon "enhanced table" at bounding box center [1258, 292] width 14 height 14
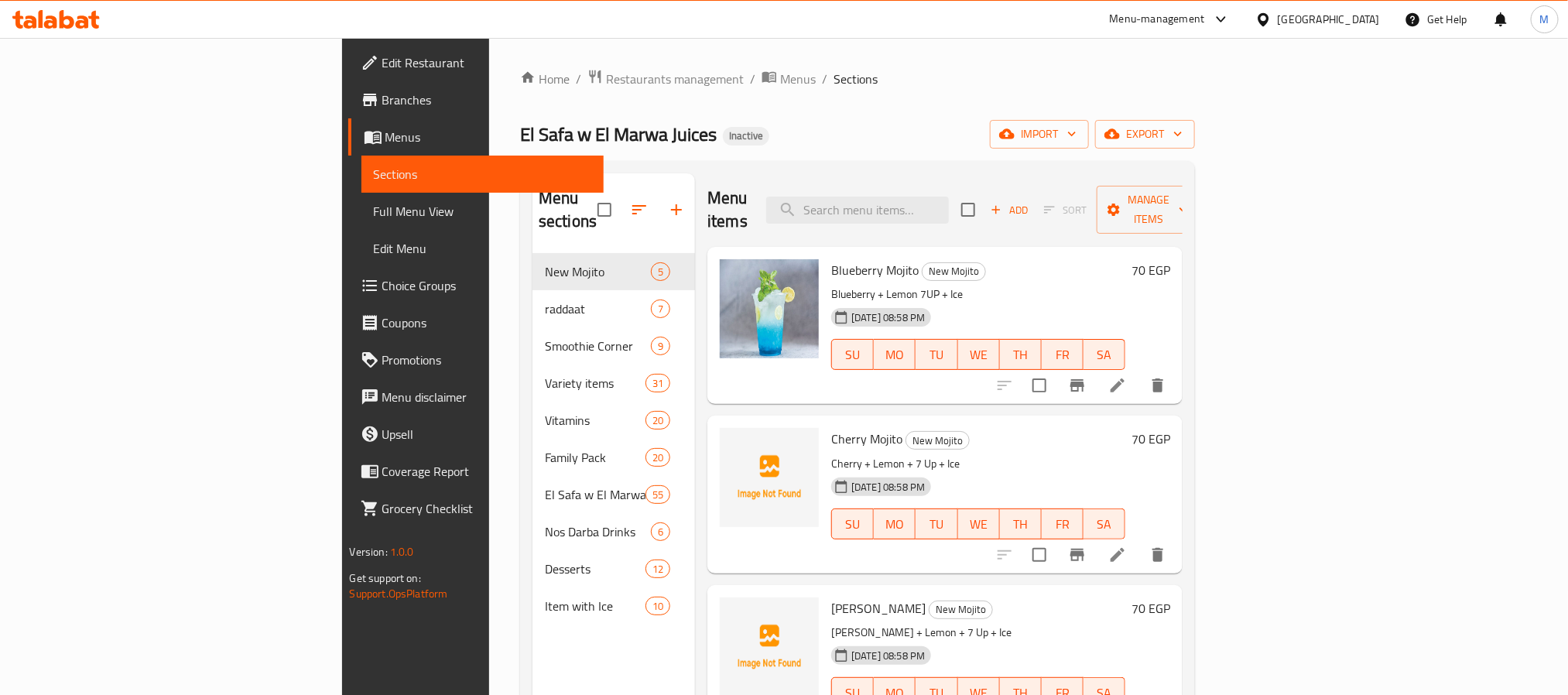
click at [1106, 181] on div "Menu items Add Sort Manage items" at bounding box center [945, 211] width 475 height 74
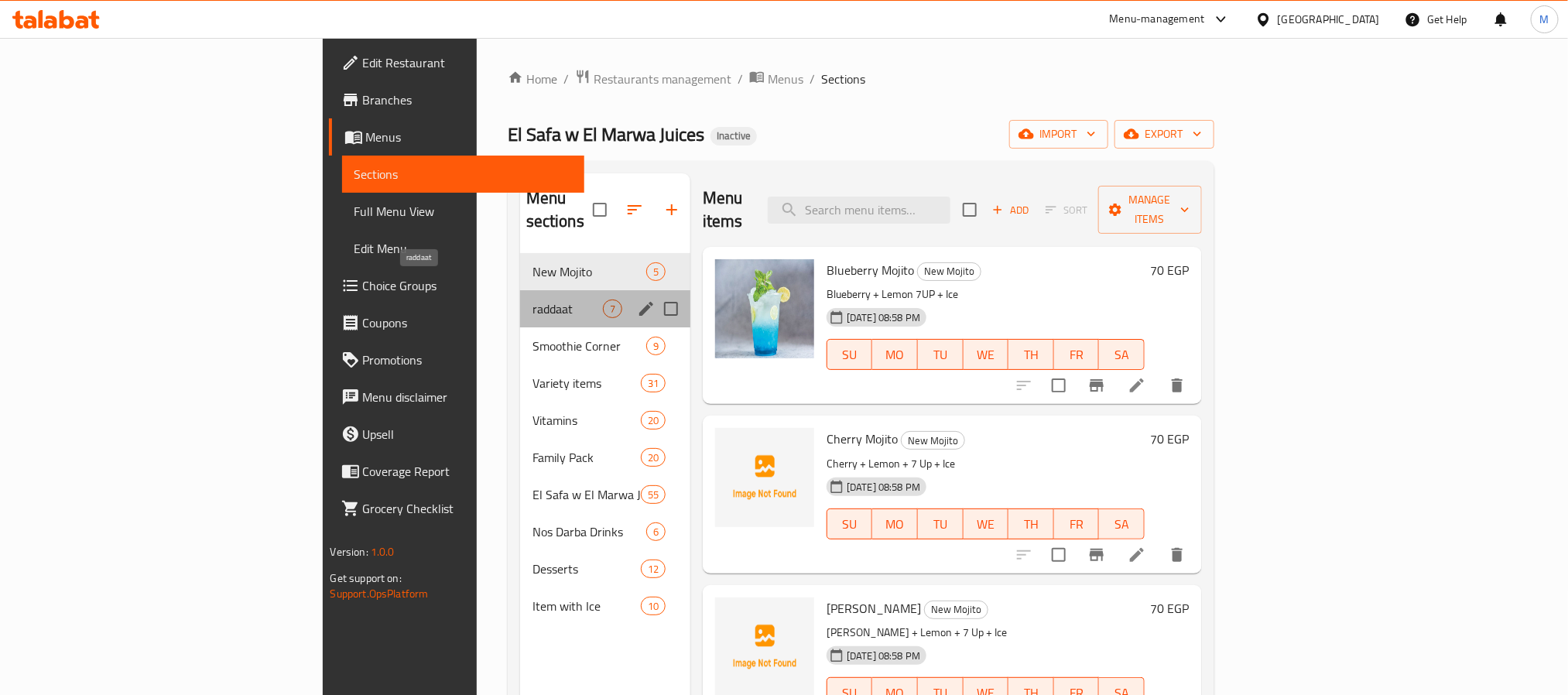
click at [532, 299] on span "raddaat" at bounding box center [567, 309] width 70 height 19
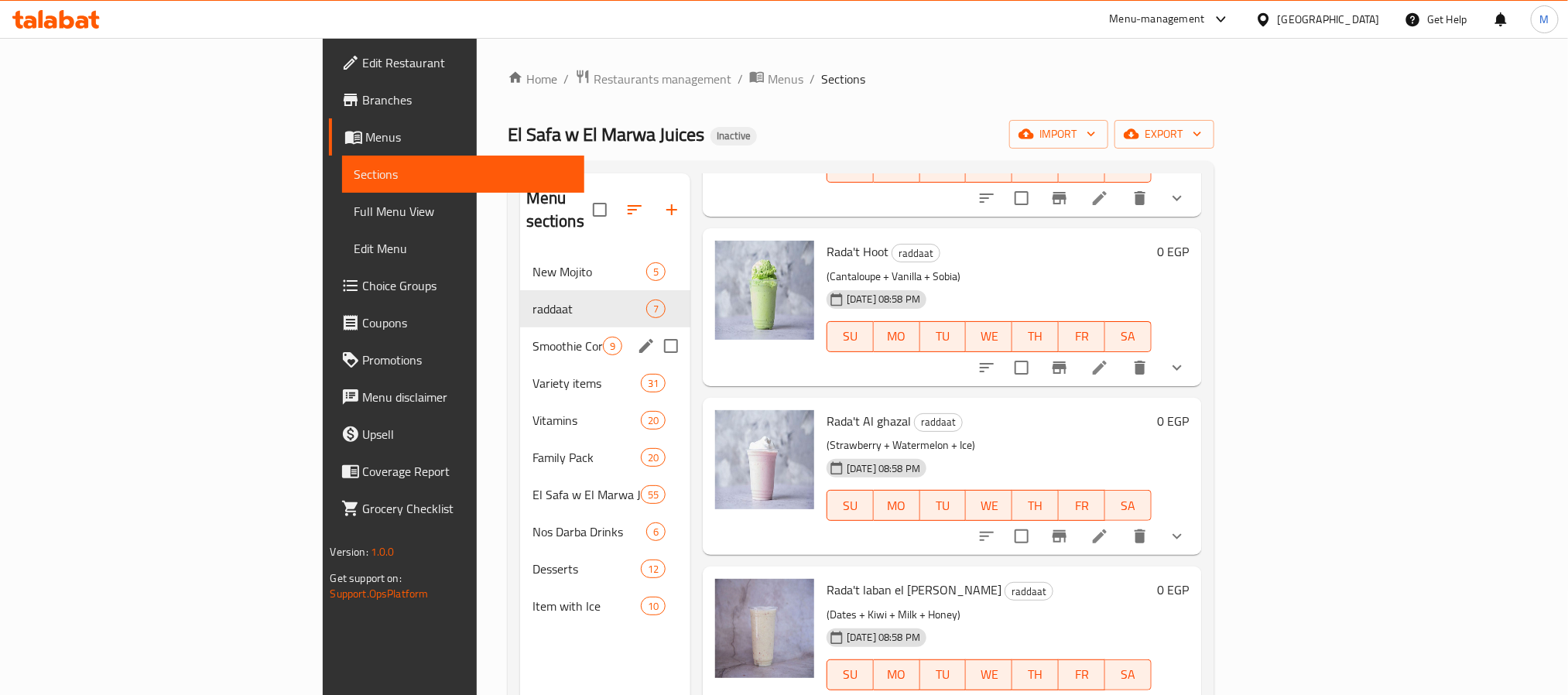
click at [532, 337] on span "Smoothie Corner" at bounding box center [567, 347] width 70 height 19
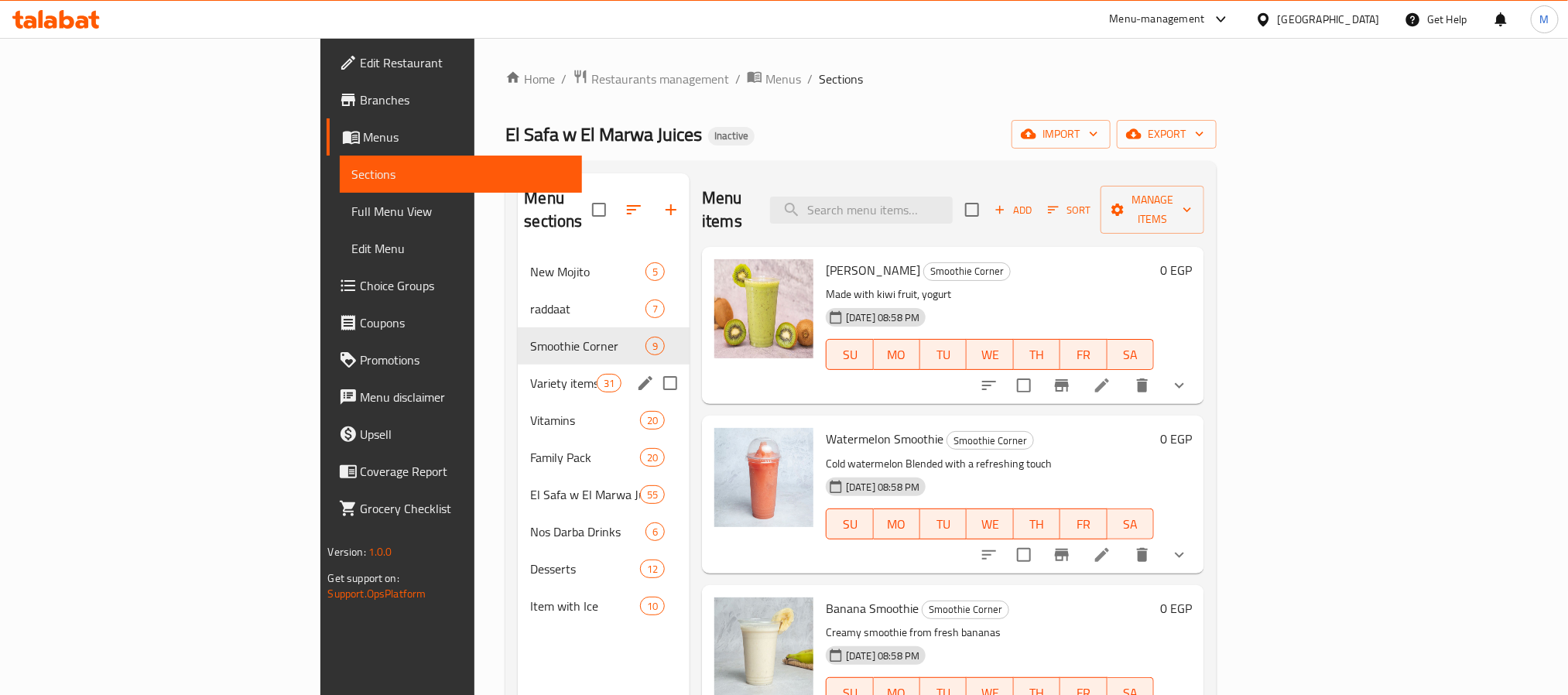
click at [518, 365] on div "Variety items 31" at bounding box center [603, 383] width 172 height 37
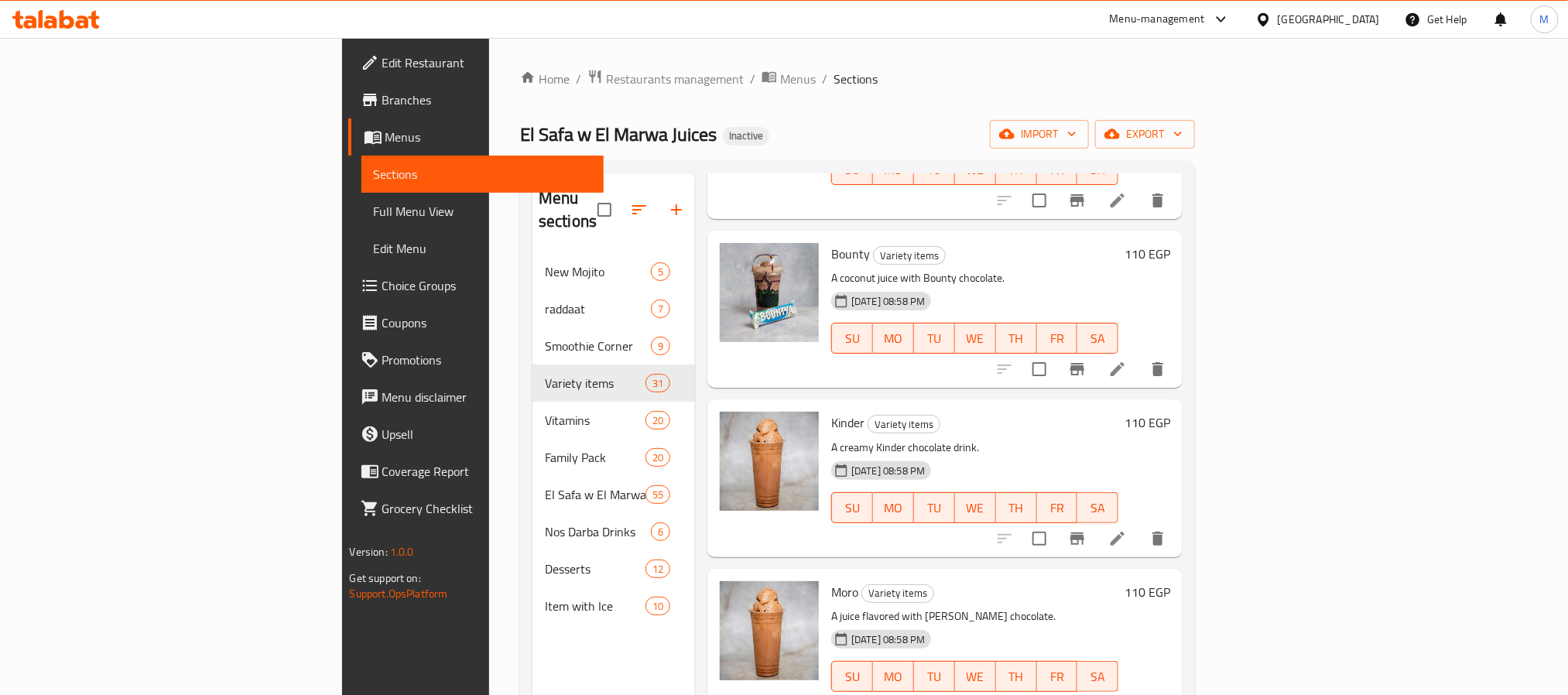
scroll to position [217, 0]
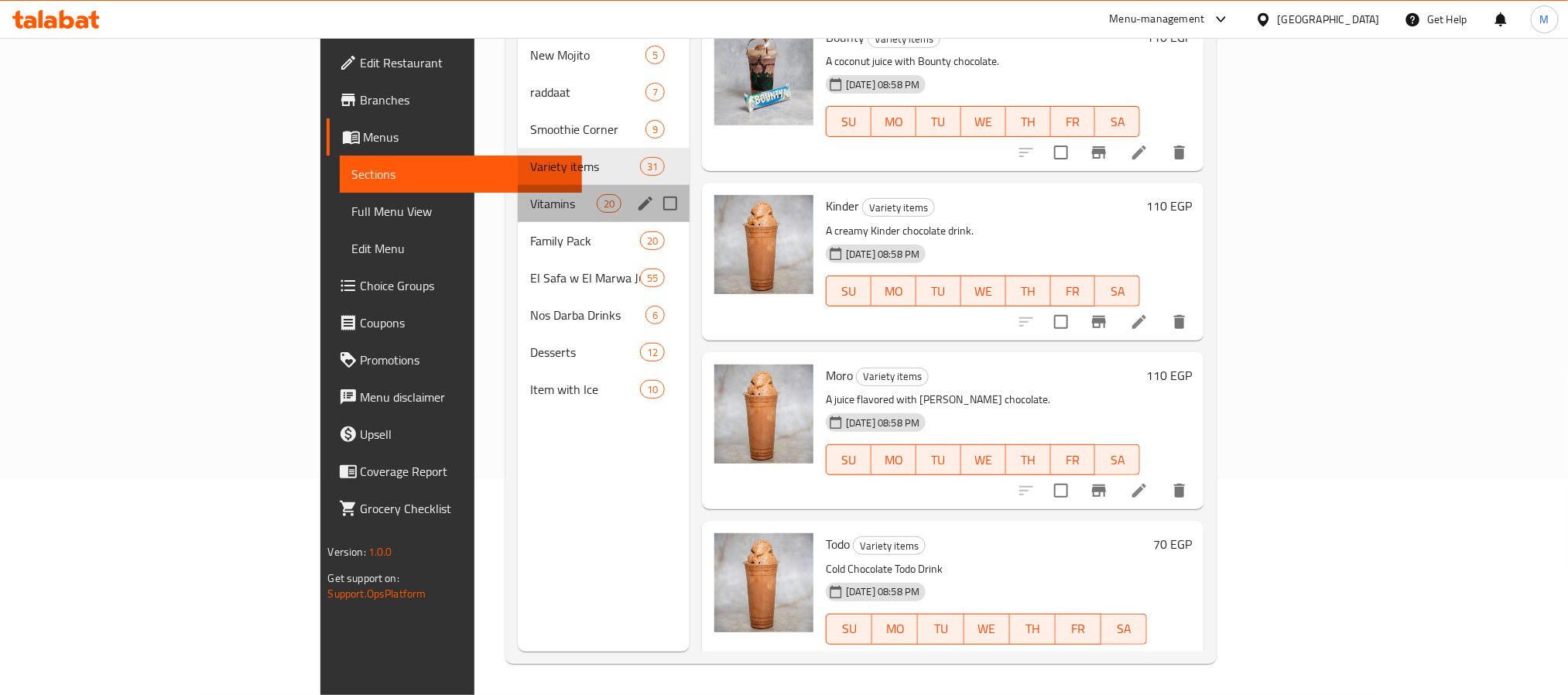
click at [518, 196] on div "Vitamins 20" at bounding box center [603, 203] width 172 height 37
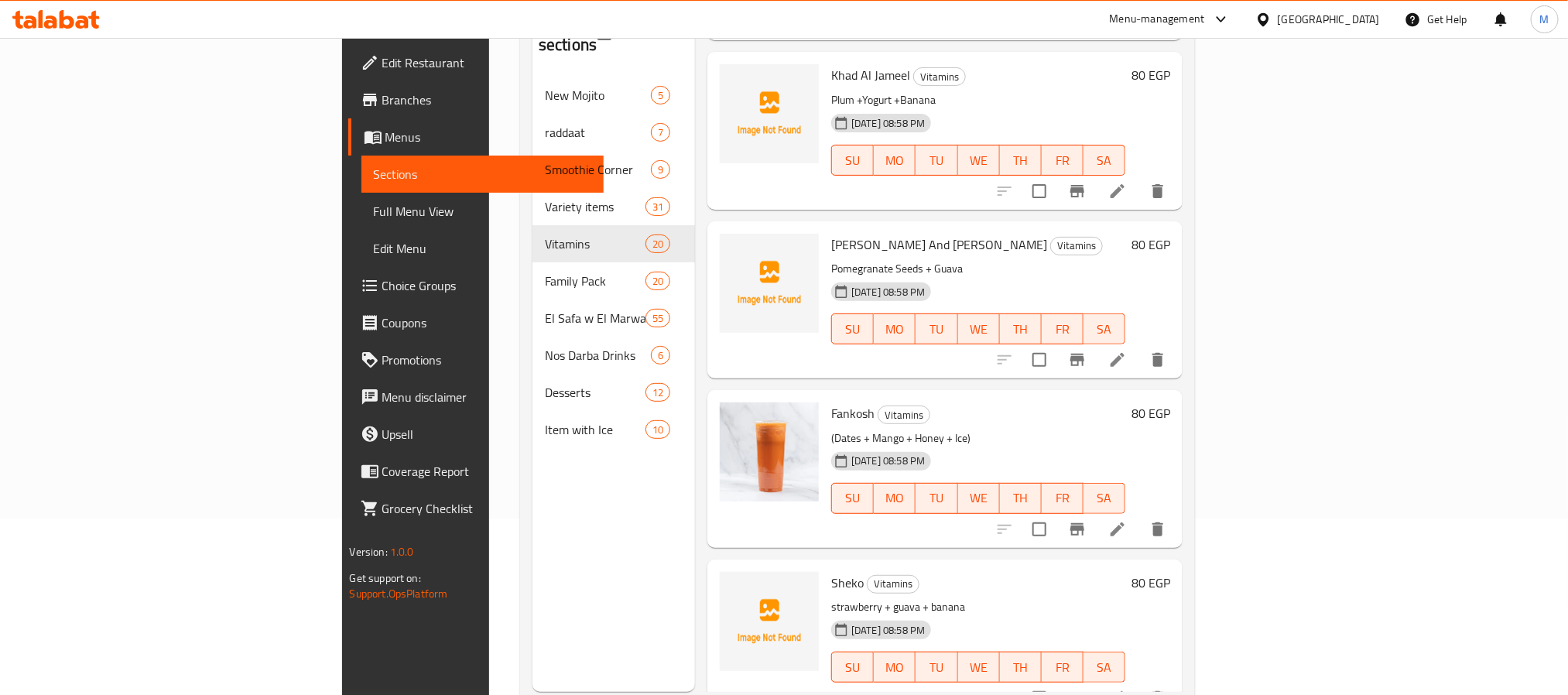
scroll to position [217, 0]
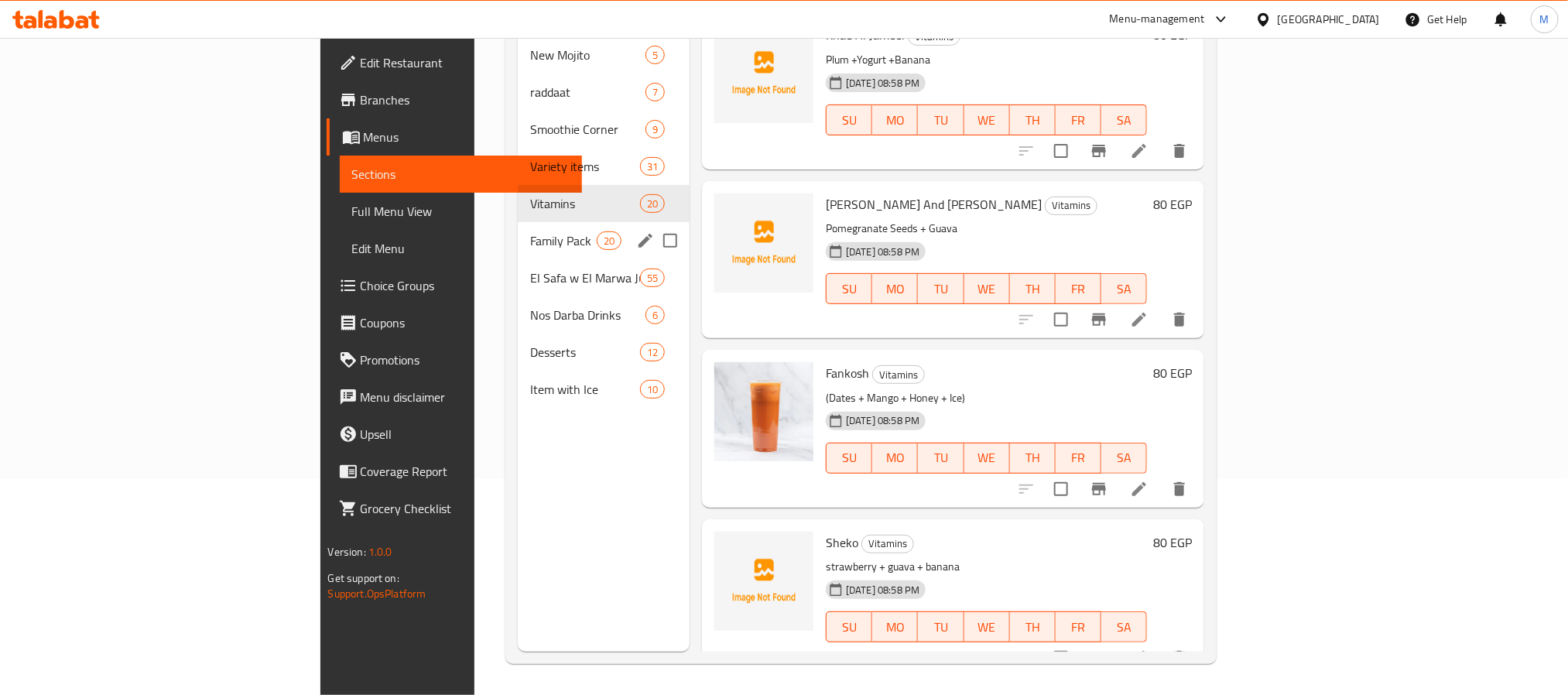
click at [530, 231] on span "Family Pack" at bounding box center [563, 241] width 66 height 19
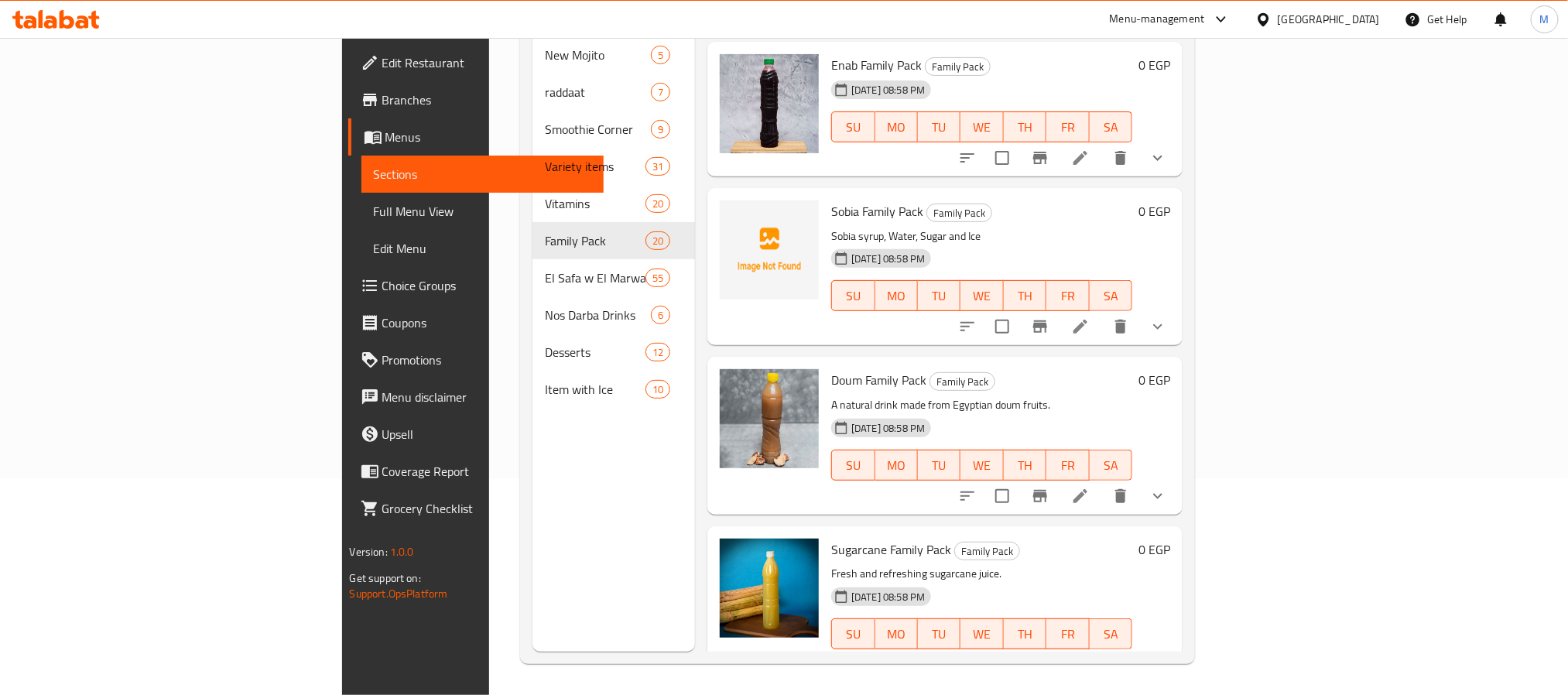
scroll to position [2702, 0]
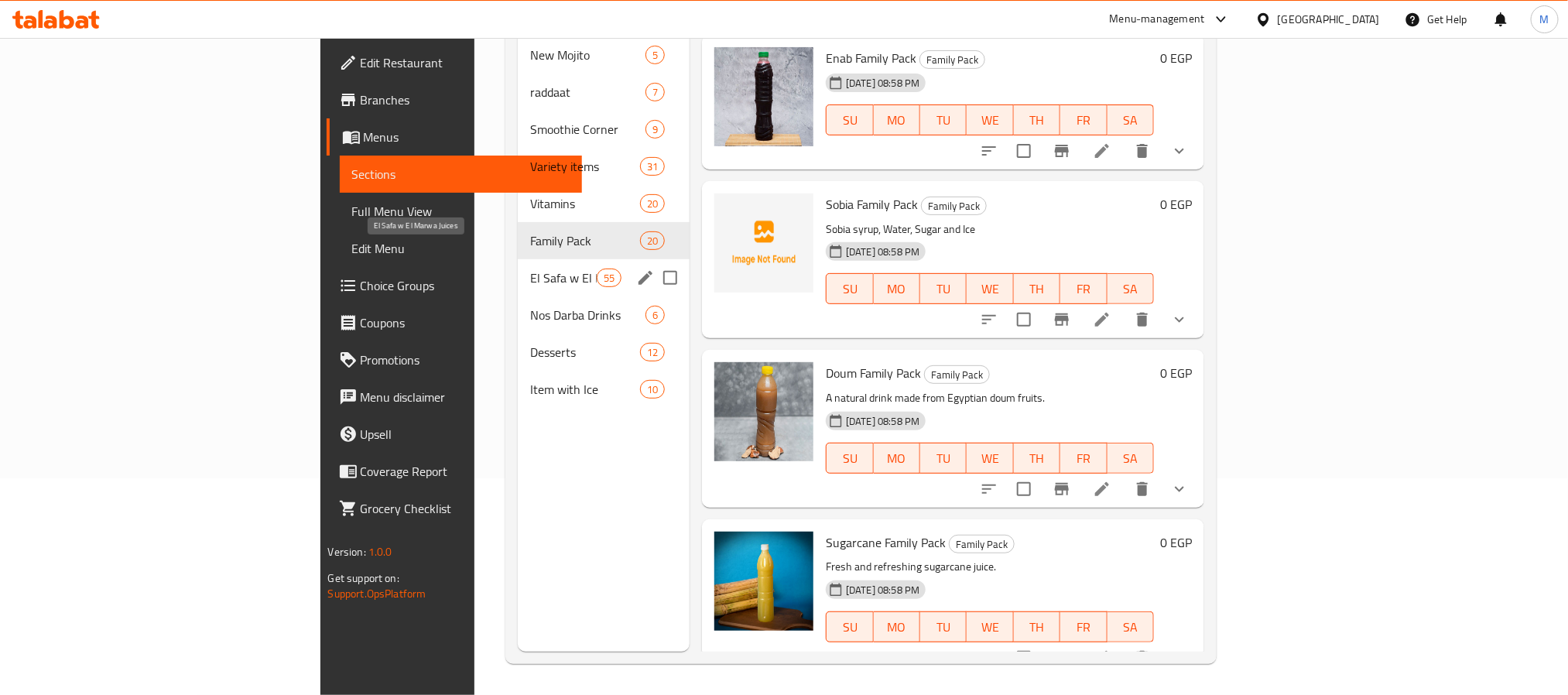
click at [530, 268] on span "El Safa w El Marwa Juices" at bounding box center [563, 278] width 66 height 19
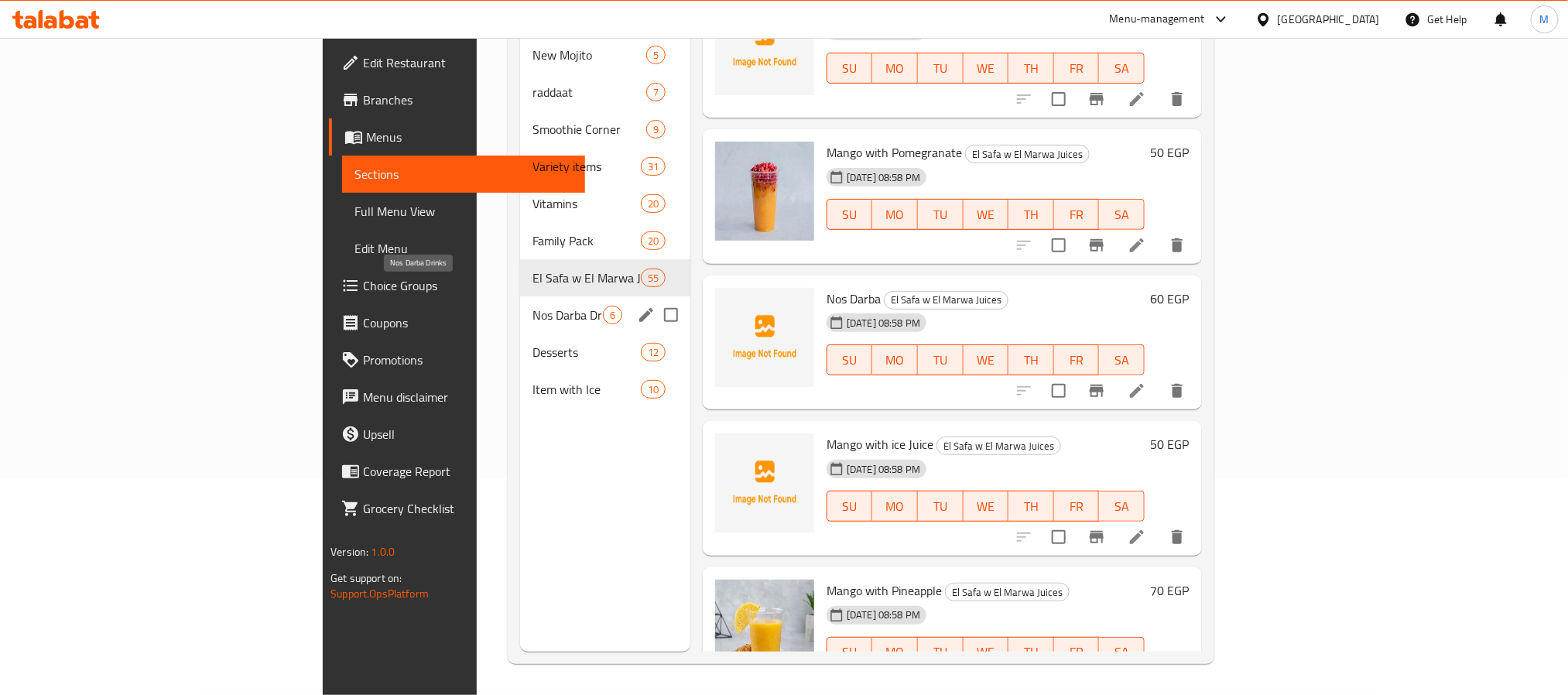
click at [520, 305] on div "Nos Darba Drinks 6" at bounding box center [605, 315] width 170 height 37
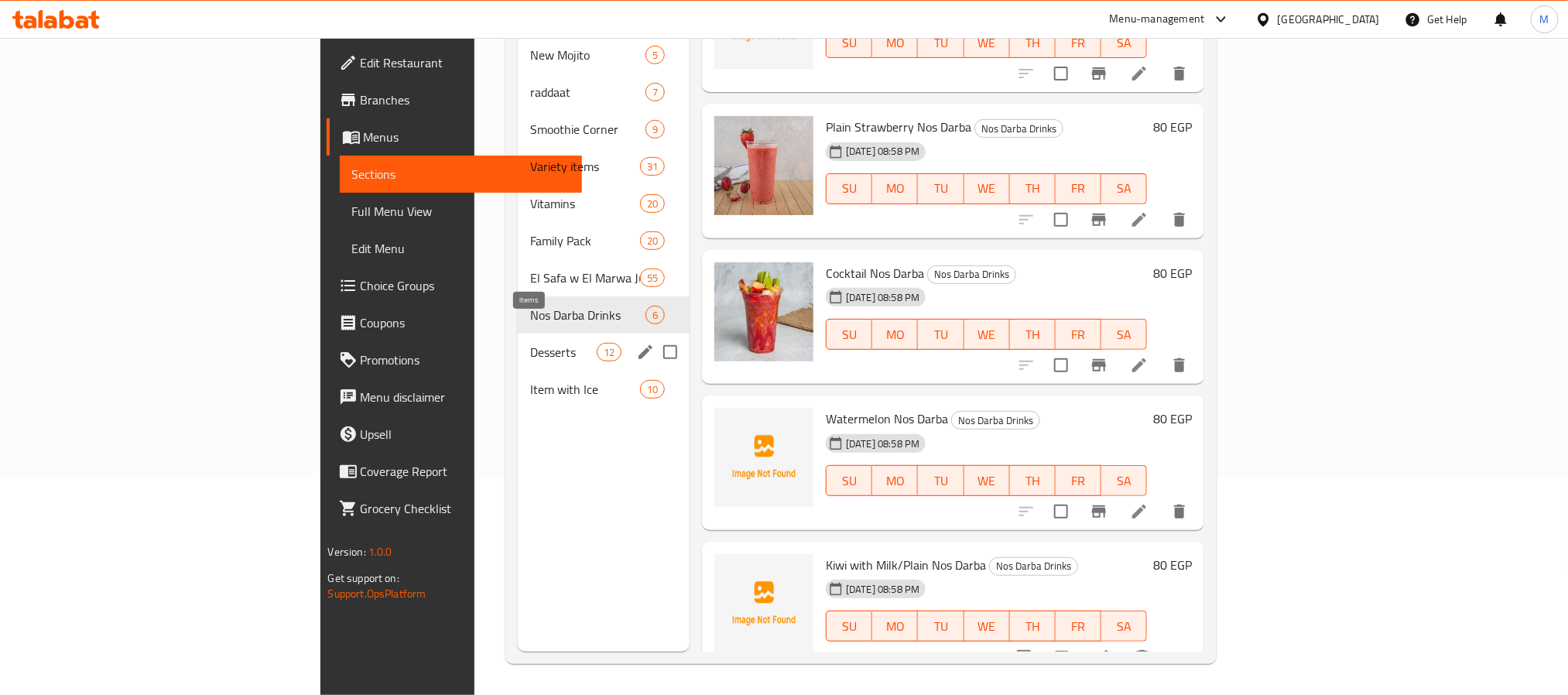
click at [597, 346] on span "12" at bounding box center [609, 353] width 23 height 15
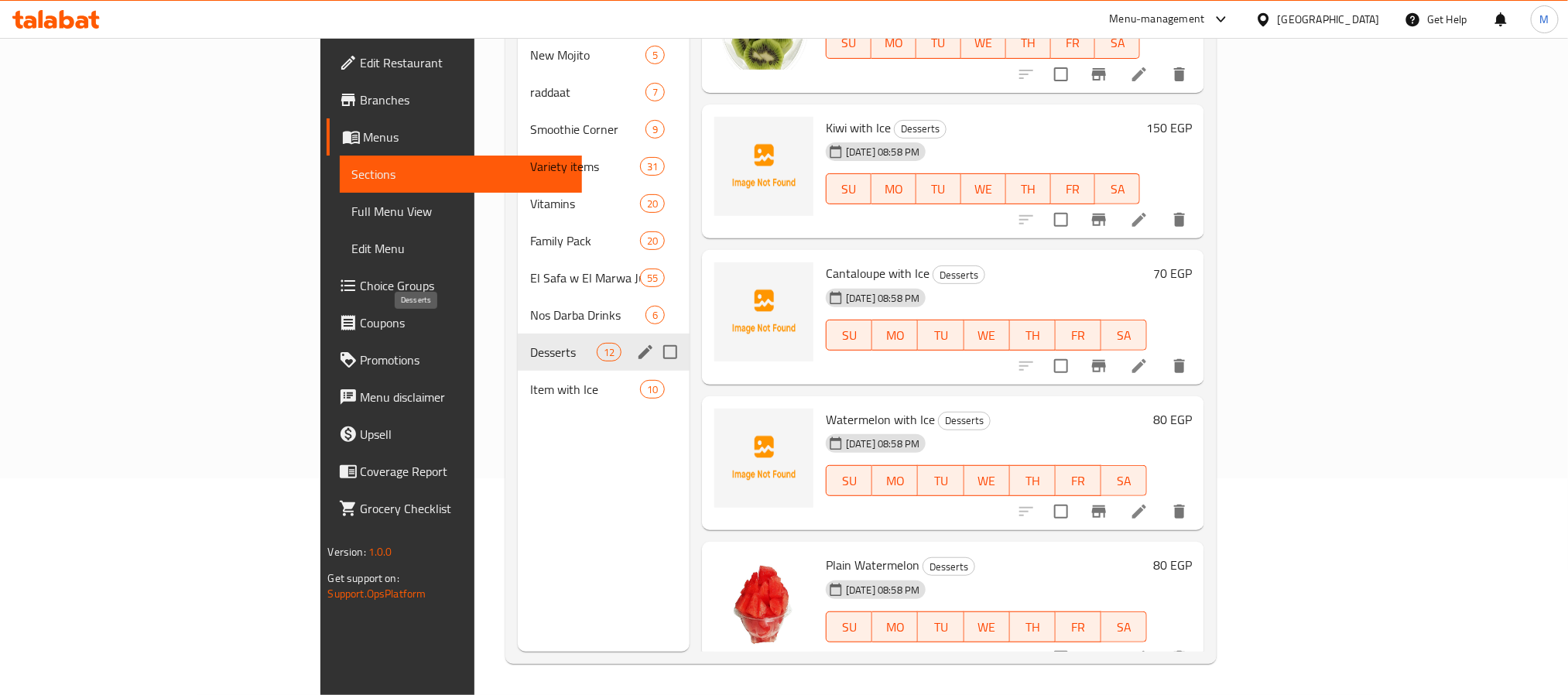
click at [530, 343] on span "Desserts" at bounding box center [563, 353] width 66 height 19
click at [518, 371] on div "Item with Ice 10" at bounding box center [603, 389] width 172 height 37
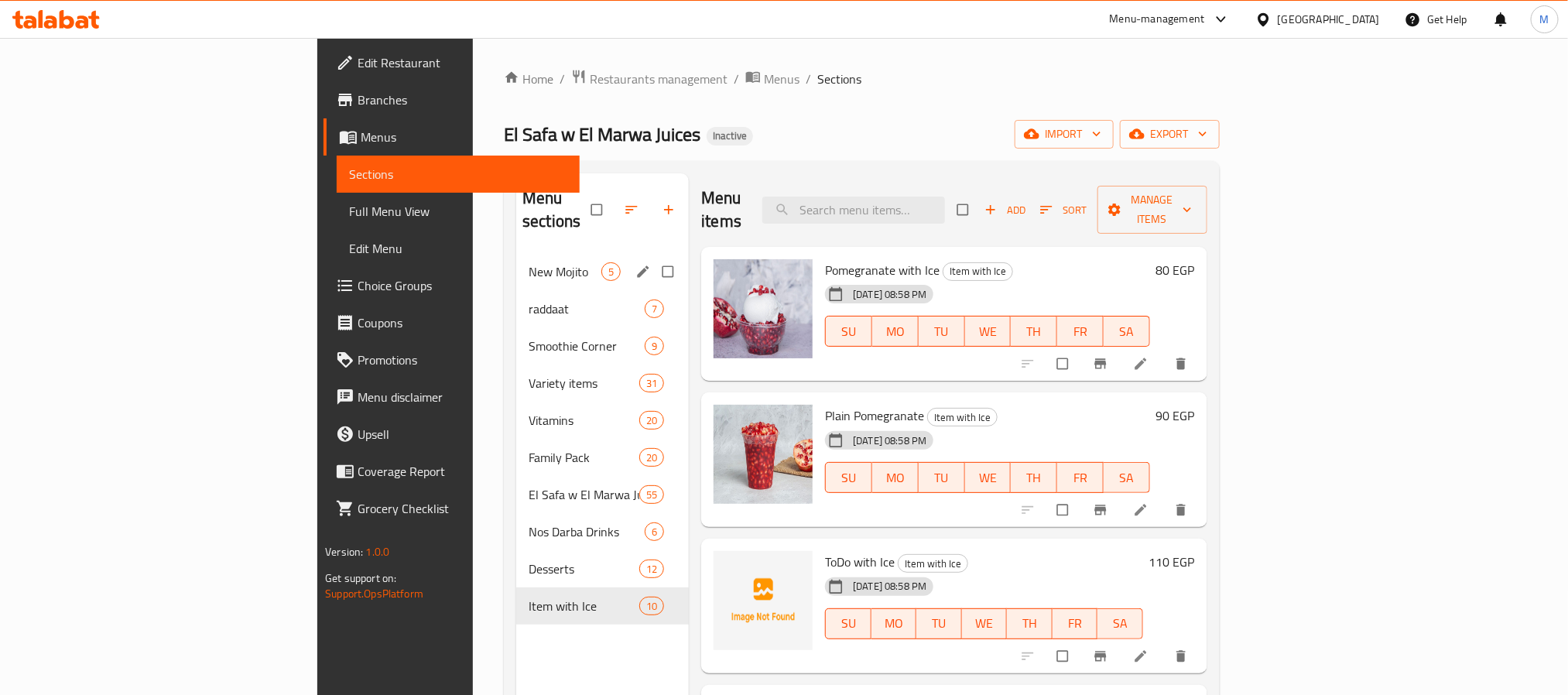
click at [516, 253] on div "New Mojito 5" at bounding box center [602, 271] width 173 height 37
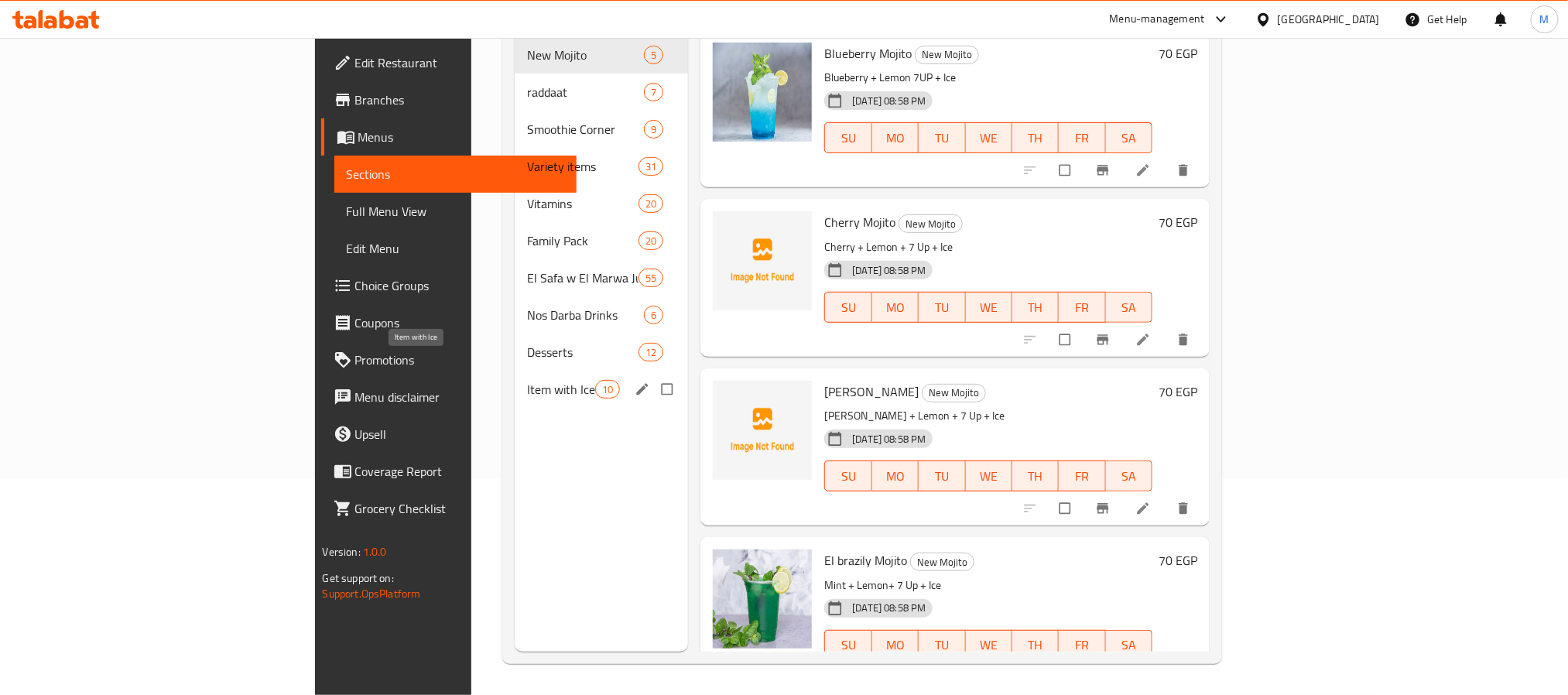
click at [527, 380] on span "Item with Ice" at bounding box center [560, 390] width 68 height 19
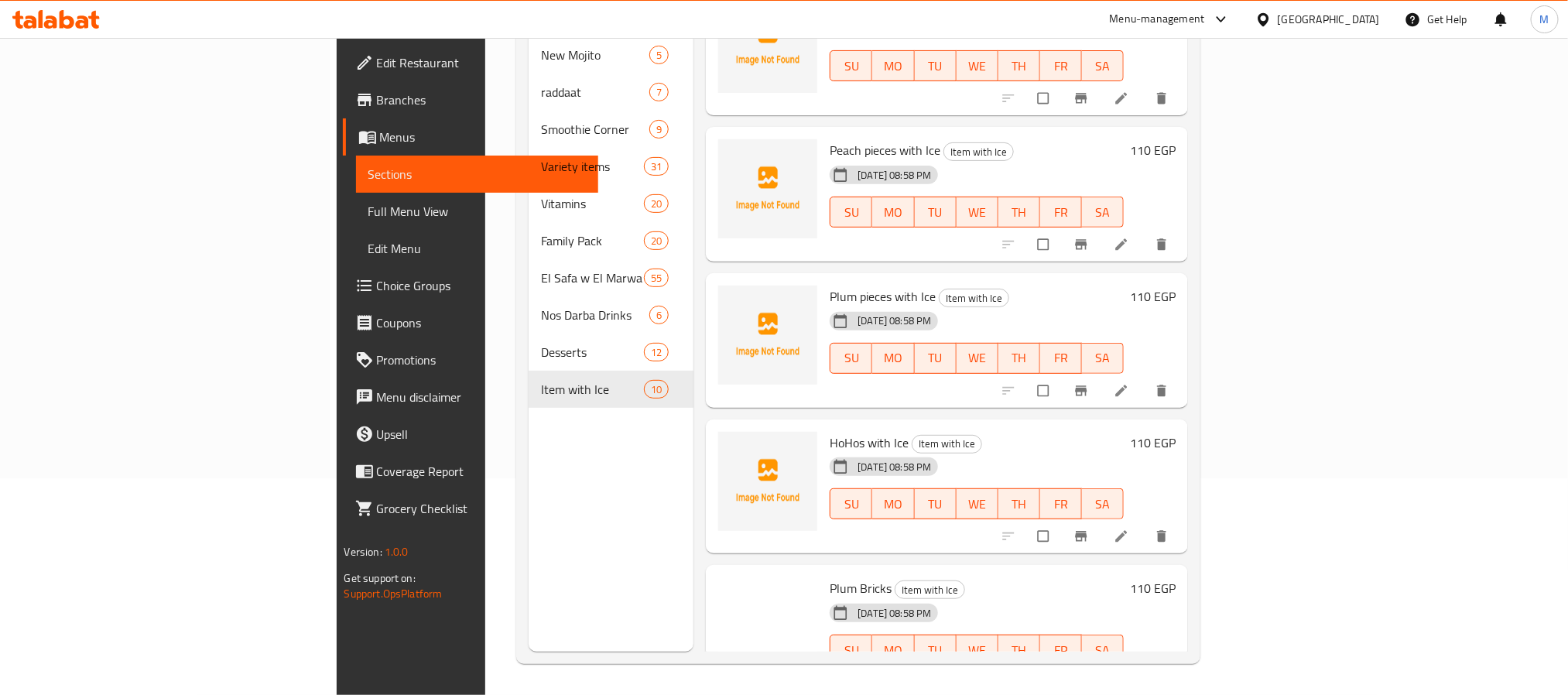
scroll to position [803, 0]
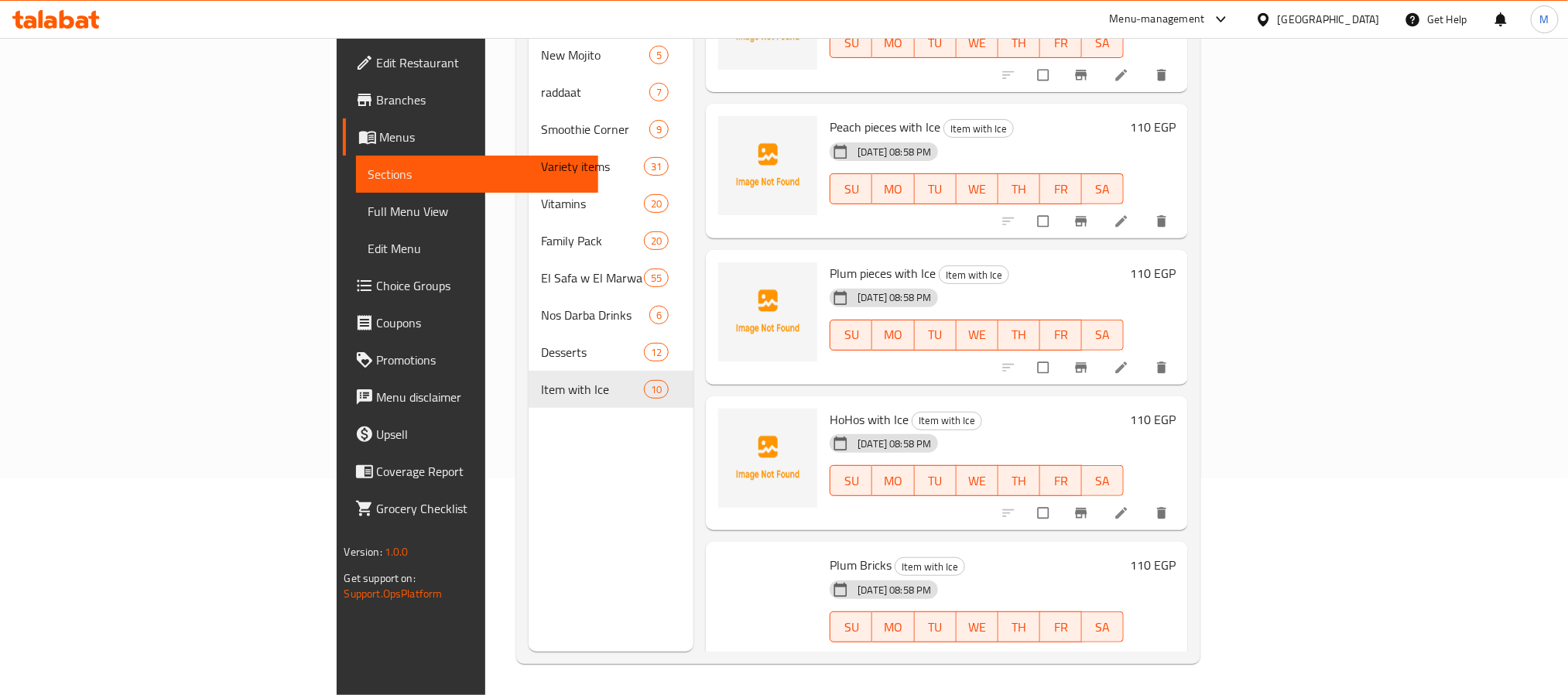
click at [830, 554] on span "Plum Bricks" at bounding box center [861, 565] width 62 height 23
copy h6 "Plum Bricks"
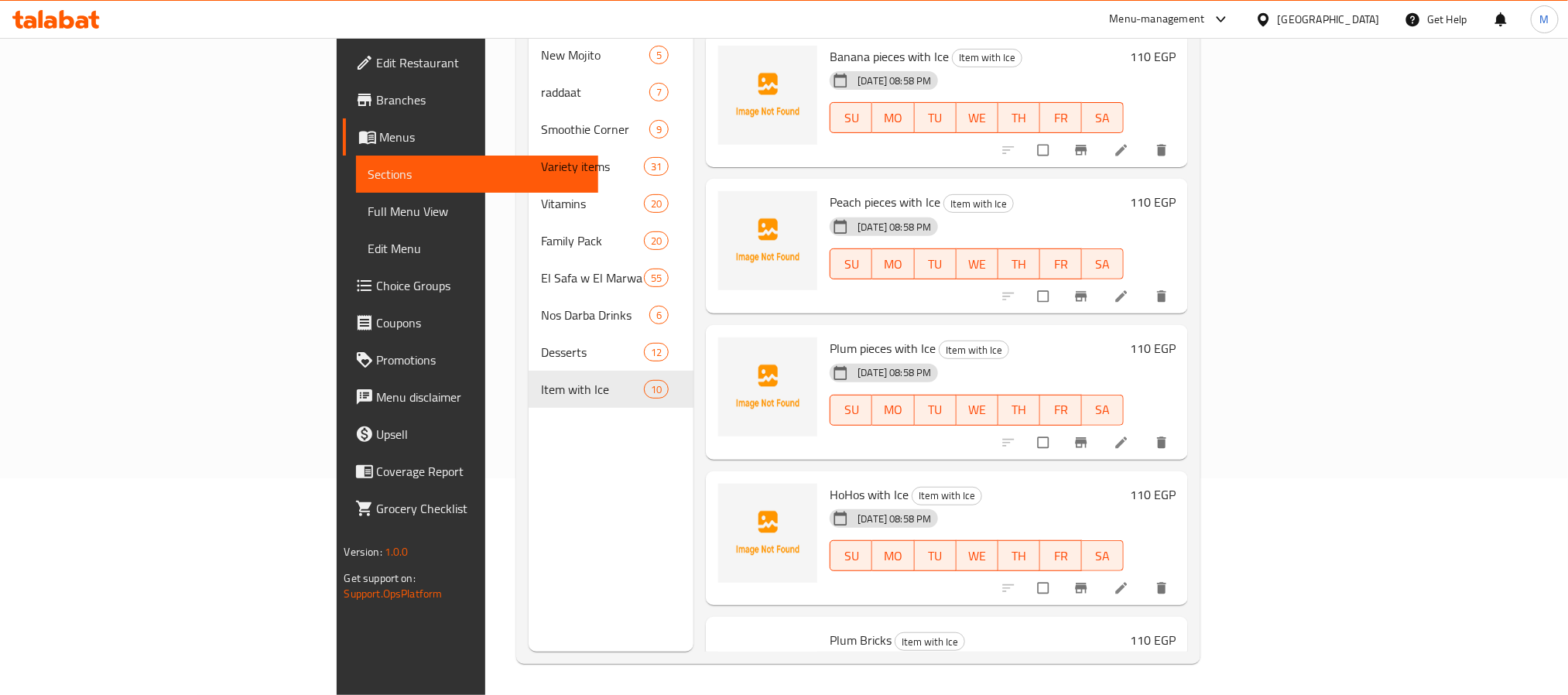
scroll to position [803, 0]
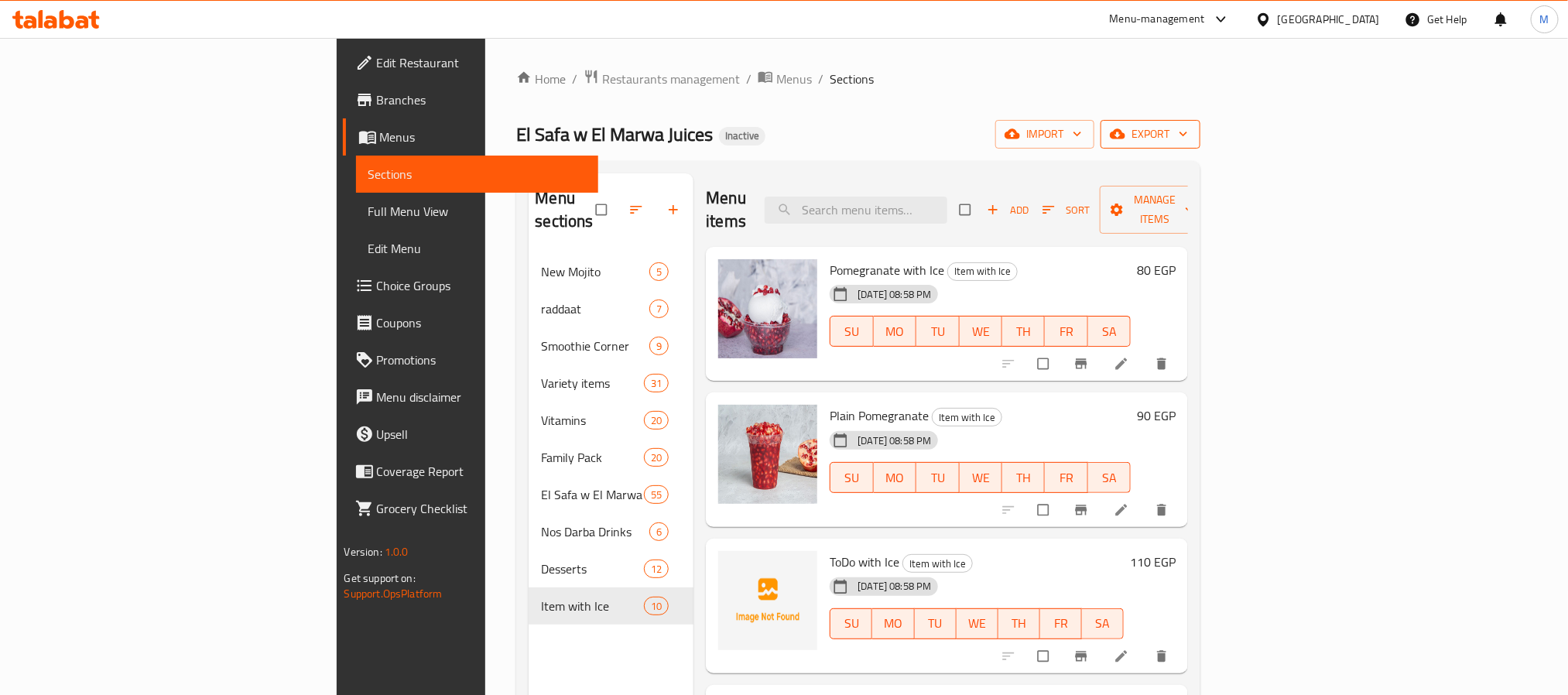
click at [1200, 120] on button "export" at bounding box center [1150, 134] width 100 height 28
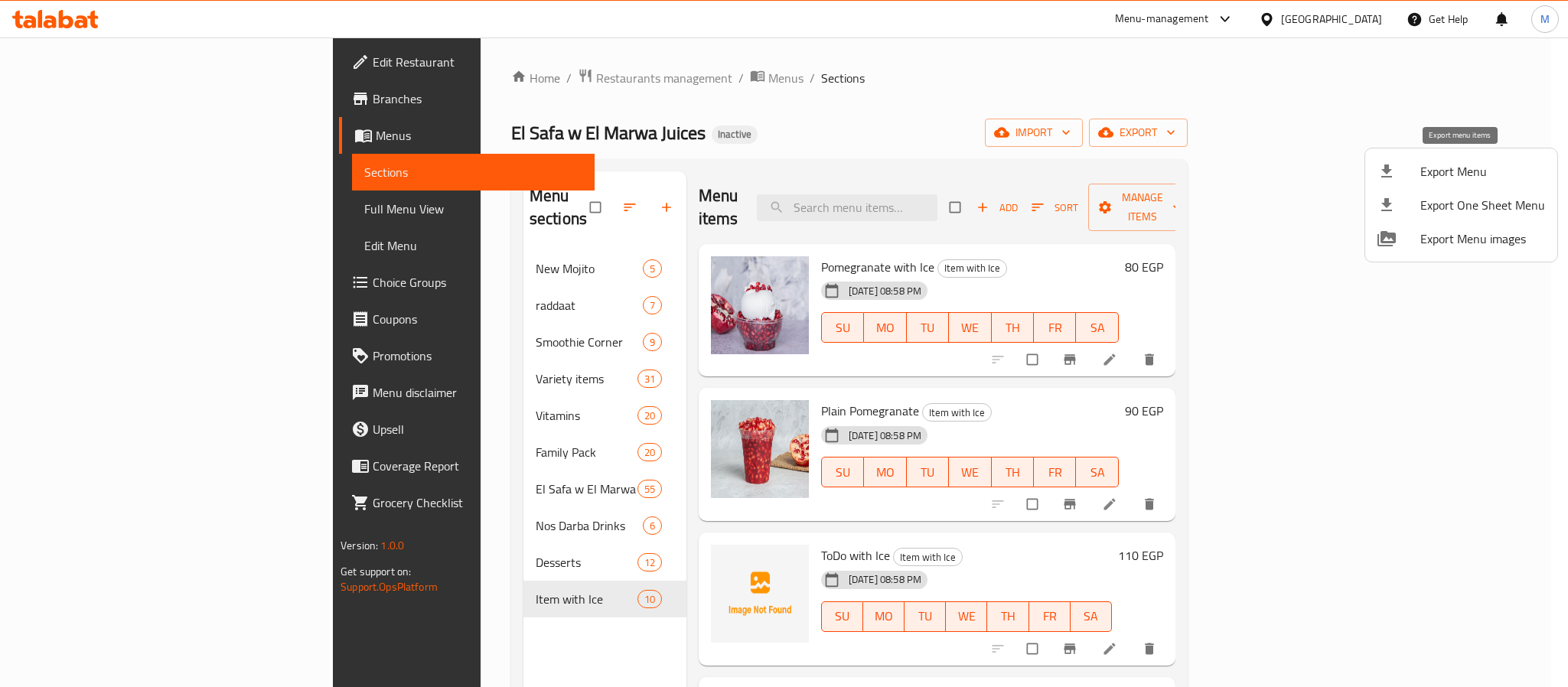
click at [1390, 178] on icon at bounding box center [1386, 172] width 19 height 19
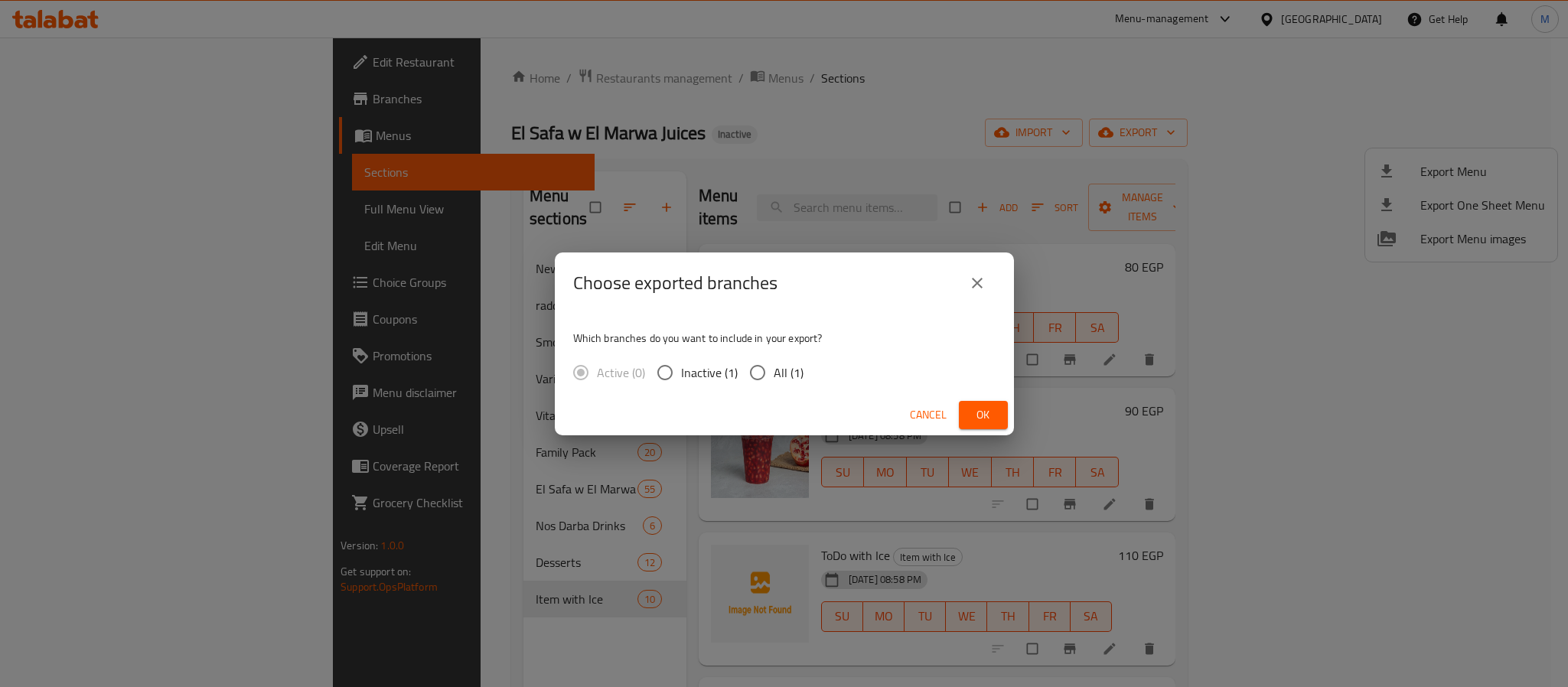
click at [784, 380] on span "All (1)" at bounding box center [788, 373] width 30 height 19
click at [773, 380] on input "All (1)" at bounding box center [757, 373] width 32 height 32
radio input "true"
click at [971, 412] on span "Ok" at bounding box center [982, 415] width 25 height 20
